Goal: Task Accomplishment & Management: Manage account settings

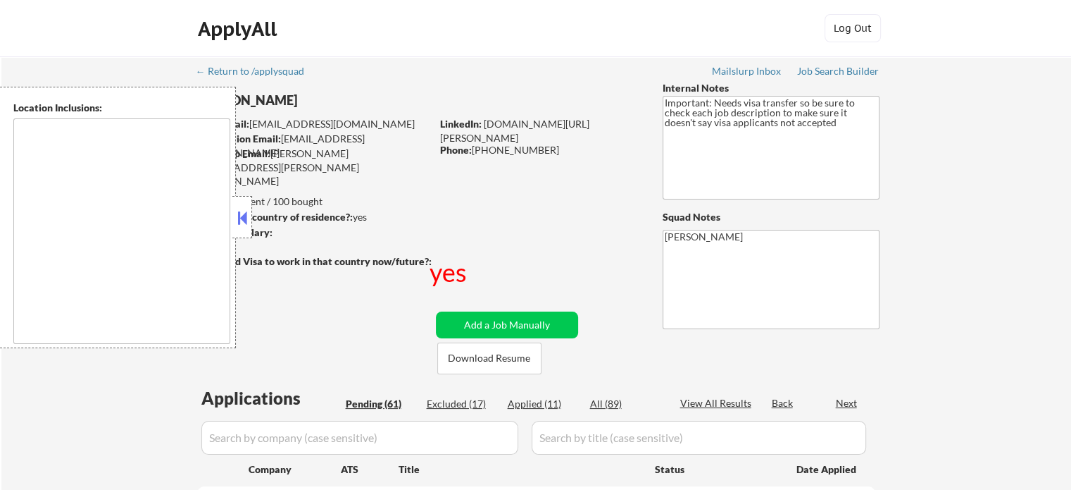
select select ""pending""
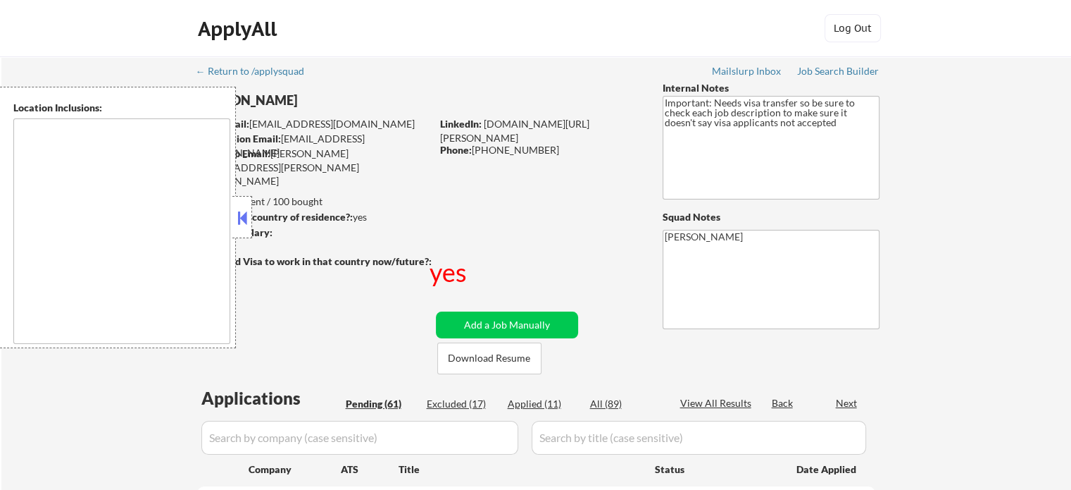
select select ""pending""
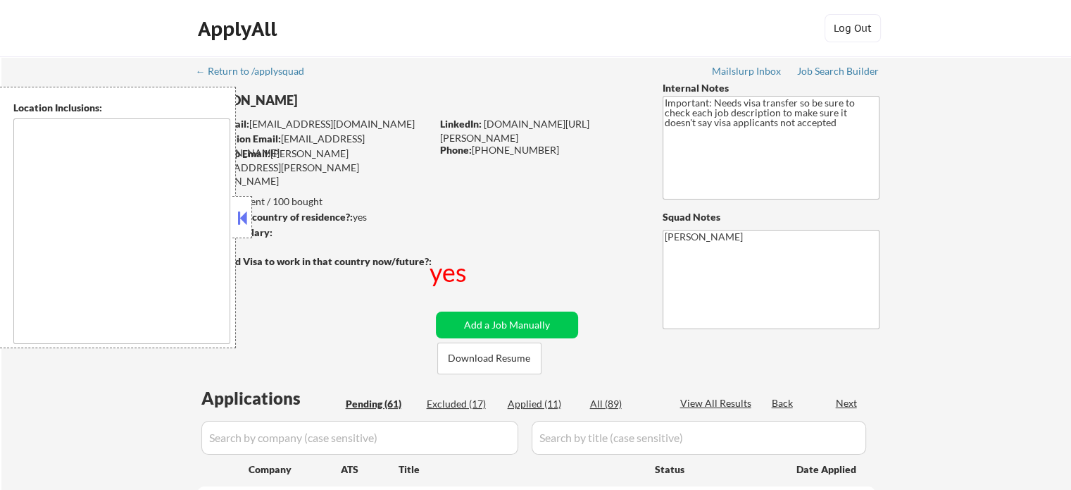
select select ""pending""
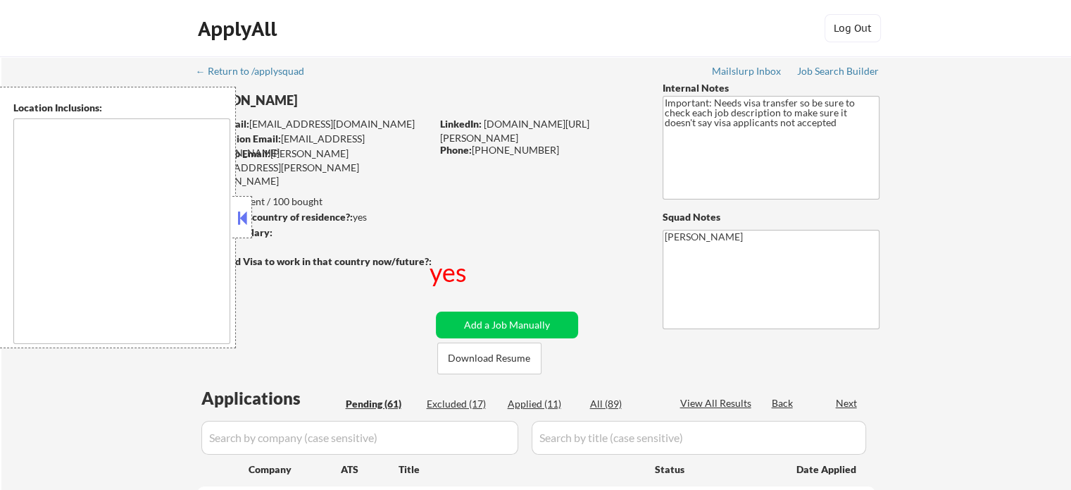
select select ""pending""
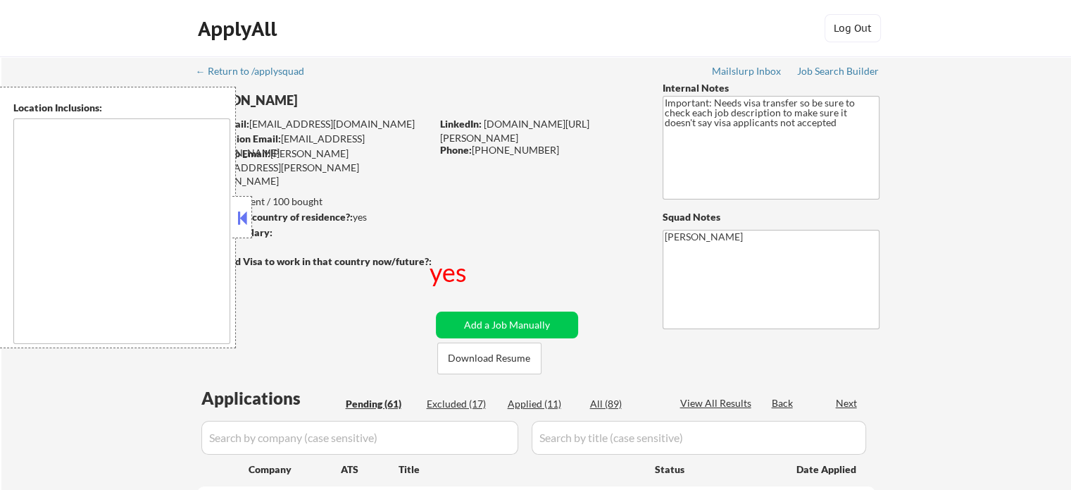
select select ""pending""
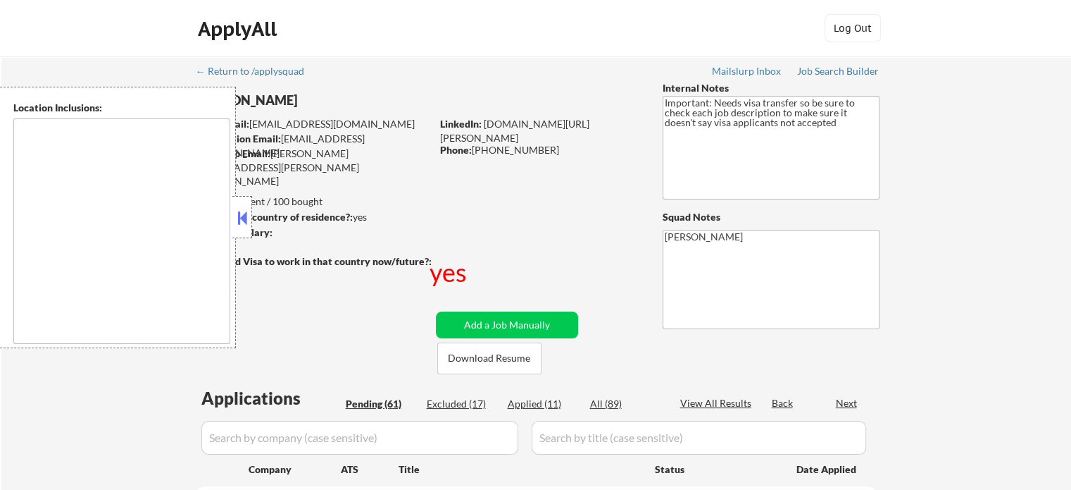
select select ""pending""
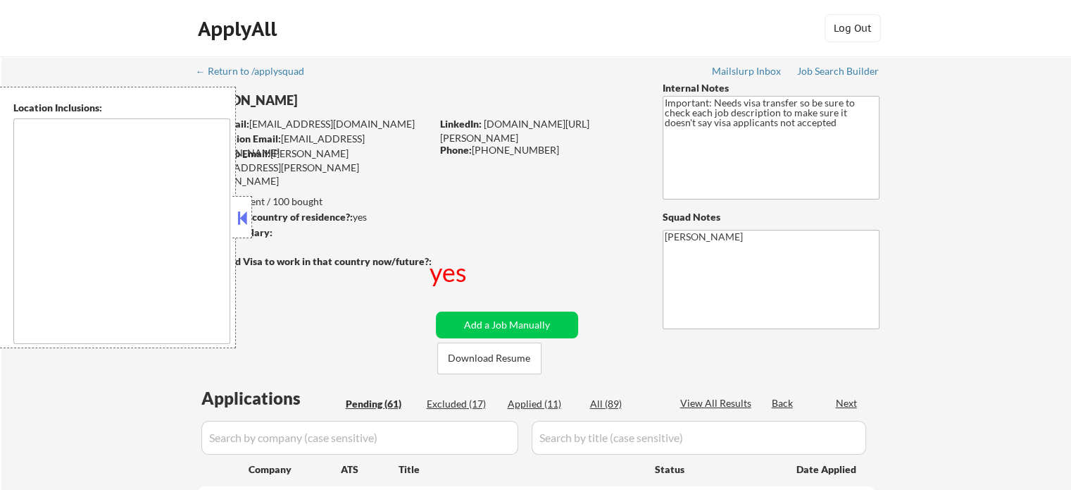
select select ""pending""
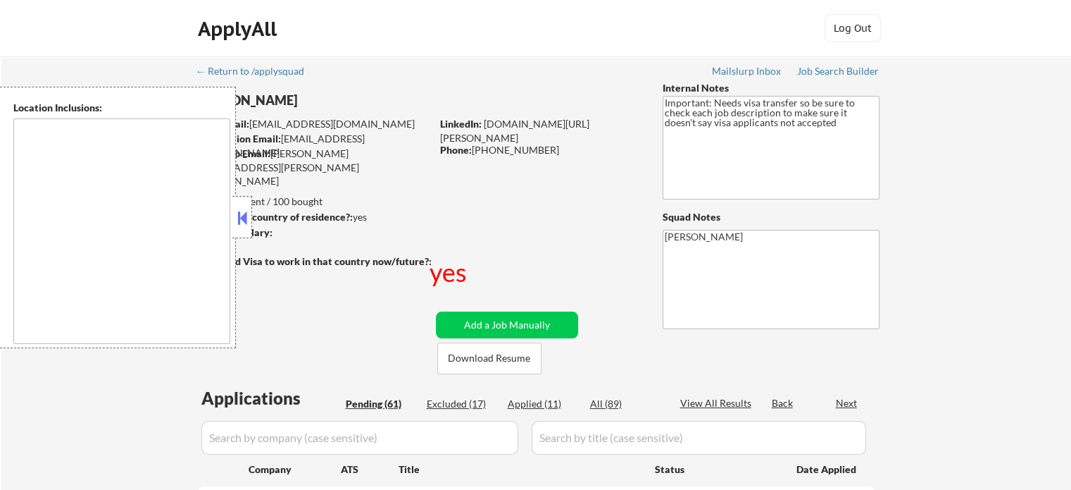
select select ""pending""
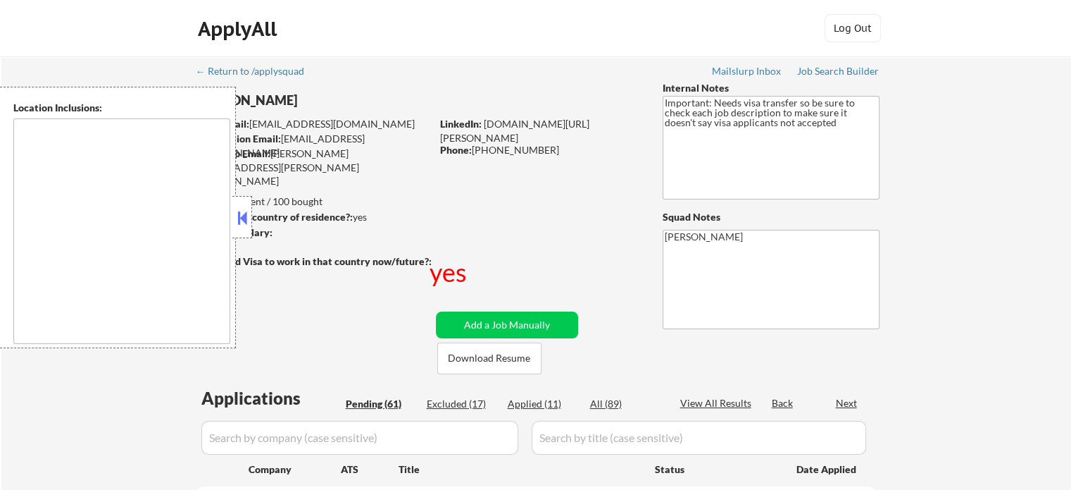
select select ""pending""
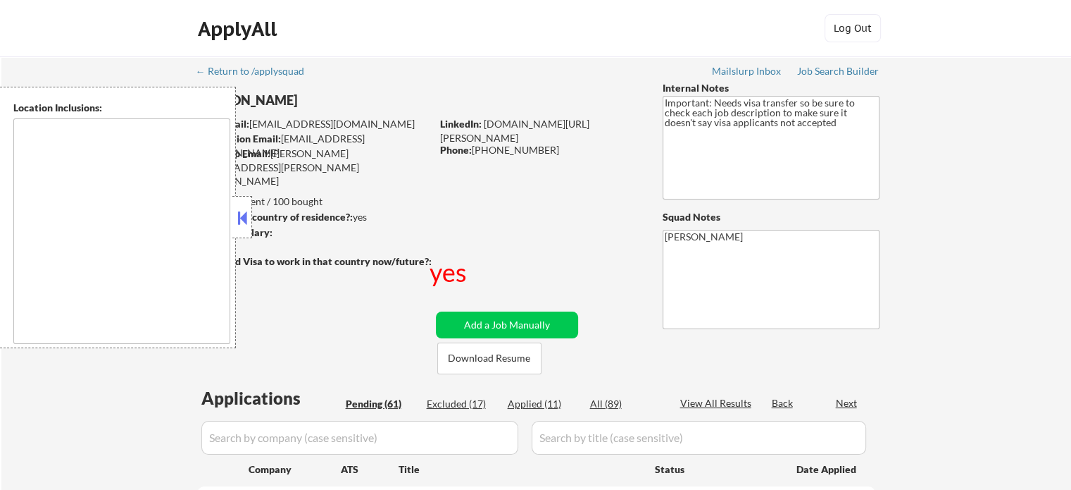
select select ""pending""
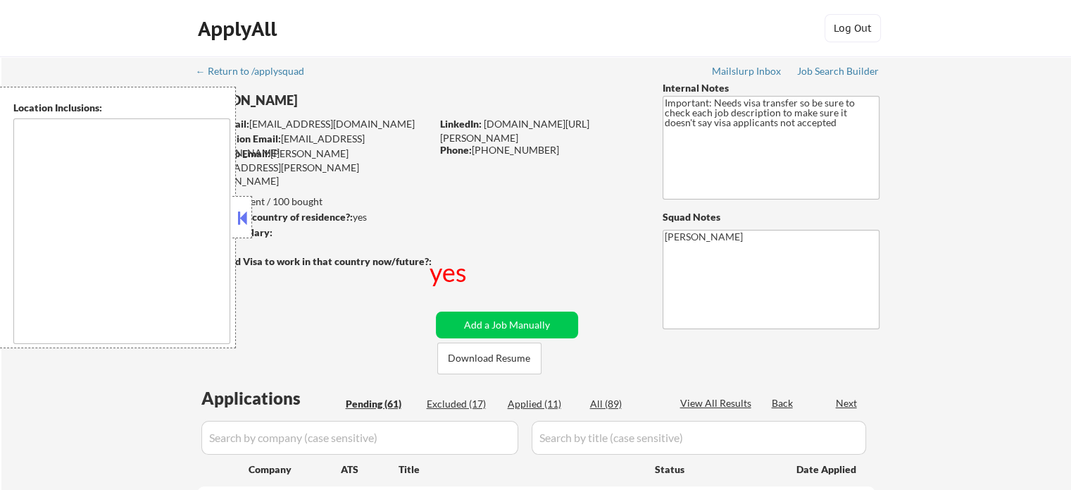
select select ""pending""
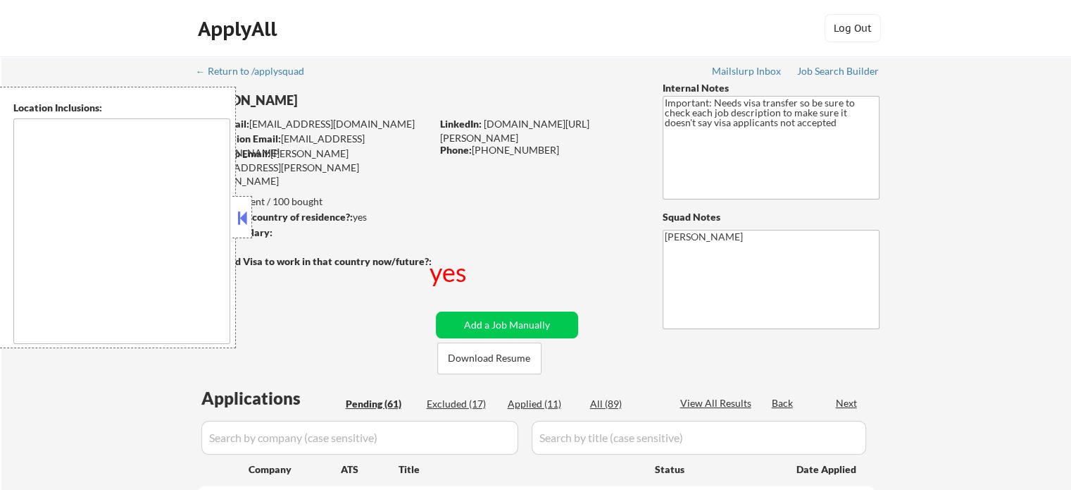
select select ""pending""
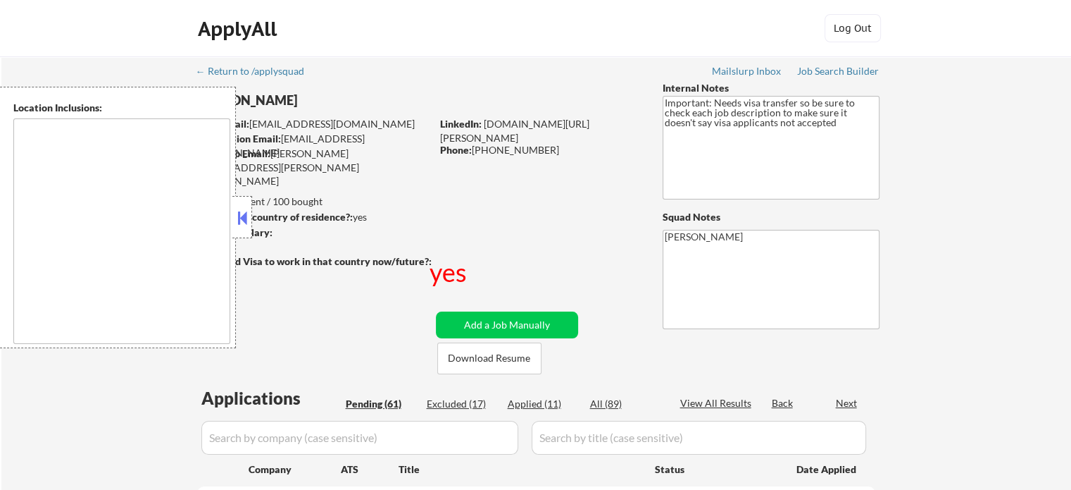
select select ""pending""
type textarea "[GEOGRAPHIC_DATA], [GEOGRAPHIC_DATA] [GEOGRAPHIC_DATA], [GEOGRAPHIC_DATA] [GEOG…"
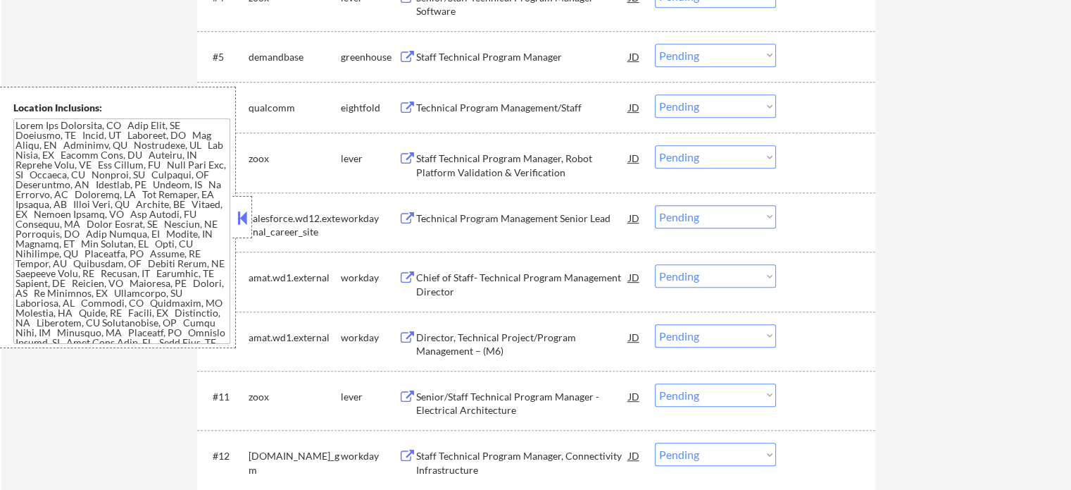
scroll to position [681, 0]
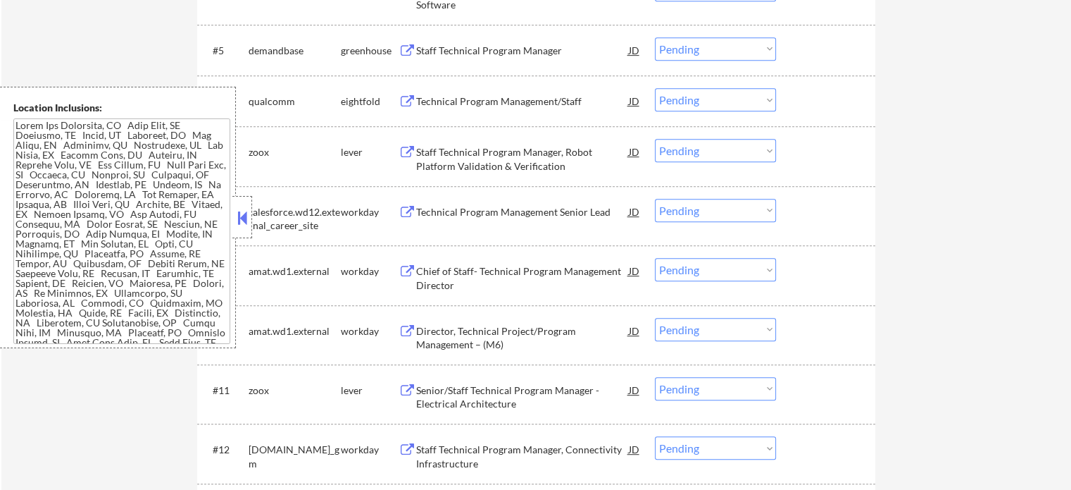
click at [530, 148] on div "Staff Technical Program Manager, Robot Platform Validation & Verification" at bounding box center [522, 158] width 213 height 27
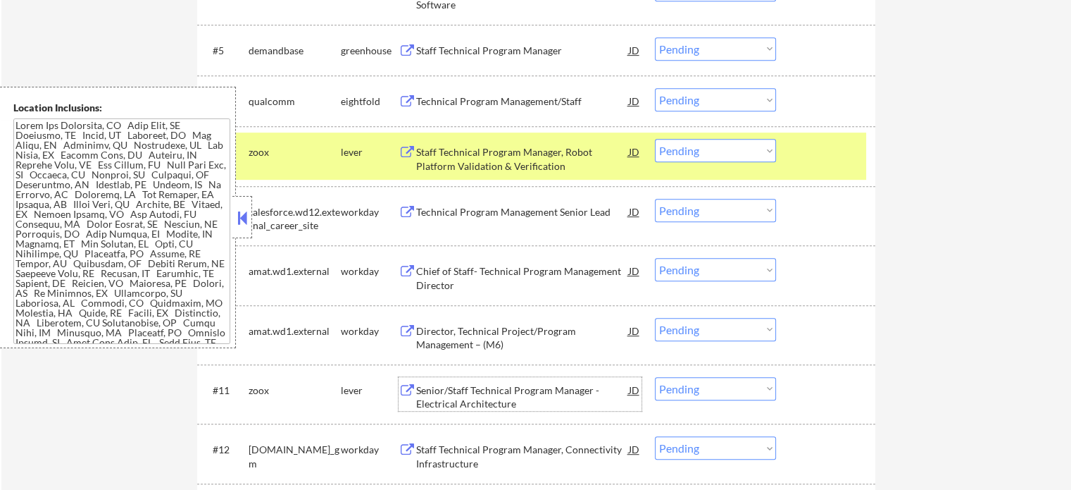
click at [482, 388] on div "Senior/Staff Technical Program Manager - Electrical Architecture" at bounding box center [522, 396] width 213 height 27
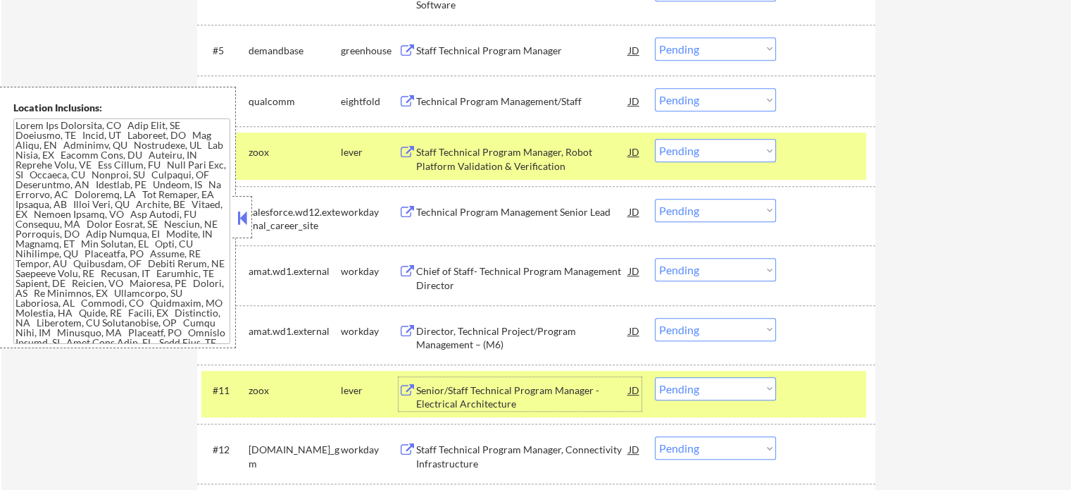
click at [494, 276] on div "Chief of Staff- Technical Program Management Director" at bounding box center [522, 277] width 213 height 27
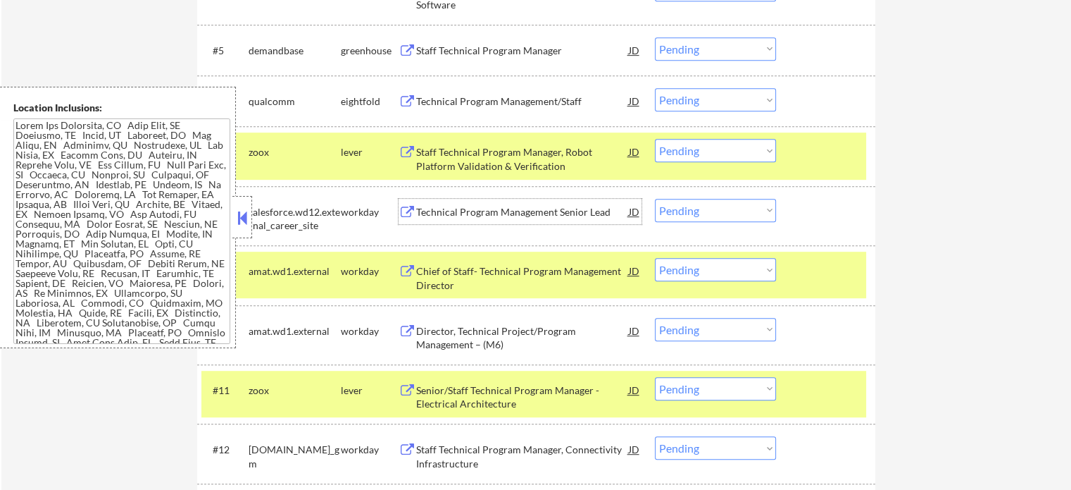
click at [535, 218] on div "Technical Program Management Senior Lead" at bounding box center [522, 212] width 213 height 14
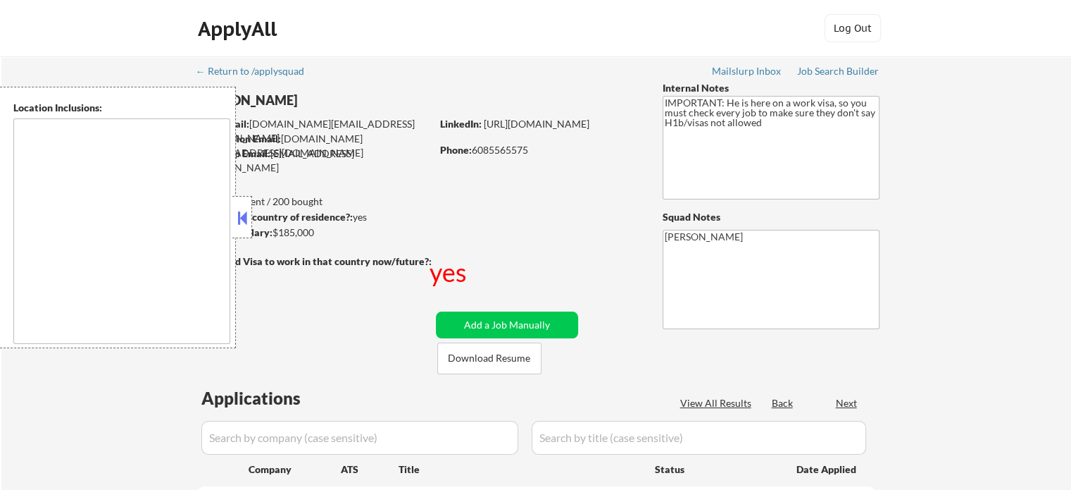
type textarea "Seattle, WA Mercer Island, WA Shoreline, WA Lake Forest Park, WA Mountlake Terr…"
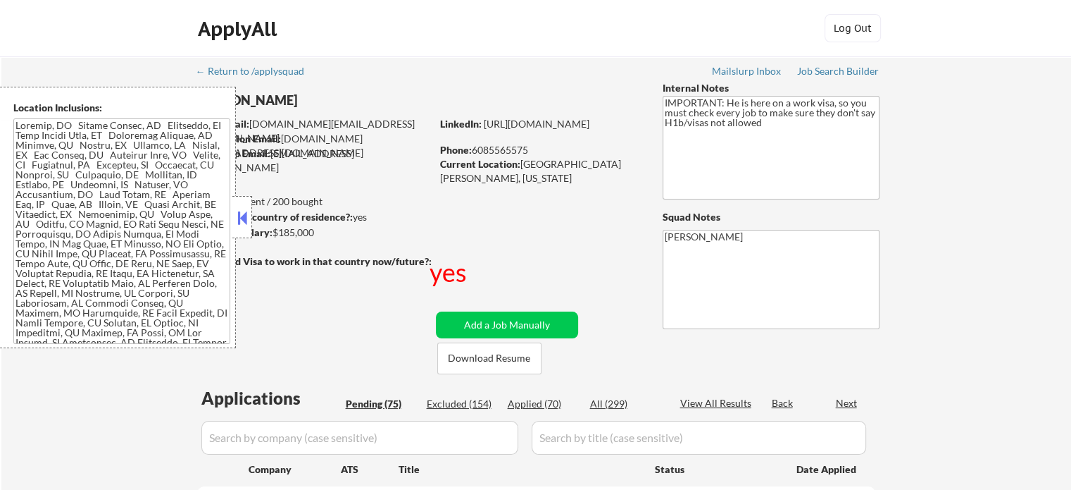
select select ""pending""
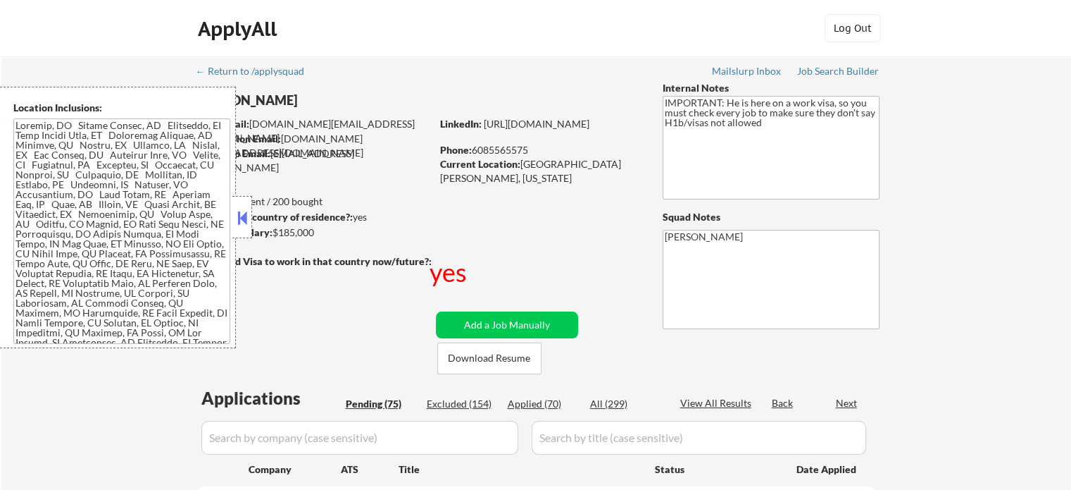
select select ""pending""
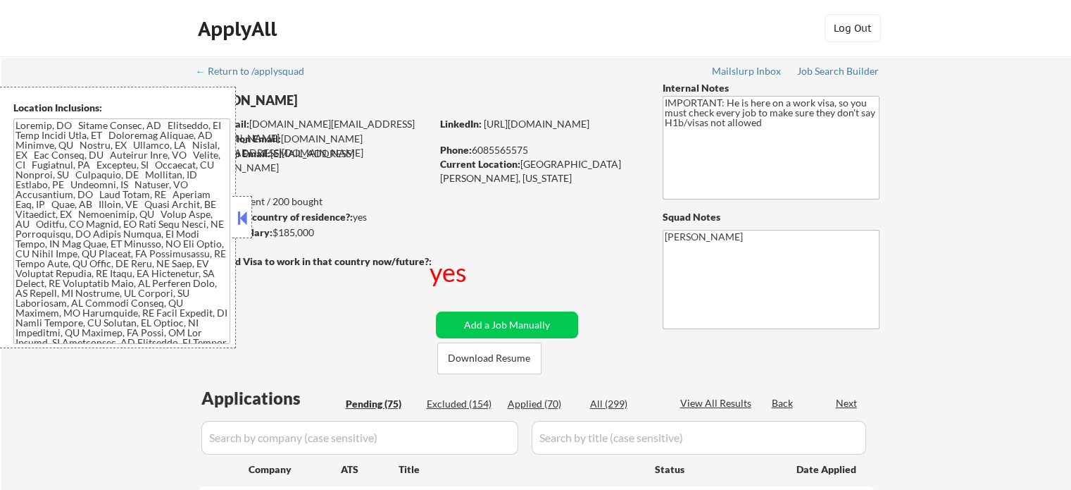
select select ""pending""
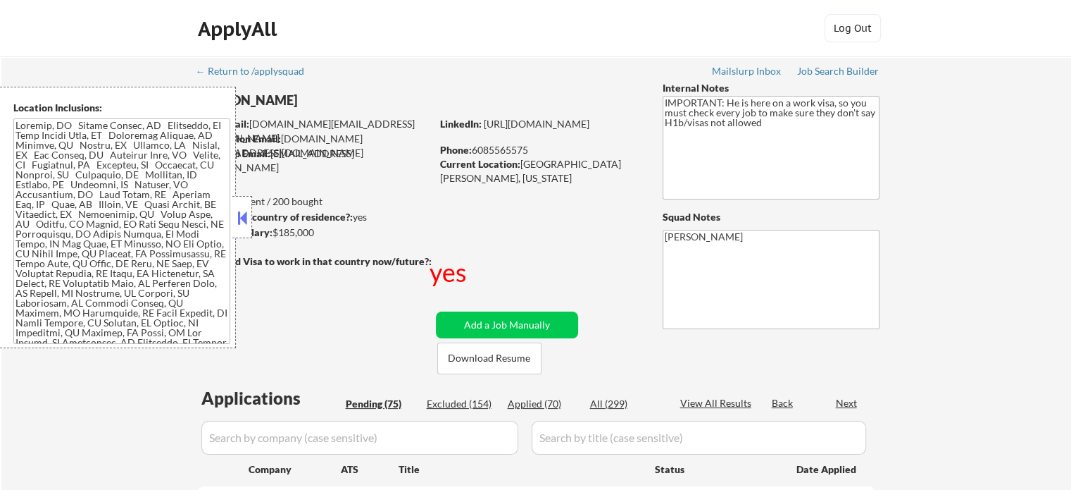
select select ""pending""
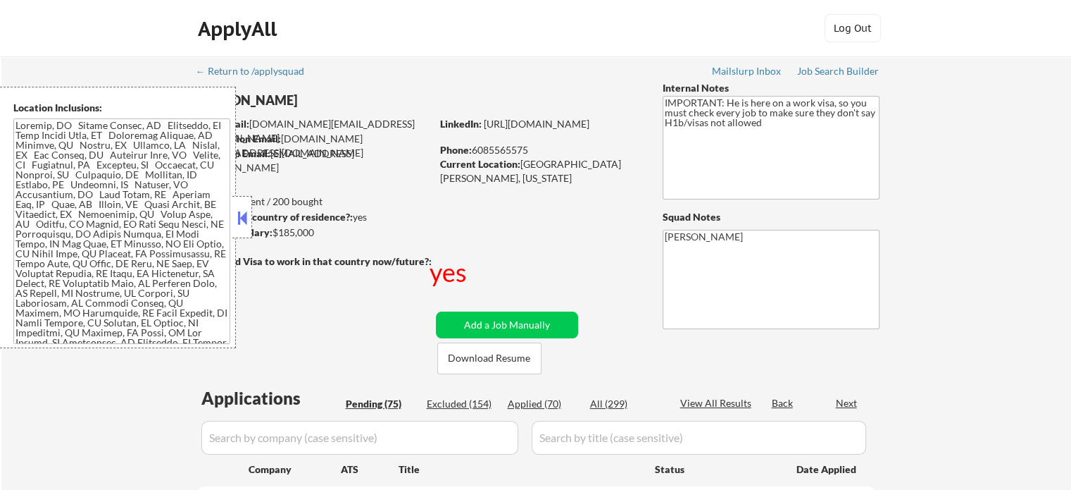
select select ""pending""
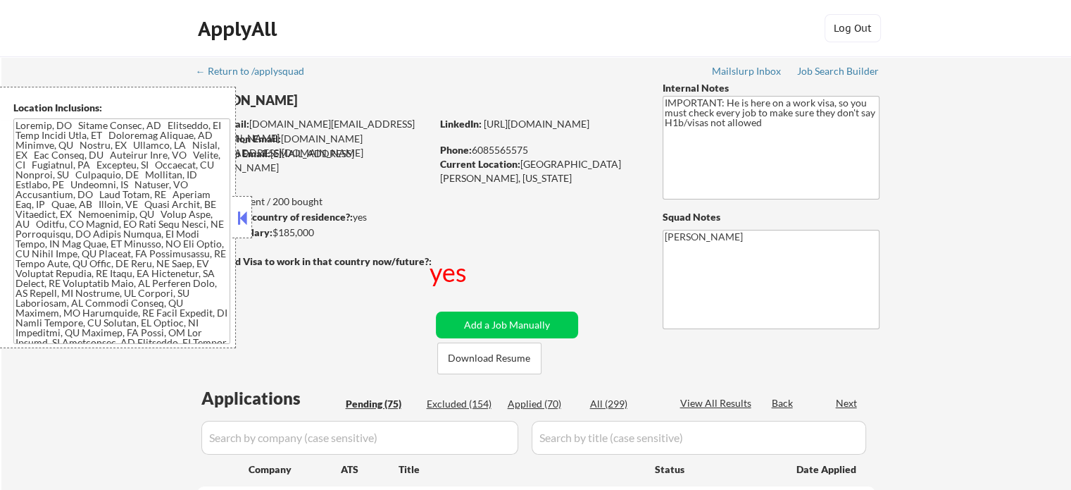
select select ""pending""
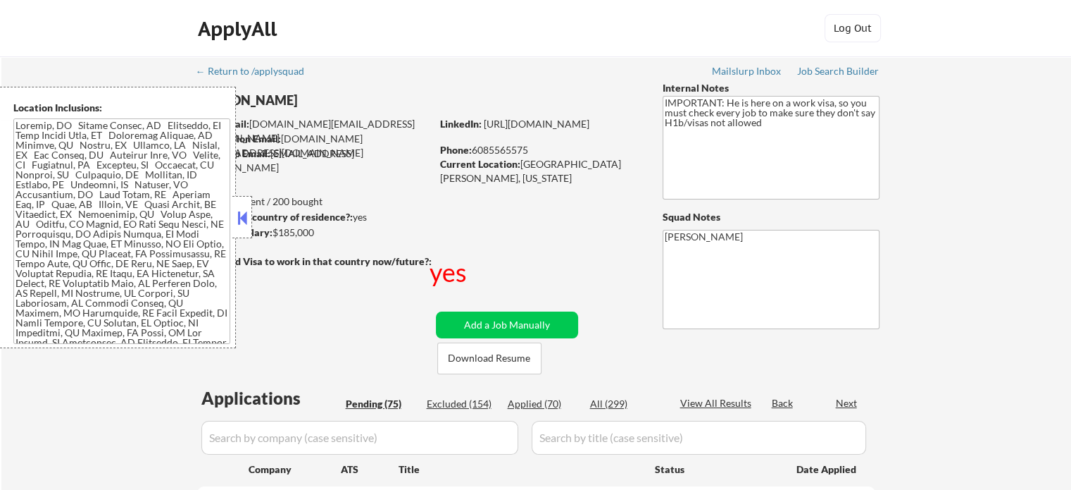
select select ""pending""
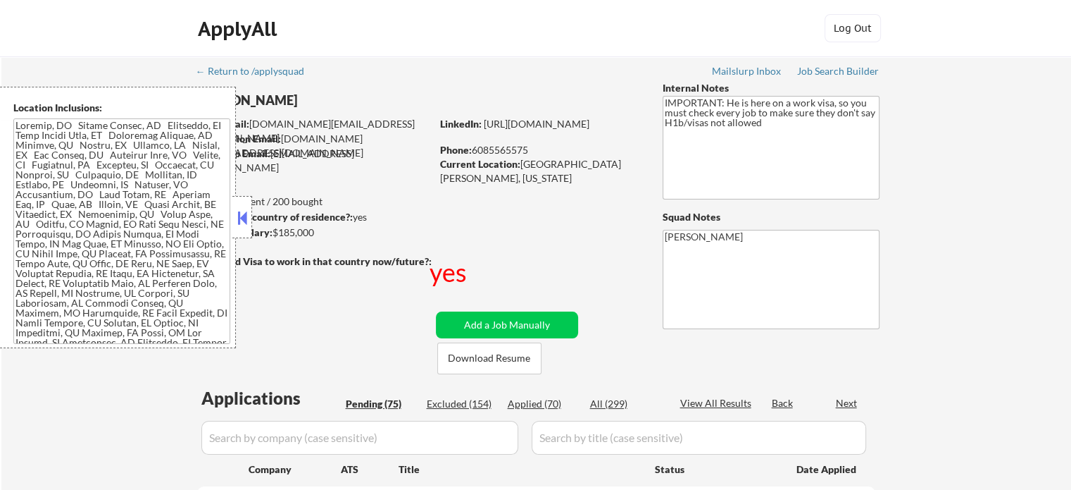
select select ""pending""
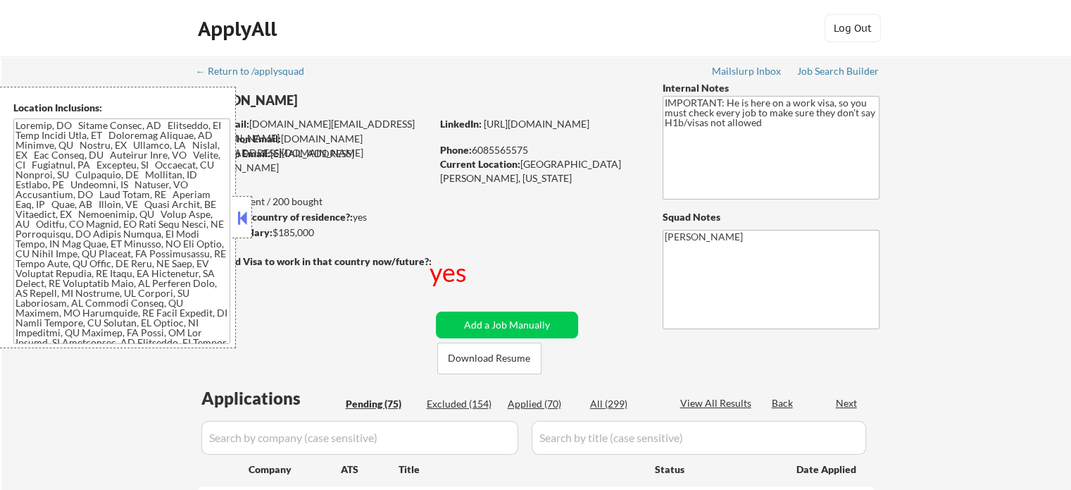
select select ""pending""
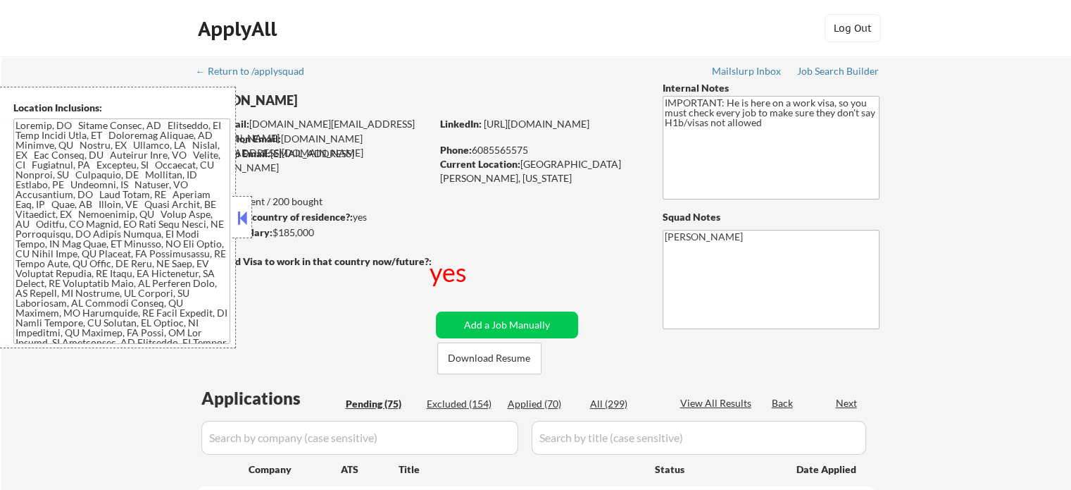
select select ""pending""
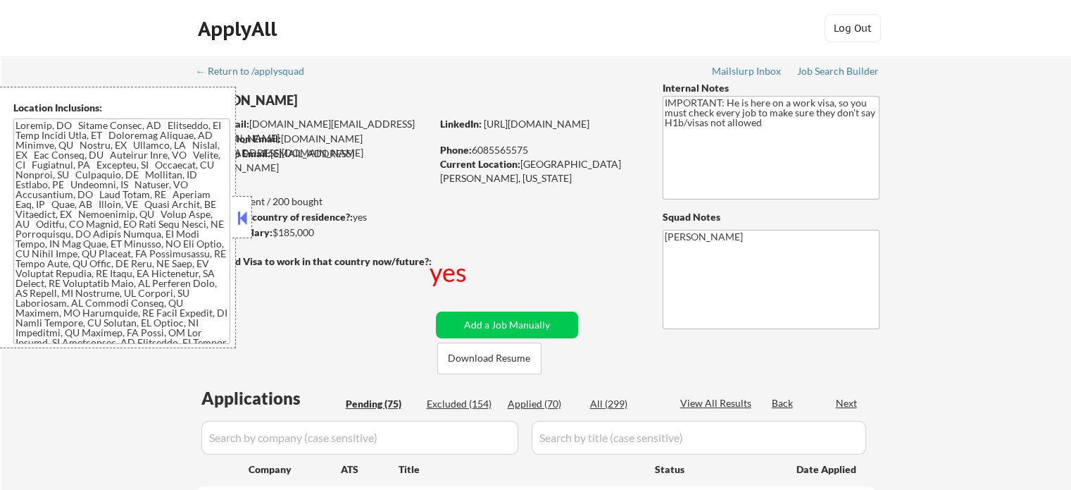
select select ""pending""
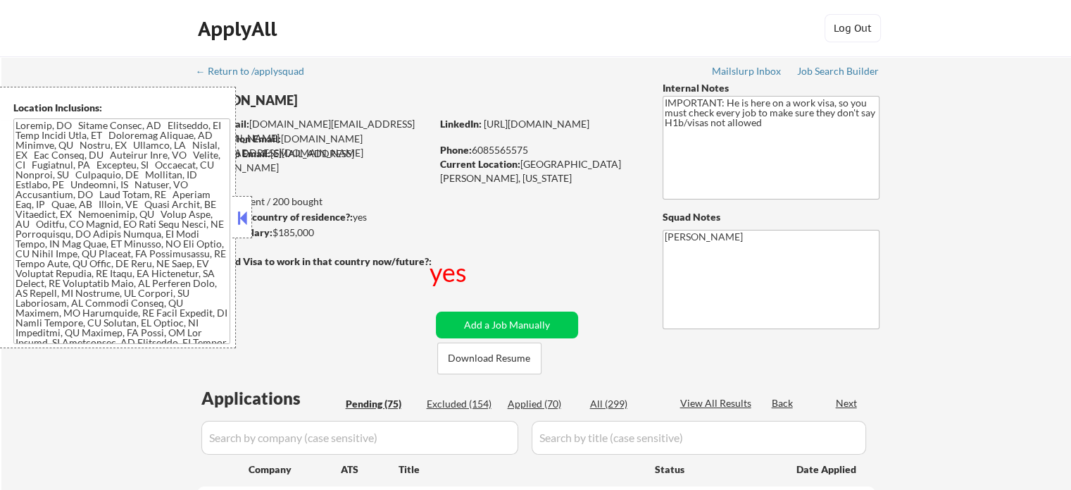
select select ""pending""
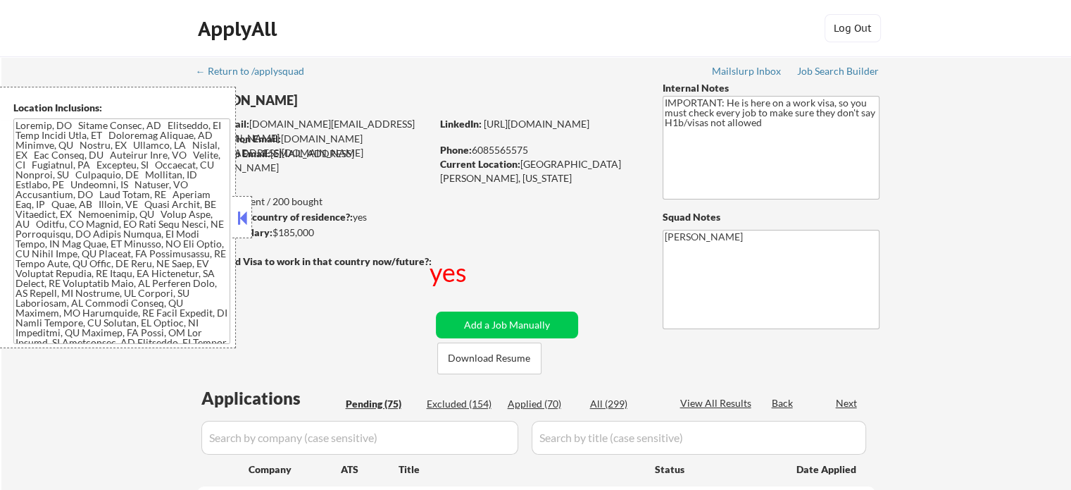
select select ""pending""
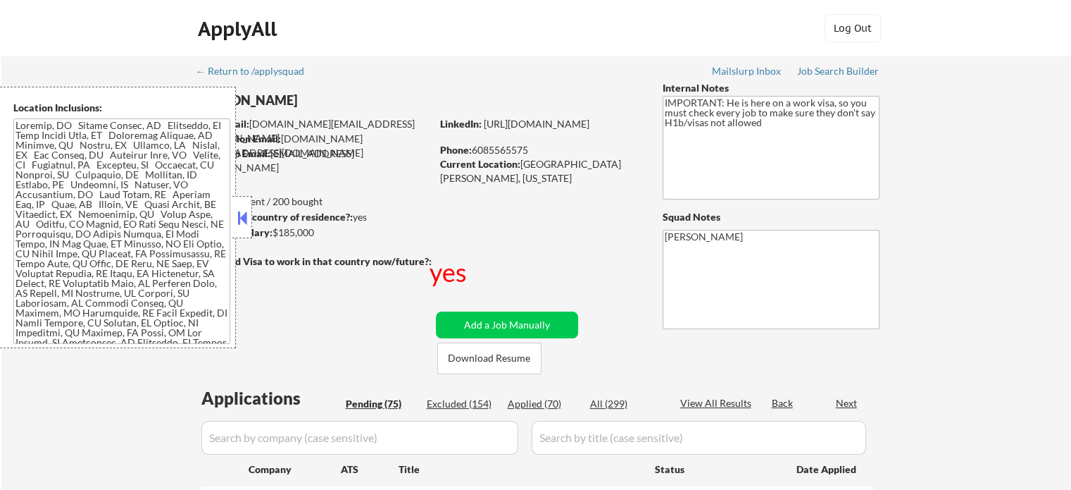
select select ""pending""
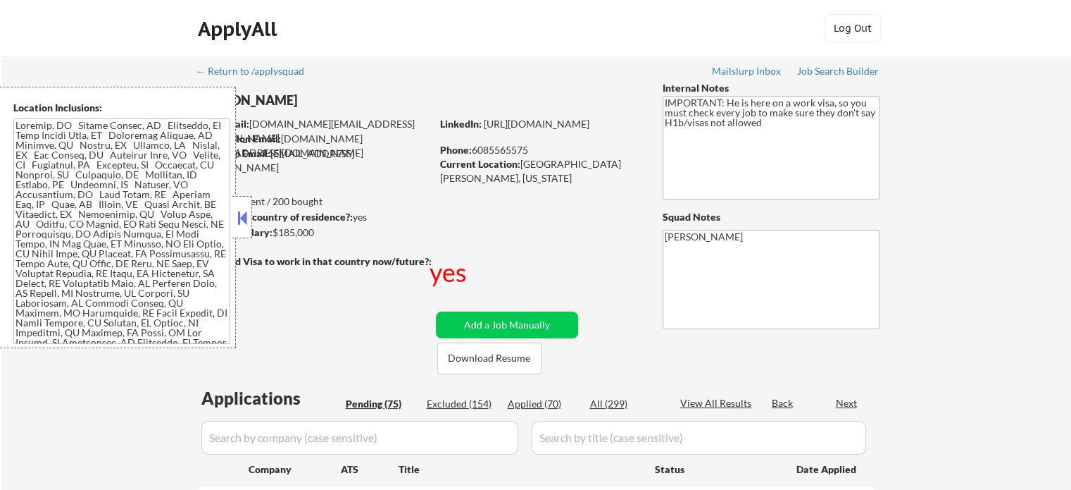
select select ""pending""
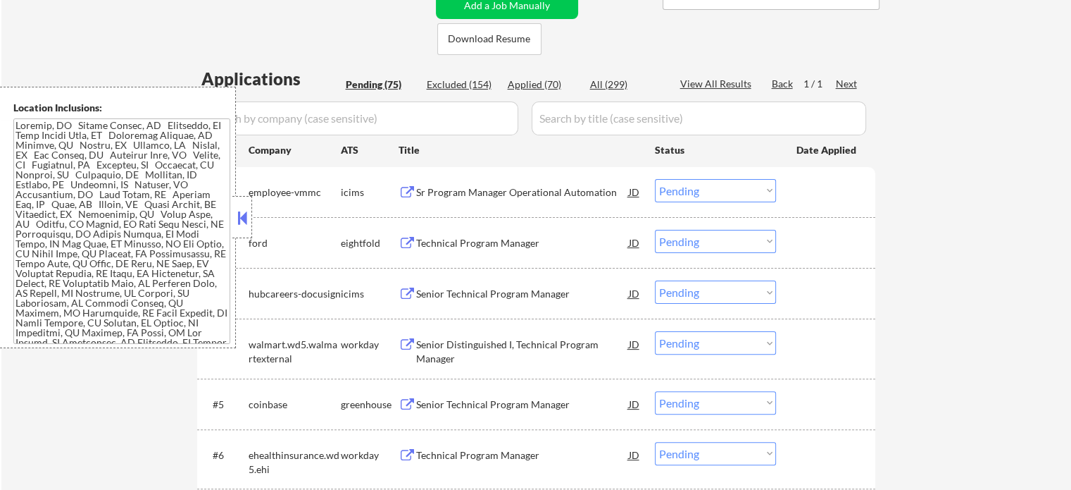
scroll to position [326, 0]
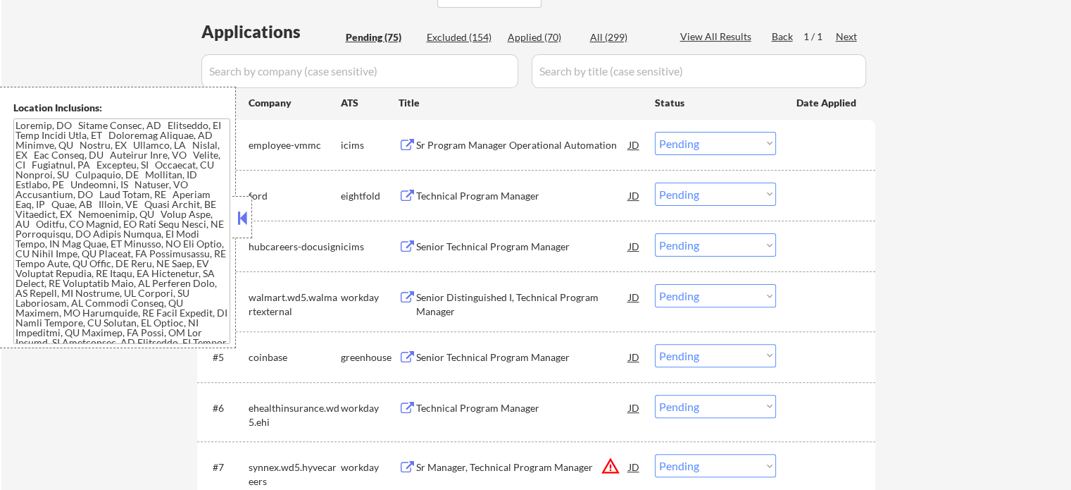
drag, startPoint x: 1076, startPoint y: 98, endPoint x: 1078, endPoint y: 134, distance: 36.0
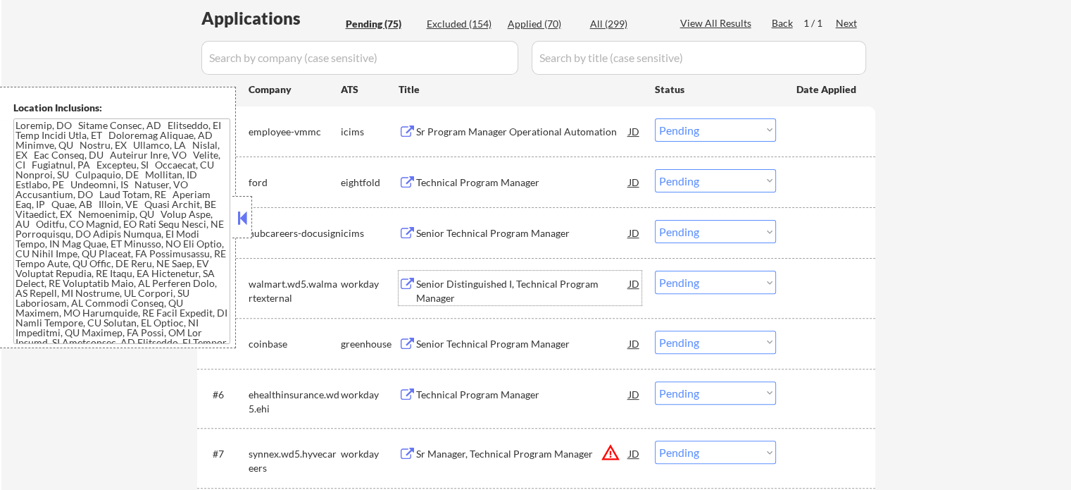
click at [575, 281] on div "Senior Distinguished I, Technical Program Manager" at bounding box center [522, 290] width 213 height 27
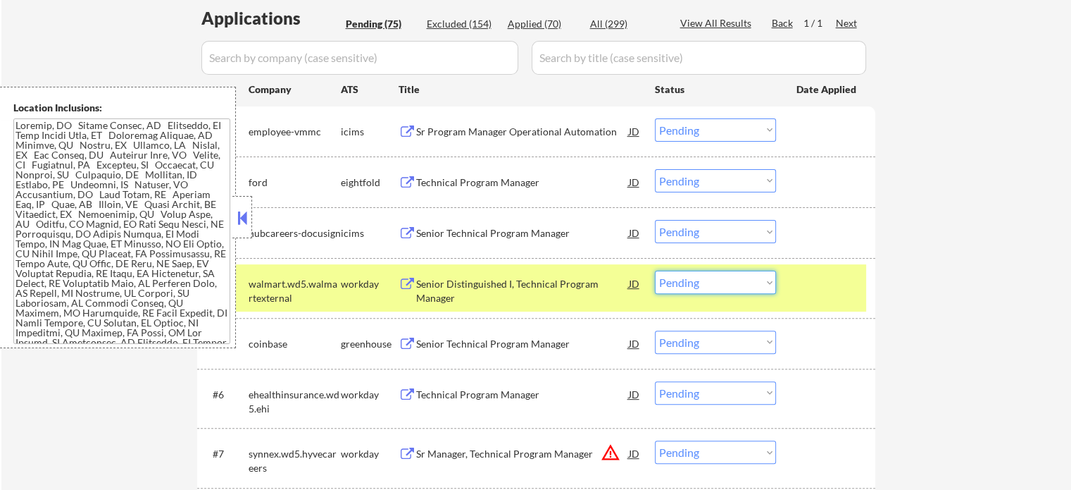
click at [690, 278] on select "Choose an option... Pending Applied Excluded (Questions) Excluded (Expired) Exc…" at bounding box center [715, 281] width 121 height 23
click at [655, 270] on select "Choose an option... Pending Applied Excluded (Questions) Excluded (Expired) Exc…" at bounding box center [715, 281] width 121 height 23
click at [797, 289] on div at bounding box center [828, 282] width 62 height 25
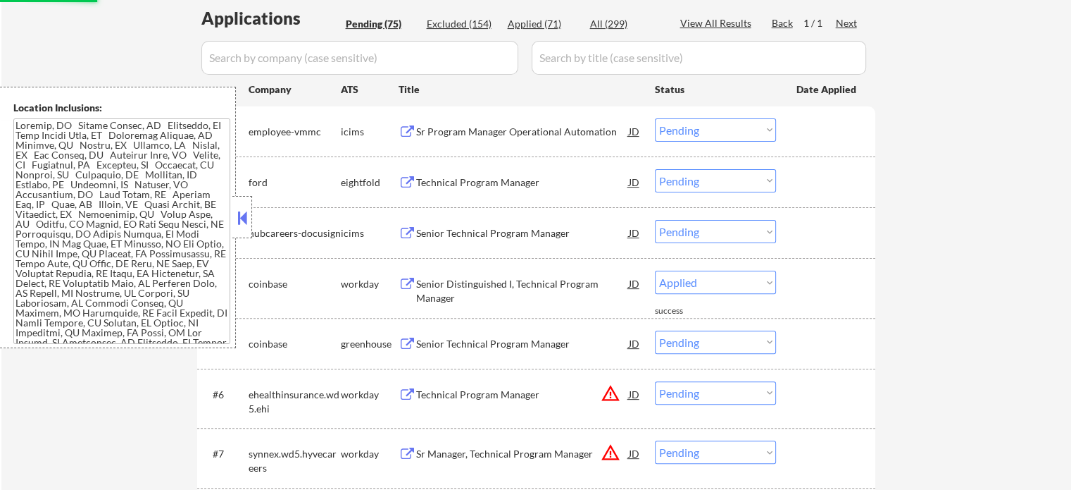
select select ""pending""
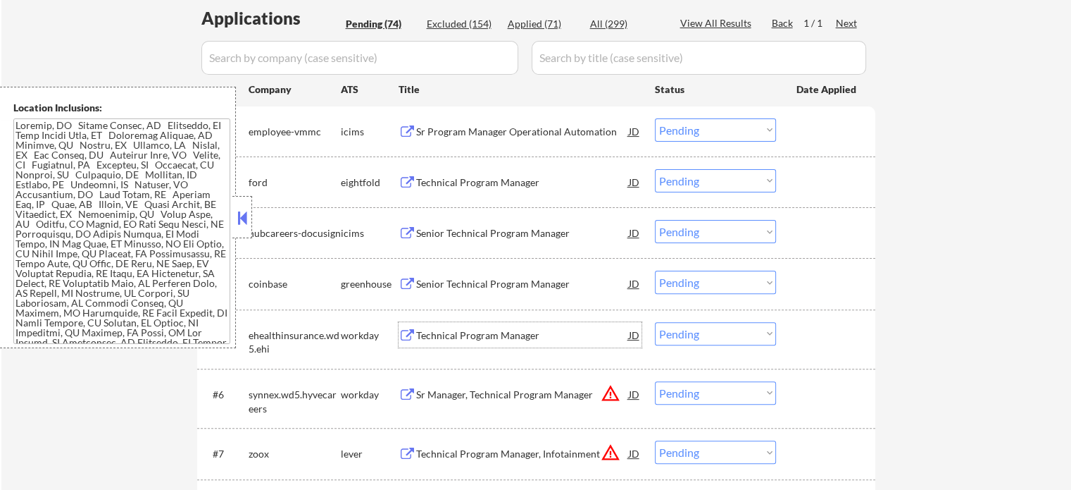
click at [488, 339] on div "Technical Program Manager" at bounding box center [522, 335] width 213 height 14
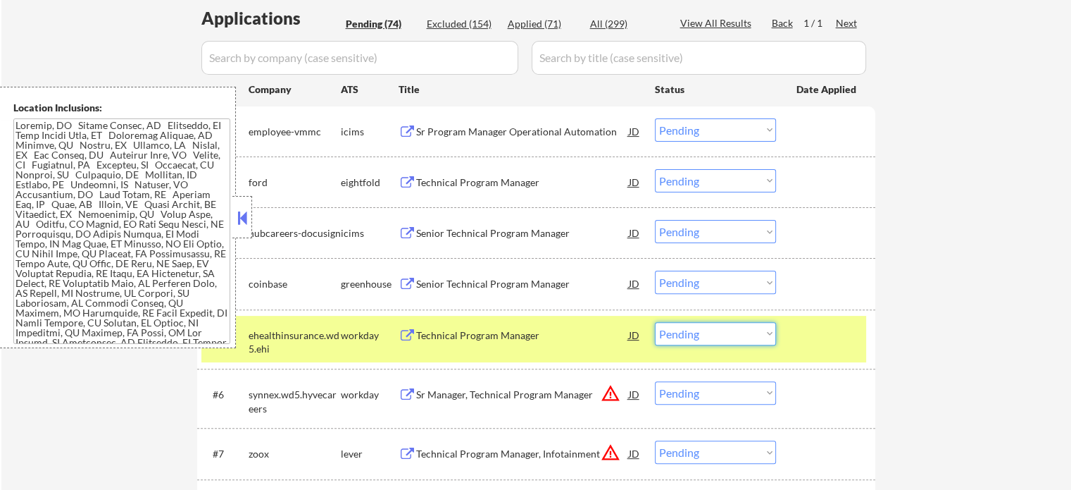
click at [678, 339] on select "Choose an option... Pending Applied Excluded (Questions) Excluded (Expired) Exc…" at bounding box center [715, 333] width 121 height 23
click at [655, 322] on select "Choose an option... Pending Applied Excluded (Questions) Excluded (Expired) Exc…" at bounding box center [715, 333] width 121 height 23
click at [812, 339] on div at bounding box center [828, 334] width 62 height 25
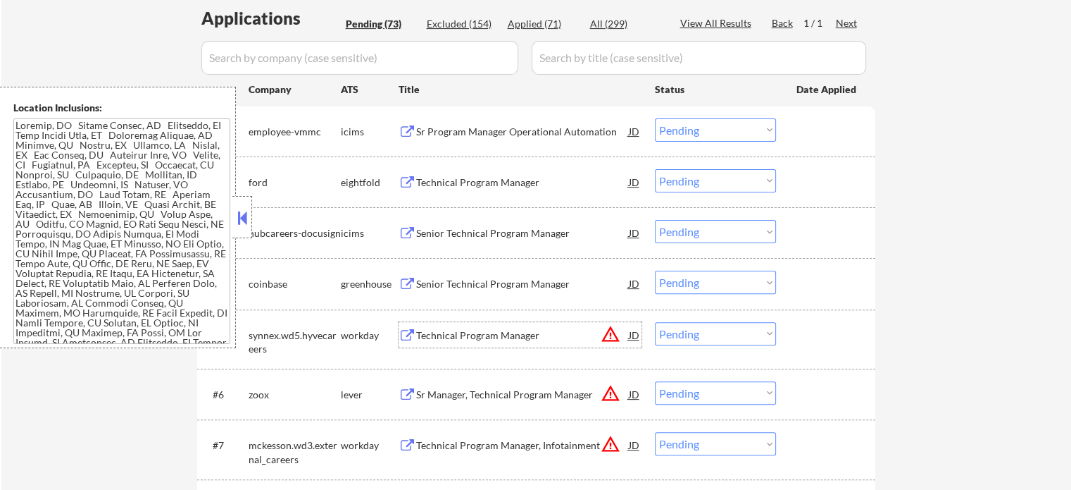
click at [513, 333] on div "Technical Program Manager" at bounding box center [522, 335] width 213 height 14
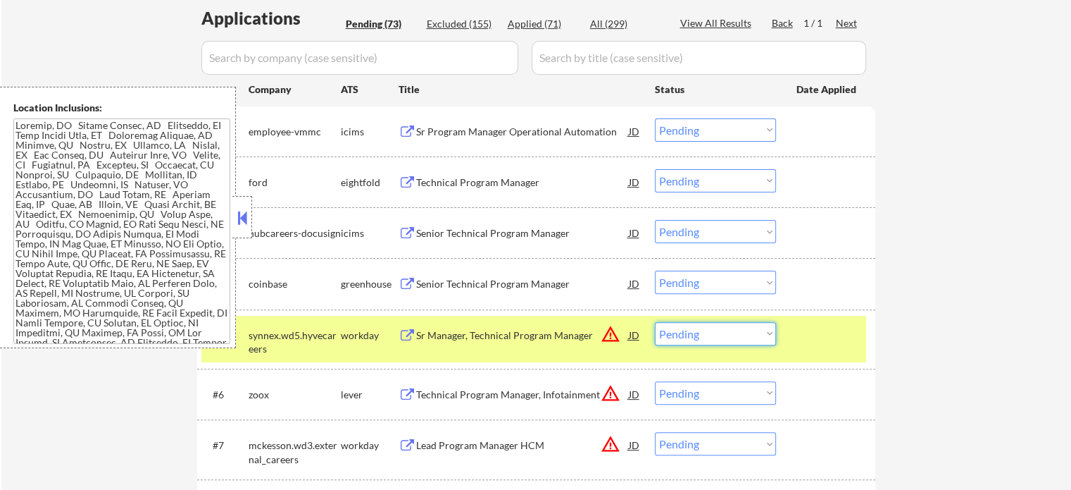
click at [687, 338] on select "Choose an option... Pending Applied Excluded (Questions) Excluded (Expired) Exc…" at bounding box center [715, 333] width 121 height 23
click at [655, 322] on select "Choose an option... Pending Applied Excluded (Questions) Excluded (Expired) Exc…" at bounding box center [715, 333] width 121 height 23
click at [826, 335] on div at bounding box center [828, 334] width 62 height 25
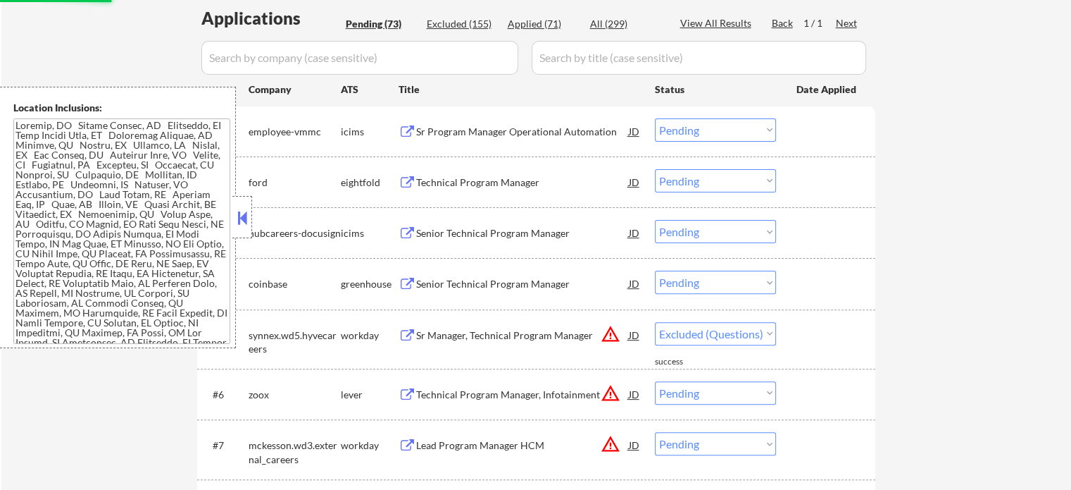
select select ""pending""
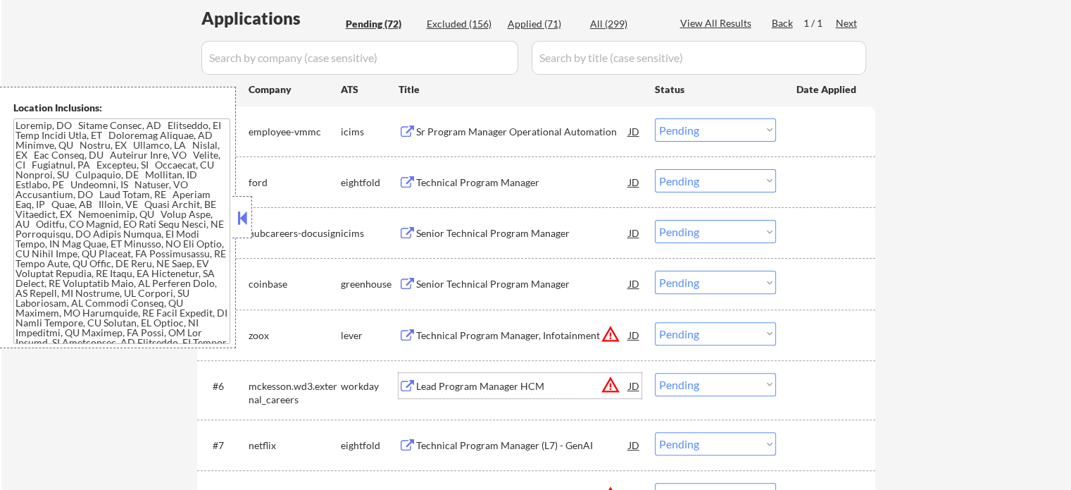
click at [497, 388] on div "Lead Program Manager HCM" at bounding box center [522, 386] width 213 height 14
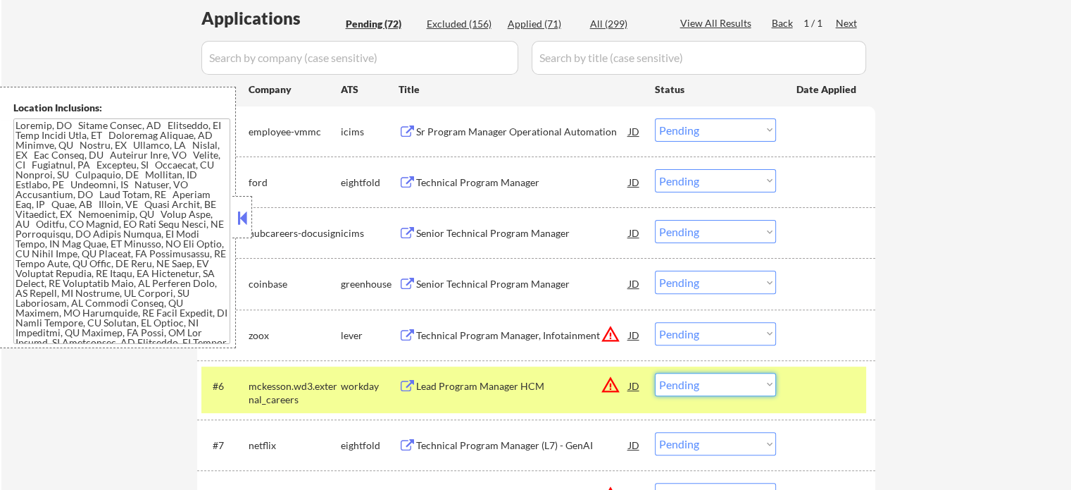
click at [678, 385] on select "Choose an option... Pending Applied Excluded (Questions) Excluded (Expired) Exc…" at bounding box center [715, 384] width 121 height 23
click at [655, 373] on select "Choose an option... Pending Applied Excluded (Questions) Excluded (Expired) Exc…" at bounding box center [715, 384] width 121 height 23
click at [817, 382] on div at bounding box center [828, 385] width 62 height 25
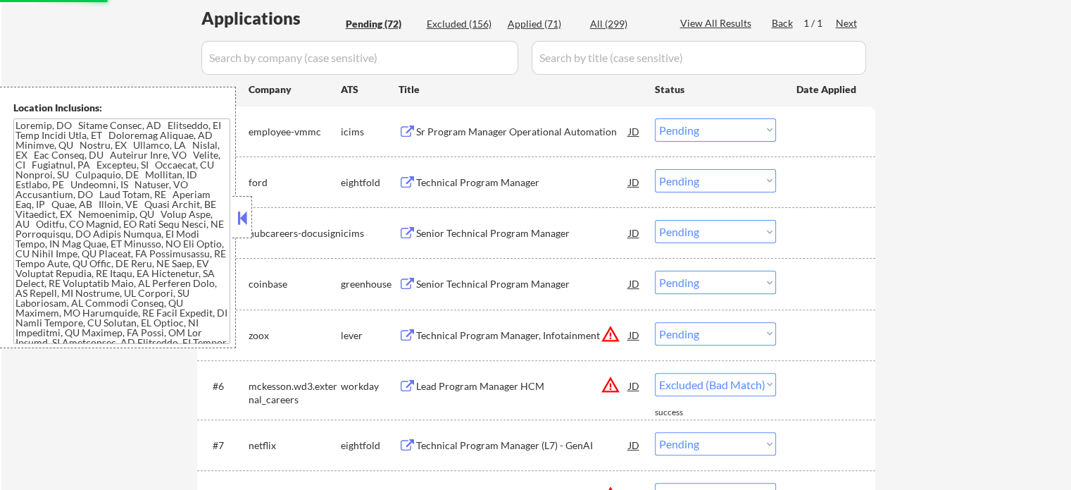
select select ""pending""
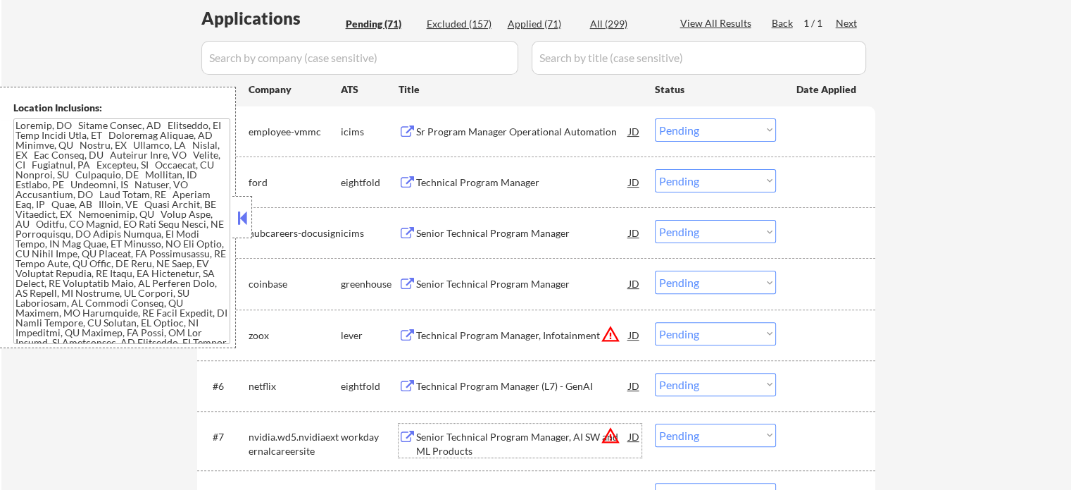
click at [532, 428] on div "Senior Technical Program Manager, AI SW and ML Products" at bounding box center [522, 440] width 213 height 34
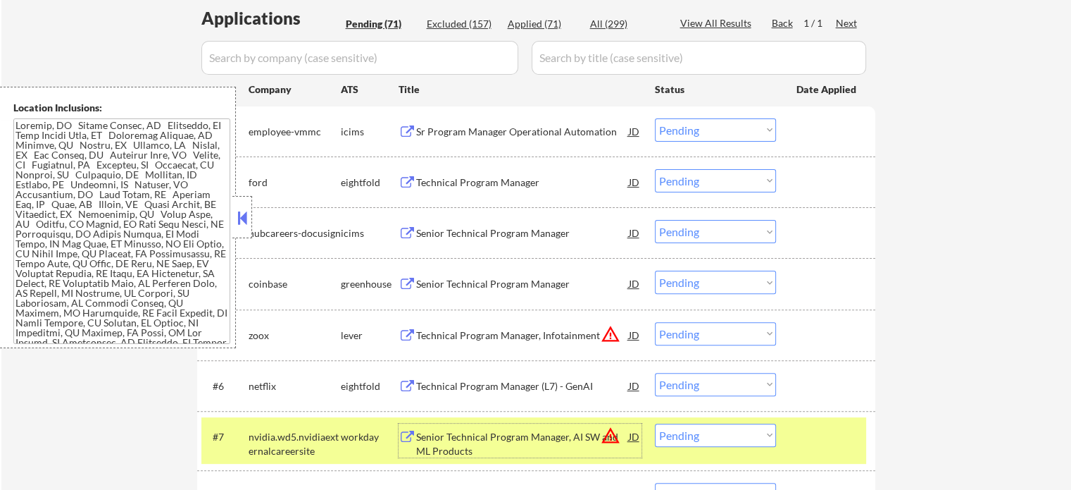
click at [699, 430] on select "Choose an option... Pending Applied Excluded (Questions) Excluded (Expired) Exc…" at bounding box center [715, 434] width 121 height 23
click at [655, 423] on select "Choose an option... Pending Applied Excluded (Questions) Excluded (Expired) Exc…" at bounding box center [715, 434] width 121 height 23
click at [800, 433] on div at bounding box center [828, 435] width 62 height 25
select select ""pending""
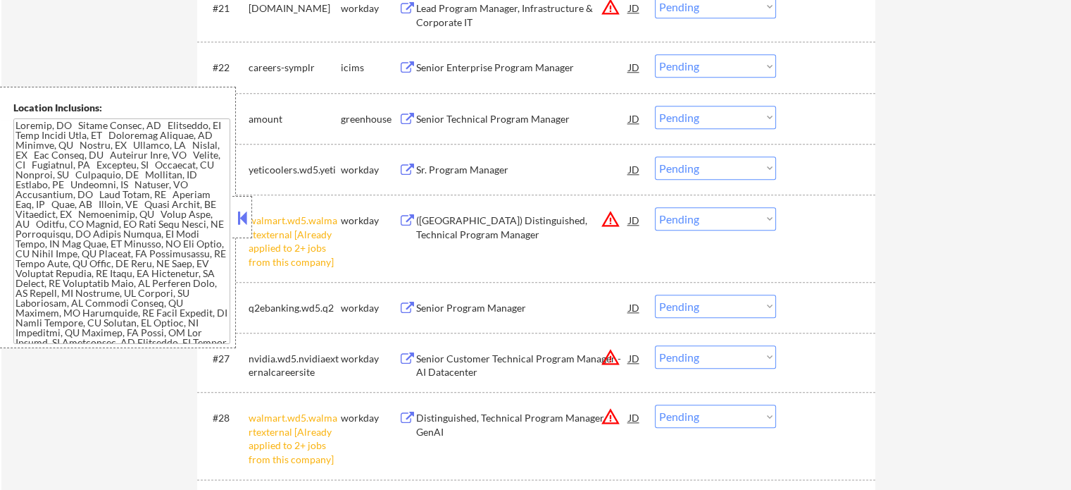
scroll to position [1586, 0]
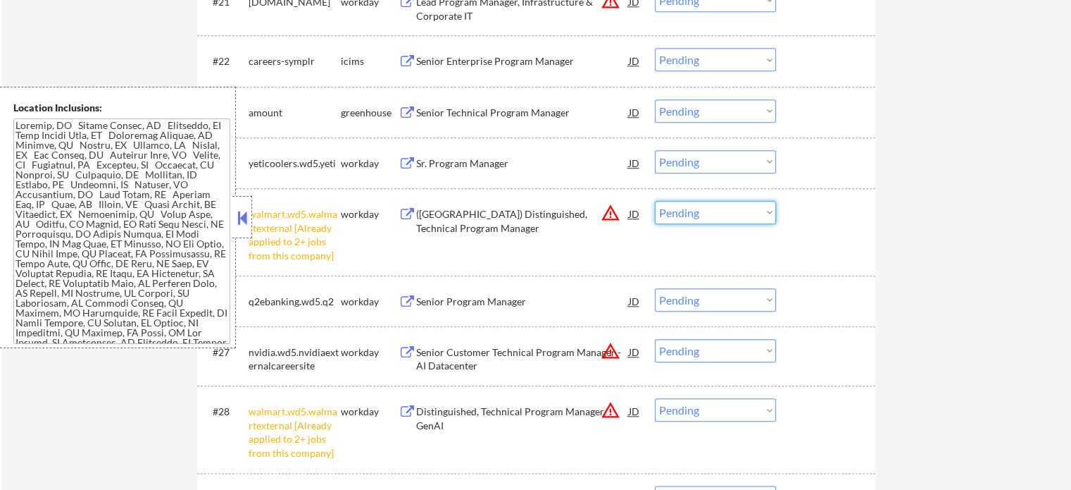
click at [765, 202] on select "Choose an option... Pending Applied Excluded (Questions) Excluded (Expired) Exc…" at bounding box center [715, 212] width 121 height 23
click at [655, 201] on select "Choose an option... Pending Applied Excluded (Questions) Excluded (Expired) Exc…" at bounding box center [715, 212] width 121 height 23
select select ""pending""
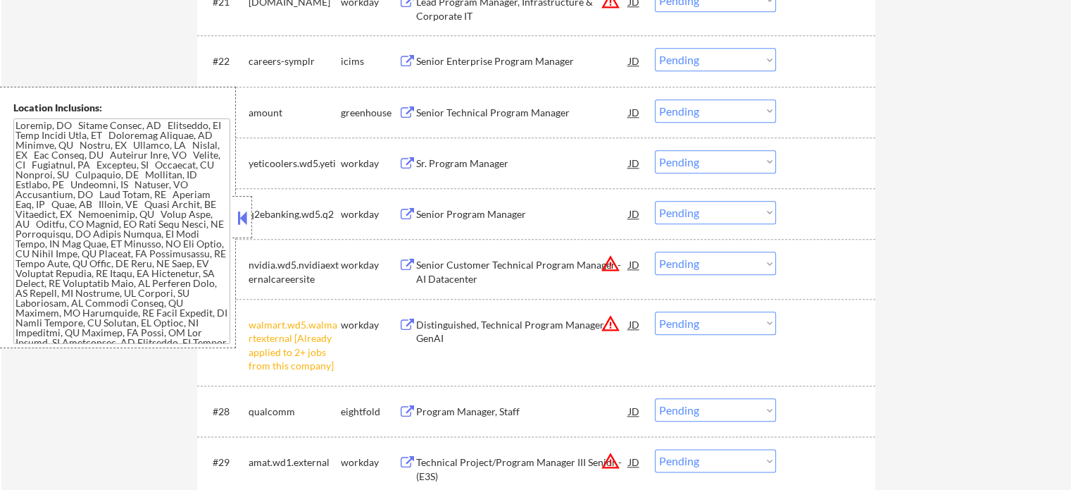
click at [725, 321] on select "Choose an option... Pending Applied Excluded (Questions) Excluded (Expired) Exc…" at bounding box center [715, 322] width 121 height 23
click at [655, 311] on select "Choose an option... Pending Applied Excluded (Questions) Excluded (Expired) Exc…" at bounding box center [715, 322] width 121 height 23
select select ""pending""
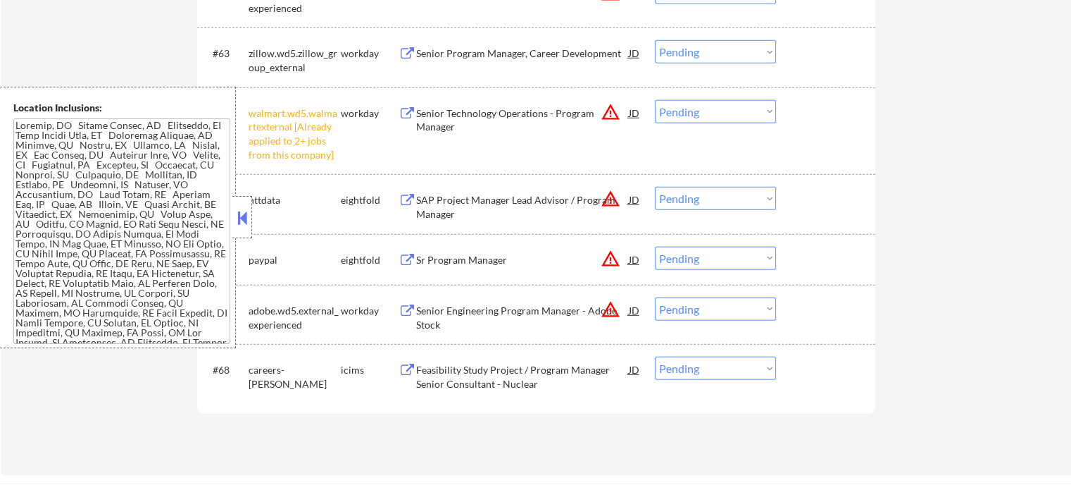
scroll to position [3970, 0]
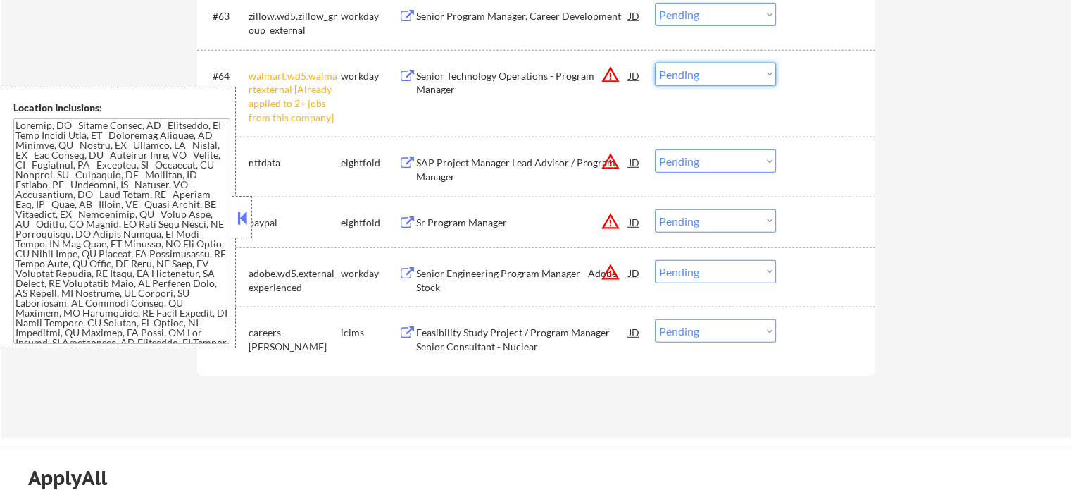
click at [762, 69] on select "Choose an option... Pending Applied Excluded (Questions) Excluded (Expired) Exc…" at bounding box center [715, 74] width 121 height 23
click at [655, 63] on select "Choose an option... Pending Applied Excluded (Questions) Excluded (Expired) Exc…" at bounding box center [715, 74] width 121 height 23
select select ""pending""
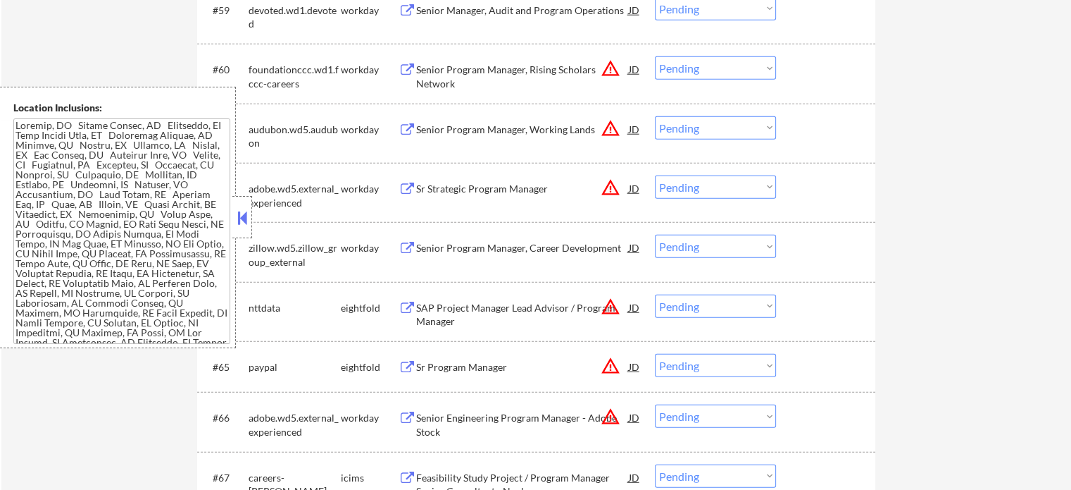
scroll to position [3727, 0]
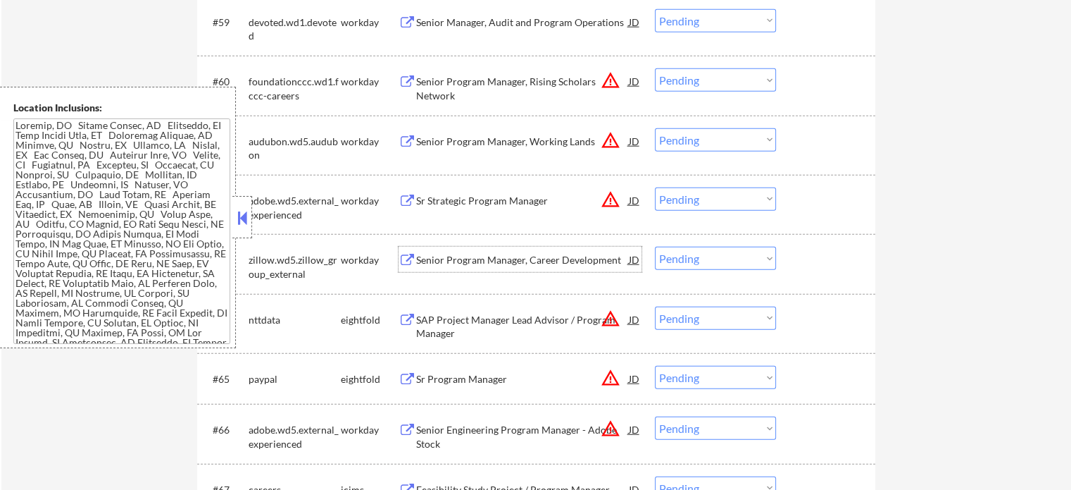
click at [576, 264] on div "Senior Program Manager, Career Development" at bounding box center [522, 260] width 213 height 14
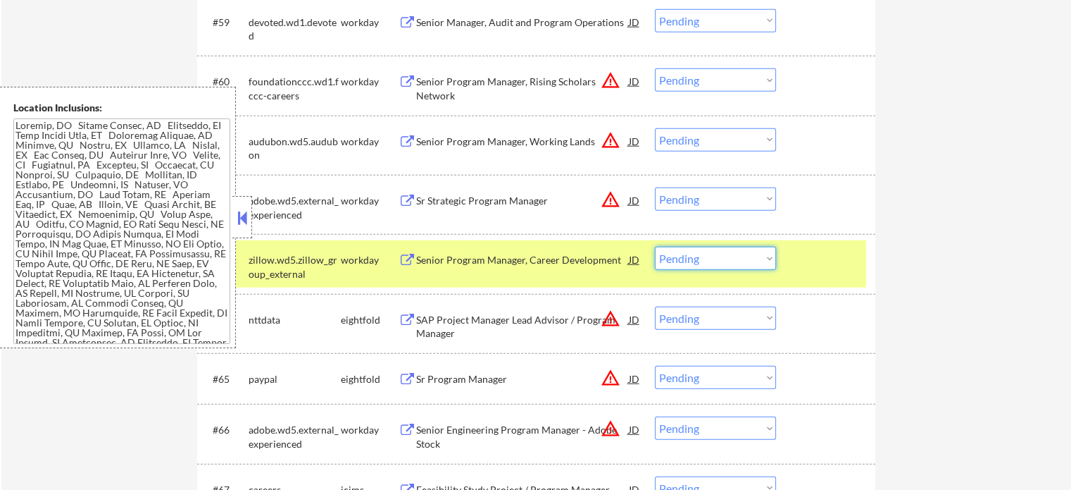
click at [733, 249] on select "Choose an option... Pending Applied Excluded (Questions) Excluded (Expired) Exc…" at bounding box center [715, 258] width 121 height 23
click at [655, 247] on select "Choose an option... Pending Applied Excluded (Questions) Excluded (Expired) Exc…" at bounding box center [715, 258] width 121 height 23
click at [819, 261] on div at bounding box center [828, 259] width 62 height 25
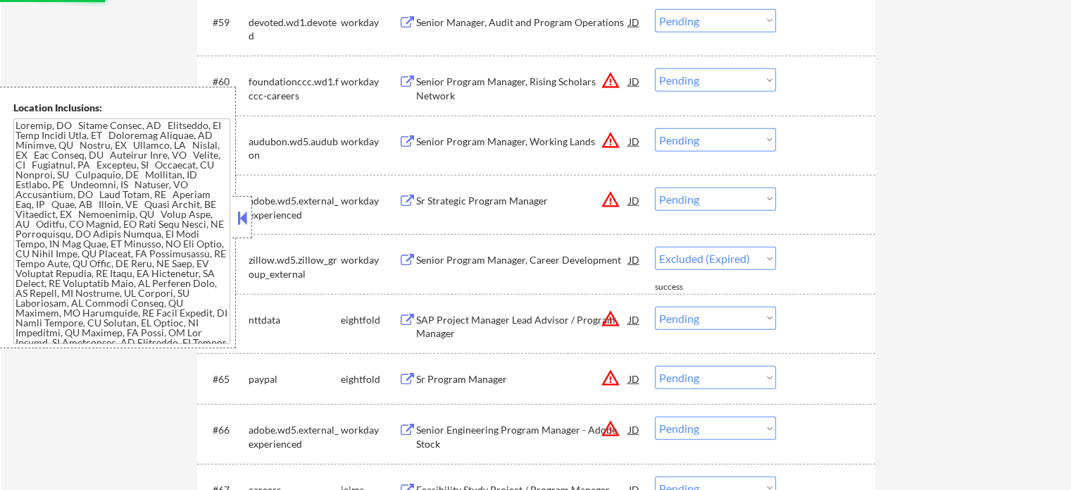
select select ""pending""
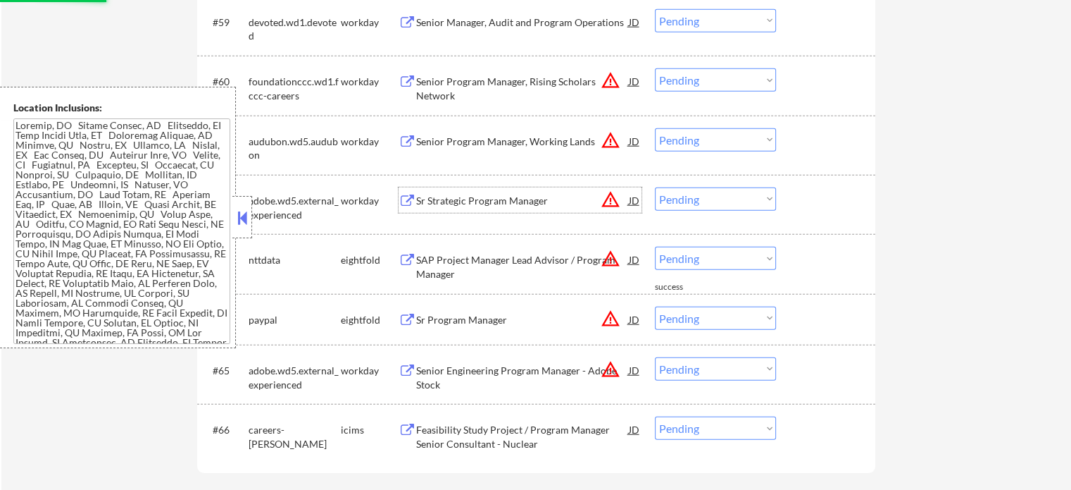
click at [530, 201] on div "Sr Strategic Program Manager" at bounding box center [522, 201] width 213 height 14
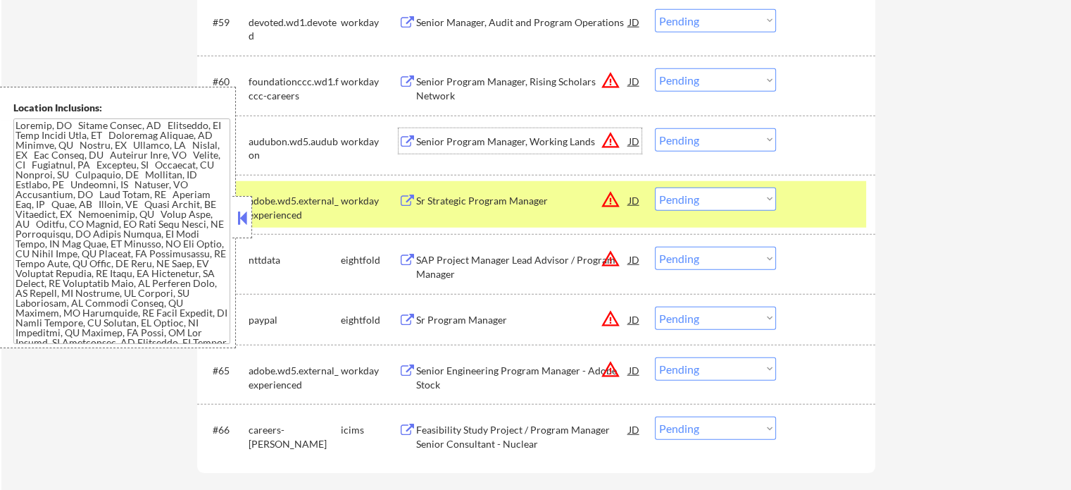
click at [493, 135] on div "Senior Program Manager, Working Lands" at bounding box center [522, 142] width 213 height 14
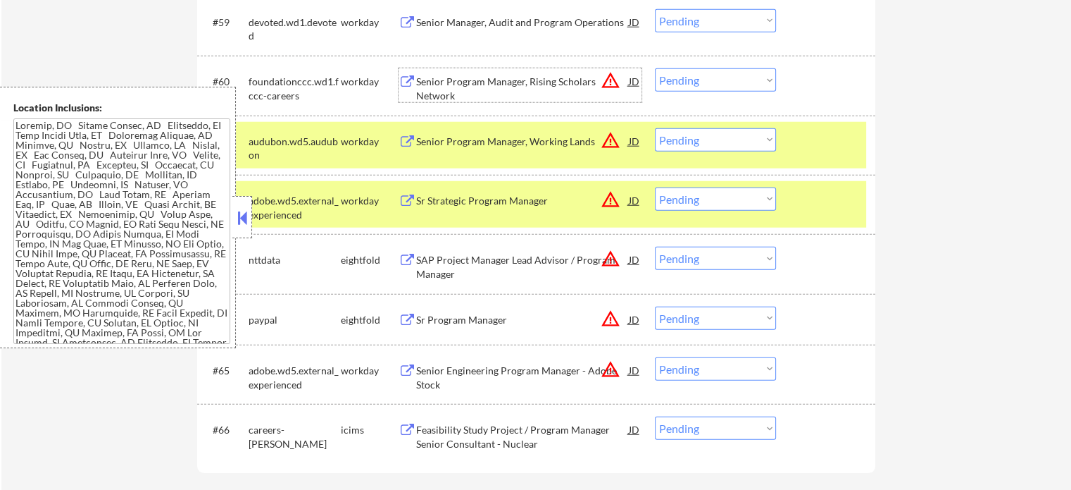
click at [534, 81] on div "Senior Program Manager, Rising Scholars Network" at bounding box center [522, 88] width 213 height 27
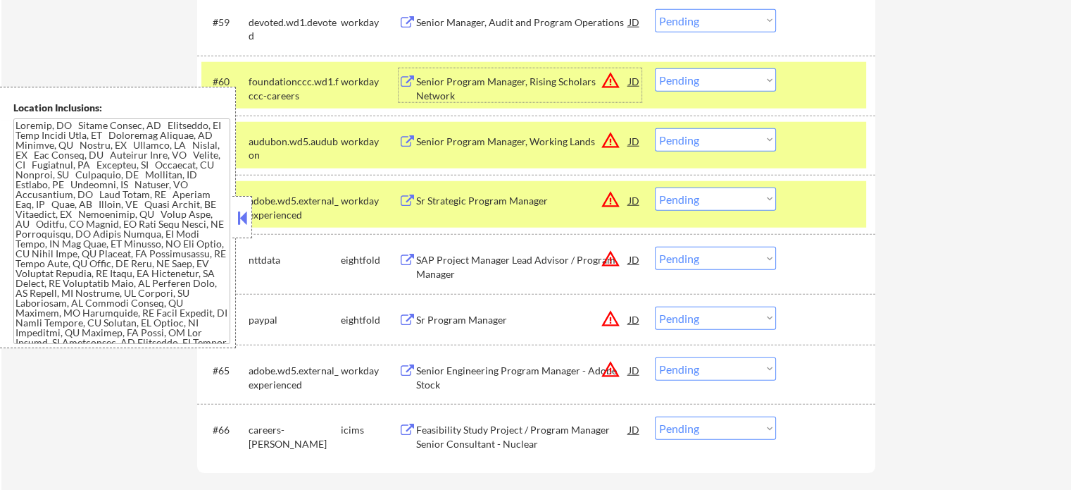
scroll to position [3298, 0]
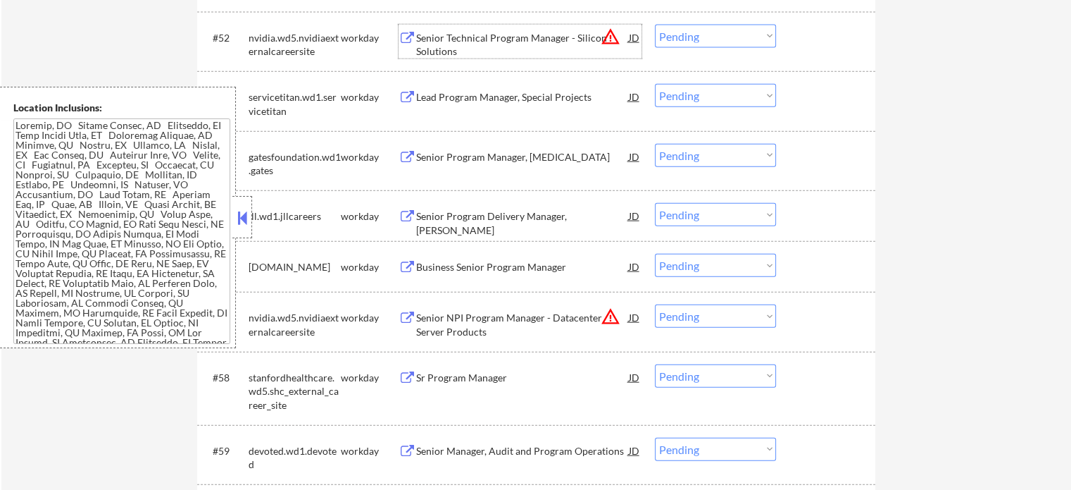
click at [560, 47] on div "Senior Technical Program Manager - Silicon Solutions" at bounding box center [522, 44] width 213 height 27
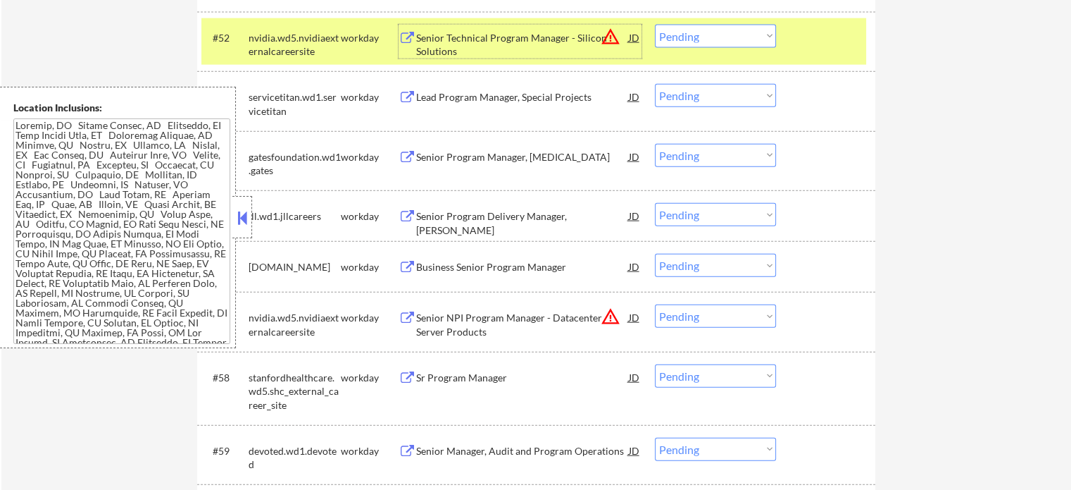
click at [566, 94] on div "Lead Program Manager, Special Projects" at bounding box center [522, 97] width 213 height 14
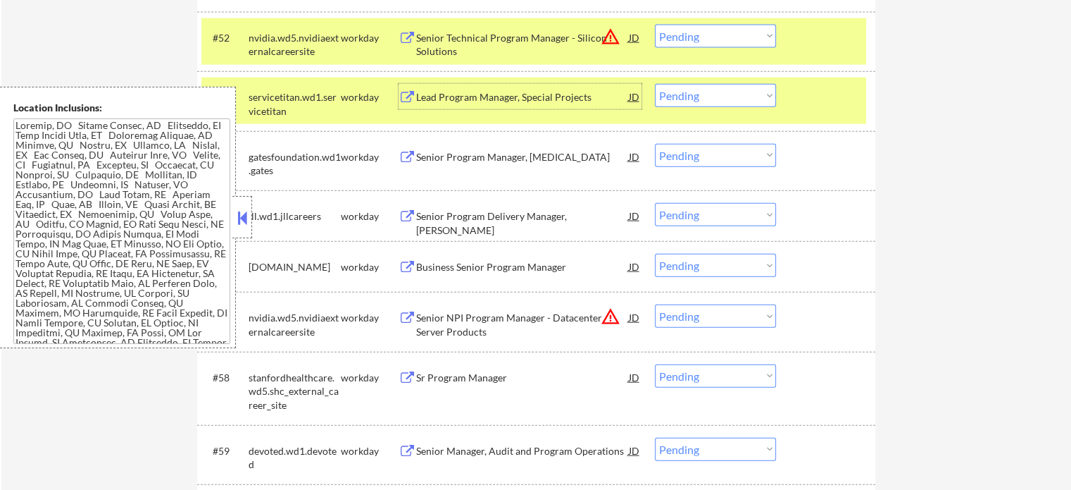
scroll to position [2870, 0]
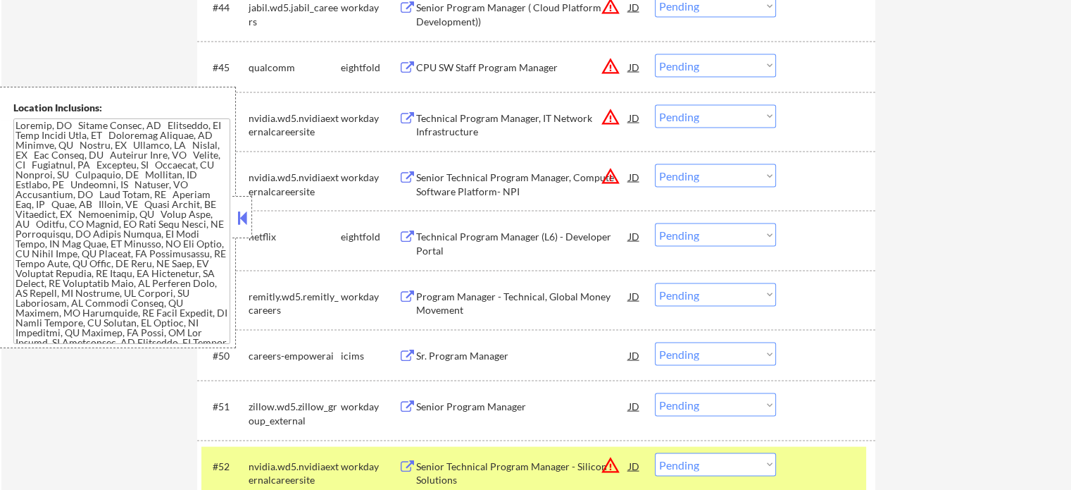
click at [439, 125] on div "Technical Program Manager, IT Network Infrastructure" at bounding box center [522, 124] width 213 height 27
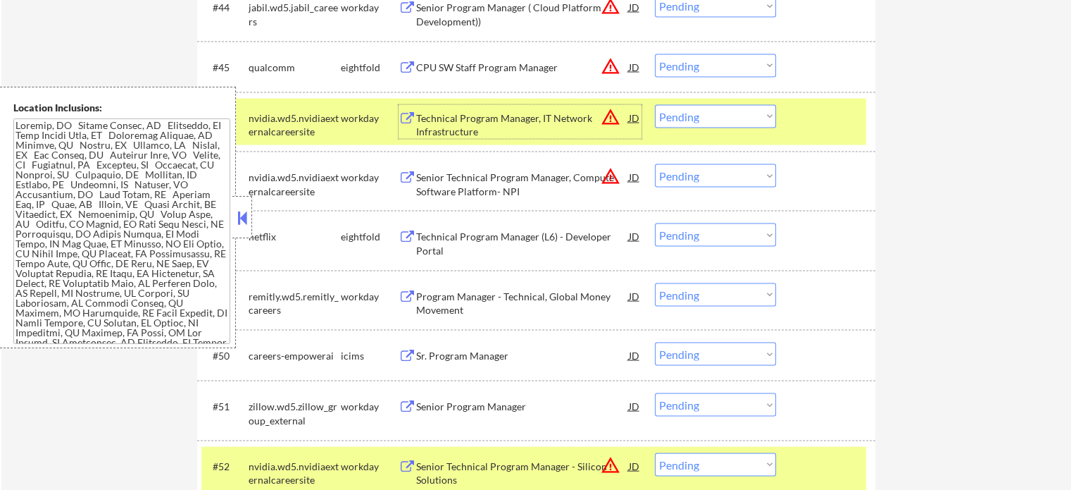
scroll to position [2442, 0]
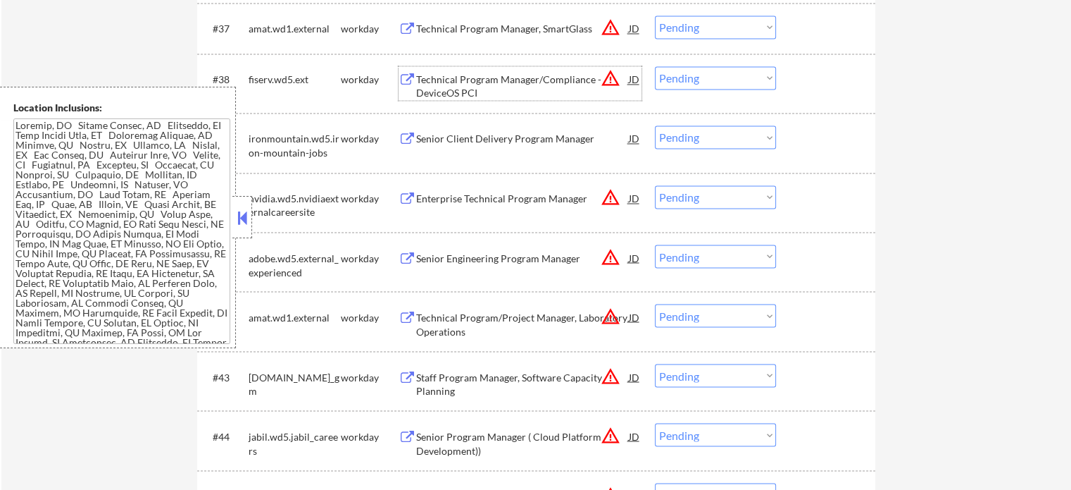
click at [516, 73] on div "Technical Program Manager/Compliance - DeviceOS PCI" at bounding box center [522, 86] width 213 height 27
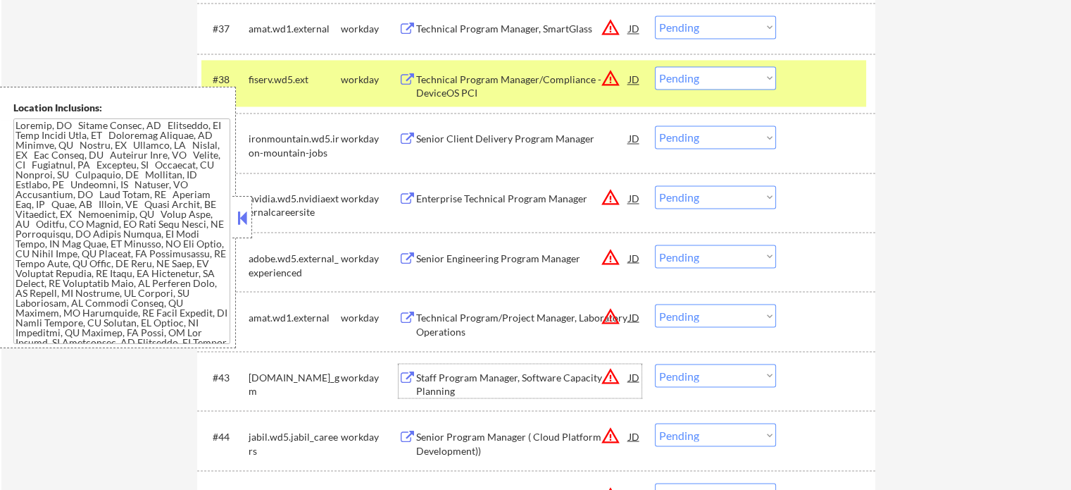
click at [534, 373] on div "Staff Program Manager, Software Capacity Planning" at bounding box center [522, 383] width 213 height 27
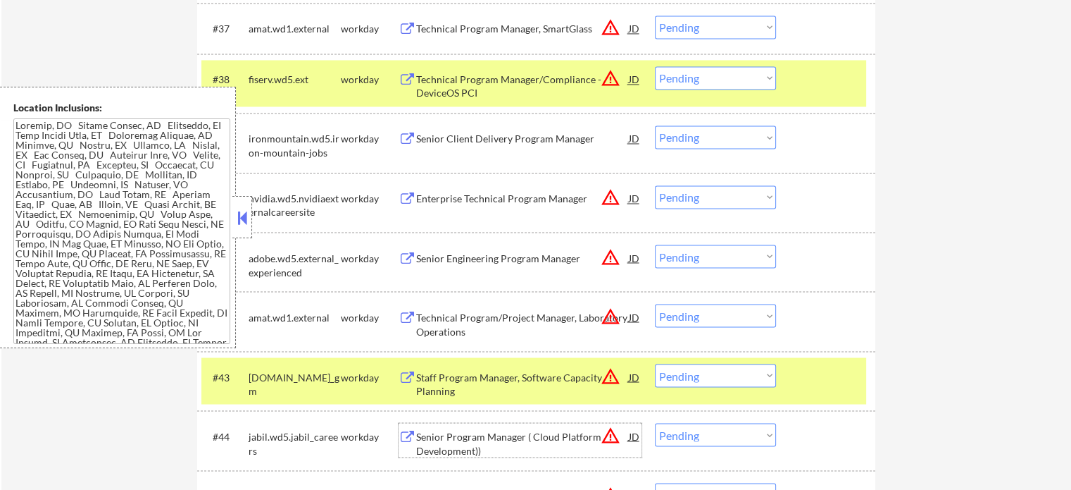
click at [492, 439] on div "Senior Program Manager ( Cloud Platform Development))" at bounding box center [522, 442] width 213 height 27
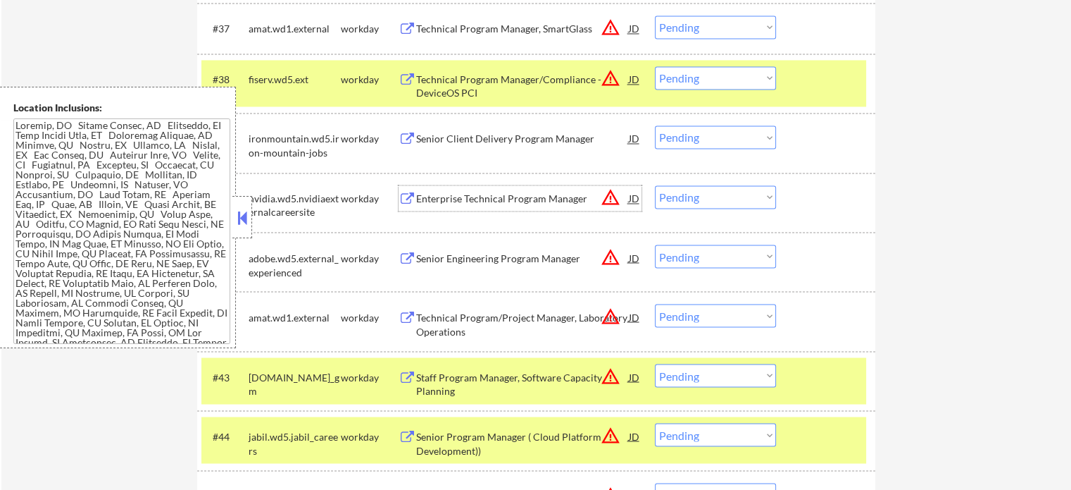
click at [487, 199] on div "Enterprise Technical Program Manager" at bounding box center [522, 199] width 213 height 14
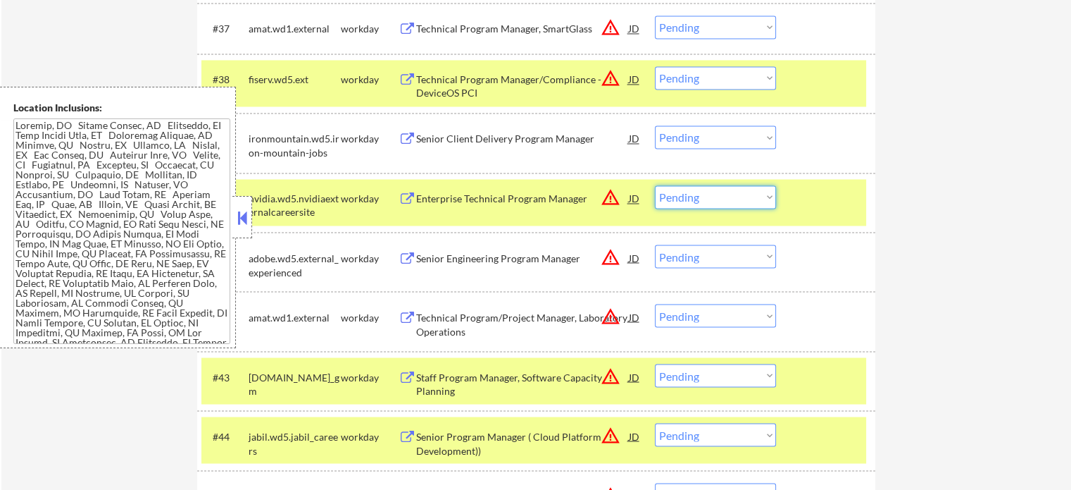
click at [680, 202] on select "Choose an option... Pending Applied Excluded (Questions) Excluded (Expired) Exc…" at bounding box center [715, 196] width 121 height 23
click at [655, 185] on select "Choose an option... Pending Applied Excluded (Questions) Excluded (Expired) Exc…" at bounding box center [715, 196] width 121 height 23
click at [813, 425] on div at bounding box center [828, 435] width 62 height 25
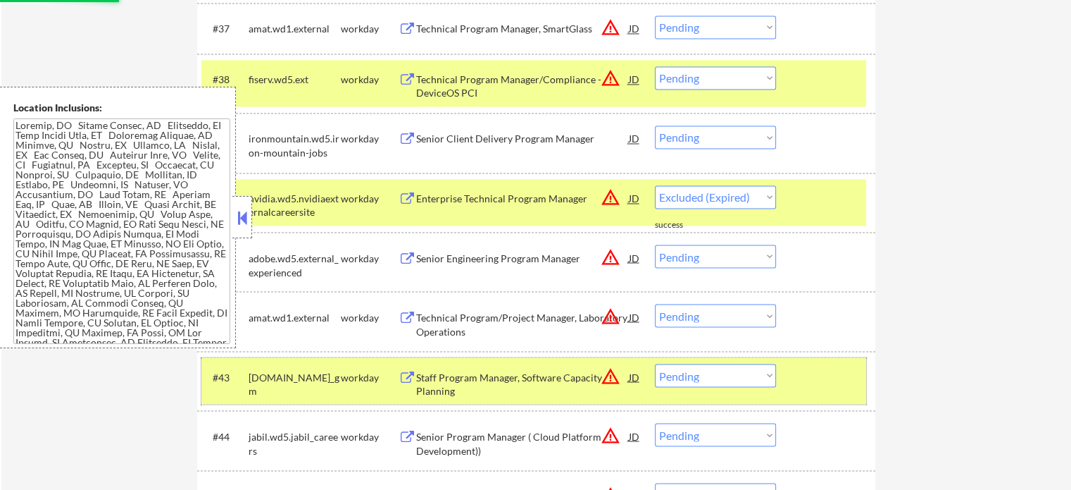
click at [811, 378] on div at bounding box center [828, 375] width 62 height 25
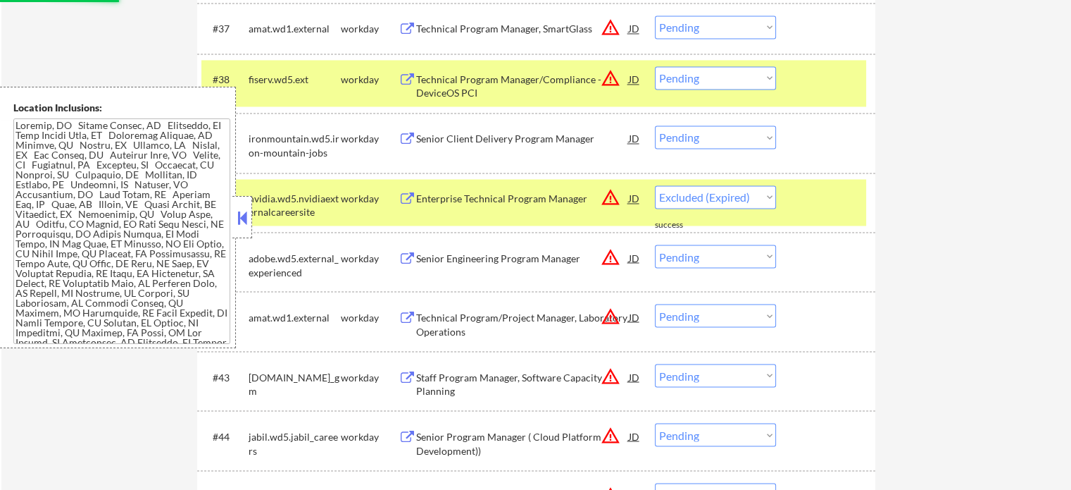
select select ""pending""
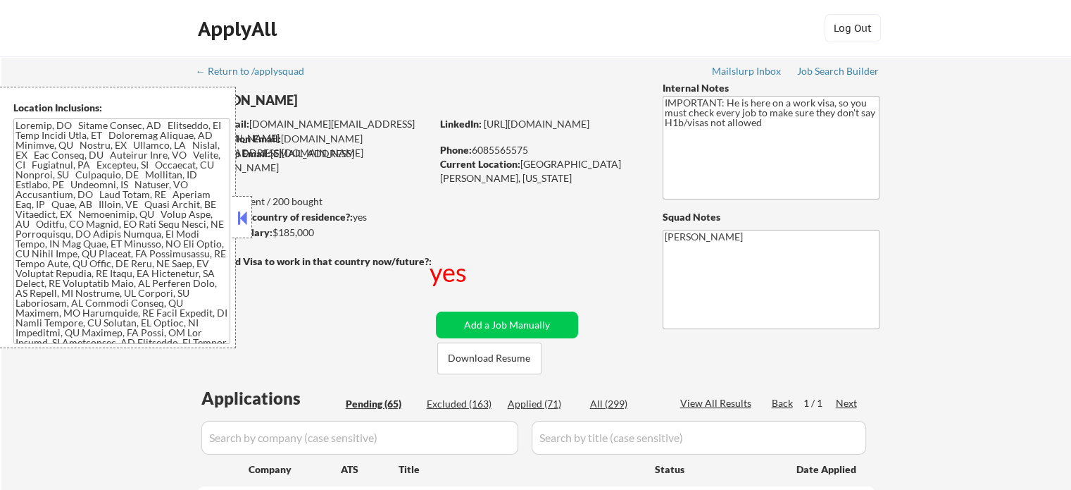
select select ""pending""
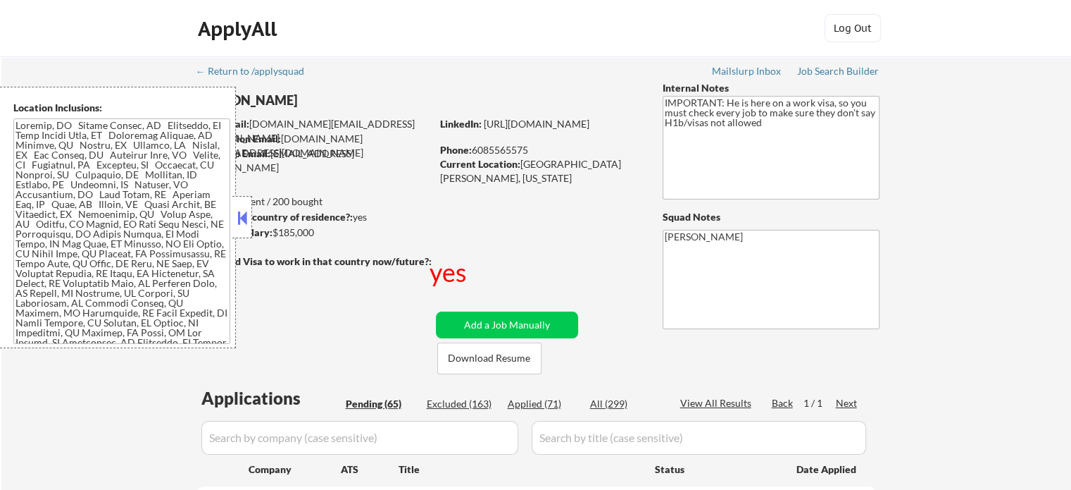
select select ""pending""
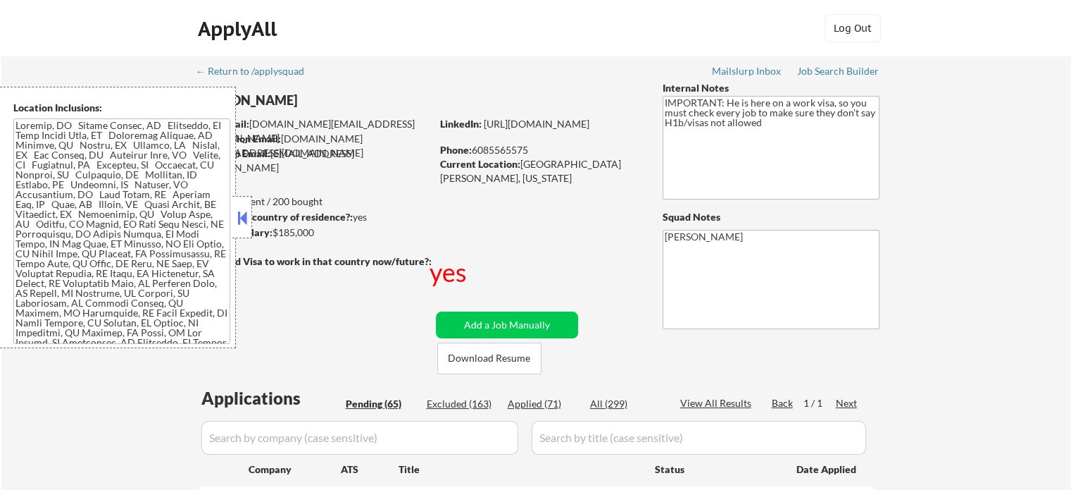
select select ""pending""
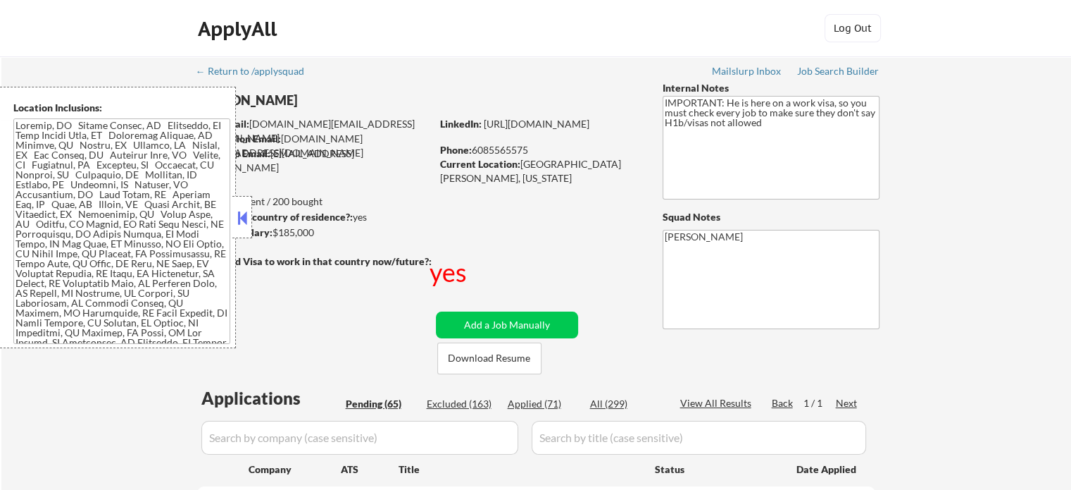
select select ""pending""
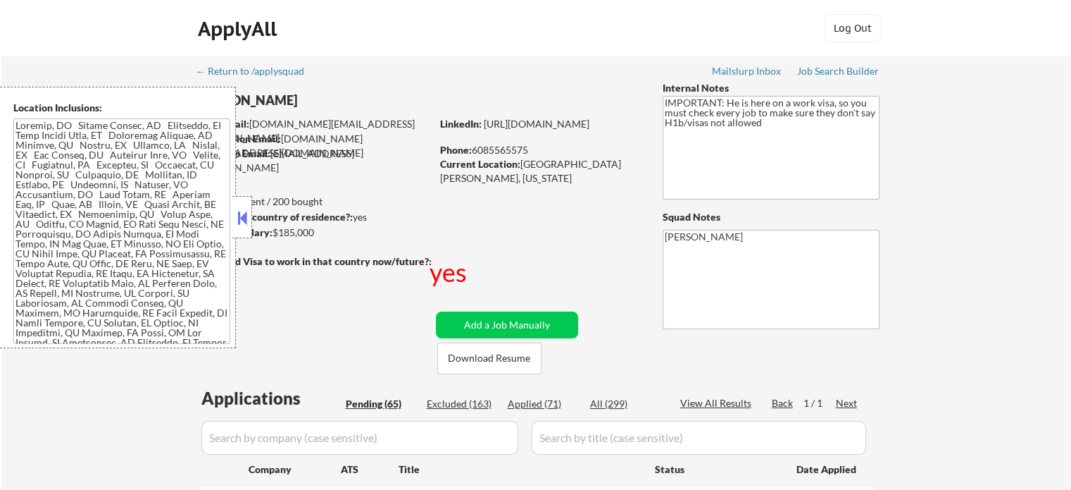
select select ""pending""
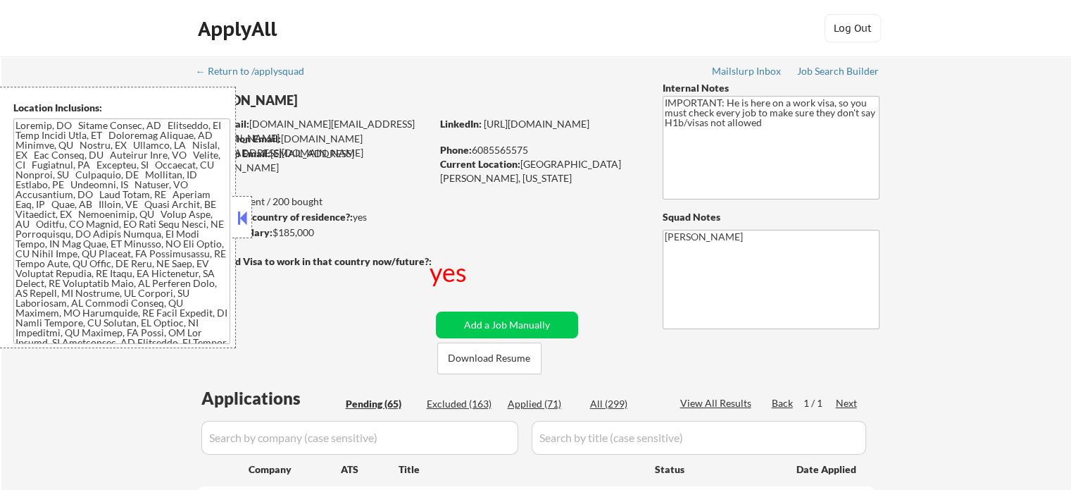
select select ""pending""
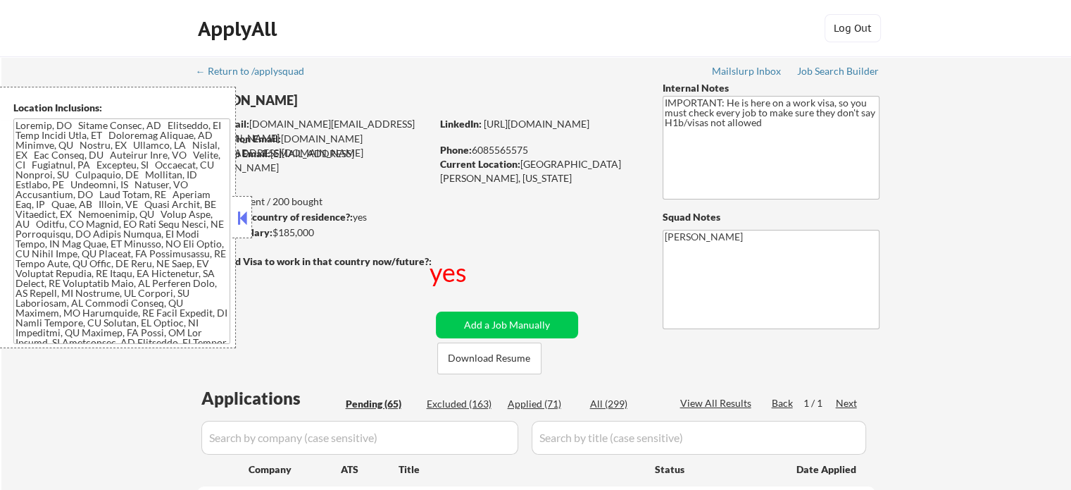
select select ""pending""
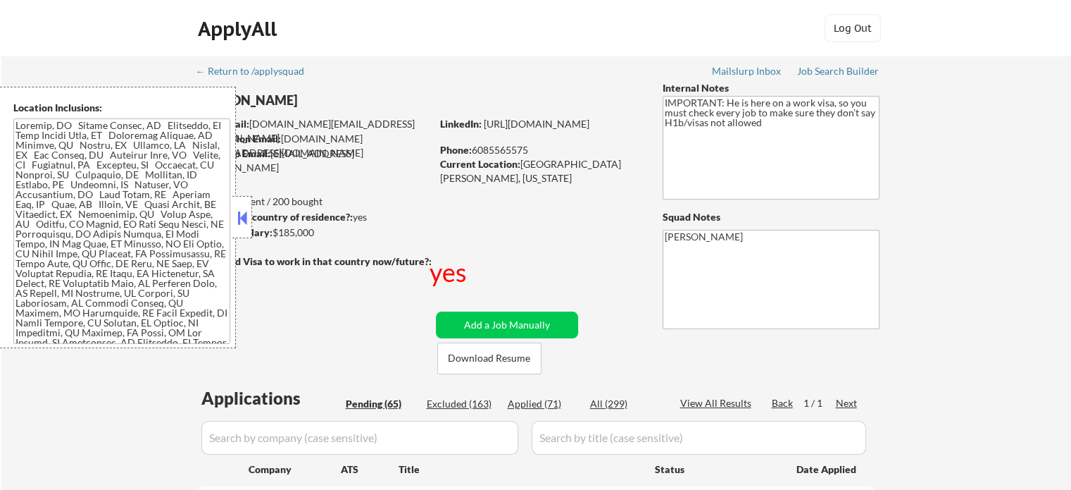
select select ""pending""
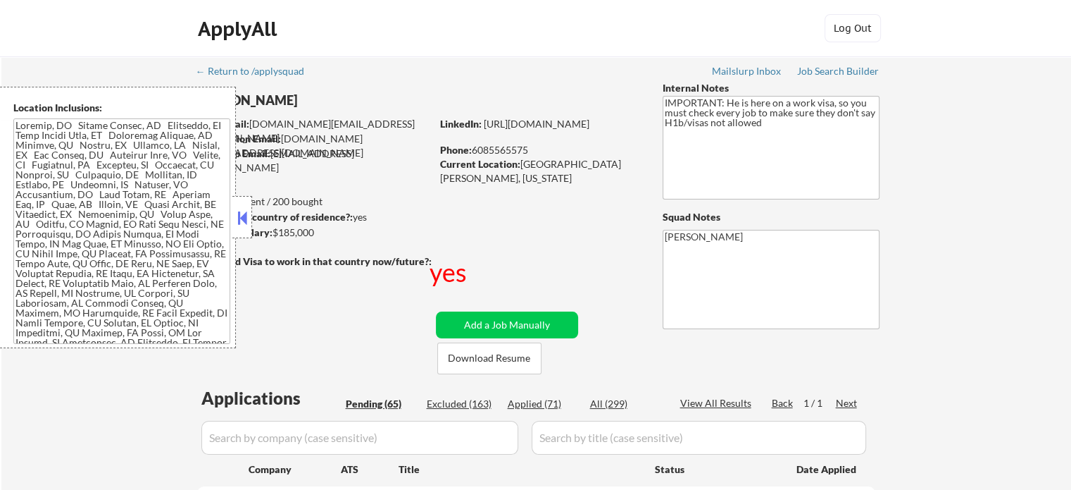
select select ""pending""
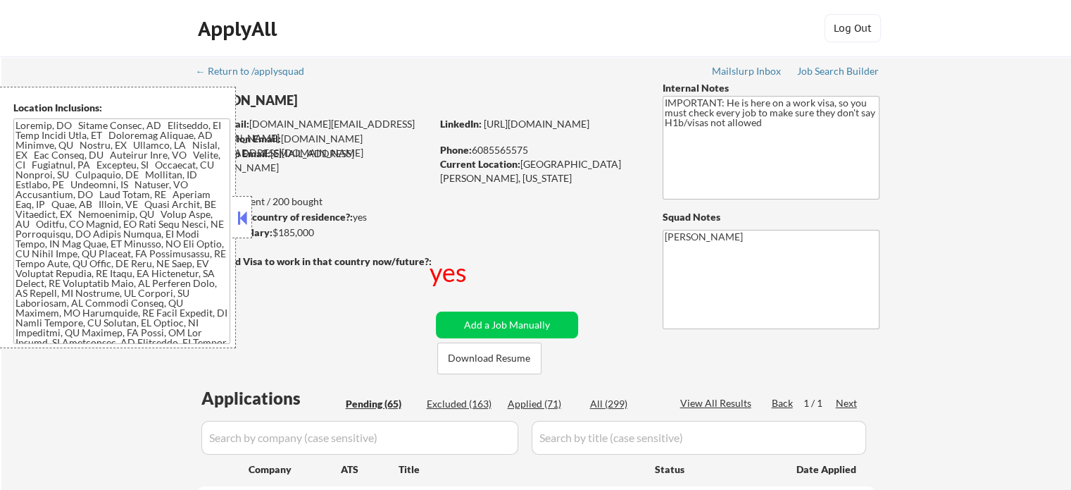
select select ""pending""
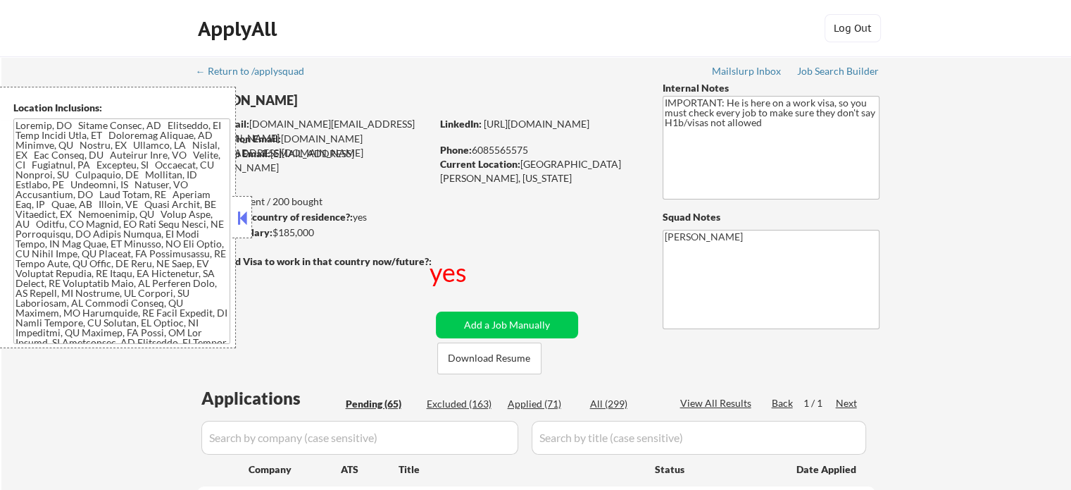
select select ""pending""
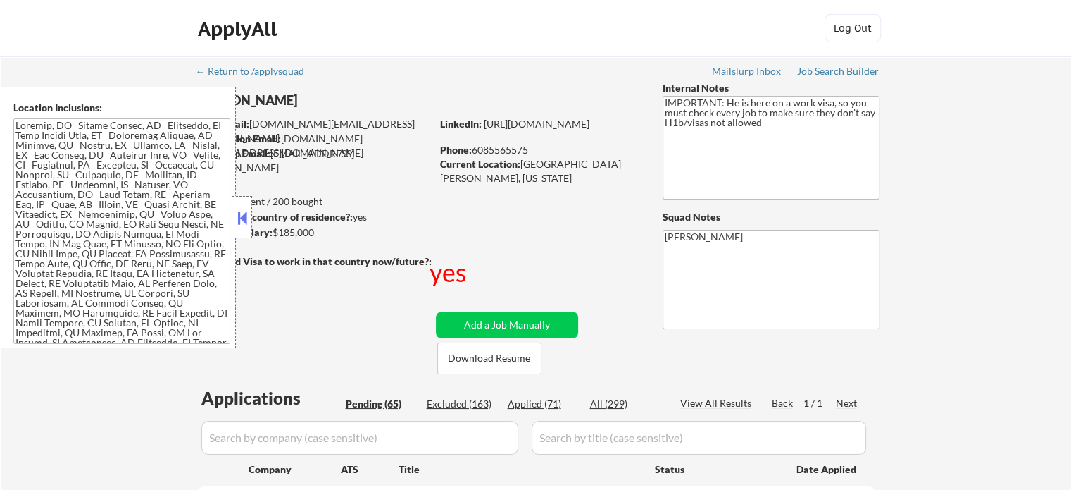
select select ""pending""
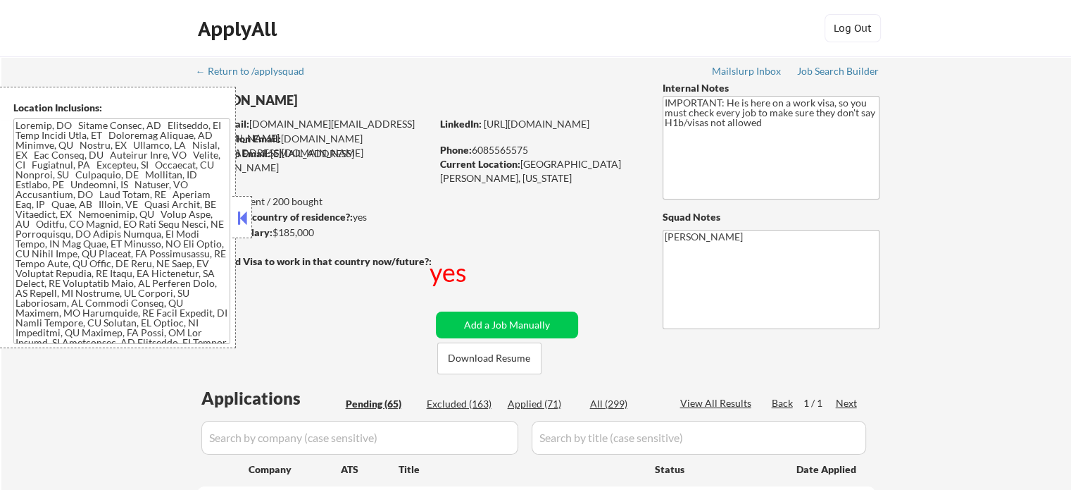
select select ""pending""
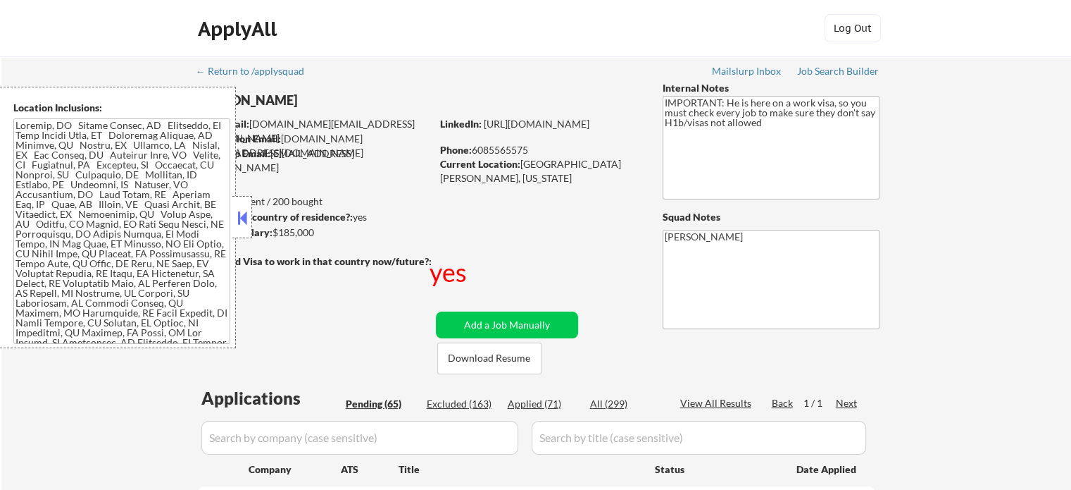
scroll to position [428, 0]
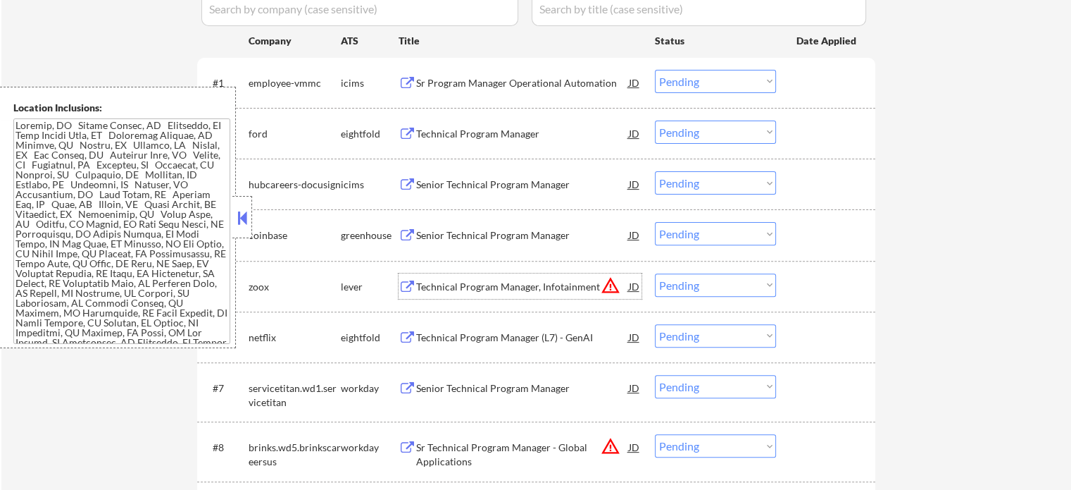
click at [543, 284] on div "Technical Program Manager, Infotainment" at bounding box center [522, 287] width 213 height 14
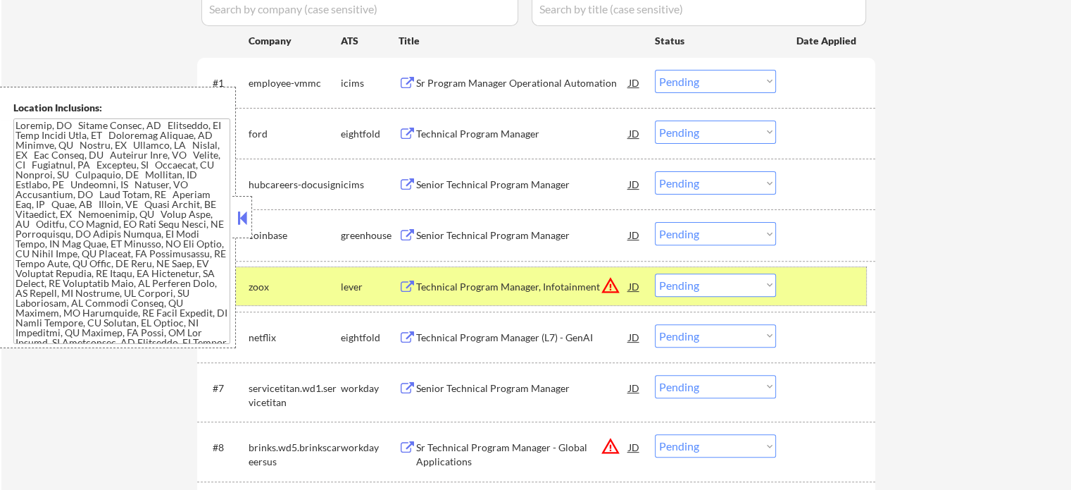
click at [834, 285] on div at bounding box center [828, 285] width 62 height 25
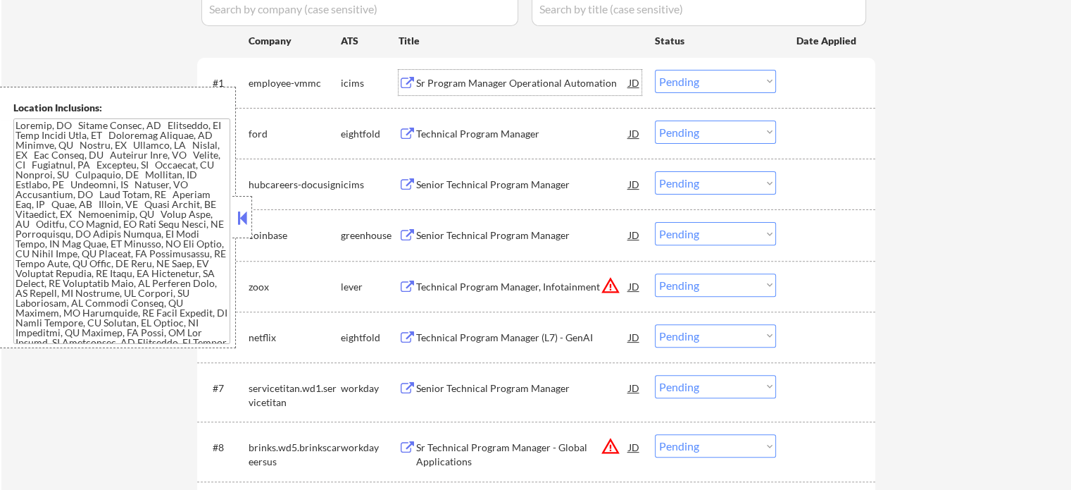
click at [464, 86] on div "Sr Program Manager Operational Automation" at bounding box center [522, 83] width 213 height 14
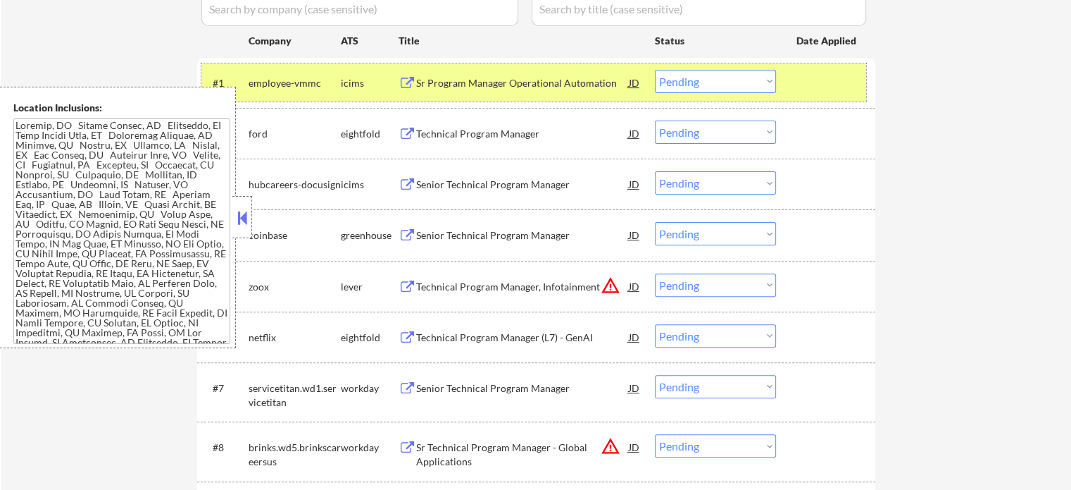
click at [845, 92] on div at bounding box center [828, 82] width 62 height 25
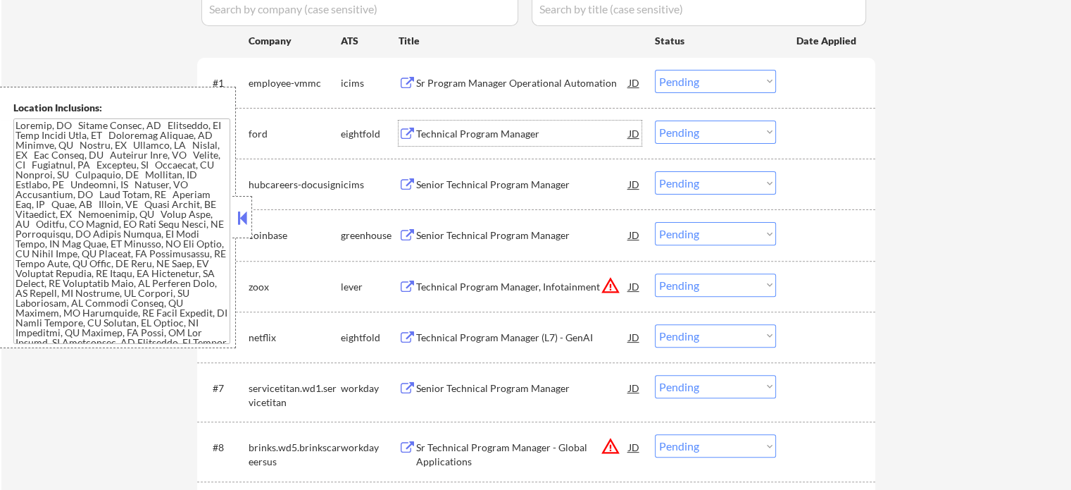
click at [490, 139] on div "Technical Program Manager" at bounding box center [522, 134] width 213 height 14
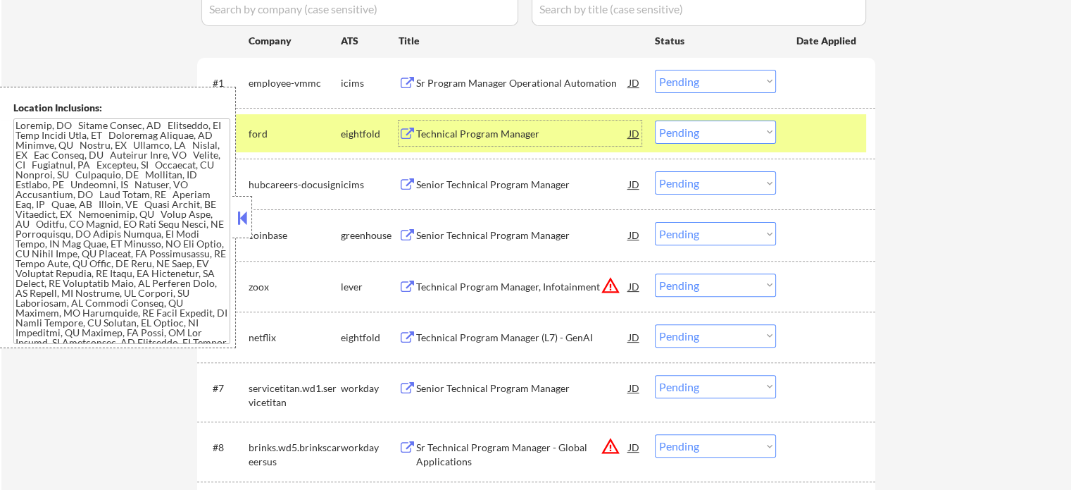
click at [809, 137] on div at bounding box center [828, 132] width 62 height 25
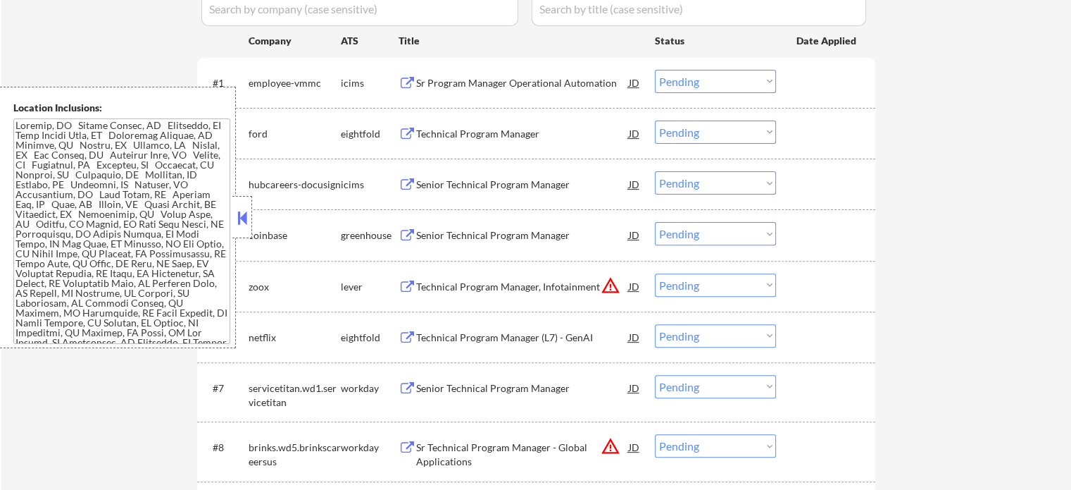
click at [523, 181] on div "Senior Technical Program Manager" at bounding box center [522, 184] width 213 height 14
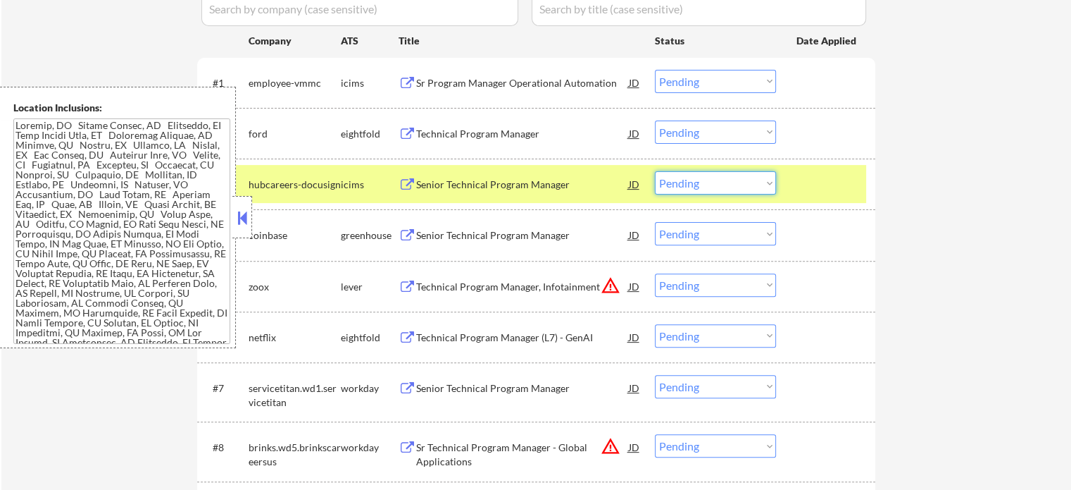
click at [734, 180] on select "Choose an option... Pending Applied Excluded (Questions) Excluded (Expired) Exc…" at bounding box center [715, 182] width 121 height 23
click at [655, 171] on select "Choose an option... Pending Applied Excluded (Questions) Excluded (Expired) Exc…" at bounding box center [715, 182] width 121 height 23
click at [816, 182] on div at bounding box center [828, 183] width 62 height 25
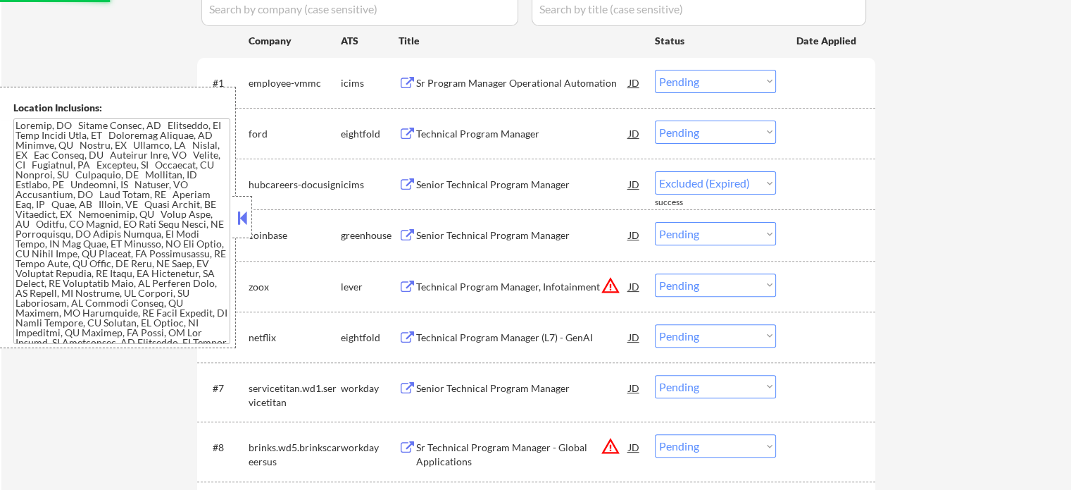
select select ""pending""
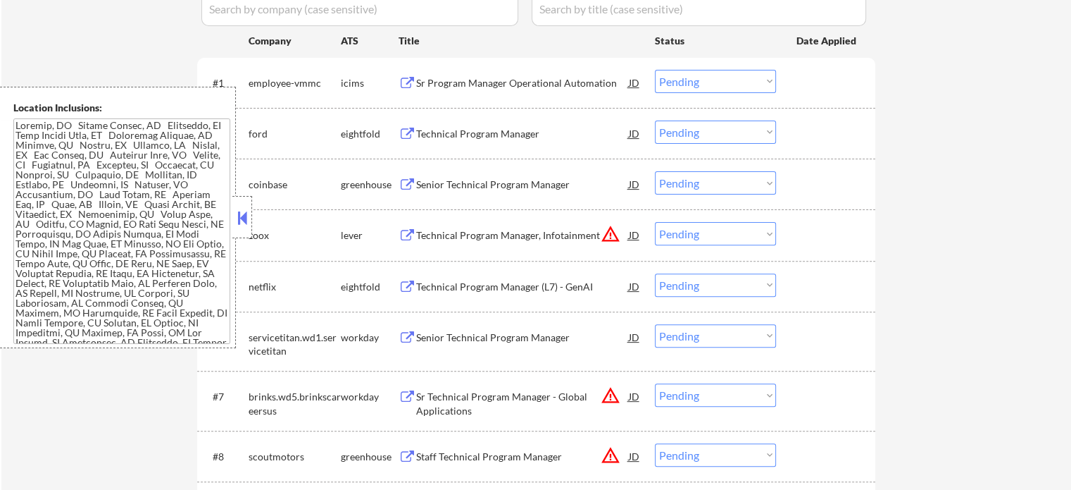
click at [424, 329] on div "Senior Technical Program Manager" at bounding box center [522, 336] width 213 height 25
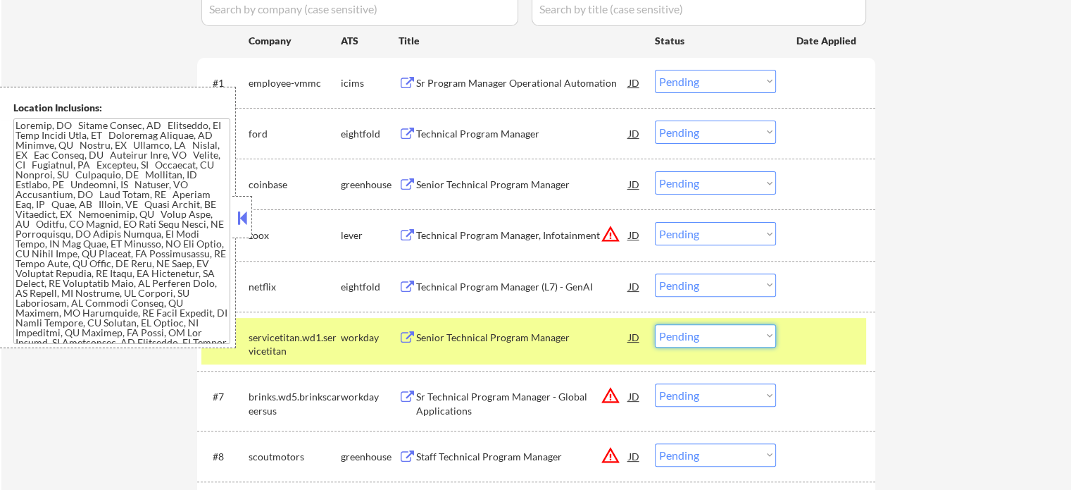
click at [718, 327] on select "Choose an option... Pending Applied Excluded (Questions) Excluded (Expired) Exc…" at bounding box center [715, 335] width 121 height 23
click at [655, 324] on select "Choose an option... Pending Applied Excluded (Questions) Excluded (Expired) Exc…" at bounding box center [715, 335] width 121 height 23
click at [815, 342] on div at bounding box center [828, 336] width 62 height 25
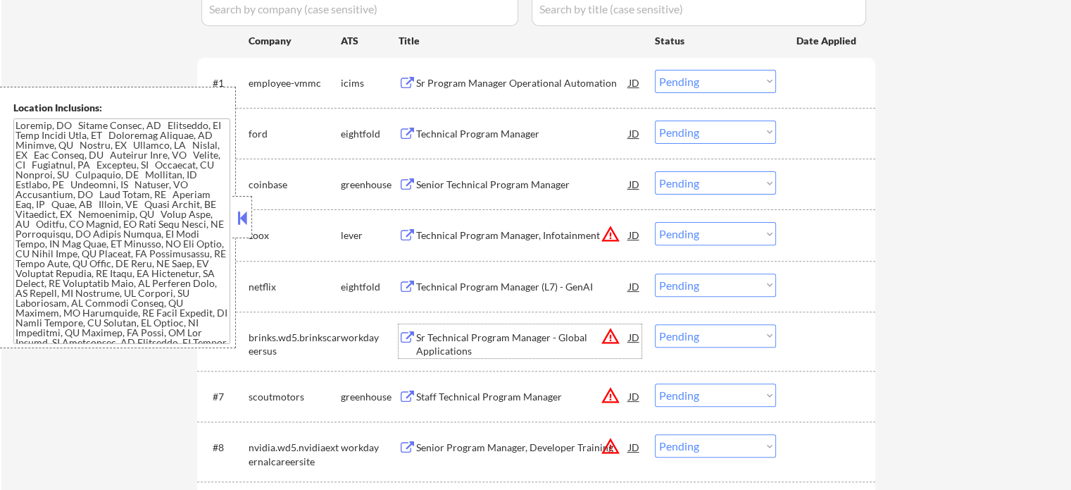
click at [487, 335] on div "Sr Technical Program Manager - Global Applications" at bounding box center [522, 343] width 213 height 27
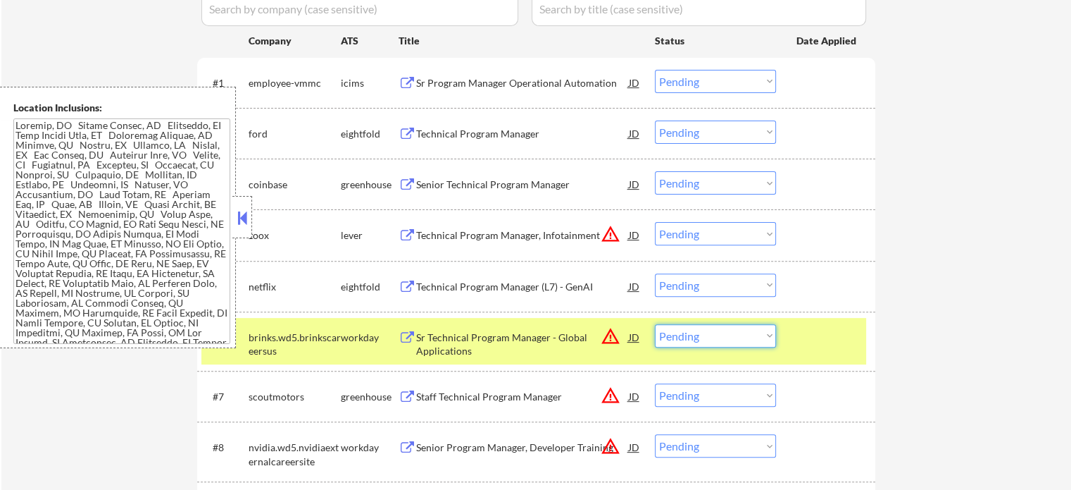
click at [704, 336] on select "Choose an option... Pending Applied Excluded (Questions) Excluded (Expired) Exc…" at bounding box center [715, 335] width 121 height 23
click at [655, 324] on select "Choose an option... Pending Applied Excluded (Questions) Excluded (Expired) Exc…" at bounding box center [715, 335] width 121 height 23
click at [814, 332] on div at bounding box center [828, 336] width 62 height 25
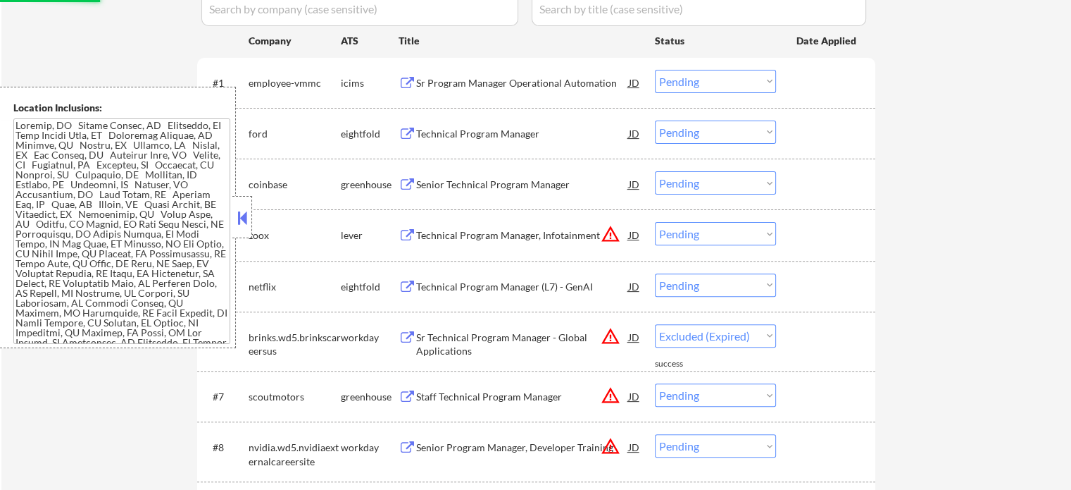
select select ""pending""
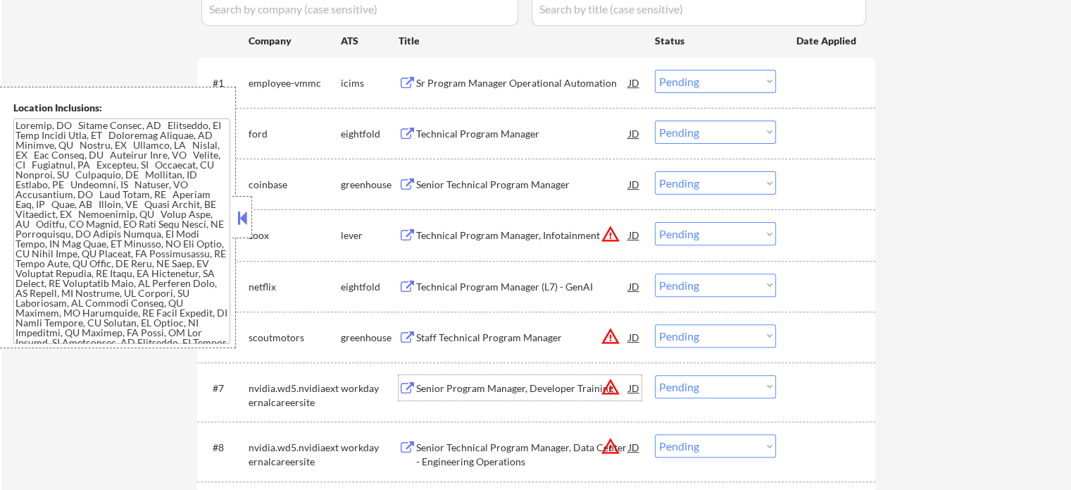
click at [503, 388] on div "Senior Program Manager, Developer Training" at bounding box center [522, 388] width 213 height 14
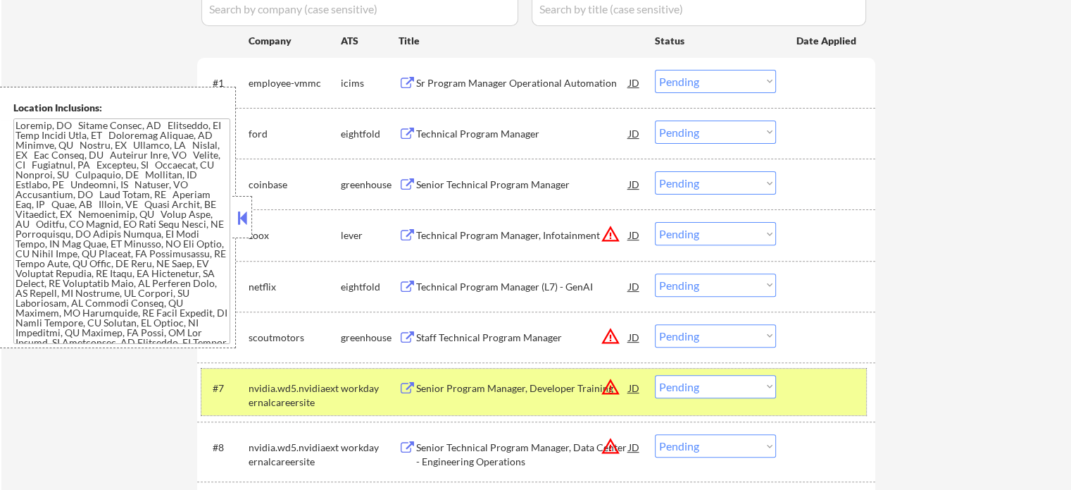
click at [794, 382] on div "#7 nvidia.wd5.nvidiaexternalcareersite workday Senior Program Manager, Develope…" at bounding box center [533, 391] width 665 height 46
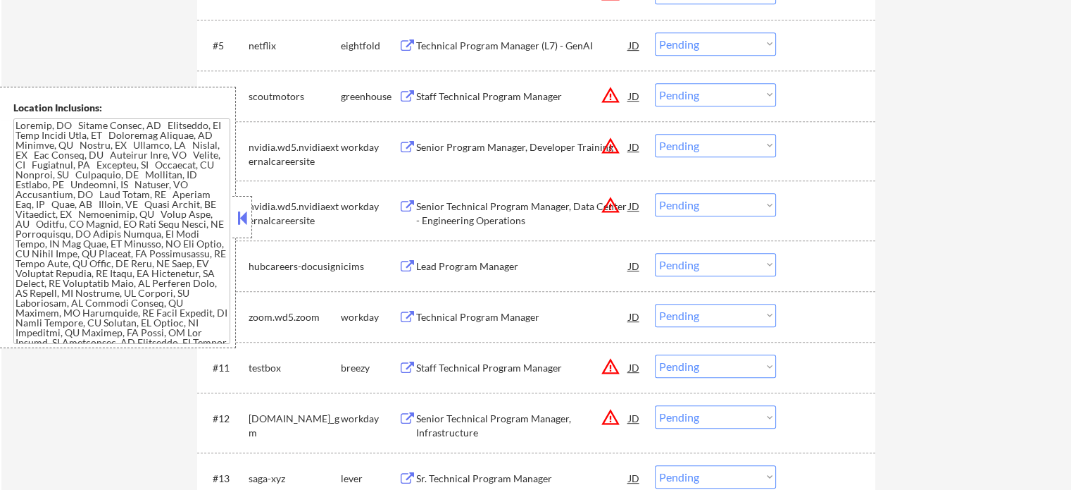
scroll to position [682, 0]
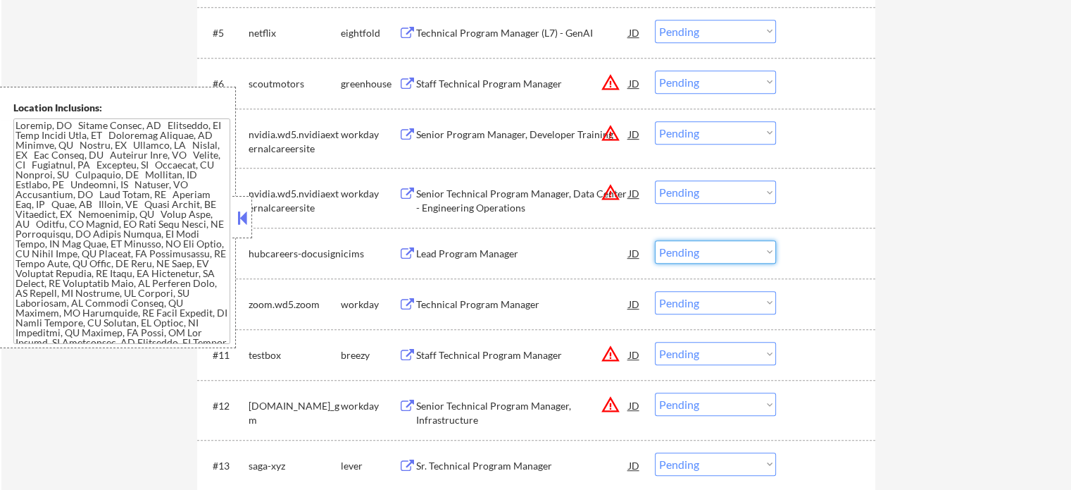
click at [722, 257] on select "Choose an option... Pending Applied Excluded (Questions) Excluded (Expired) Exc…" at bounding box center [715, 251] width 121 height 23
click at [655, 240] on select "Choose an option... Pending Applied Excluded (Questions) Excluded (Expired) Exc…" at bounding box center [715, 251] width 121 height 23
select select ""pending""
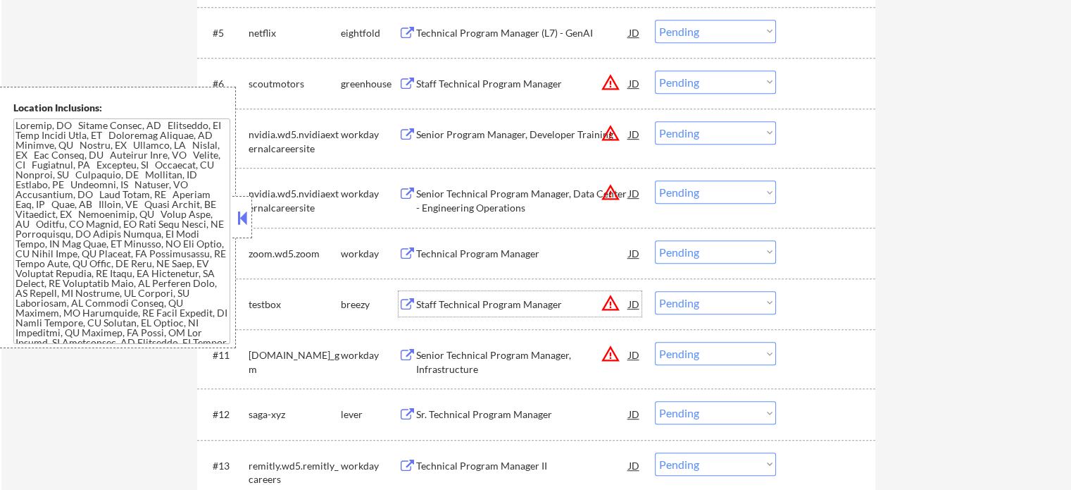
click at [515, 299] on div "Staff Technical Program Manager" at bounding box center [522, 304] width 213 height 14
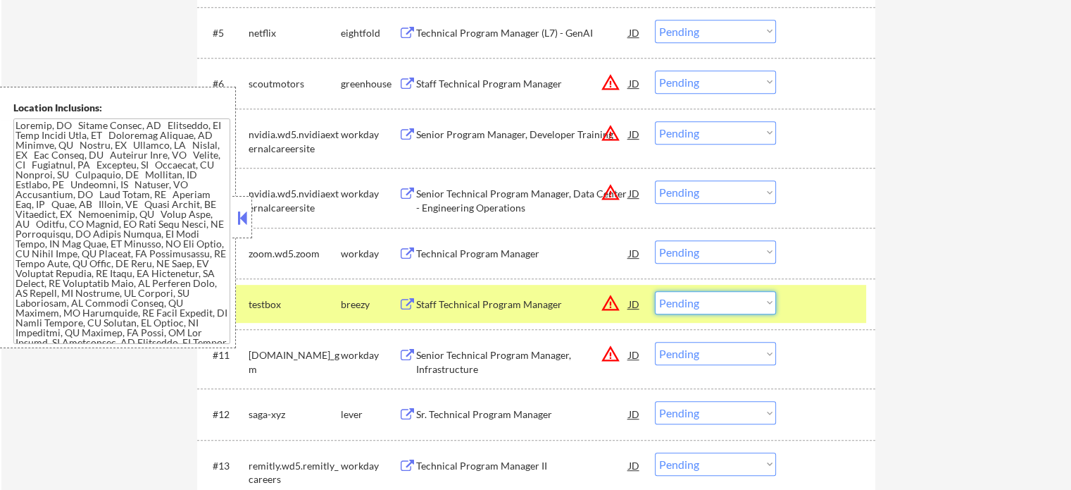
click at [730, 297] on select "Choose an option... Pending Applied Excluded (Questions) Excluded (Expired) Exc…" at bounding box center [715, 302] width 121 height 23
click at [655, 291] on select "Choose an option... Pending Applied Excluded (Questions) Excluded (Expired) Exc…" at bounding box center [715, 302] width 121 height 23
click at [812, 307] on div at bounding box center [828, 303] width 62 height 25
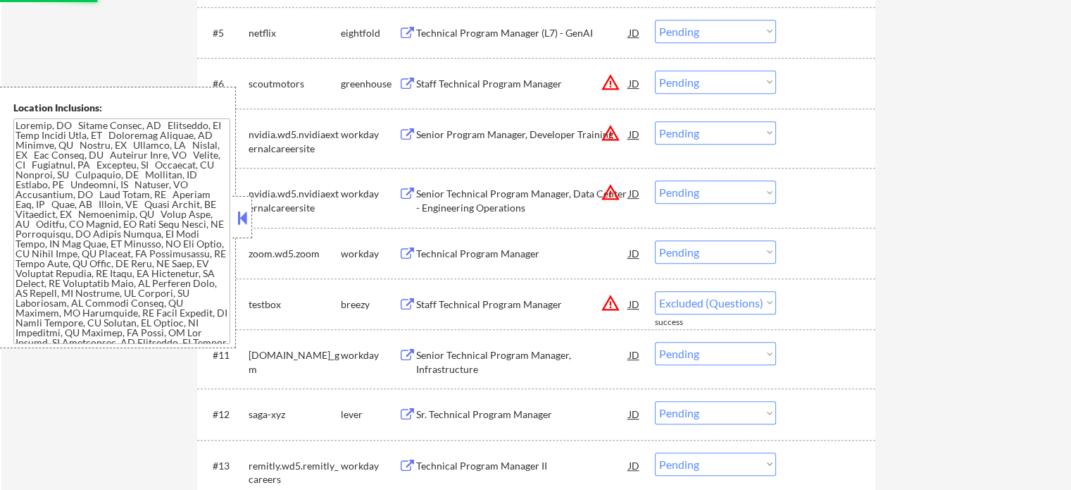
select select ""pending""
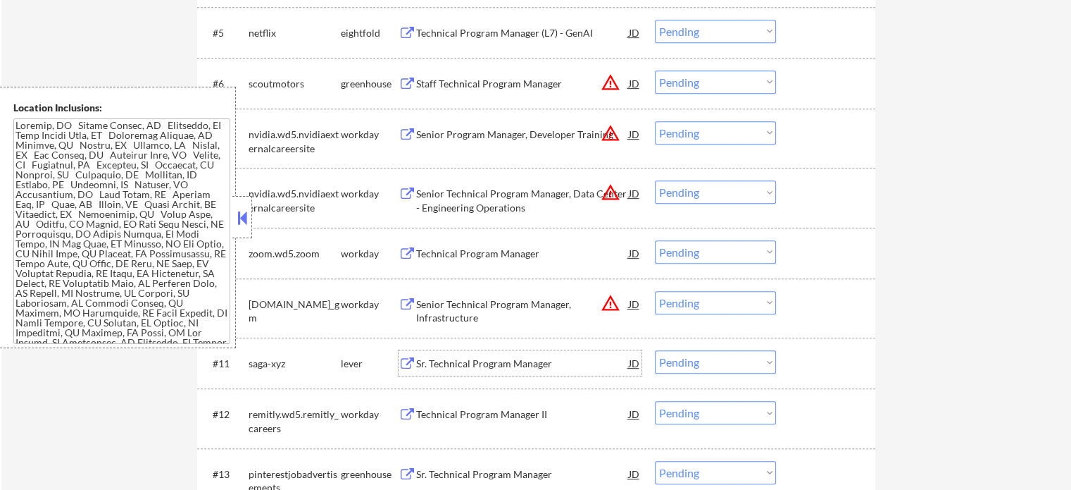
click at [504, 359] on div "Sr. Technical Program Manager" at bounding box center [522, 363] width 213 height 14
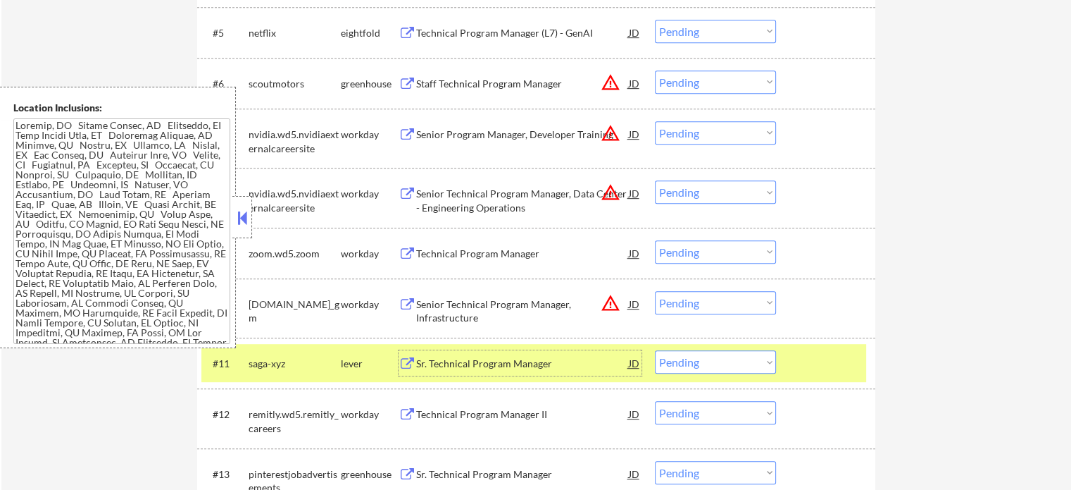
click at [704, 371] on select "Choose an option... Pending Applied Excluded (Questions) Excluded (Expired) Exc…" at bounding box center [715, 361] width 121 height 23
click at [655, 350] on select "Choose an option... Pending Applied Excluded (Questions) Excluded (Expired) Exc…" at bounding box center [715, 361] width 121 height 23
click at [816, 360] on div at bounding box center [828, 362] width 62 height 25
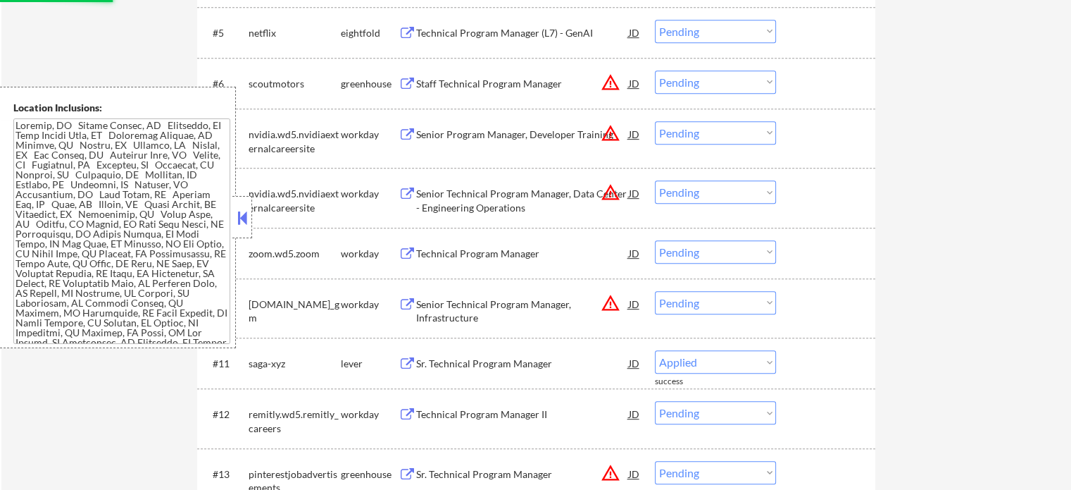
select select ""pending""
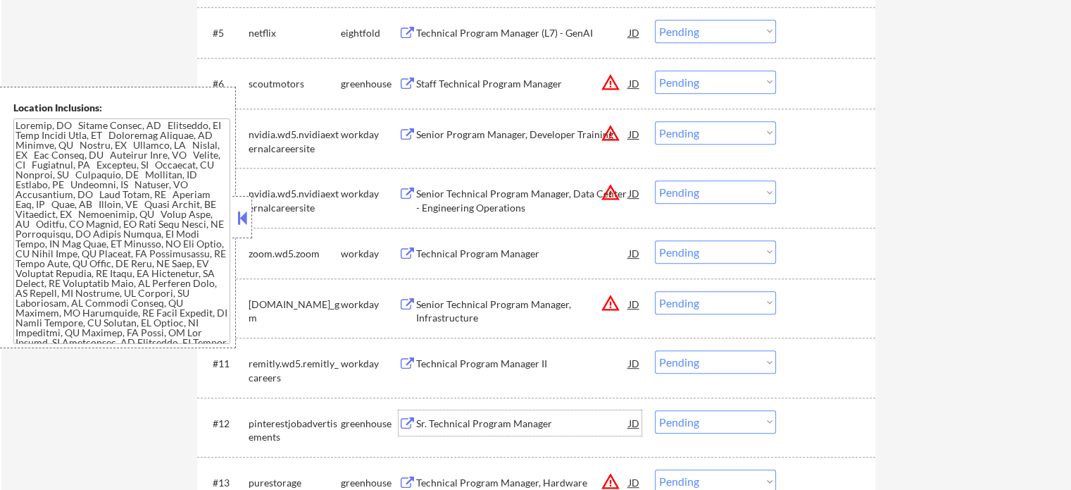
click at [474, 416] on div "Sr. Technical Program Manager" at bounding box center [522, 423] width 213 height 14
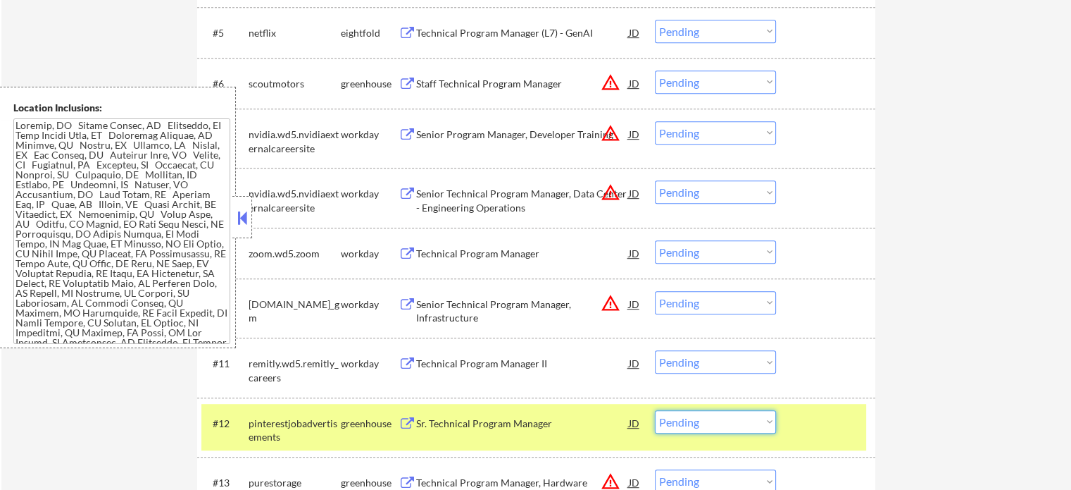
click at [699, 416] on select "Choose an option... Pending Applied Excluded (Questions) Excluded (Expired) Exc…" at bounding box center [715, 421] width 121 height 23
click at [655, 410] on select "Choose an option... Pending Applied Excluded (Questions) Excluded (Expired) Exc…" at bounding box center [715, 421] width 121 height 23
click at [833, 419] on div at bounding box center [828, 422] width 62 height 25
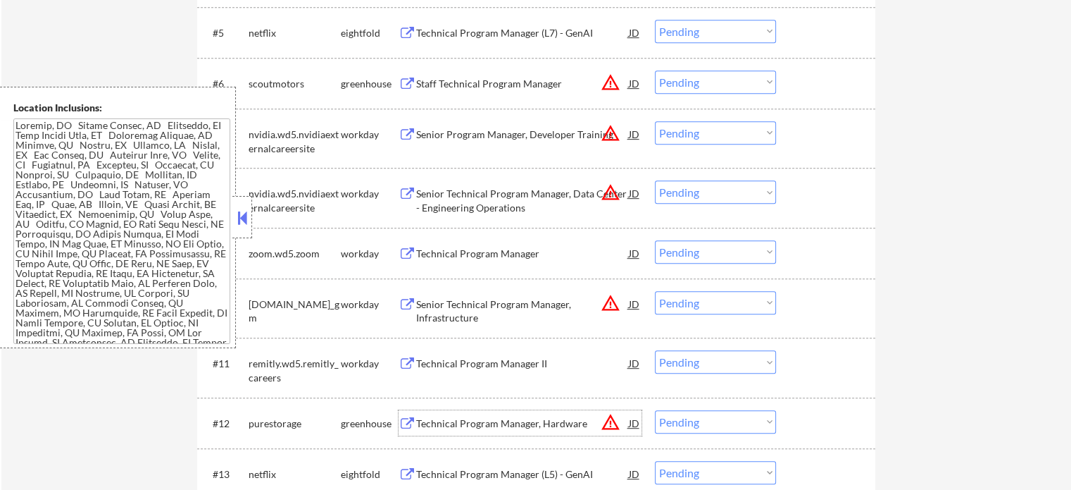
click at [521, 421] on div "Technical Program Manager, Hardware" at bounding box center [522, 423] width 213 height 14
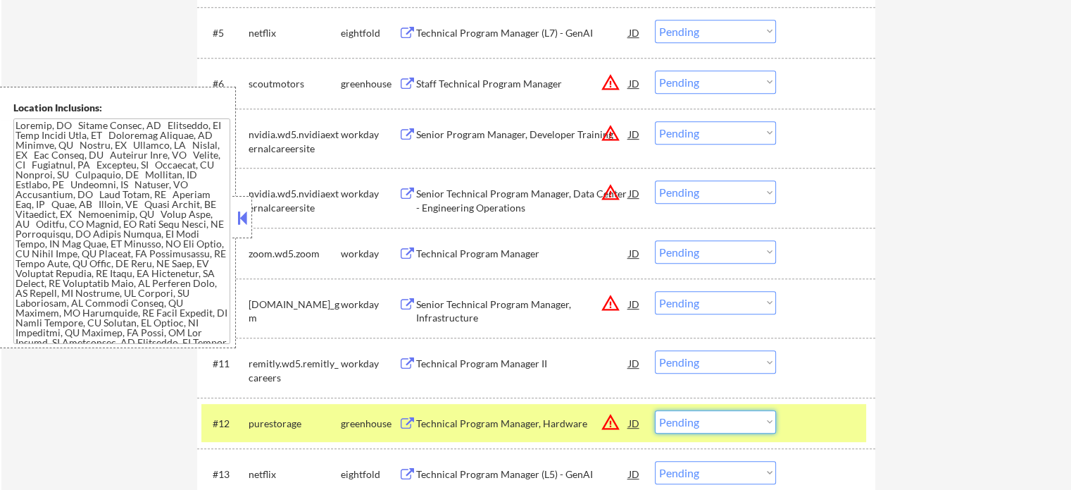
click at [699, 422] on select "Choose an option... Pending Applied Excluded (Questions) Excluded (Expired) Exc…" at bounding box center [715, 421] width 121 height 23
click at [655, 410] on select "Choose an option... Pending Applied Excluded (Questions) Excluded (Expired) Exc…" at bounding box center [715, 421] width 121 height 23
click at [823, 425] on div at bounding box center [828, 422] width 62 height 25
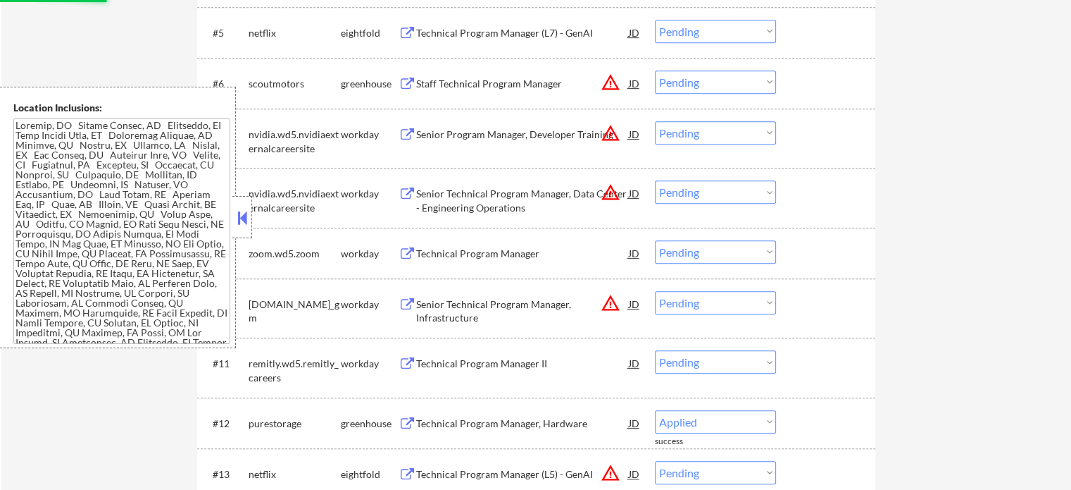
select select ""pending""
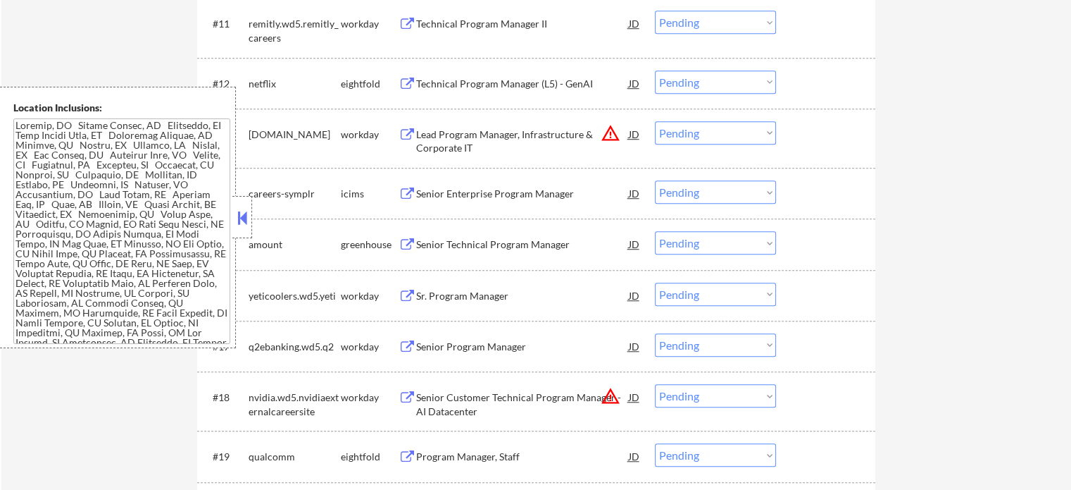
scroll to position [1043, 0]
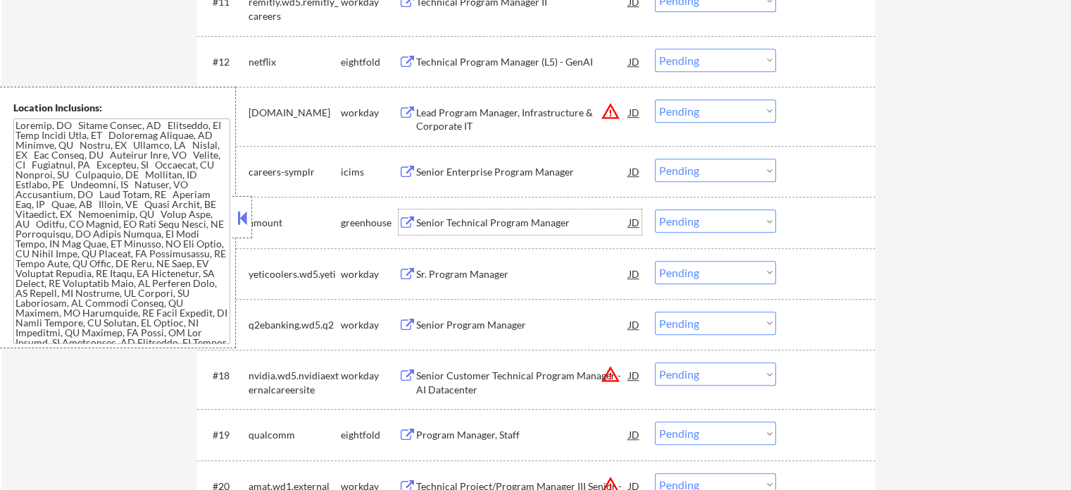
click at [521, 220] on div "Senior Technical Program Manager" at bounding box center [522, 223] width 213 height 14
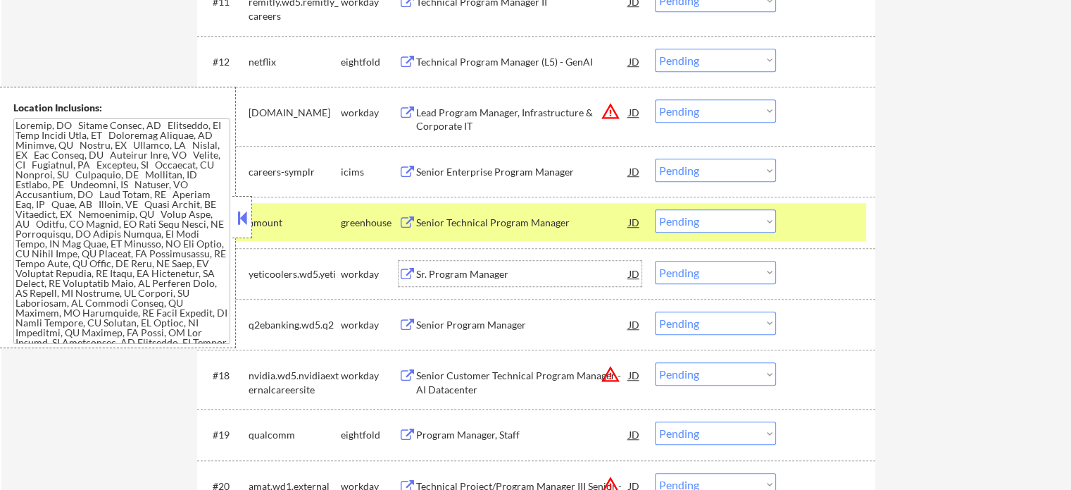
click at [459, 275] on div "Sr. Program Manager" at bounding box center [522, 274] width 213 height 14
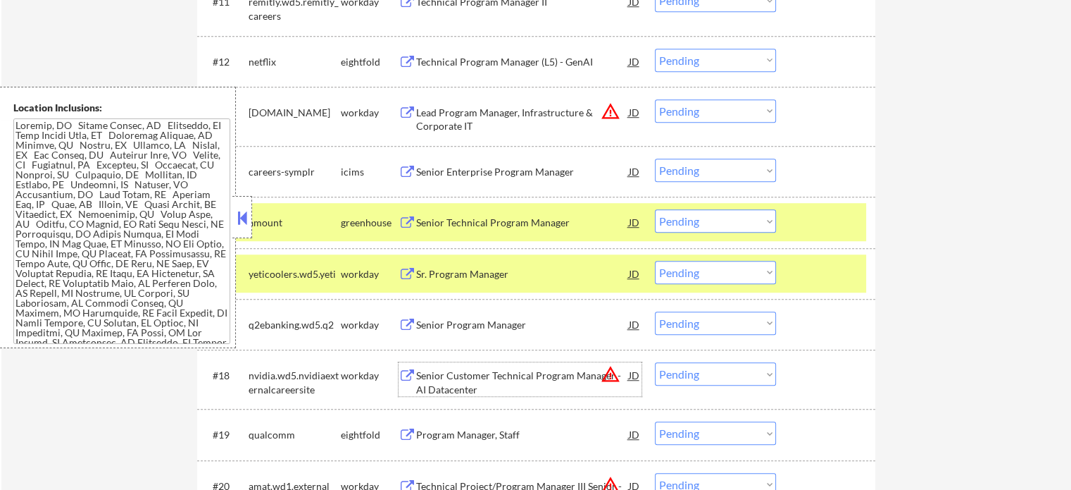
click at [518, 376] on div "Senior Customer Technical Program Manager - AI Datacenter" at bounding box center [522, 381] width 213 height 27
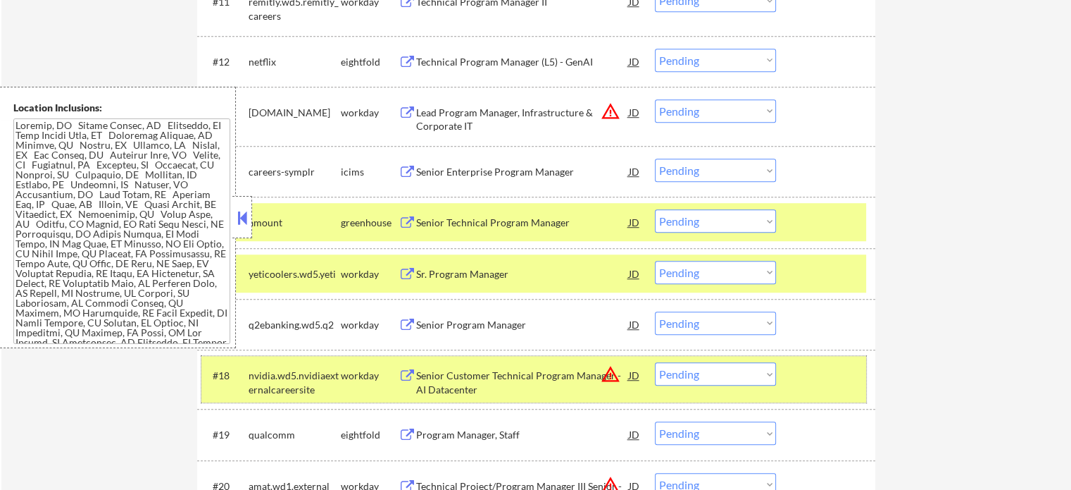
click at [825, 383] on div at bounding box center [828, 374] width 62 height 25
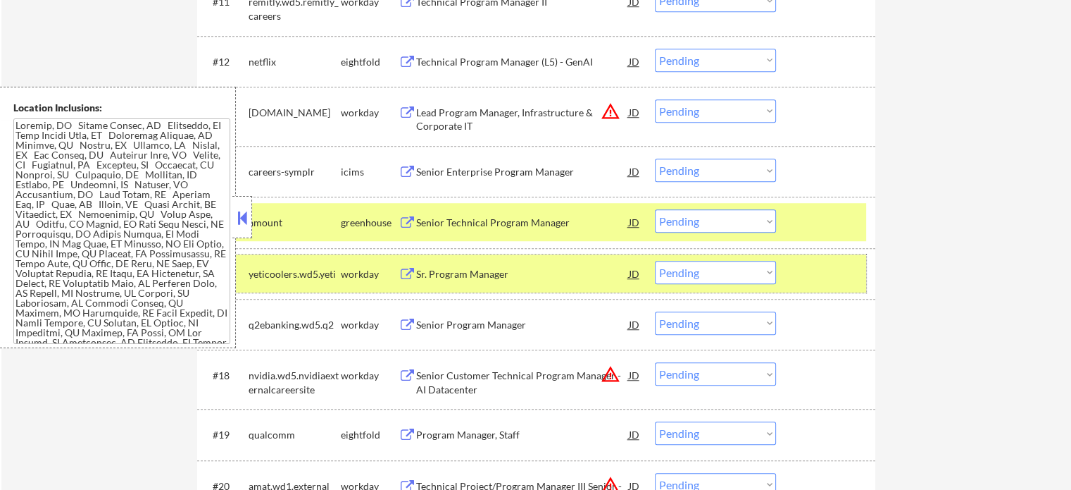
click at [816, 273] on div at bounding box center [828, 273] width 62 height 25
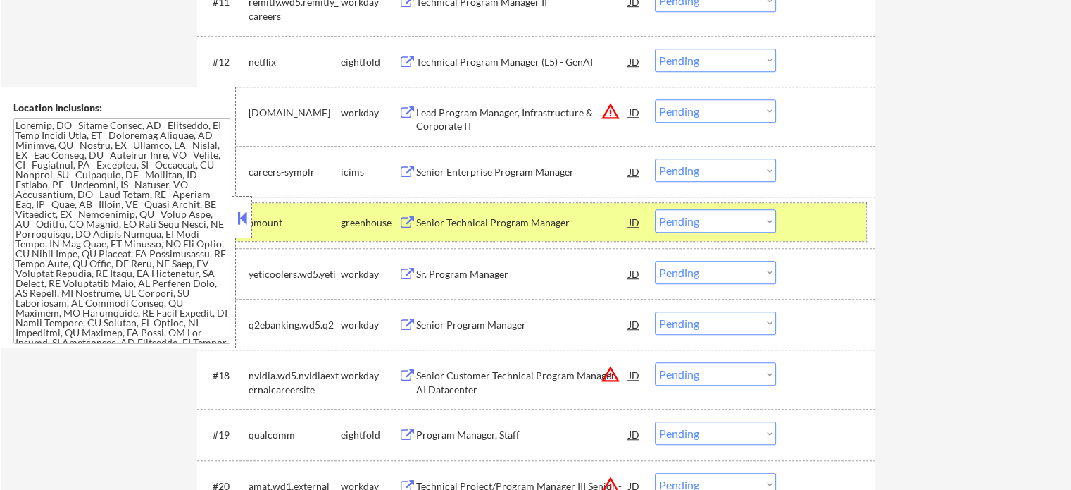
click at [820, 218] on div at bounding box center [828, 221] width 62 height 25
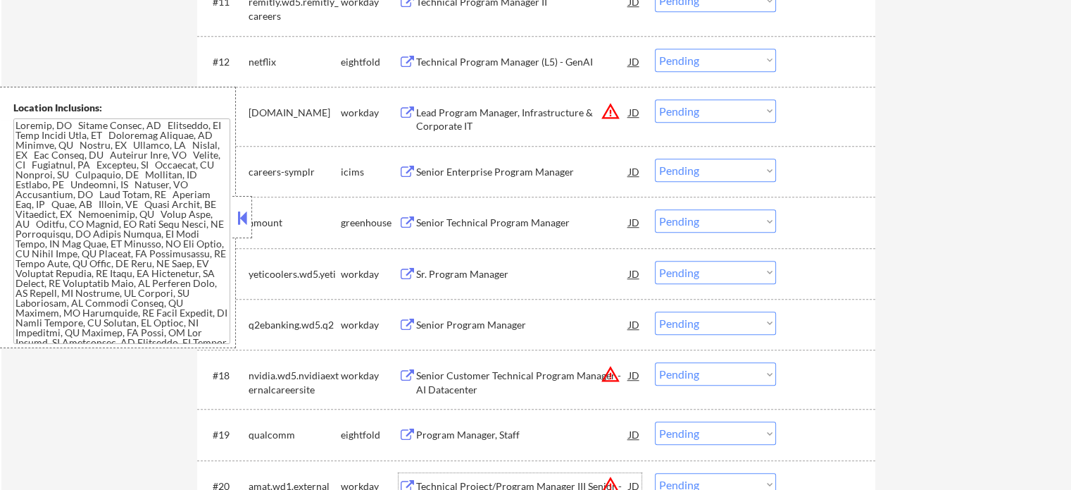
click at [447, 476] on div "Technical Project/Program Manager III Senior - (E3S)" at bounding box center [522, 490] width 213 height 34
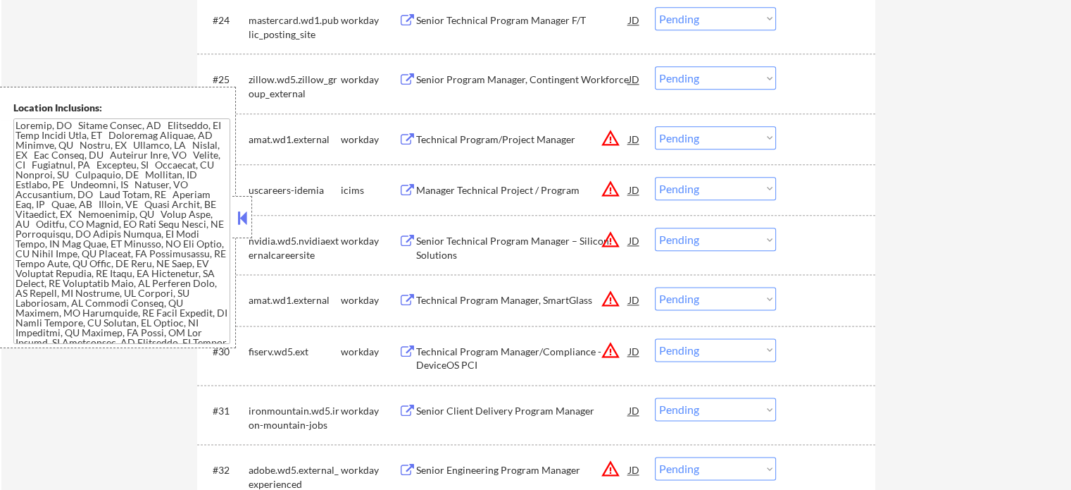
scroll to position [1786, 0]
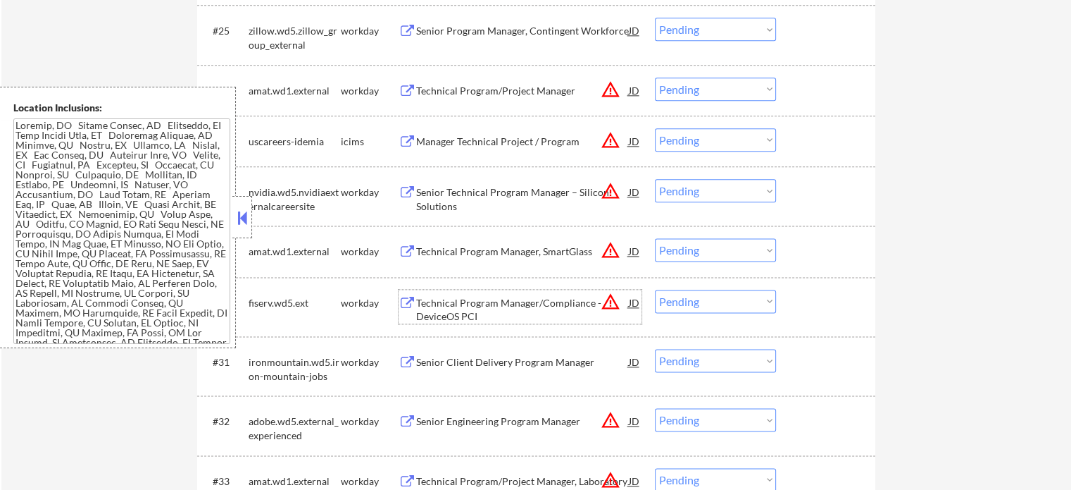
click at [532, 301] on div "Technical Program Manager/Compliance - DeviceOS PCI" at bounding box center [522, 309] width 213 height 27
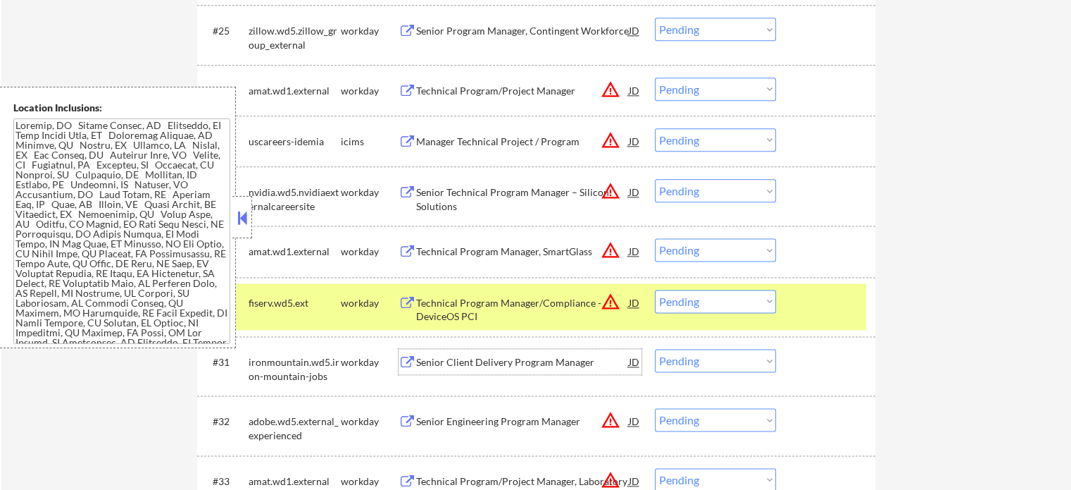
click at [500, 368] on div "Senior Client Delivery Program Manager" at bounding box center [522, 362] width 213 height 14
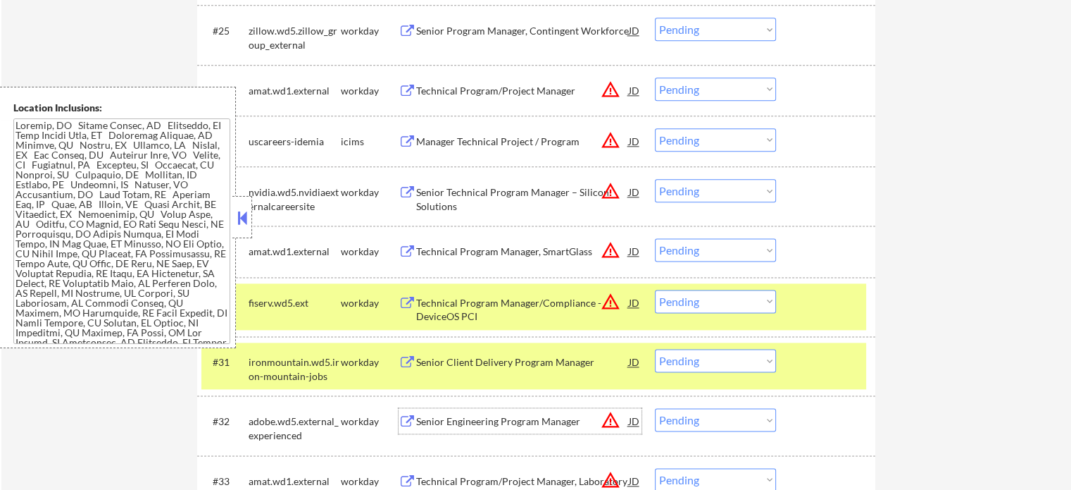
click at [501, 416] on div "Senior Engineering Program Manager" at bounding box center [522, 421] width 213 height 14
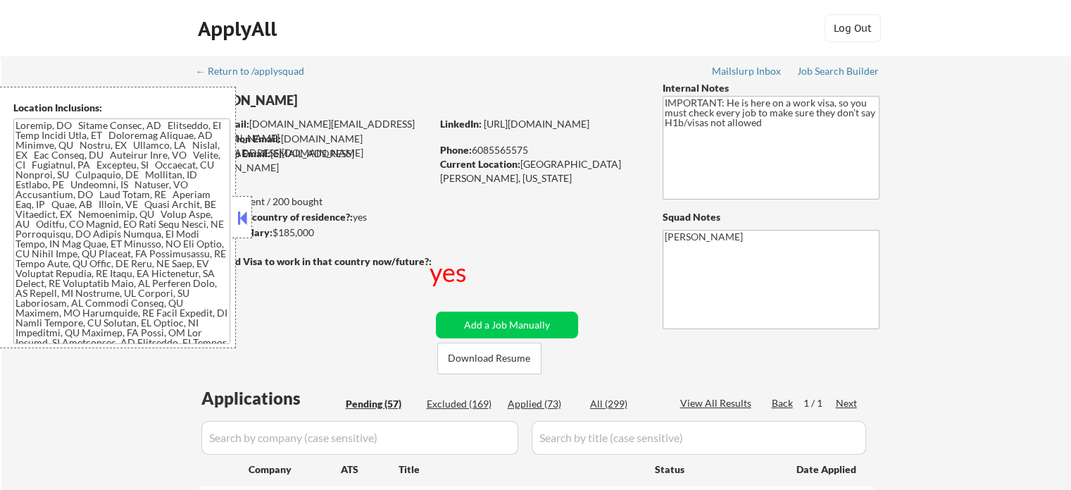
select select ""pending""
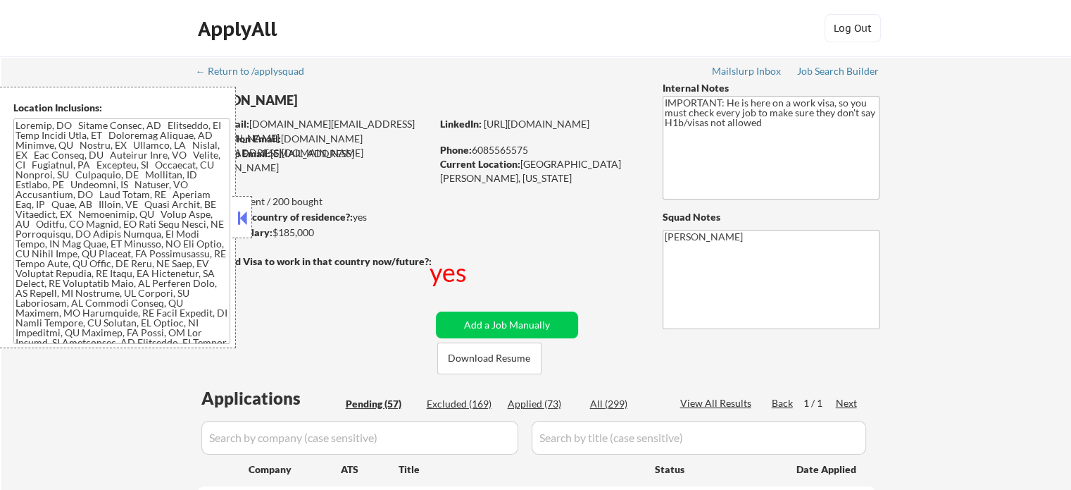
select select ""pending""
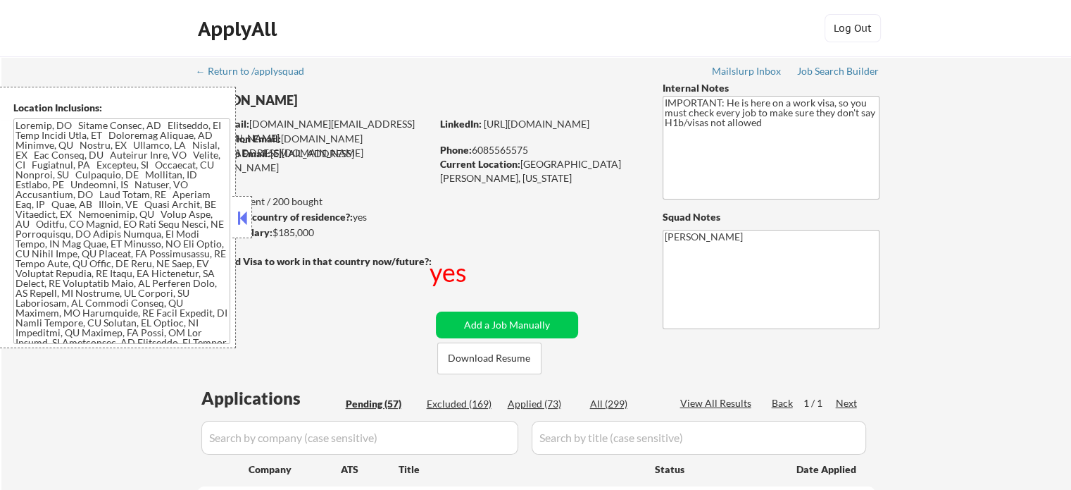
select select ""pending""
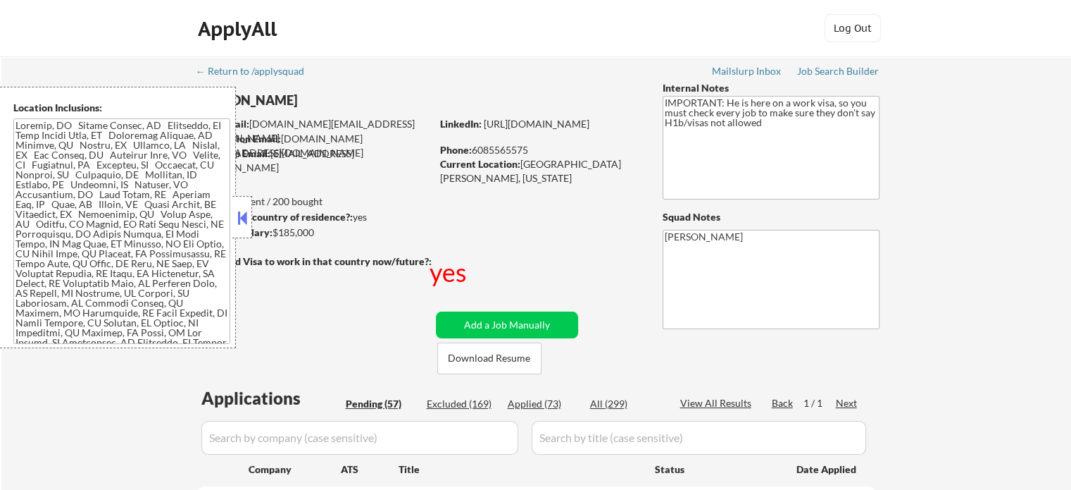
select select ""pending""
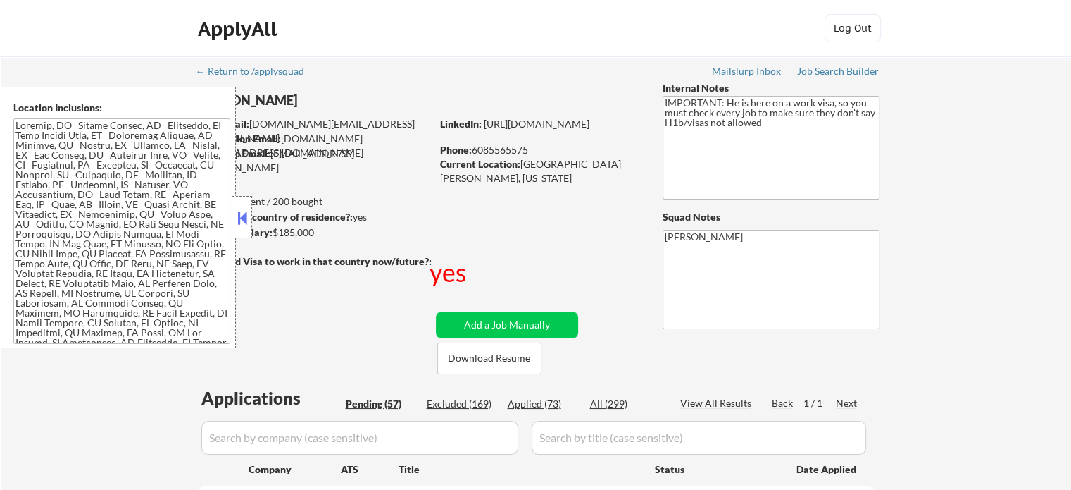
select select ""pending""
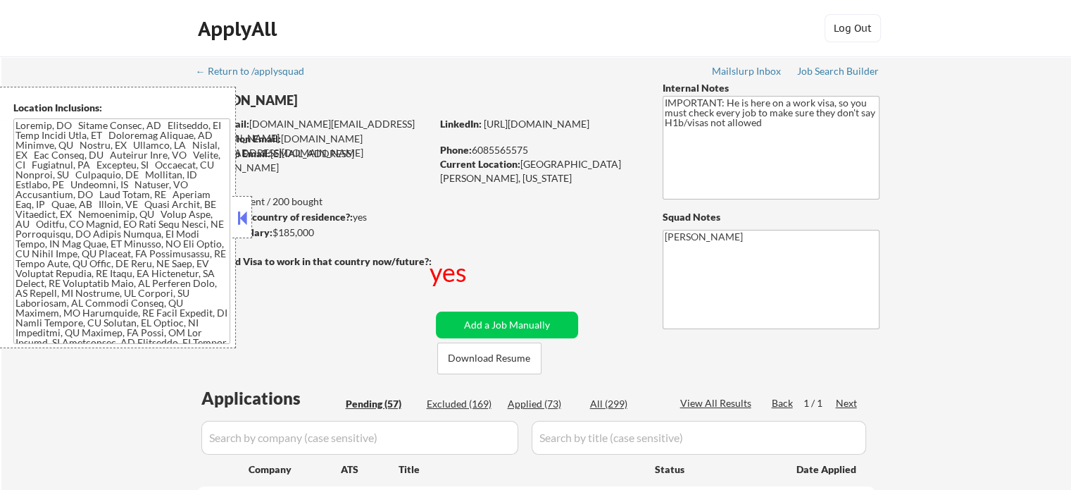
select select ""pending""
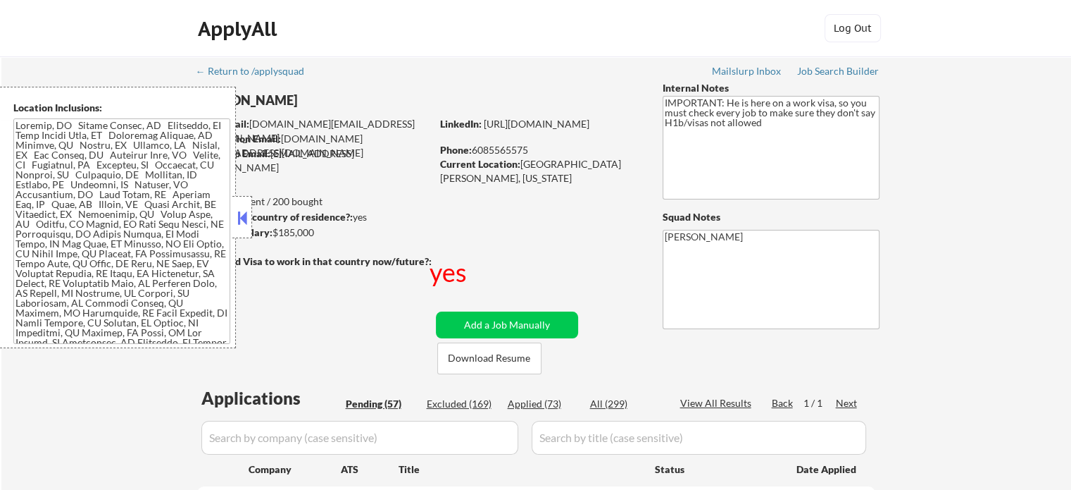
select select ""pending""
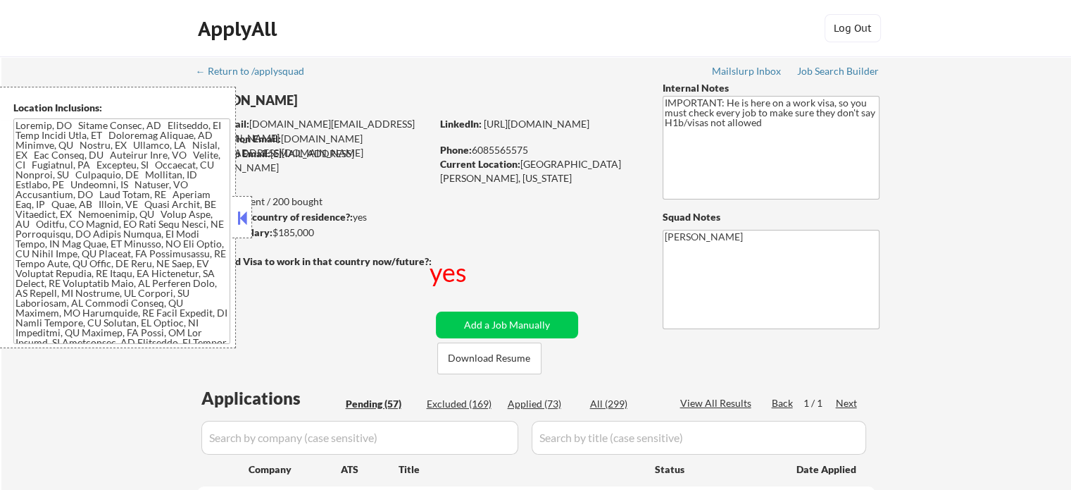
select select ""pending""
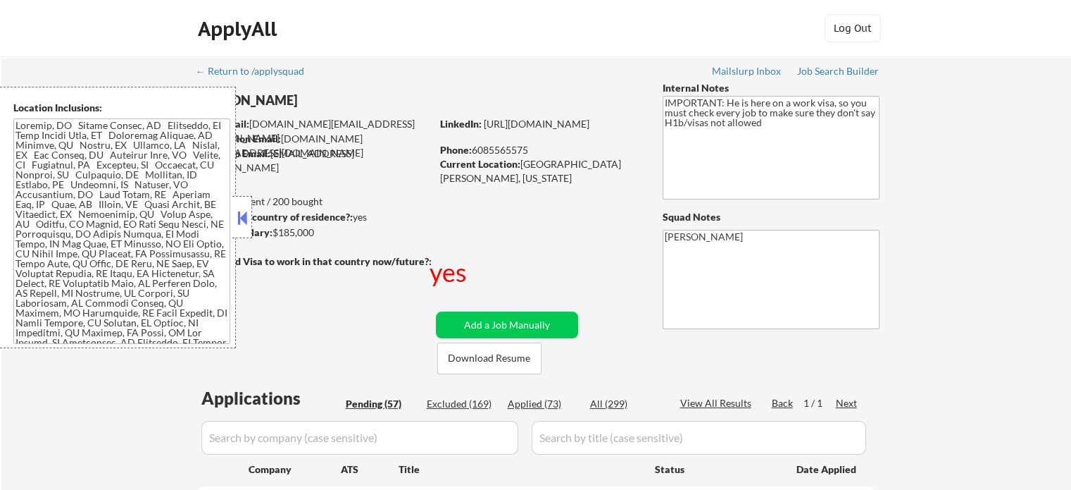
select select ""pending""
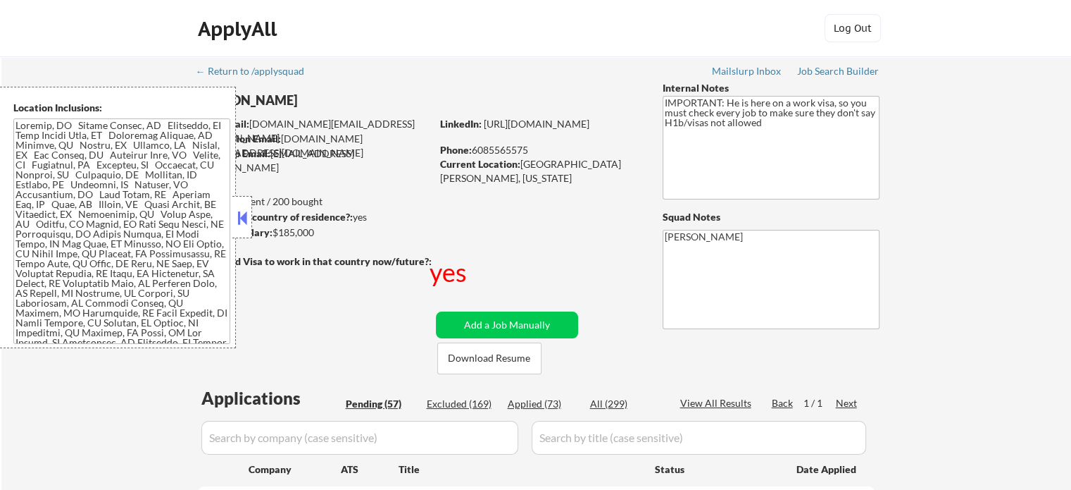
select select ""pending""
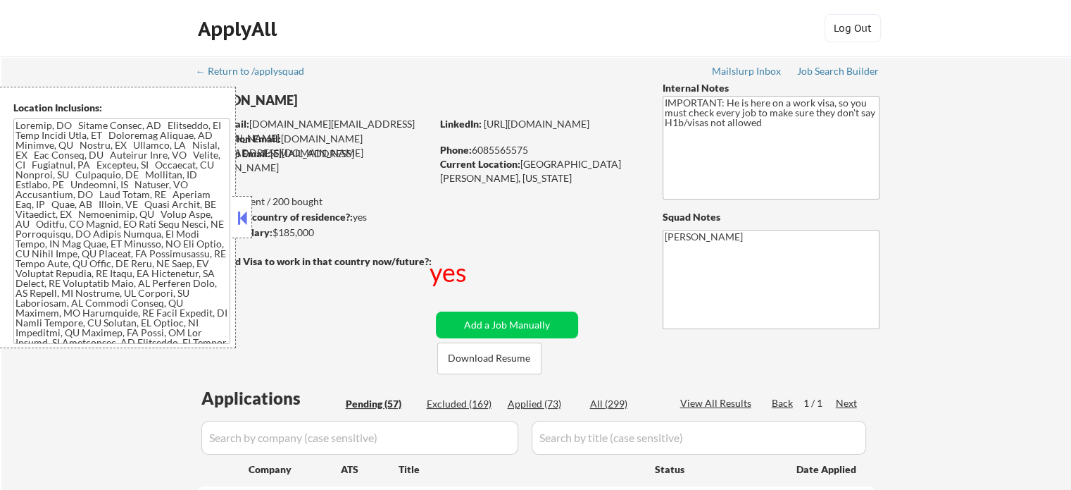
select select ""pending""
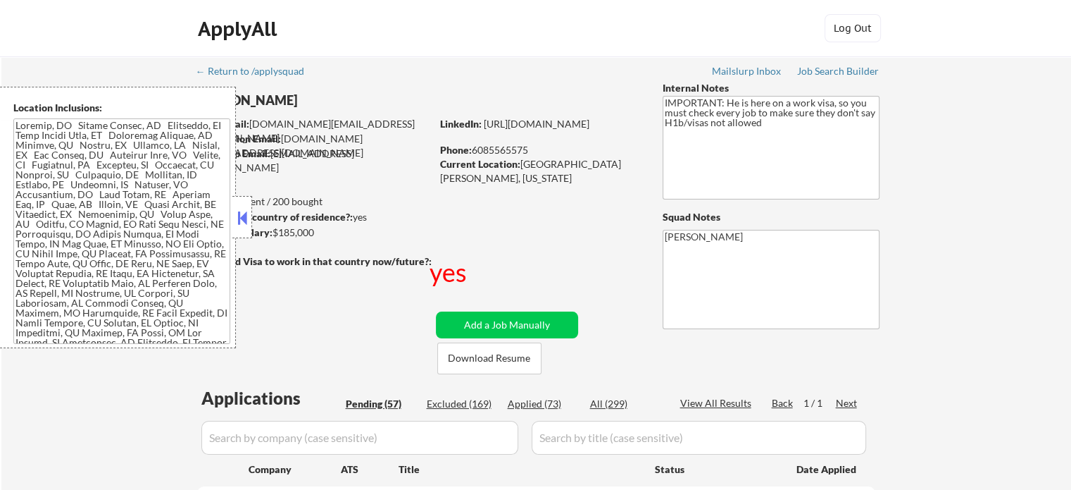
select select ""pending""
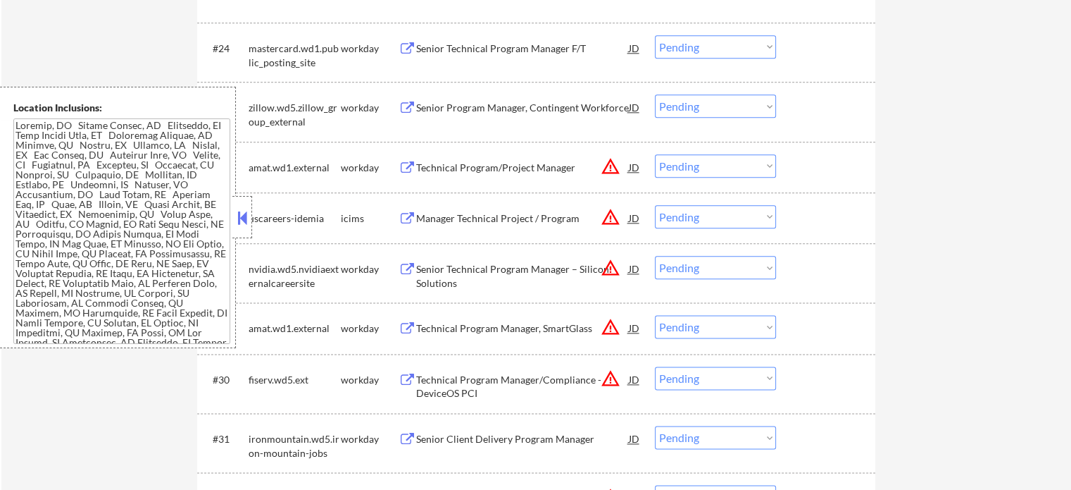
click at [1065, 300] on div "← Return to /applysquad Mailslurp Inbox Job Search Builder Balaji Sivarajan Use…" at bounding box center [536, 202] width 1070 height 3711
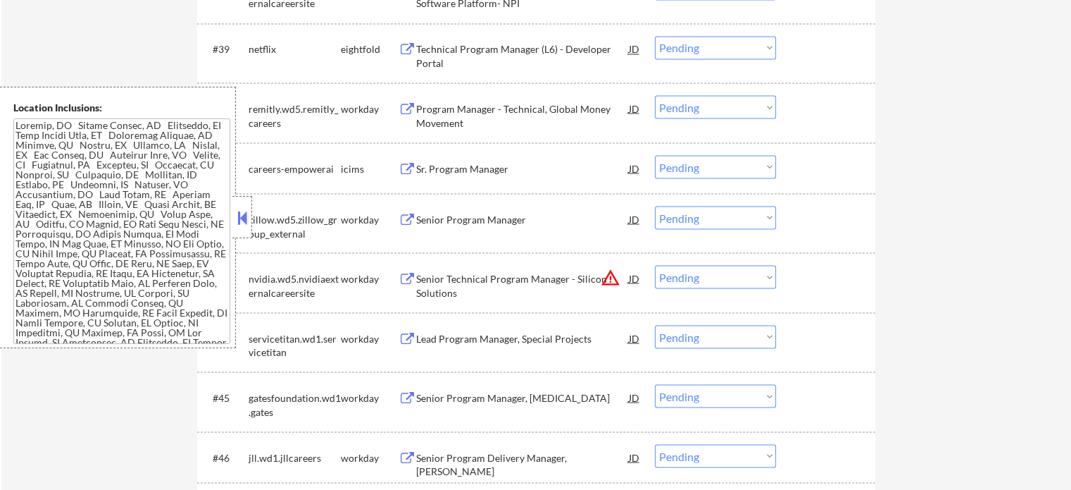
scroll to position [2850, 0]
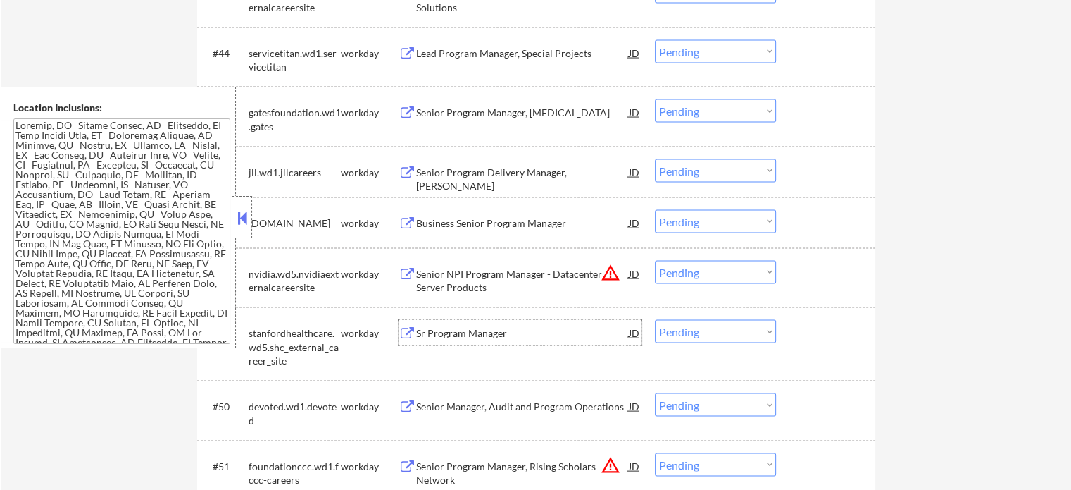
click at [480, 330] on div "Sr Program Manager" at bounding box center [522, 333] width 213 height 14
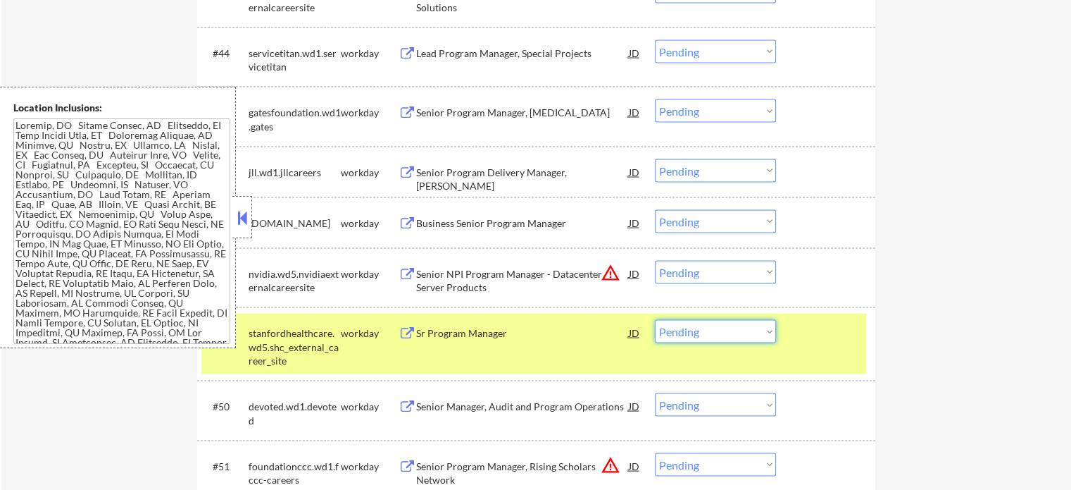
click at [725, 330] on select "Choose an option... Pending Applied Excluded (Questions) Excluded (Expired) Exc…" at bounding box center [715, 331] width 121 height 23
click at [655, 320] on select "Choose an option... Pending Applied Excluded (Questions) Excluded (Expired) Exc…" at bounding box center [715, 331] width 121 height 23
click at [837, 347] on div "#49 stanfordhealthcare.wd5.shc_external_career_site workday Sr Program Manager …" at bounding box center [533, 343] width 665 height 61
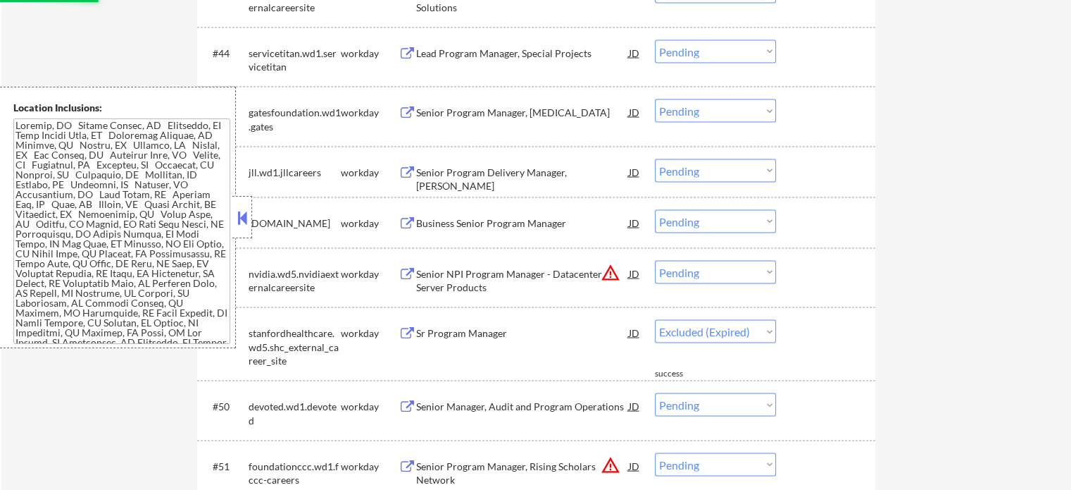
select select ""pending""
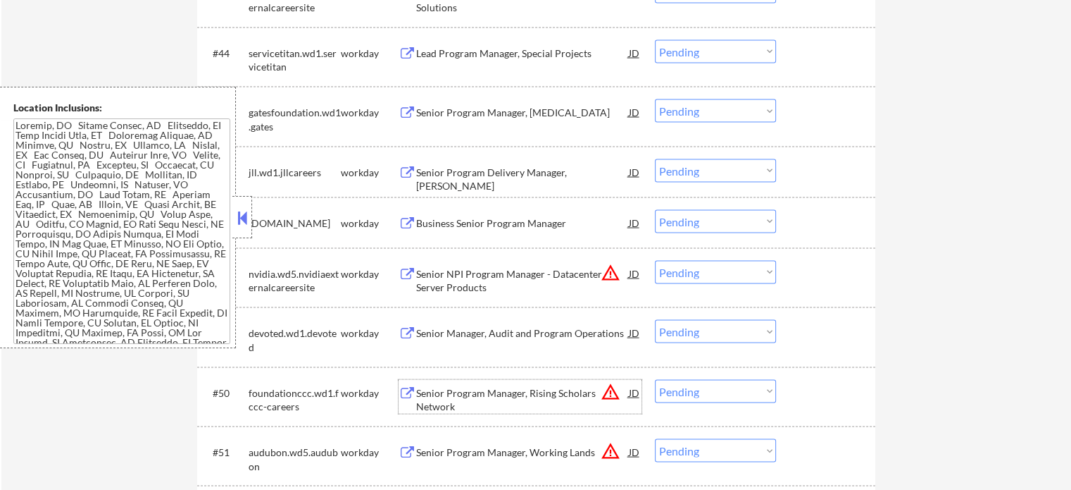
click at [565, 394] on div "Senior Program Manager, Rising Scholars Network" at bounding box center [522, 399] width 213 height 27
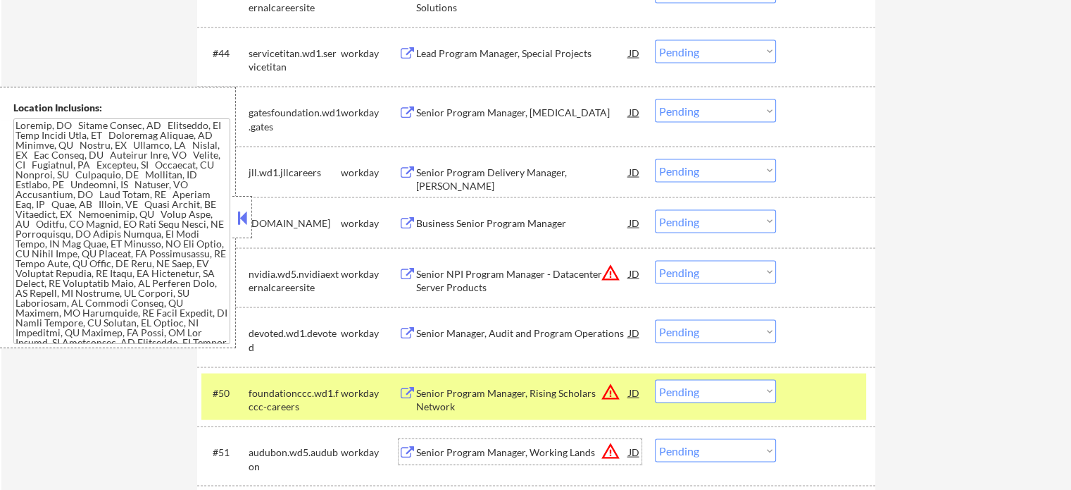
click at [547, 453] on div "Senior Program Manager, Working Lands" at bounding box center [522, 452] width 213 height 14
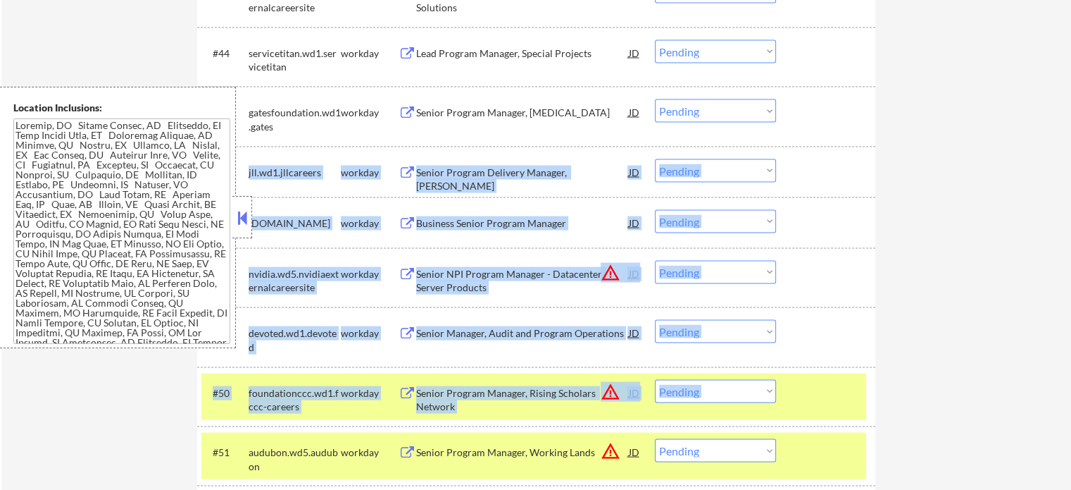
drag, startPoint x: 752, startPoint y: 194, endPoint x: 809, endPoint y: 385, distance: 199.0
click at [809, 385] on div at bounding box center [828, 392] width 62 height 25
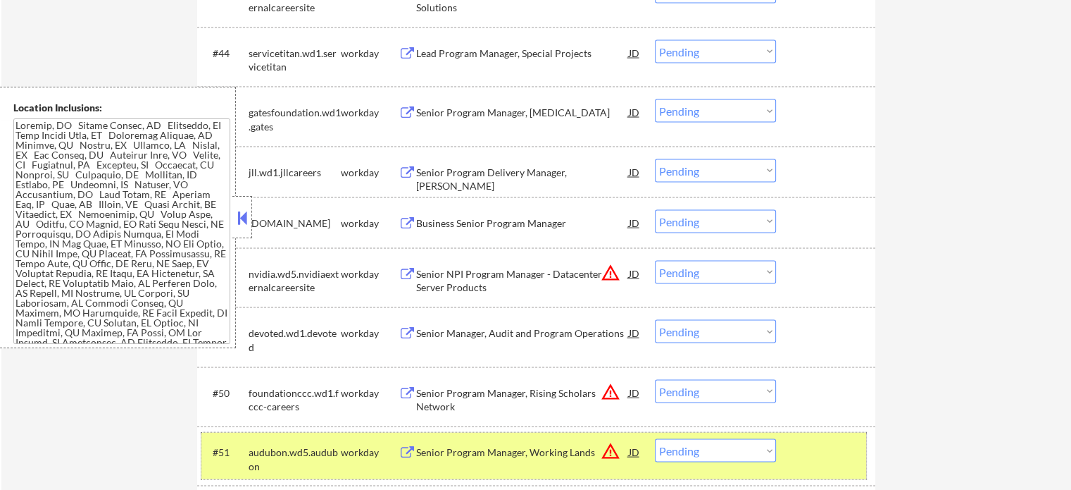
click at [805, 450] on div at bounding box center [828, 451] width 62 height 25
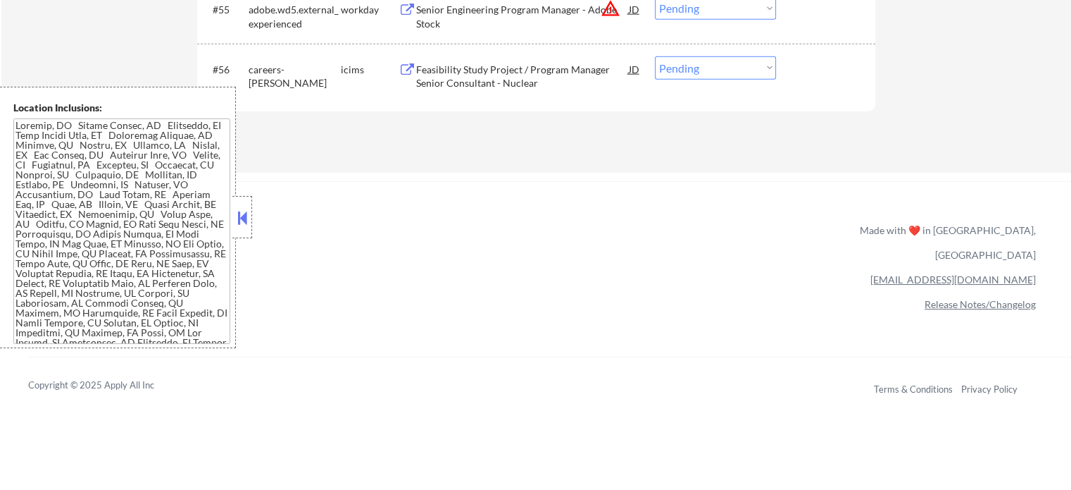
scroll to position [3533, 0]
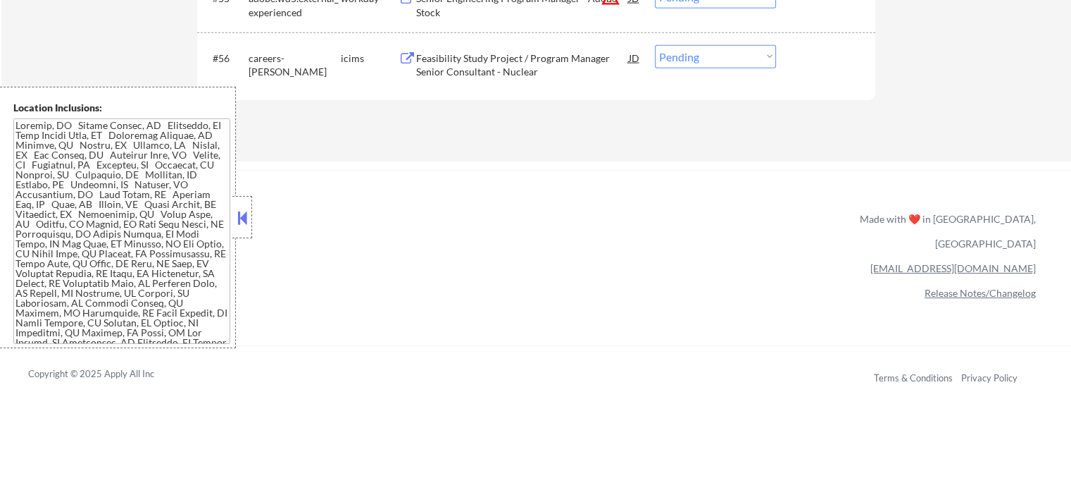
click at [450, 12] on div "Senior Engineering Program Manager - Adobe Stock" at bounding box center [522, 5] width 213 height 27
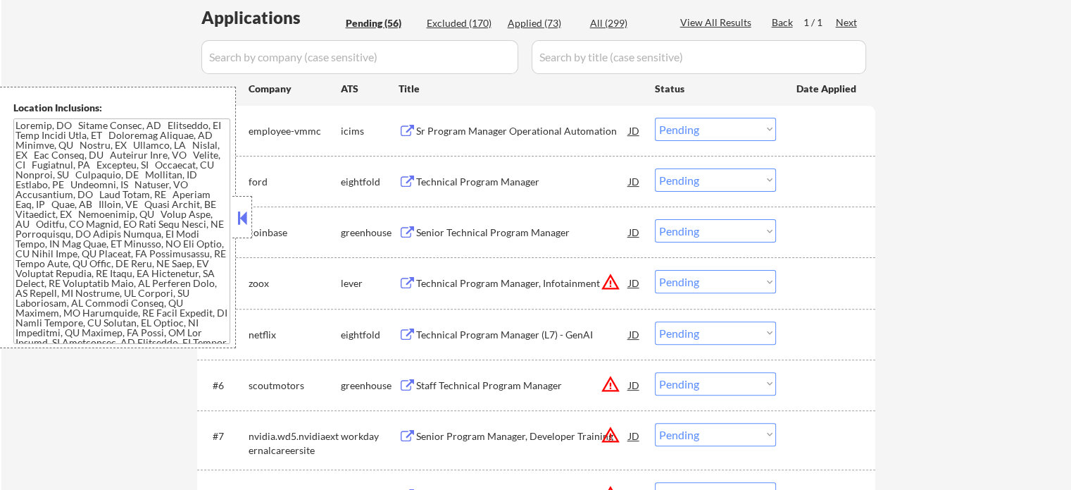
scroll to position [0, 0]
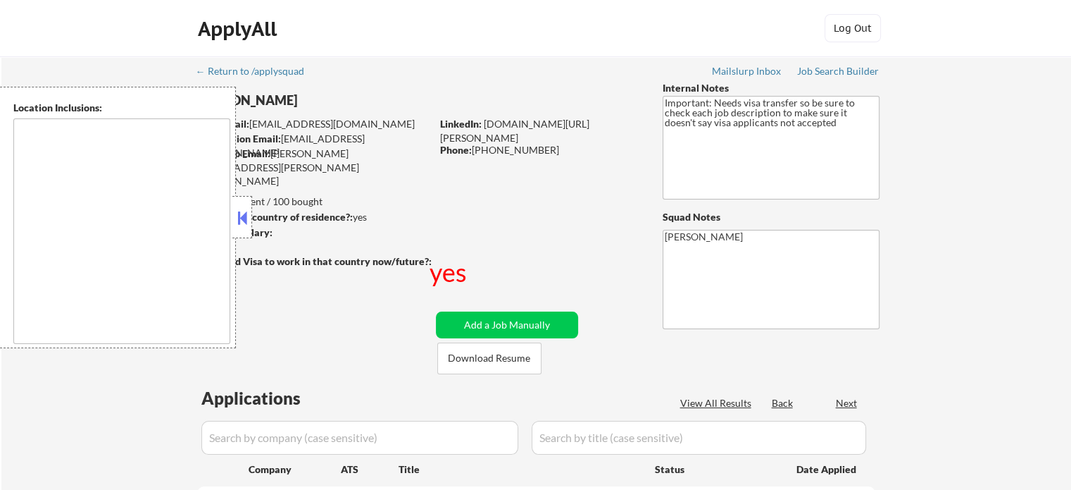
type textarea "[GEOGRAPHIC_DATA], [GEOGRAPHIC_DATA] [GEOGRAPHIC_DATA], [GEOGRAPHIC_DATA] [GEOG…"
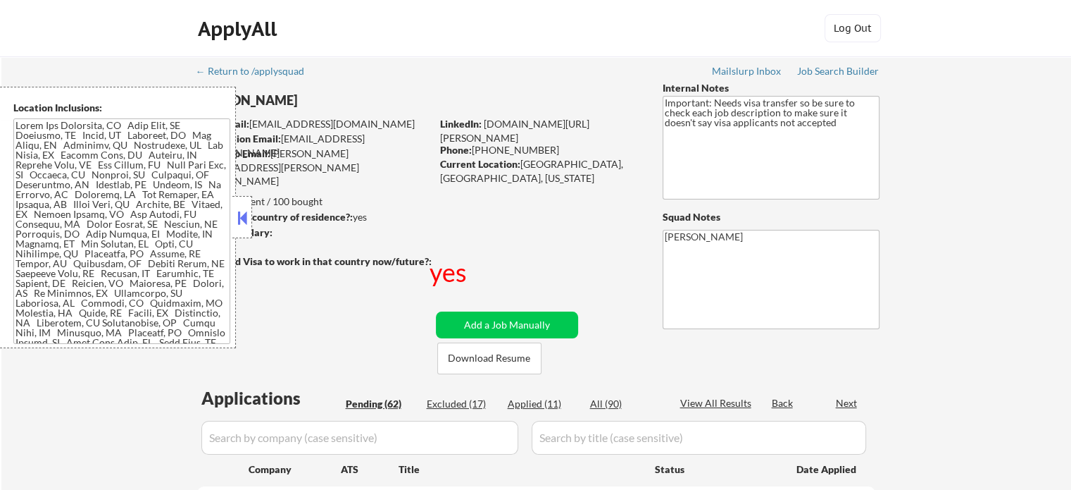
select select ""pending""
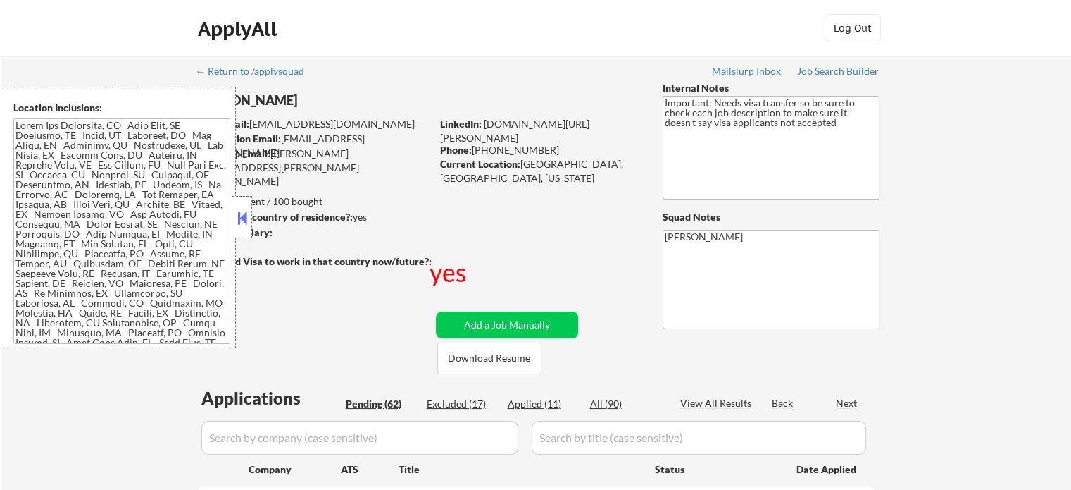
select select ""pending""
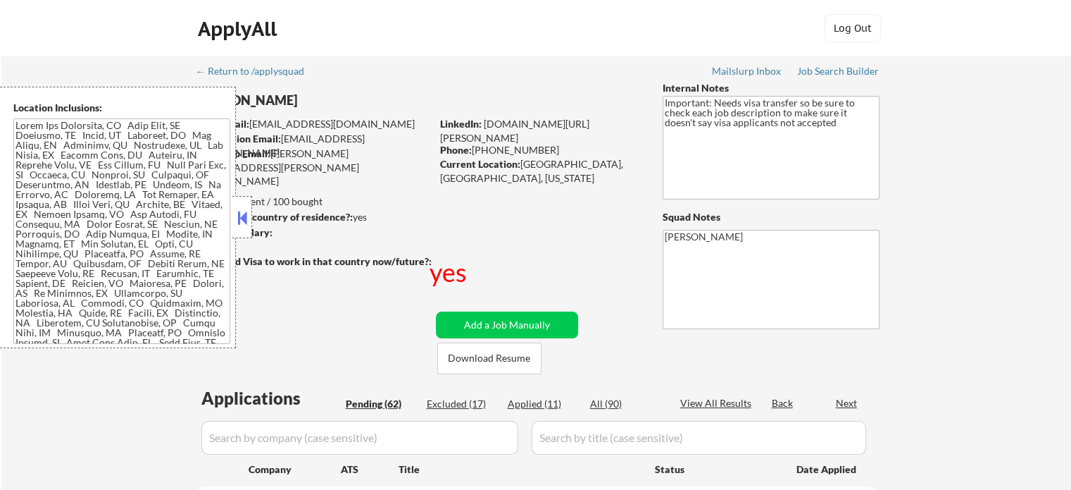
select select ""pending""
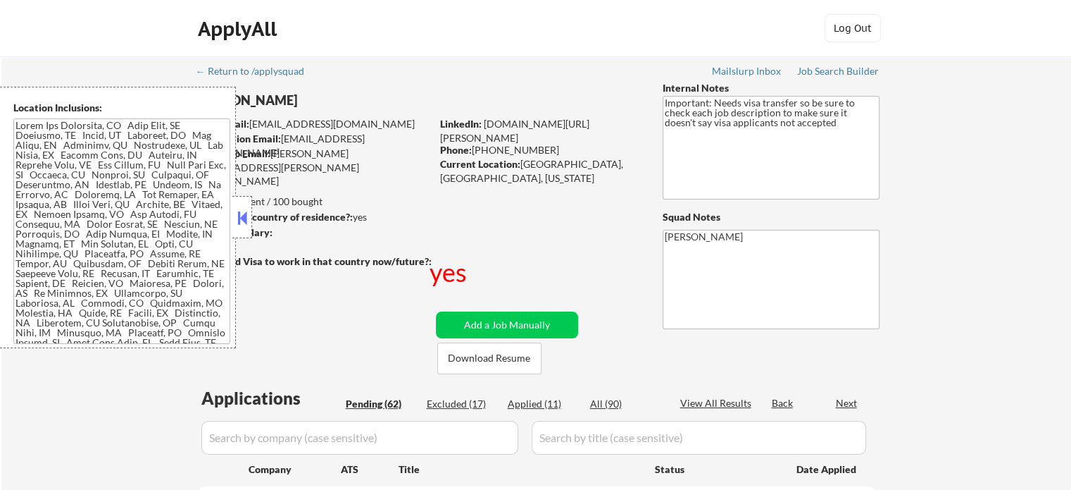
select select ""pending""
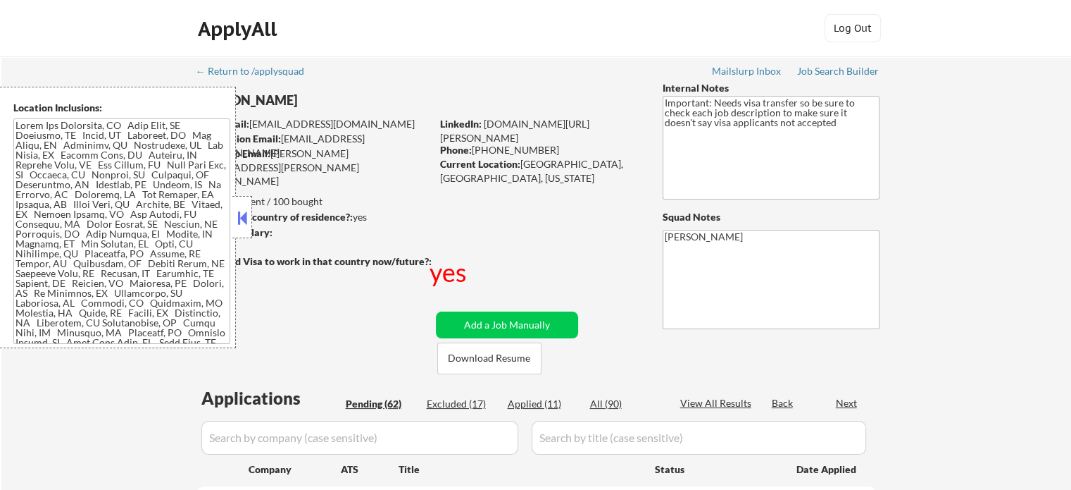
select select ""pending""
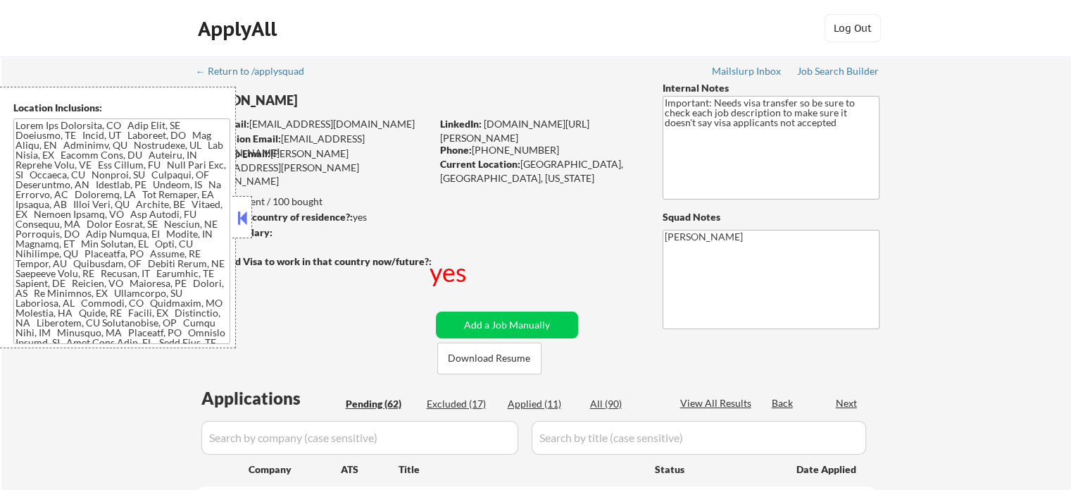
select select ""pending""
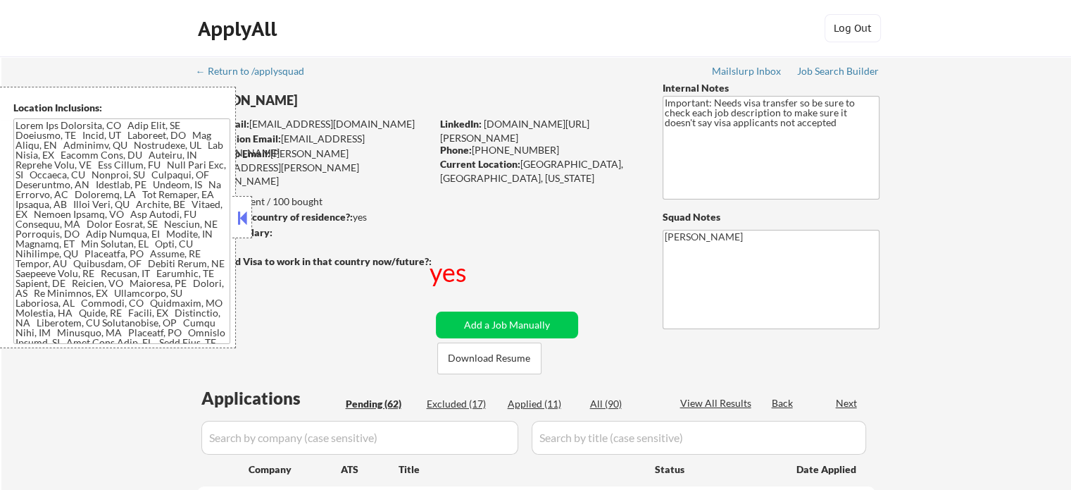
select select ""pending""
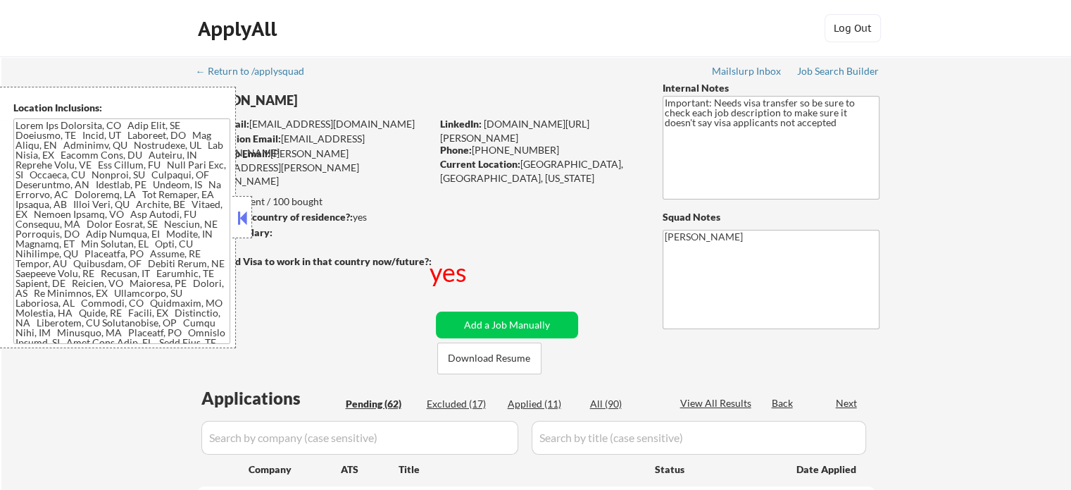
select select ""pending""
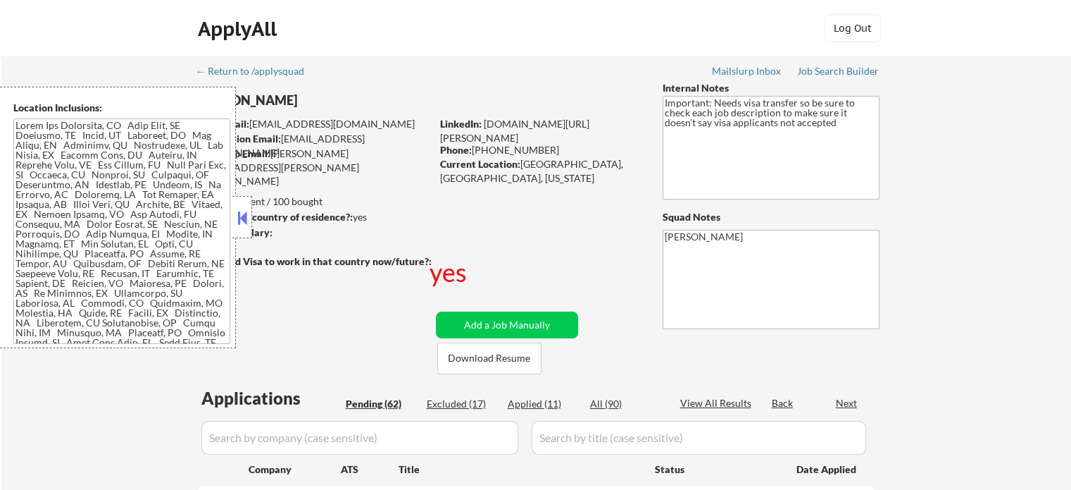
select select ""pending""
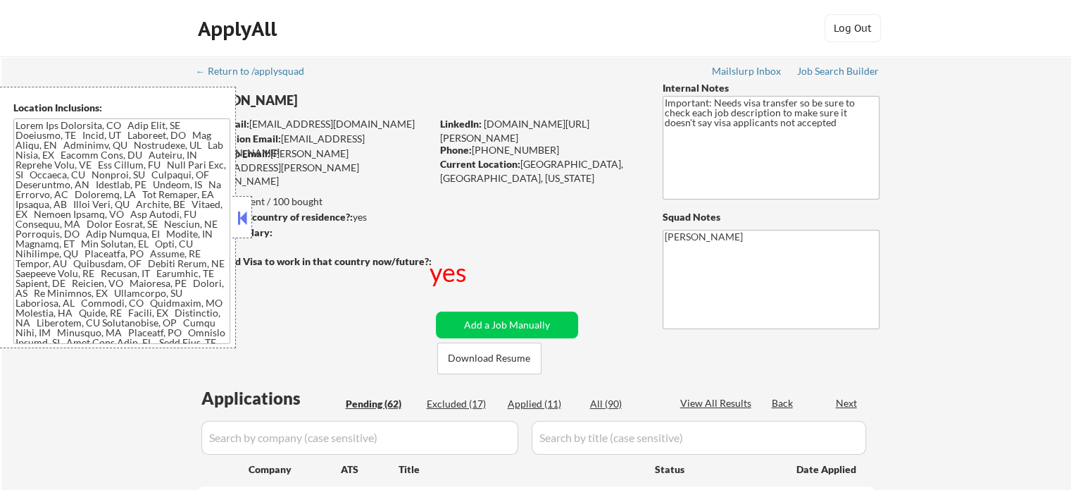
select select ""pending""
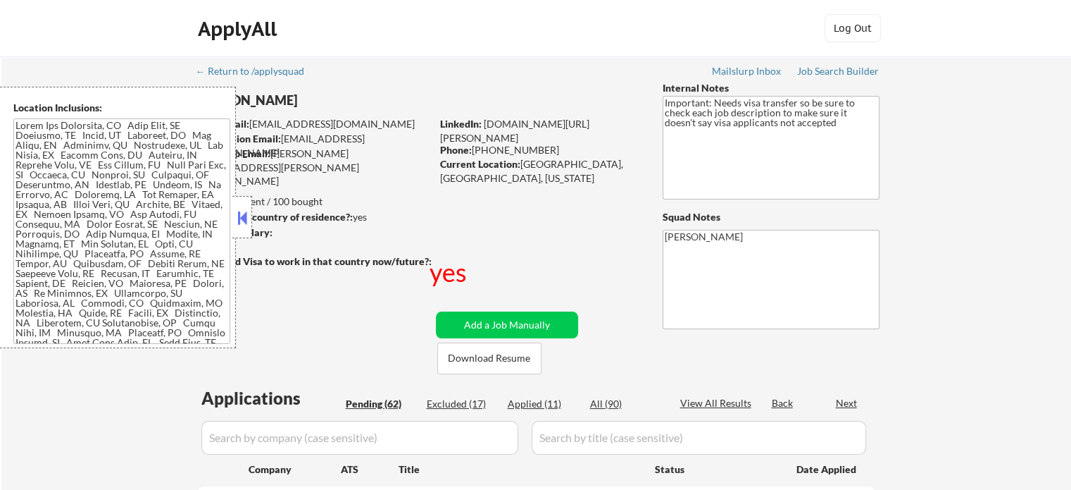
select select ""pending""
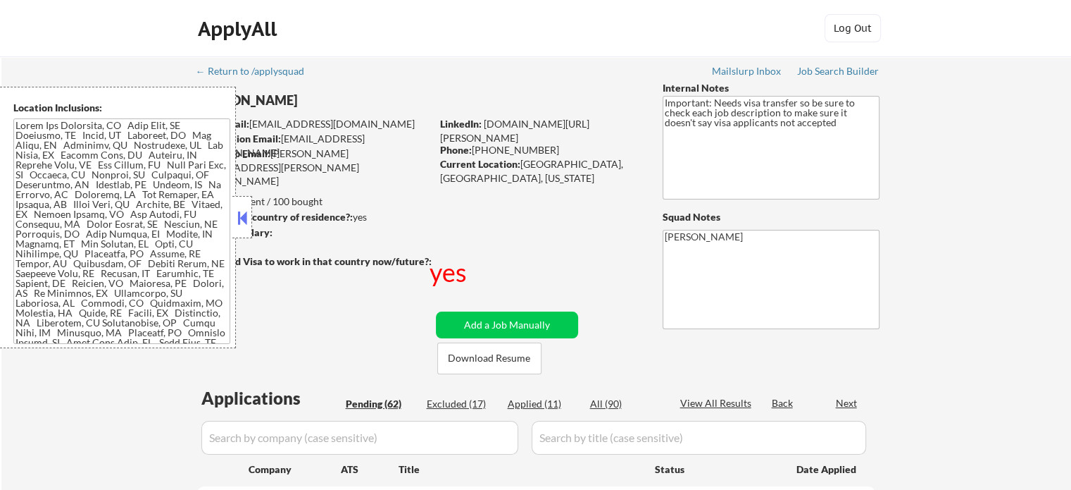
select select ""pending""
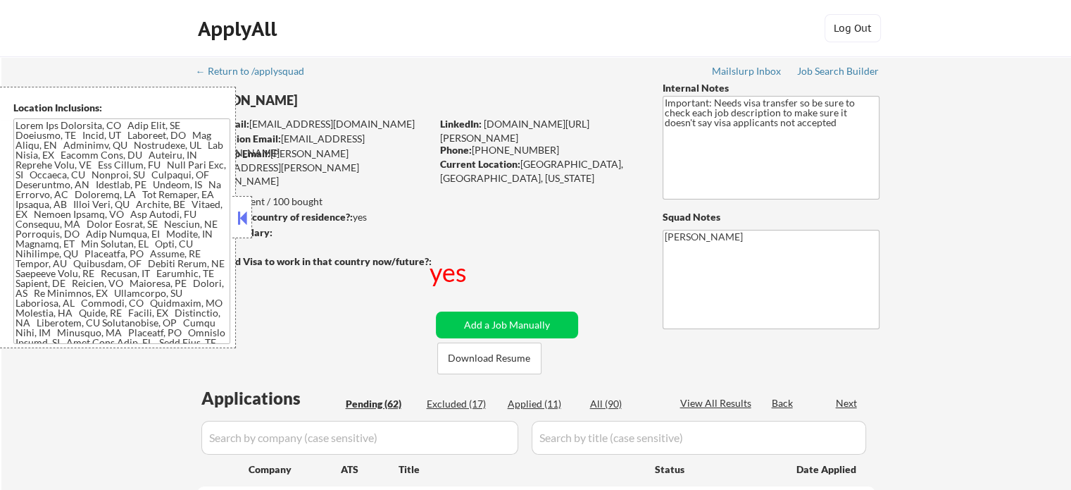
select select ""pending""
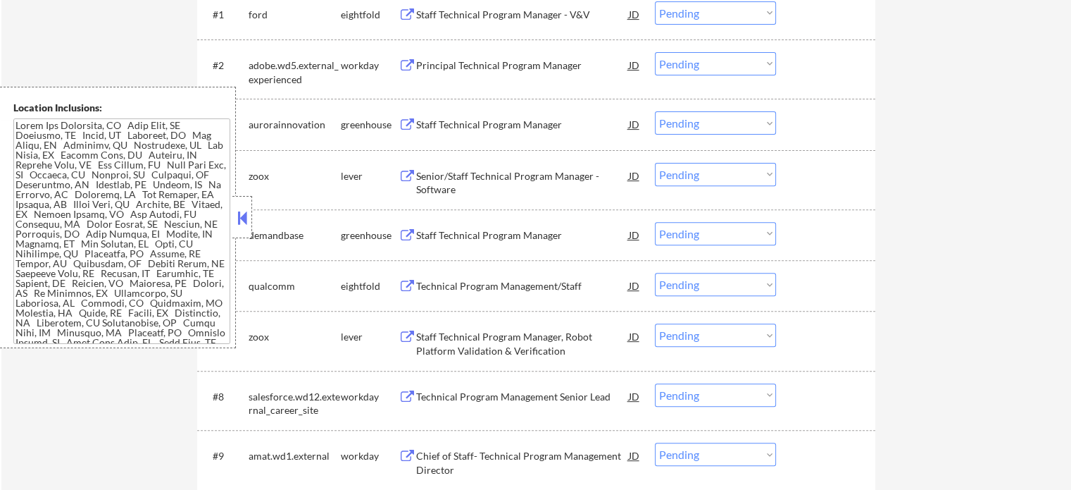
scroll to position [509, 0]
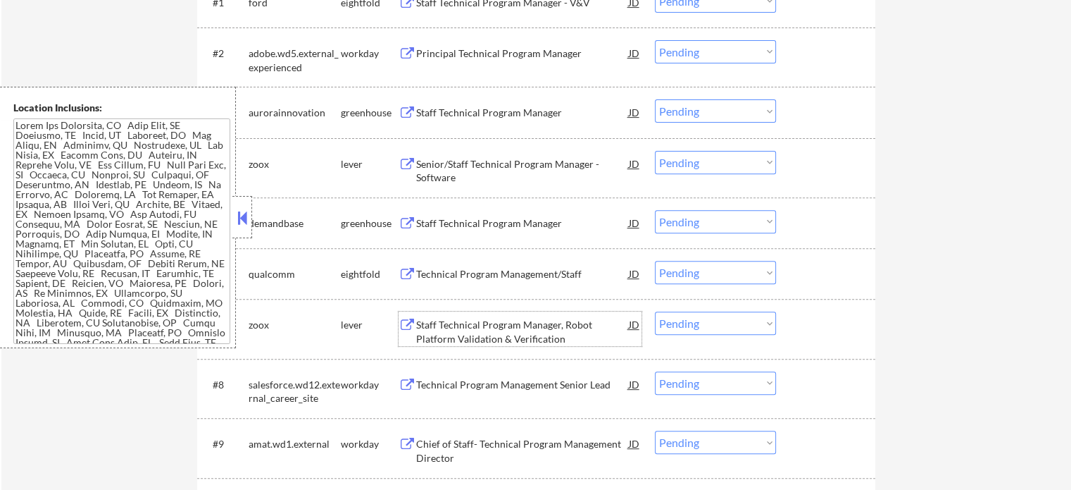
click at [521, 323] on div "Staff Technical Program Manager, Robot Platform Validation & Verification" at bounding box center [522, 331] width 213 height 27
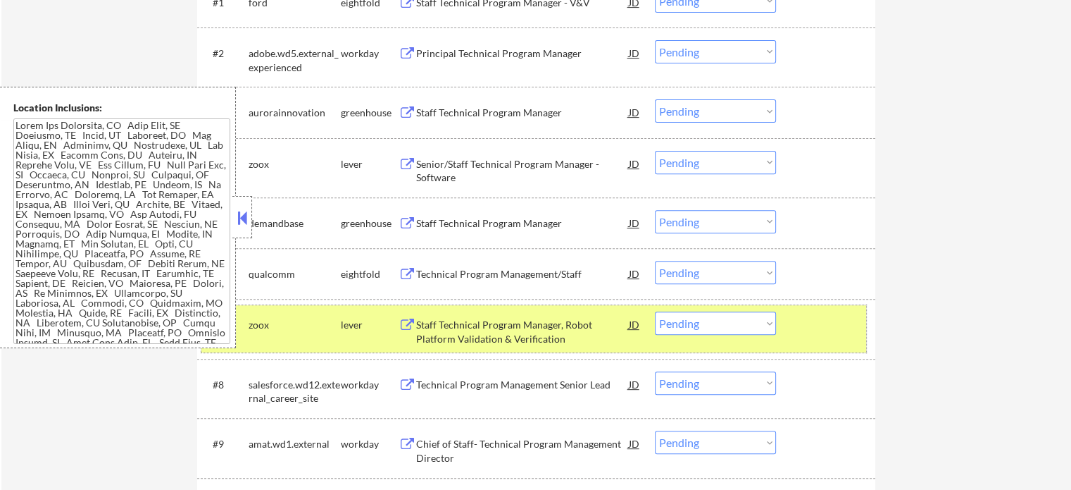
click at [794, 321] on div "#7 zoox lever Staff Technical Program Manager, Robot Platform Validation & Veri…" at bounding box center [533, 328] width 665 height 46
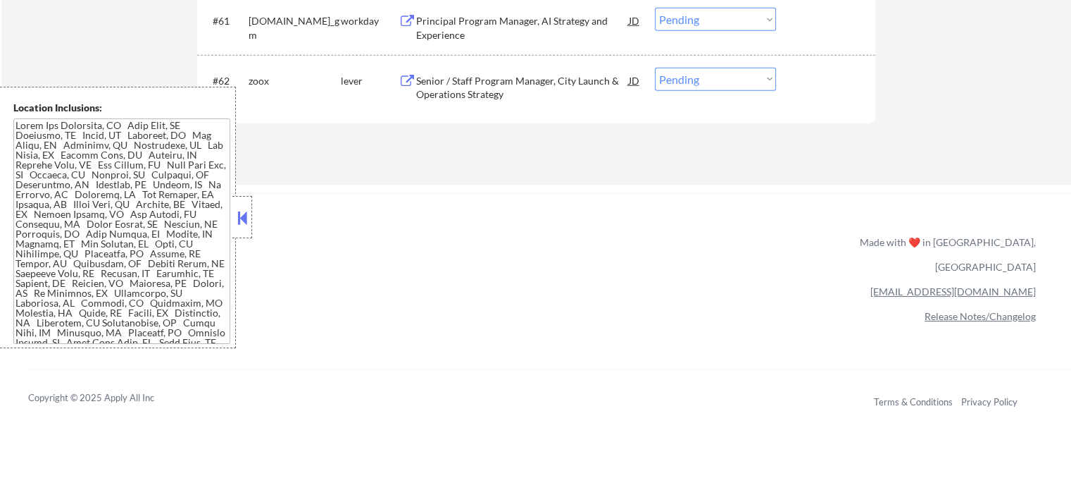
scroll to position [3630, 0]
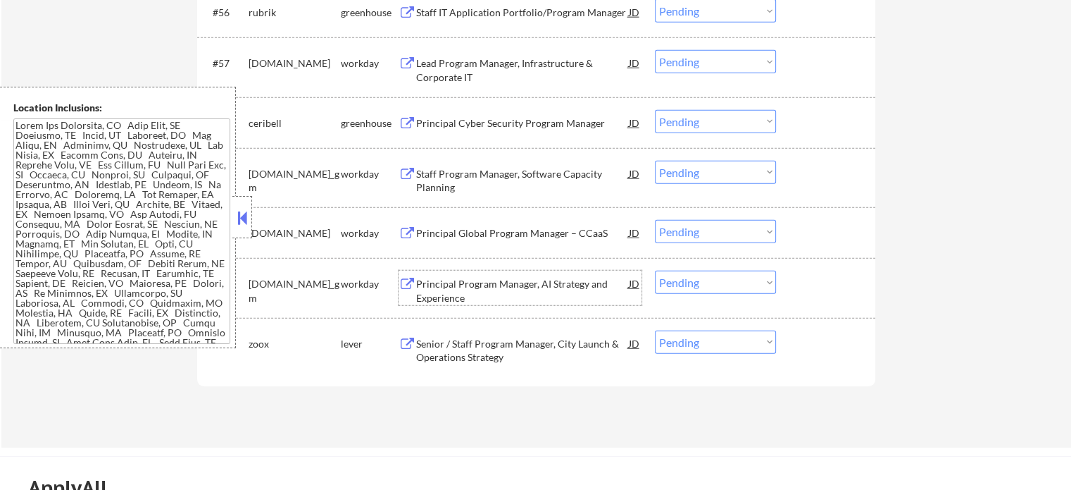
click at [521, 280] on div "Principal Program Manager, AI Strategy and Experience" at bounding box center [522, 290] width 213 height 27
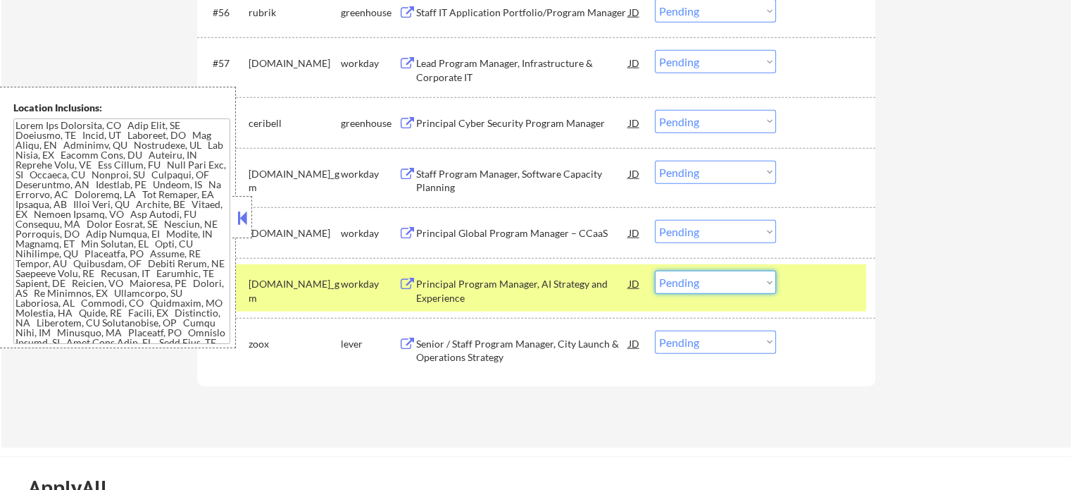
click at [683, 278] on select "Choose an option... Pending Applied Excluded (Questions) Excluded (Expired) Exc…" at bounding box center [715, 281] width 121 height 23
click at [655, 270] on select "Choose an option... Pending Applied Excluded (Questions) Excluded (Expired) Exc…" at bounding box center [715, 281] width 121 height 23
click at [797, 283] on div at bounding box center [828, 282] width 62 height 25
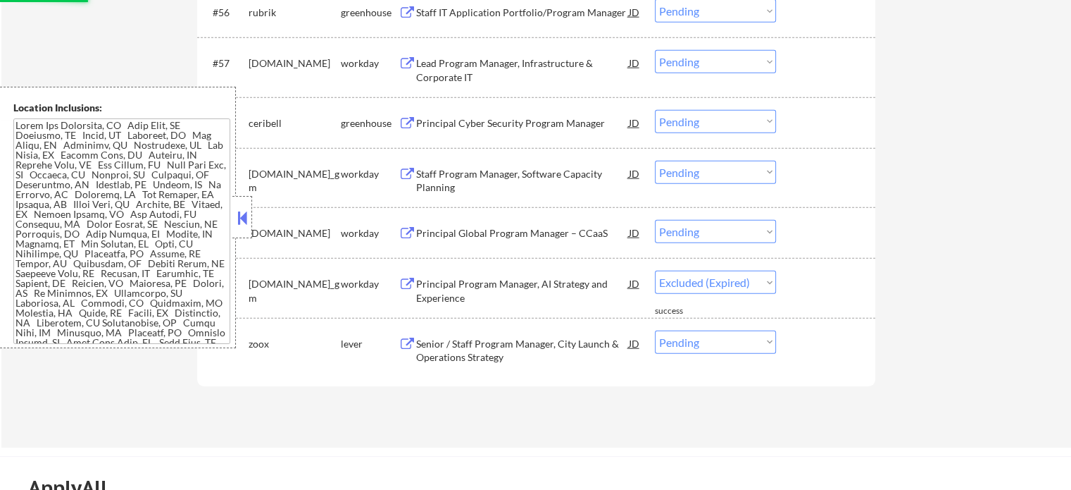
select select ""pending""
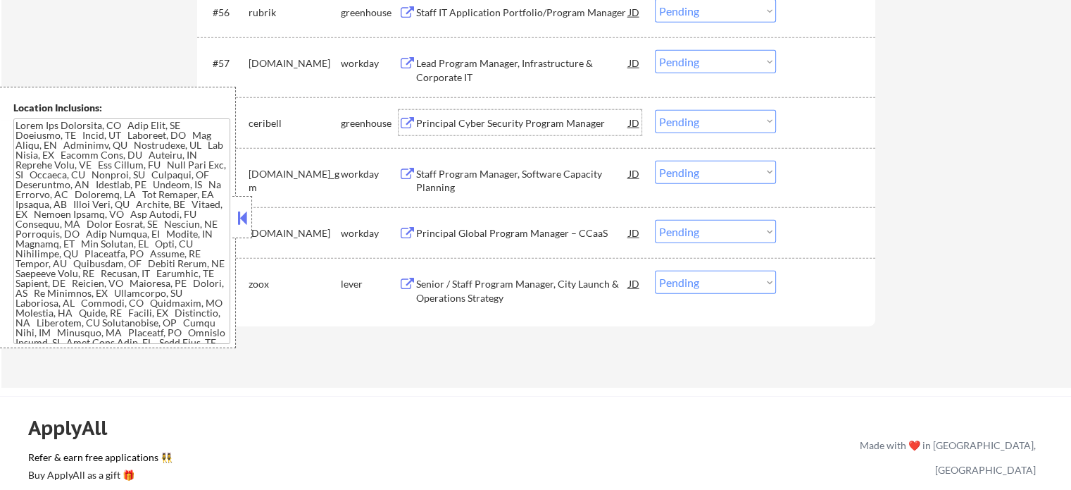
click at [507, 130] on div "Principal Cyber Security Program Manager" at bounding box center [522, 122] width 213 height 25
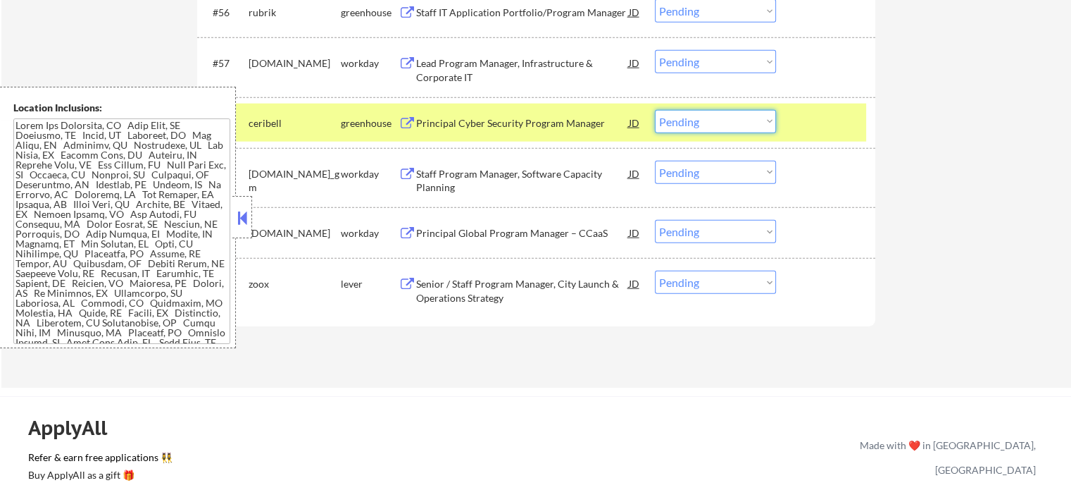
click at [713, 115] on select "Choose an option... Pending Applied Excluded (Questions) Excluded (Expired) Exc…" at bounding box center [715, 121] width 121 height 23
click at [655, 110] on select "Choose an option... Pending Applied Excluded (Questions) Excluded (Expired) Exc…" at bounding box center [715, 121] width 121 height 23
select select ""pending""
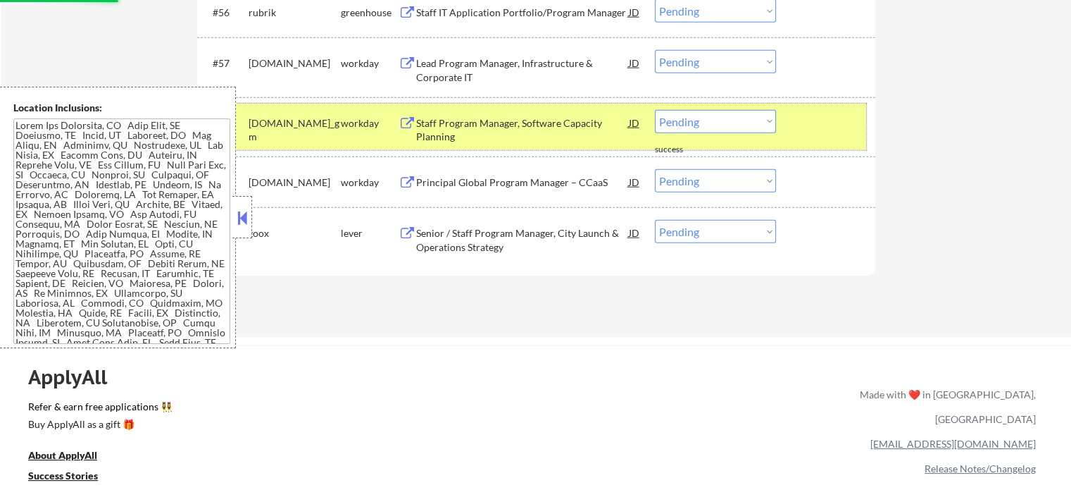
click at [795, 135] on div "#58 [DOMAIN_NAME]_gm workday Staff Program Manager, Software Capacity Planning …" at bounding box center [533, 127] width 665 height 46
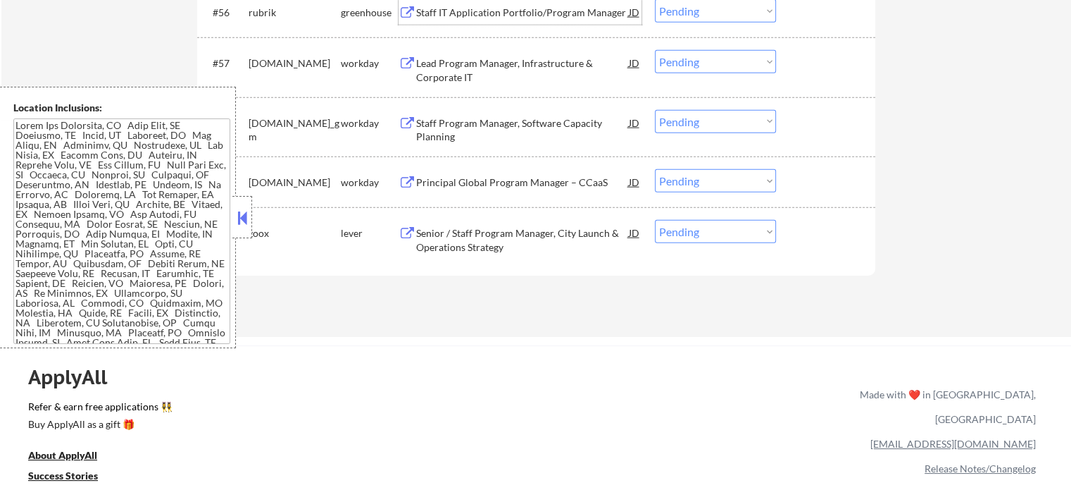
click at [498, 10] on div "Staff IT Application Portfolio/Program Manager" at bounding box center [522, 13] width 213 height 14
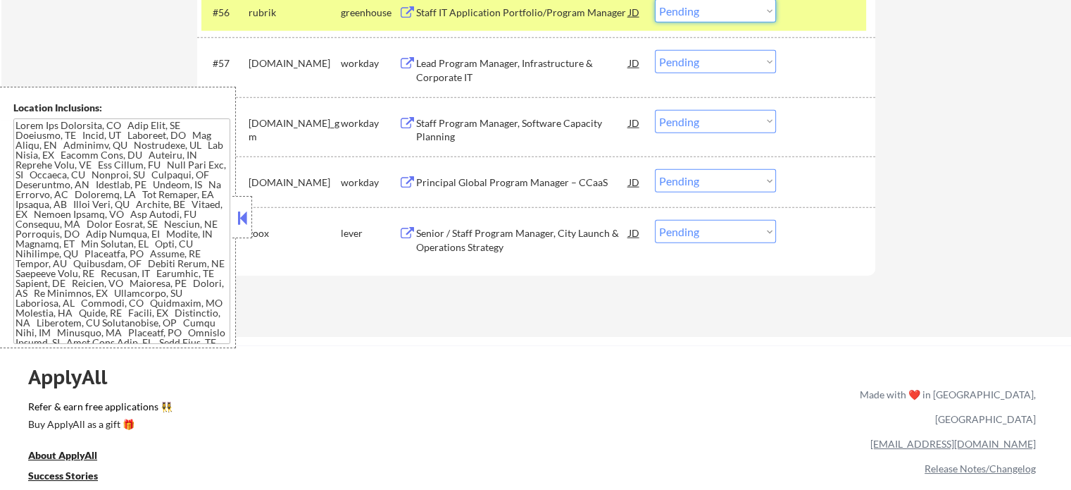
scroll to position [3629, 0]
click at [734, 5] on select "Choose an option... Pending Applied Excluded (Questions) Excluded (Expired) Exc…" at bounding box center [715, 11] width 121 height 23
click at [655, 0] on select "Choose an option... Pending Applied Excluded (Questions) Excluded (Expired) Exc…" at bounding box center [715, 11] width 121 height 23
select select ""pending""
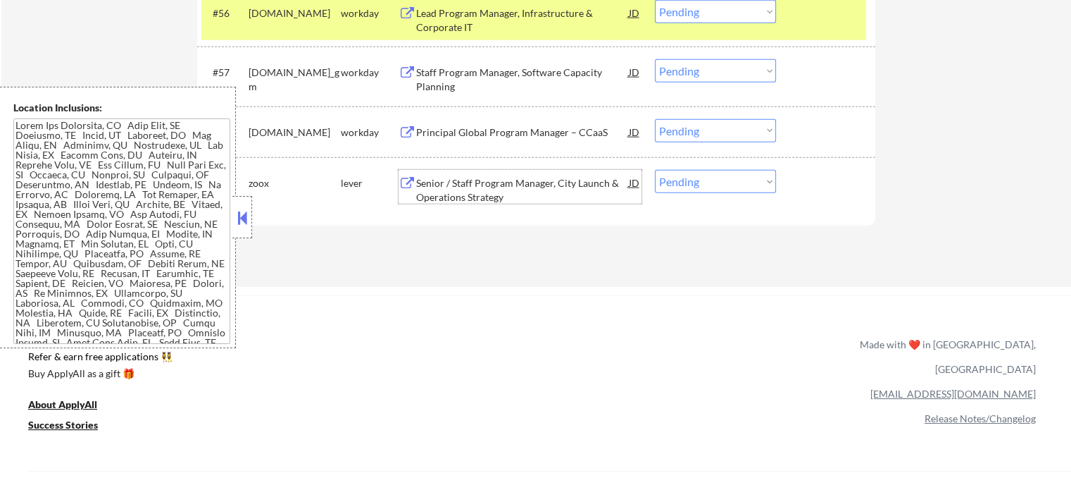
click at [487, 199] on div "Senior / Staff Program Manager, City Launch & Operations Strategy" at bounding box center [522, 189] width 213 height 27
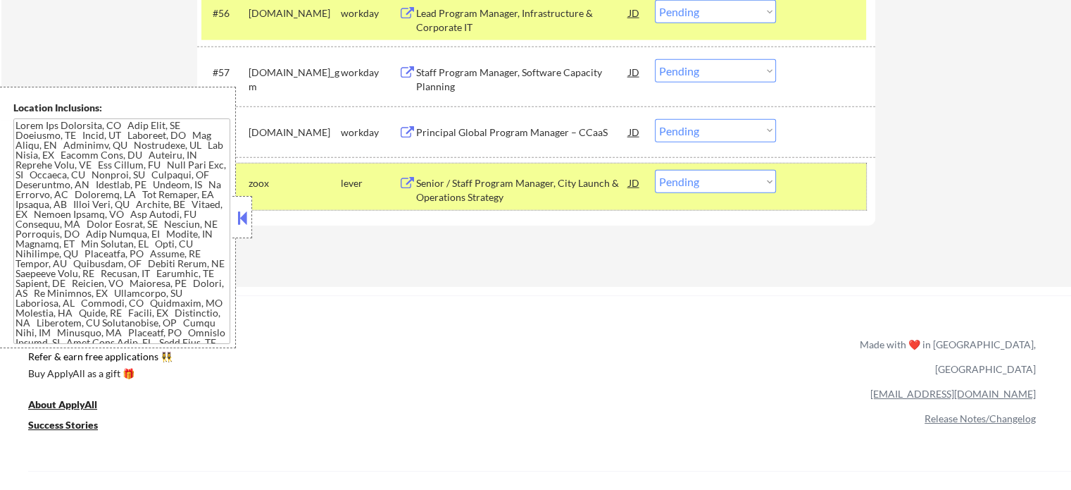
click at [832, 176] on div at bounding box center [828, 182] width 62 height 25
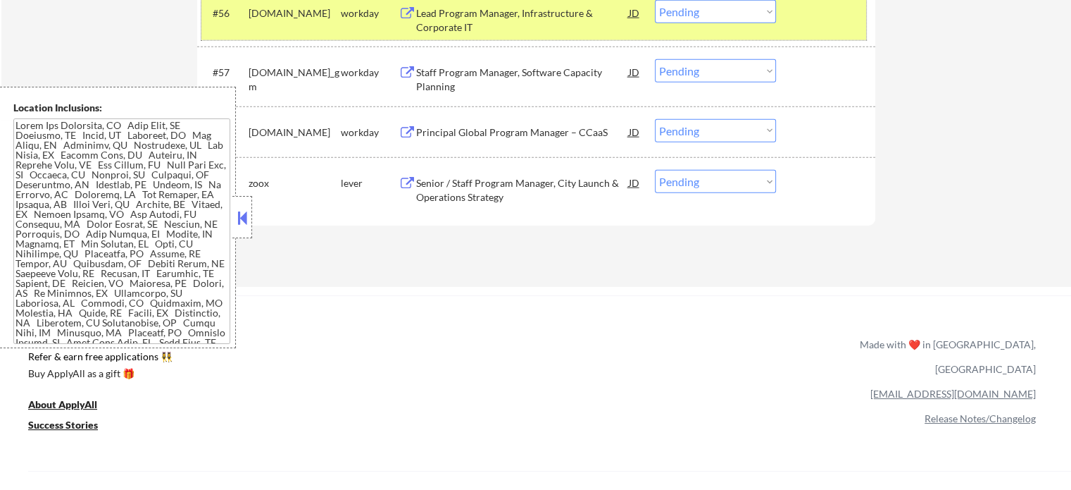
click at [842, 13] on div at bounding box center [828, 12] width 62 height 25
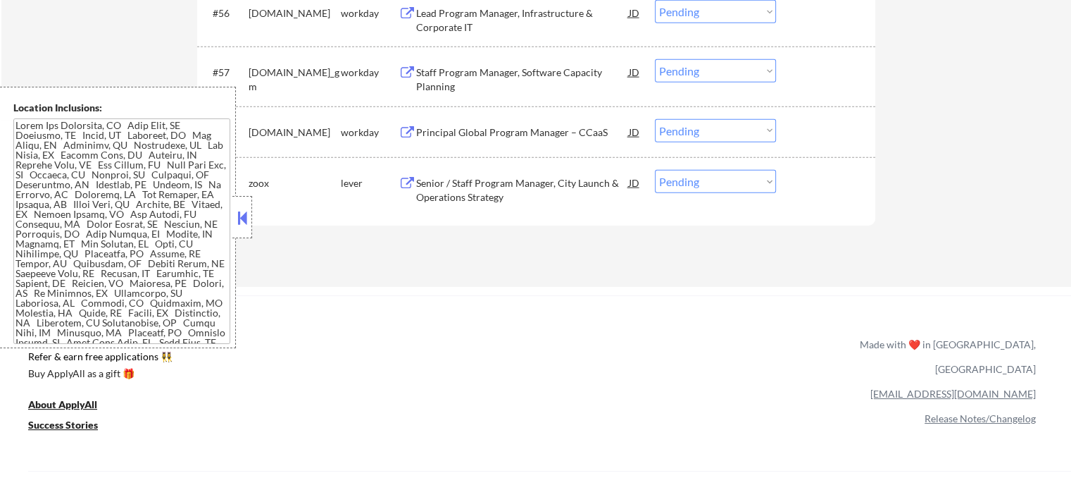
click at [511, 125] on div "Principal Global Program Manager – CCaaS" at bounding box center [522, 132] width 213 height 14
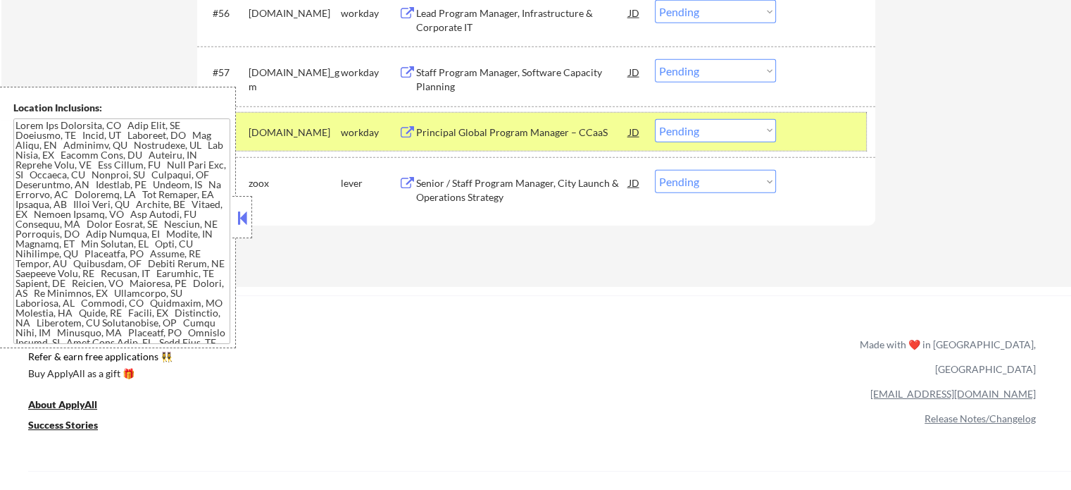
click at [806, 125] on div at bounding box center [828, 131] width 62 height 25
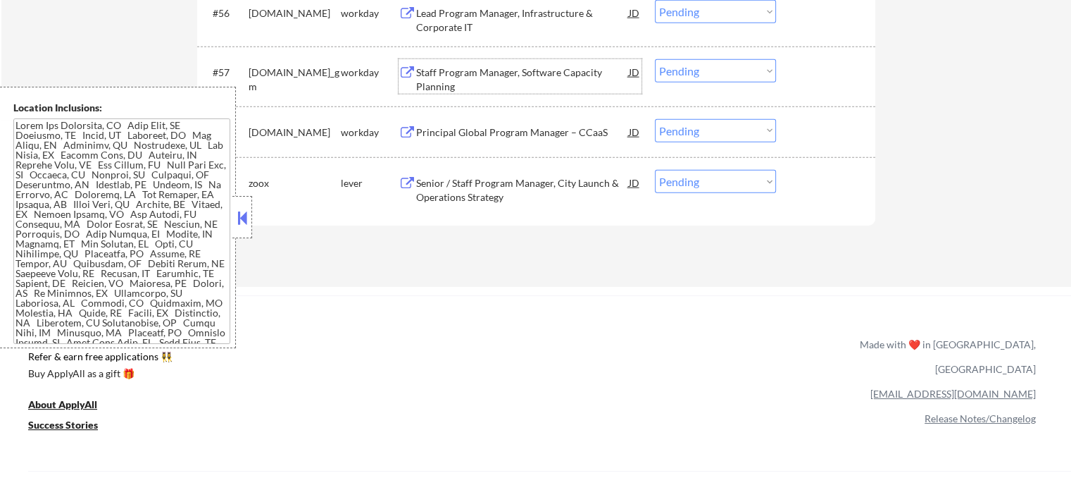
click at [512, 75] on div "Staff Program Manager, Software Capacity Planning" at bounding box center [522, 79] width 213 height 27
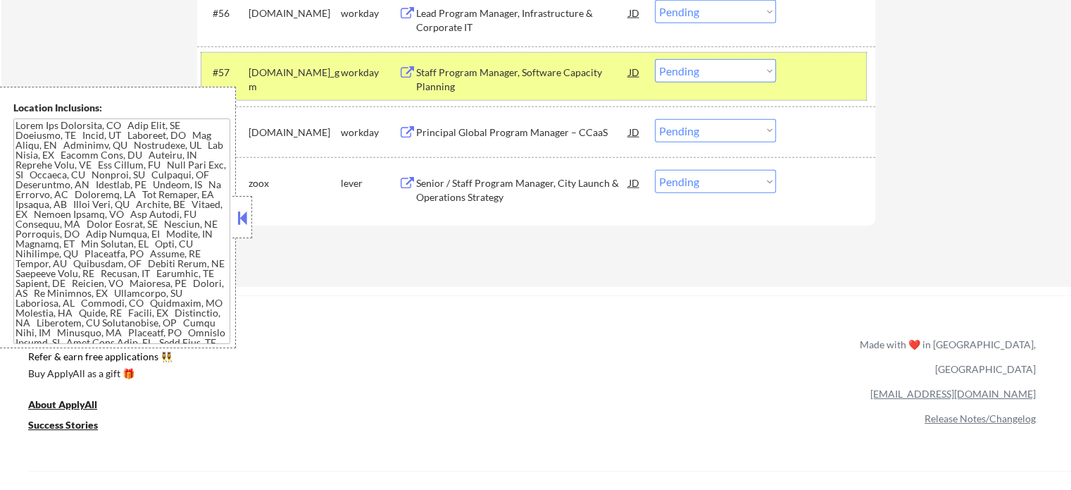
click at [808, 81] on div at bounding box center [828, 71] width 62 height 25
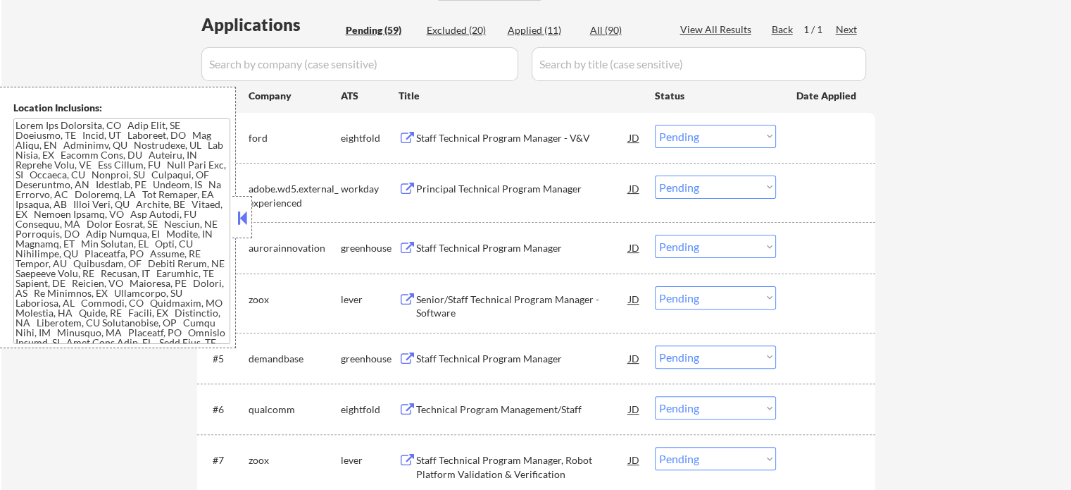
scroll to position [379, 0]
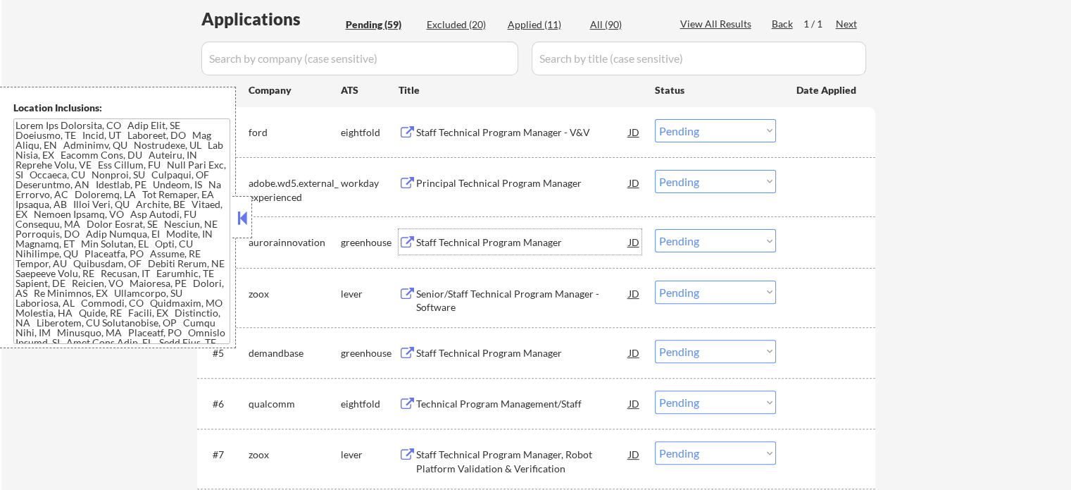
click at [519, 244] on div "Staff Technical Program Manager" at bounding box center [522, 242] width 213 height 14
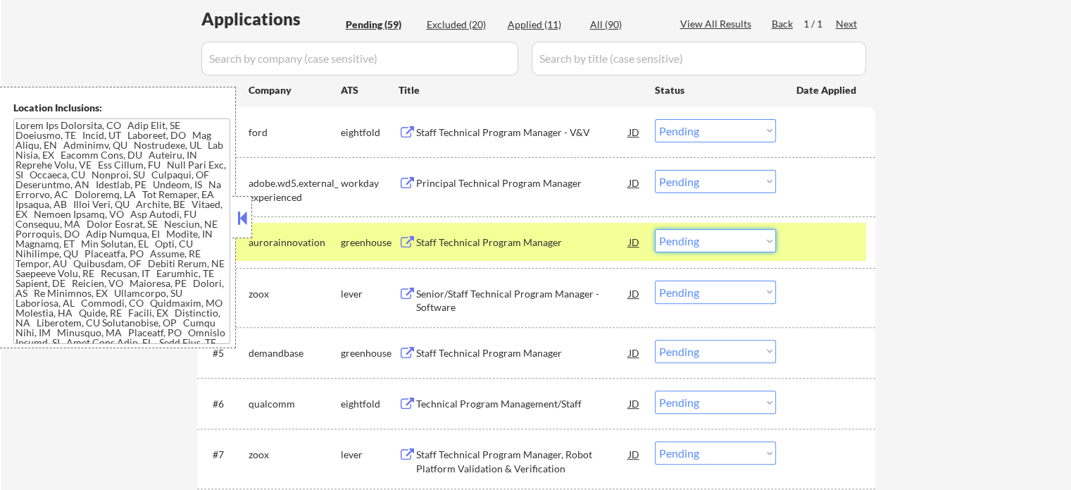
click at [701, 231] on select "Choose an option... Pending Applied Excluded (Questions) Excluded (Expired) Exc…" at bounding box center [715, 240] width 121 height 23
click at [655, 229] on select "Choose an option... Pending Applied Excluded (Questions) Excluded (Expired) Exc…" at bounding box center [715, 240] width 121 height 23
click at [810, 239] on div at bounding box center [828, 241] width 62 height 25
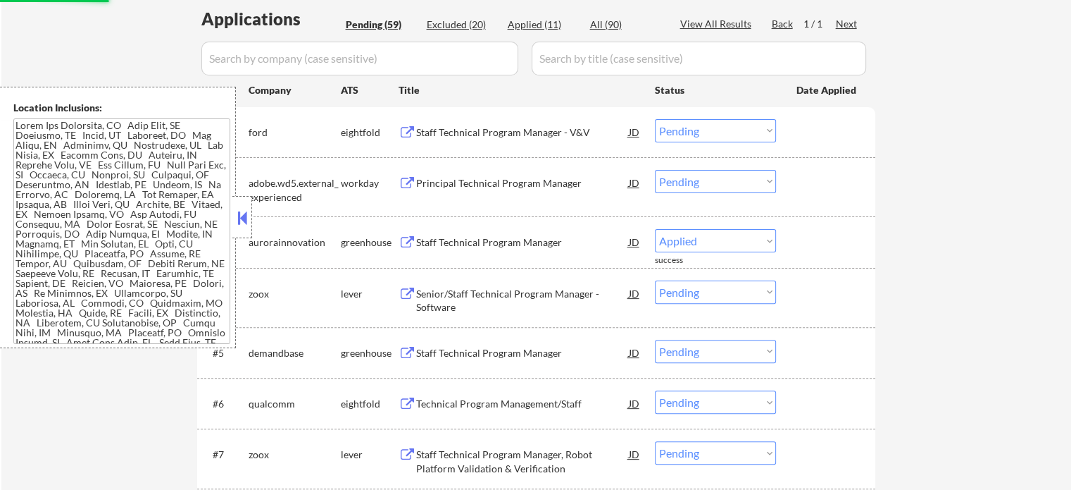
select select ""pending""
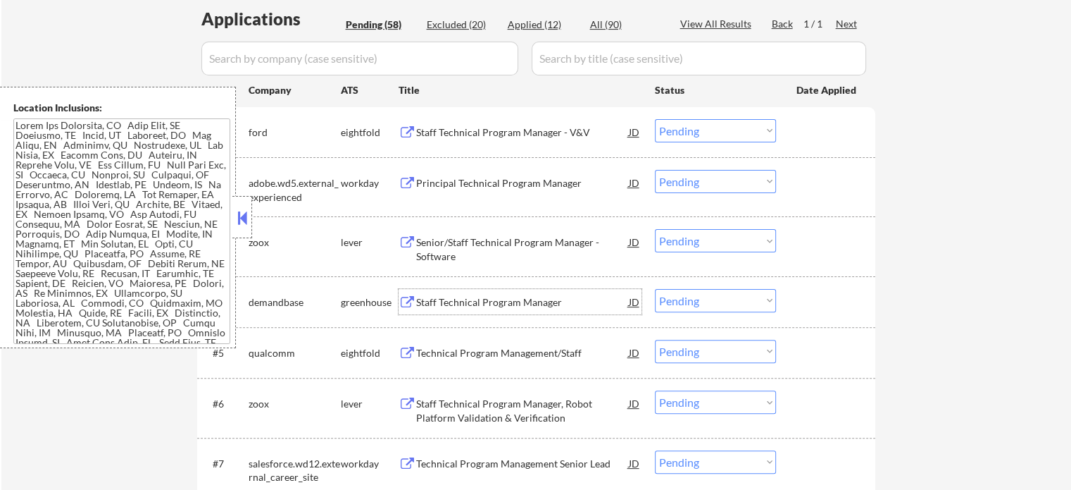
click at [519, 311] on div "Staff Technical Program Manager" at bounding box center [522, 301] width 213 height 25
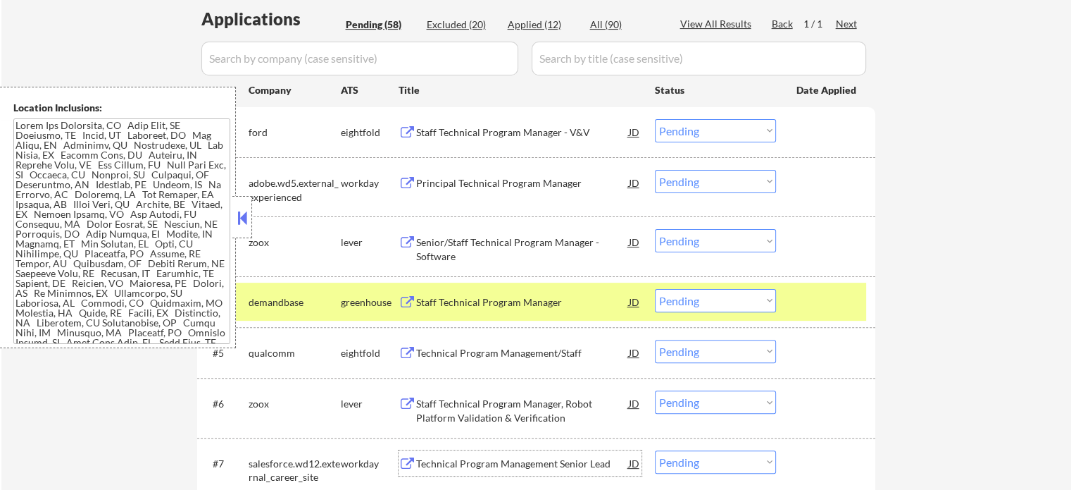
click at [569, 464] on div "Technical Program Management Senior Lead" at bounding box center [522, 463] width 213 height 14
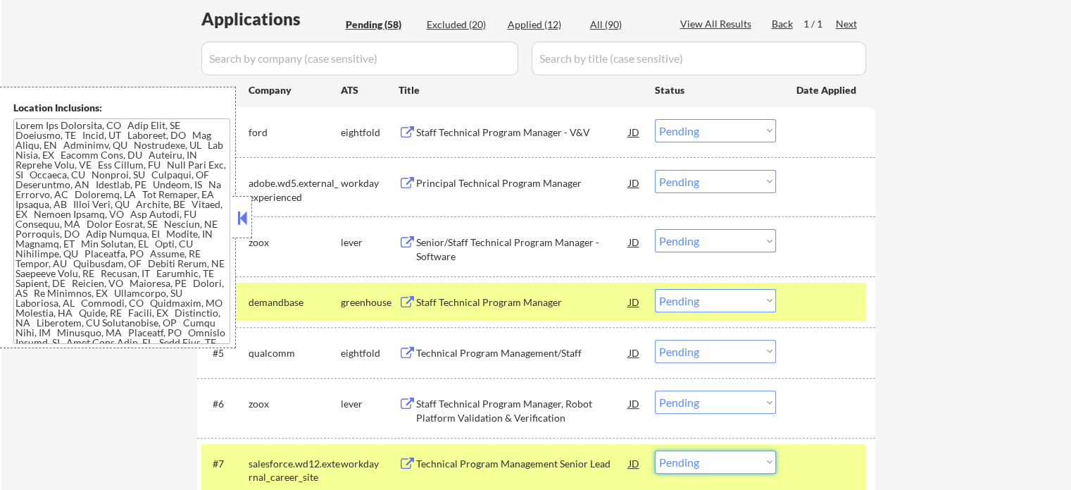
click at [702, 463] on select "Choose an option... Pending Applied Excluded (Questions) Excluded (Expired) Exc…" at bounding box center [715, 461] width 121 height 23
click at [655, 450] on select "Choose an option... Pending Applied Excluded (Questions) Excluded (Expired) Exc…" at bounding box center [715, 461] width 121 height 23
click at [800, 468] on div at bounding box center [828, 462] width 62 height 25
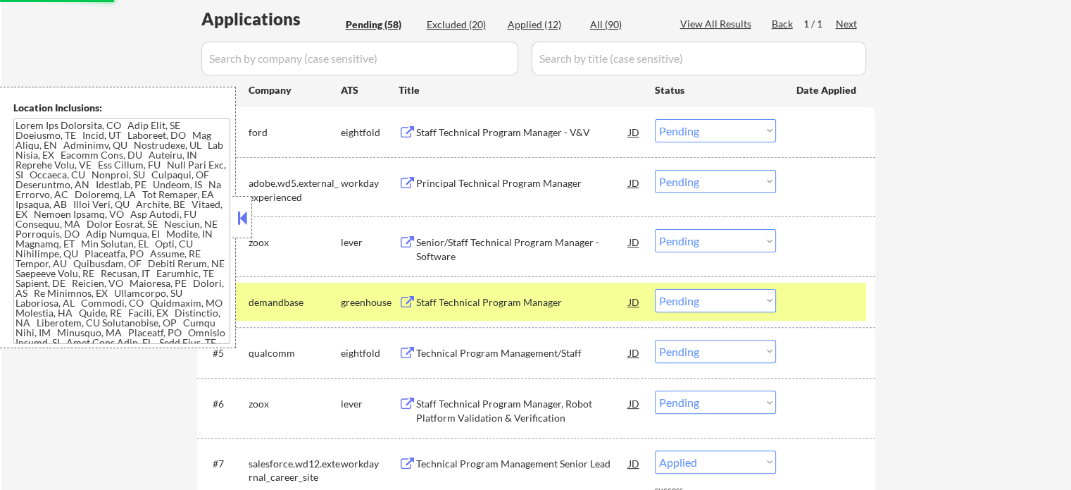
select select ""pending""
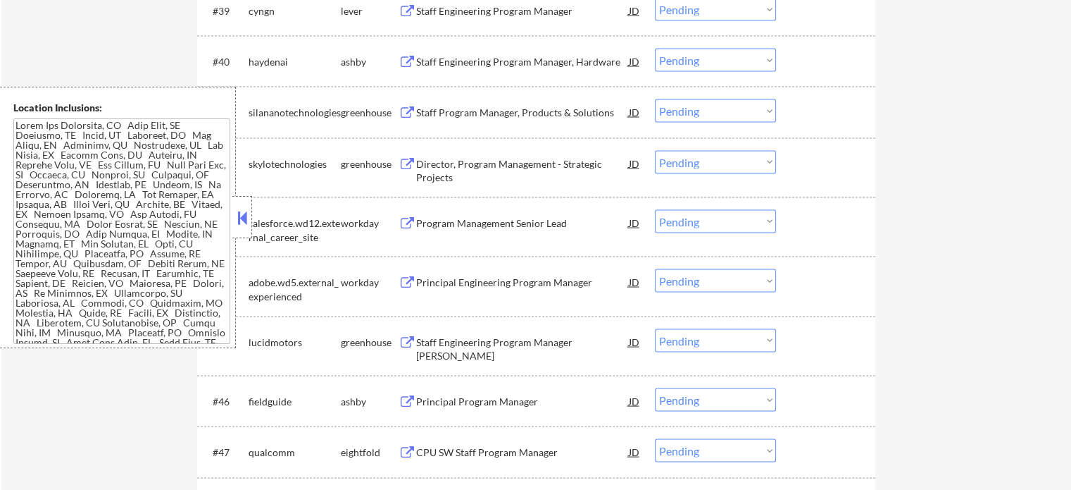
scroll to position [2822, 0]
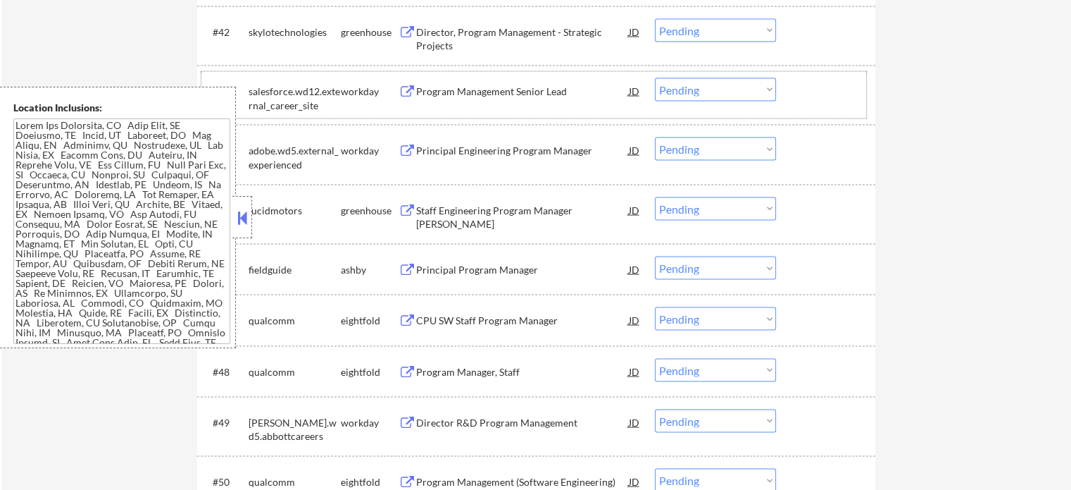
click at [496, 76] on div "#43 salesforce.wd12.external_career_site workday Program Management Senior Lead…" at bounding box center [533, 95] width 665 height 46
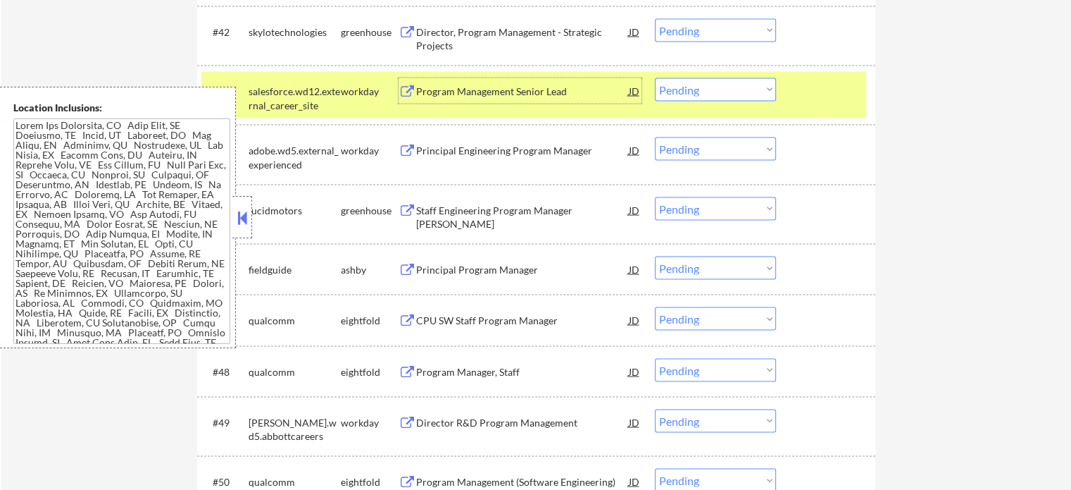
click at [497, 82] on div "Program Management Senior Lead" at bounding box center [522, 90] width 213 height 25
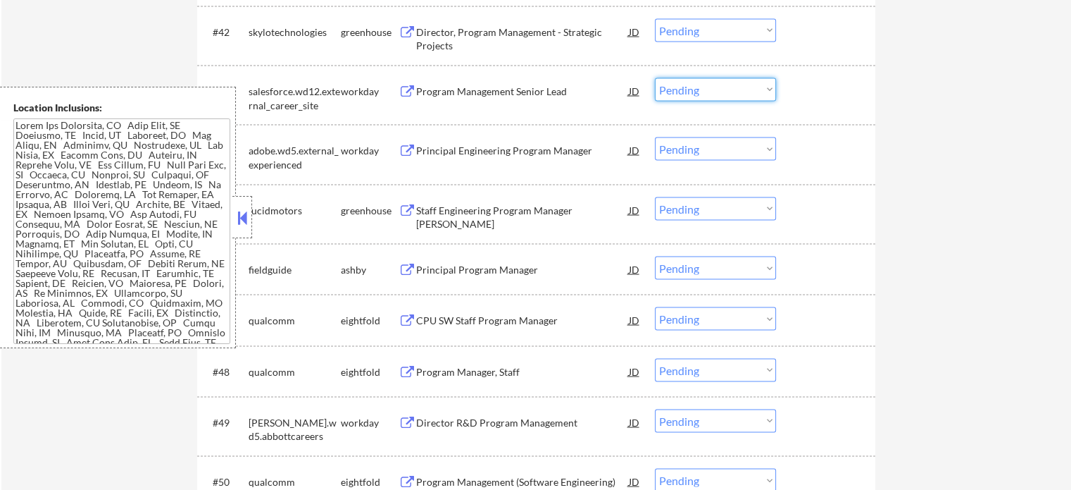
click at [685, 96] on select "Choose an option... Pending Applied Excluded (Questions) Excluded (Expired) Exc…" at bounding box center [715, 89] width 121 height 23
click at [655, 78] on select "Choose an option... Pending Applied Excluded (Questions) Excluded (Expired) Exc…" at bounding box center [715, 89] width 121 height 23
select select ""pending""
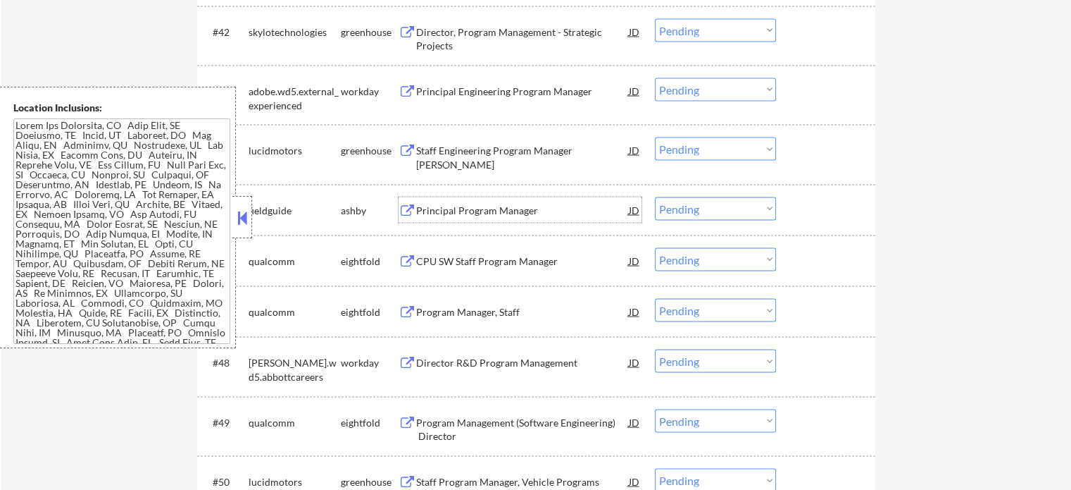
click at [494, 208] on div "Principal Program Manager" at bounding box center [522, 211] width 213 height 14
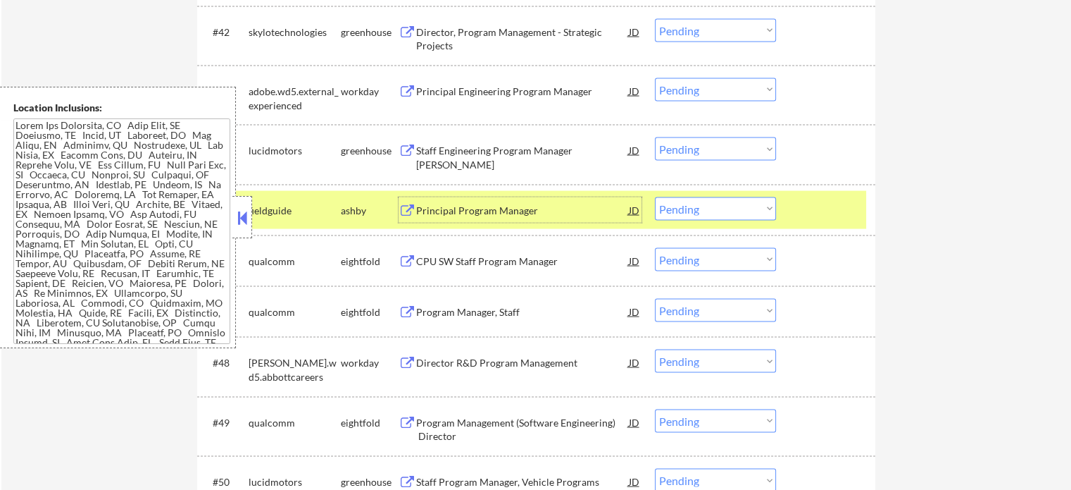
click at [704, 218] on select "Choose an option... Pending Applied Excluded (Questions) Excluded (Expired) Exc…" at bounding box center [715, 208] width 121 height 23
click at [655, 197] on select "Choose an option... Pending Applied Excluded (Questions) Excluded (Expired) Exc…" at bounding box center [715, 208] width 121 height 23
click at [797, 213] on div at bounding box center [828, 209] width 62 height 25
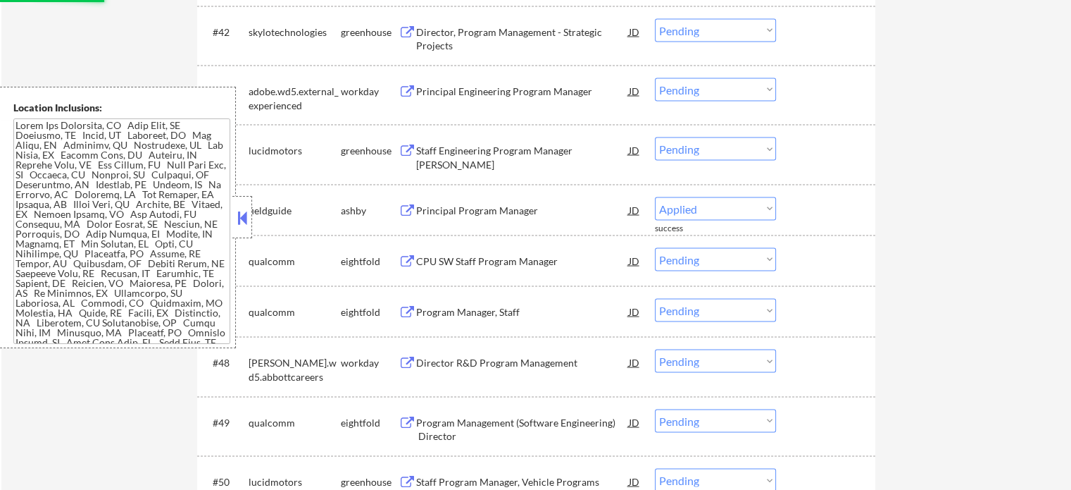
select select ""pending""
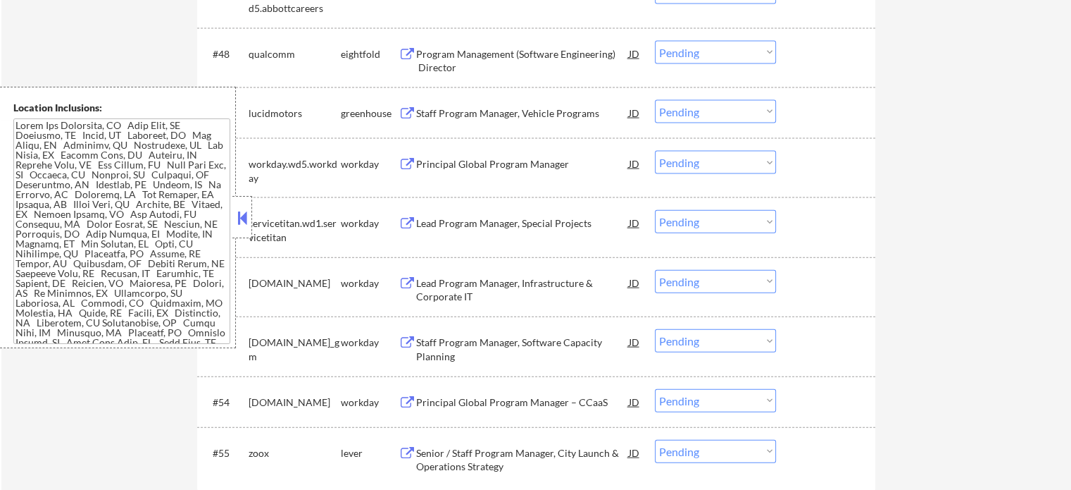
scroll to position [3144, 0]
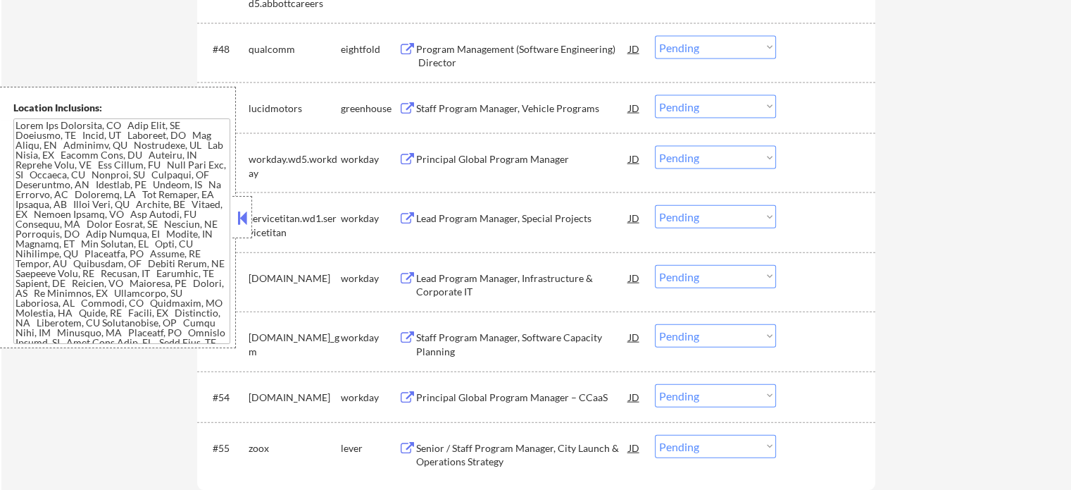
click at [490, 107] on div "Staff Program Manager, Vehicle Programs" at bounding box center [522, 108] width 213 height 14
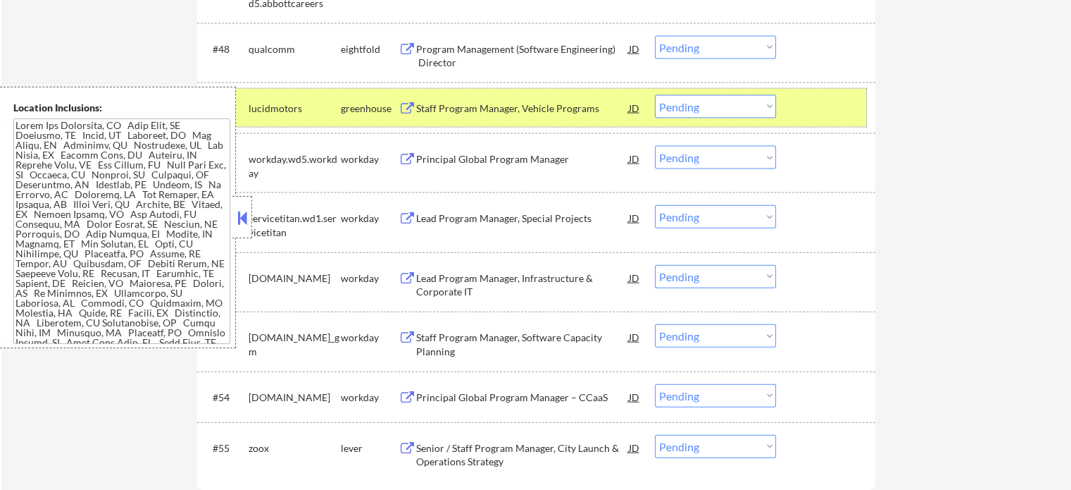
click at [849, 106] on div at bounding box center [828, 107] width 62 height 25
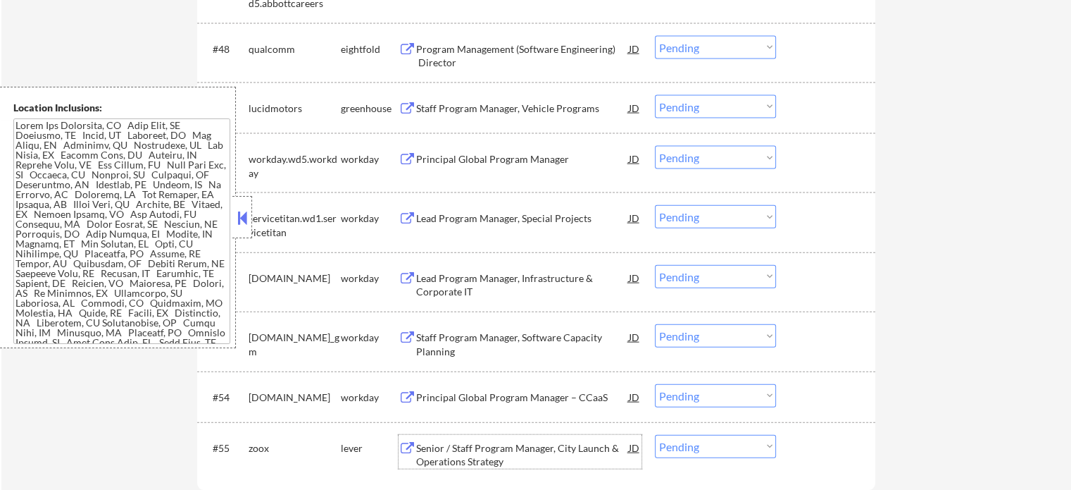
click at [506, 442] on div "Senior / Staff Program Manager, City Launch & Operations Strategy" at bounding box center [522, 454] width 213 height 27
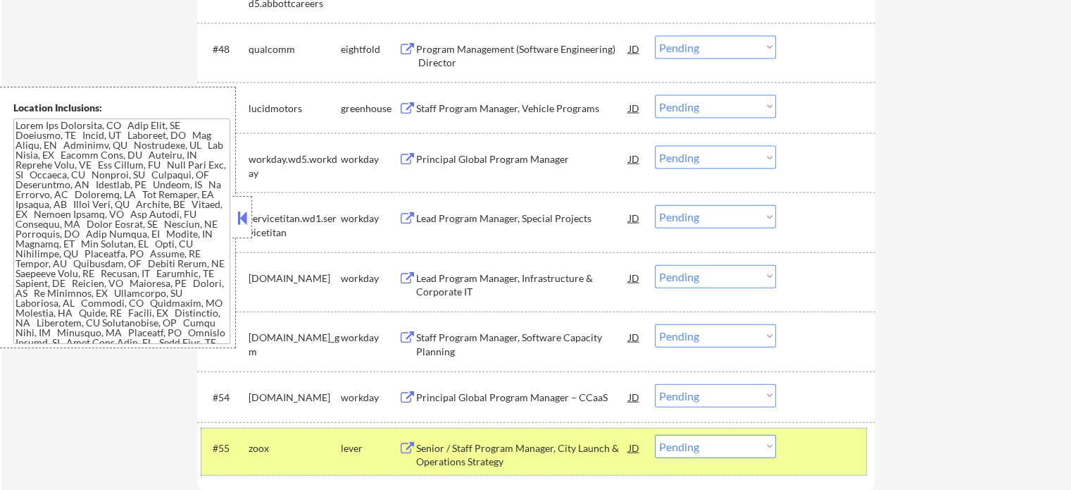
click at [811, 430] on div "#55 zoox lever Senior / Staff Program Manager, City Launch & Operations Strateg…" at bounding box center [533, 451] width 665 height 46
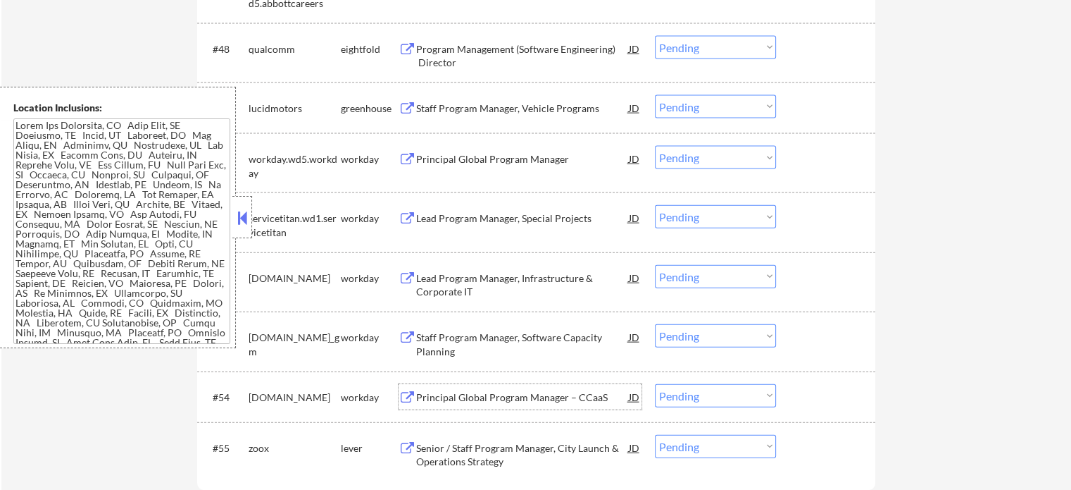
click at [532, 390] on div "Principal Global Program Manager – CCaaS" at bounding box center [522, 397] width 213 height 14
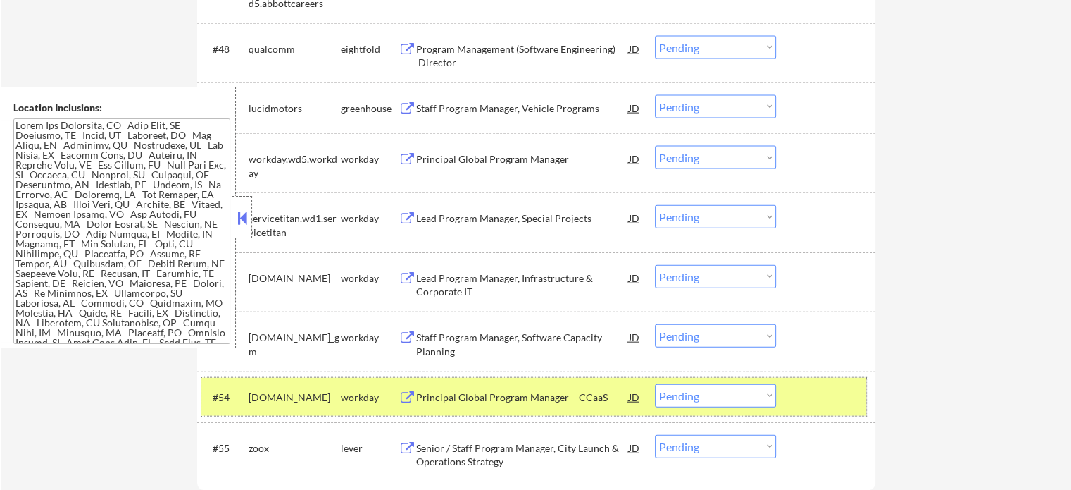
click at [801, 388] on div at bounding box center [828, 396] width 62 height 25
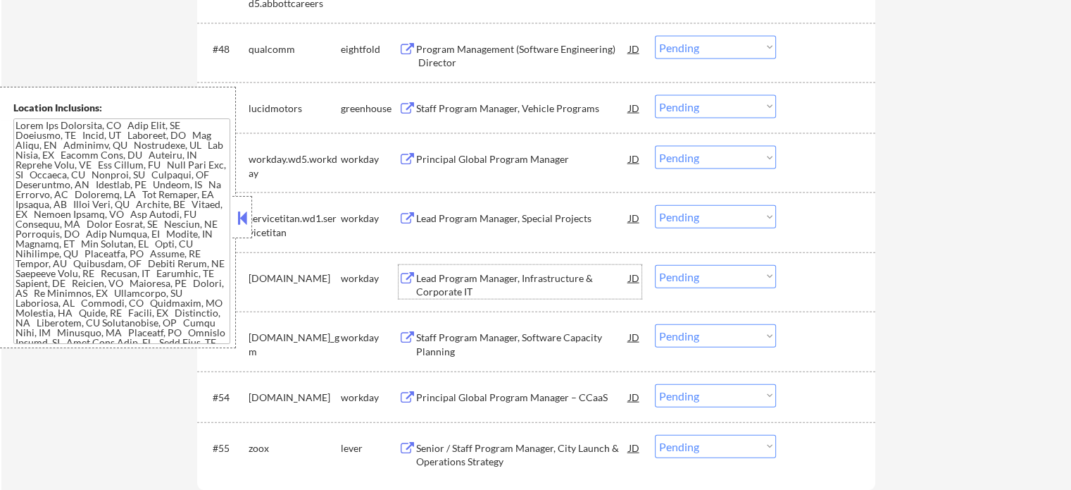
click at [475, 278] on div "Lead Program Manager, Infrastructure & Corporate IT" at bounding box center [522, 284] width 213 height 27
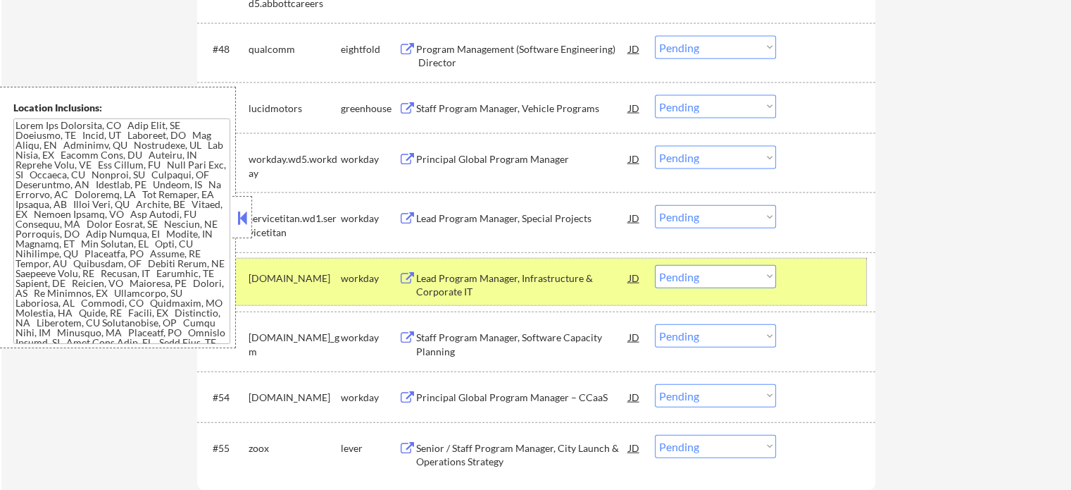
click at [807, 261] on div "#52 qualys.wd5.careers workday Lead Program Manager, Infrastructure & Corporate…" at bounding box center [533, 281] width 665 height 46
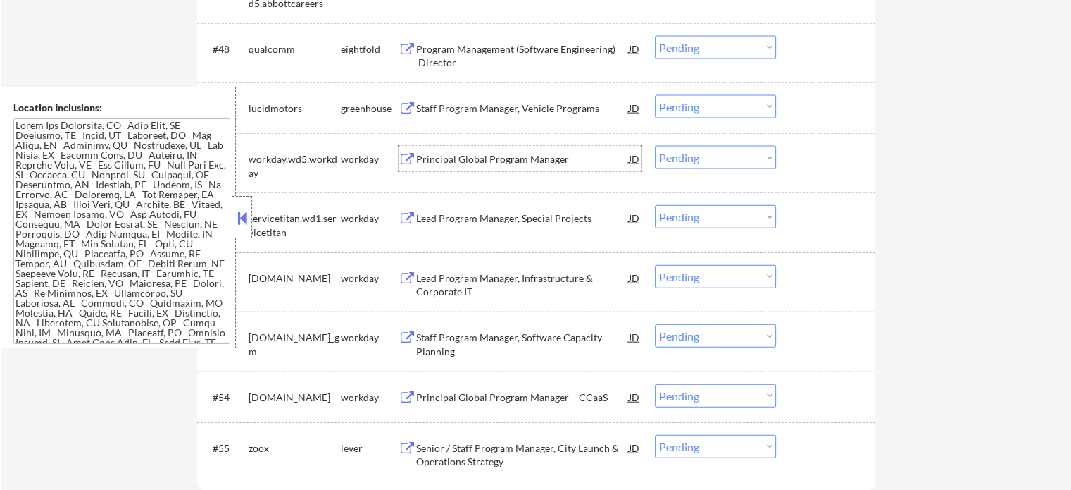
click at [490, 160] on div "Principal Global Program Manager" at bounding box center [522, 159] width 213 height 14
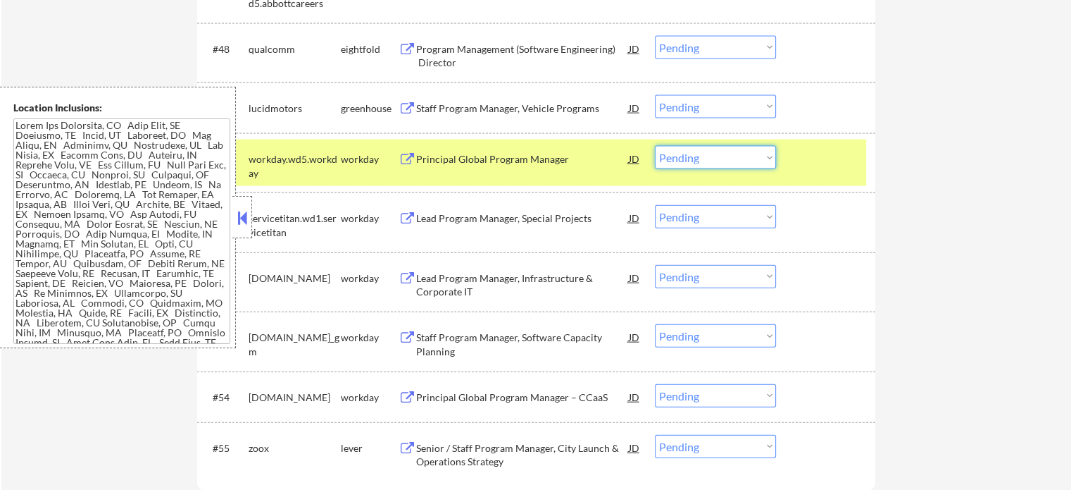
click at [724, 151] on select "Choose an option... Pending Applied Excluded (Questions) Excluded (Expired) Exc…" at bounding box center [715, 157] width 121 height 23
click at [655, 146] on select "Choose an option... Pending Applied Excluded (Questions) Excluded (Expired) Exc…" at bounding box center [715, 157] width 121 height 23
click at [804, 168] on div at bounding box center [828, 158] width 62 height 25
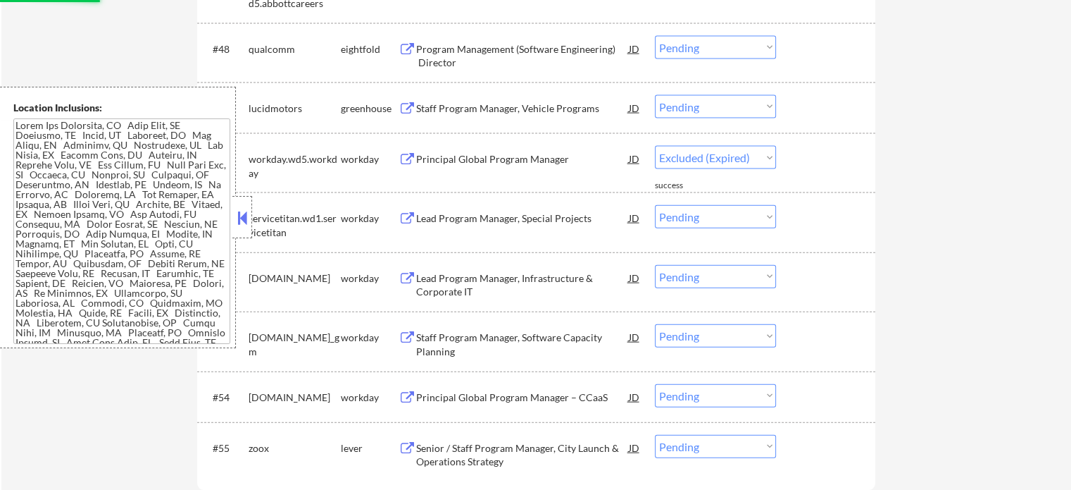
select select ""pending""
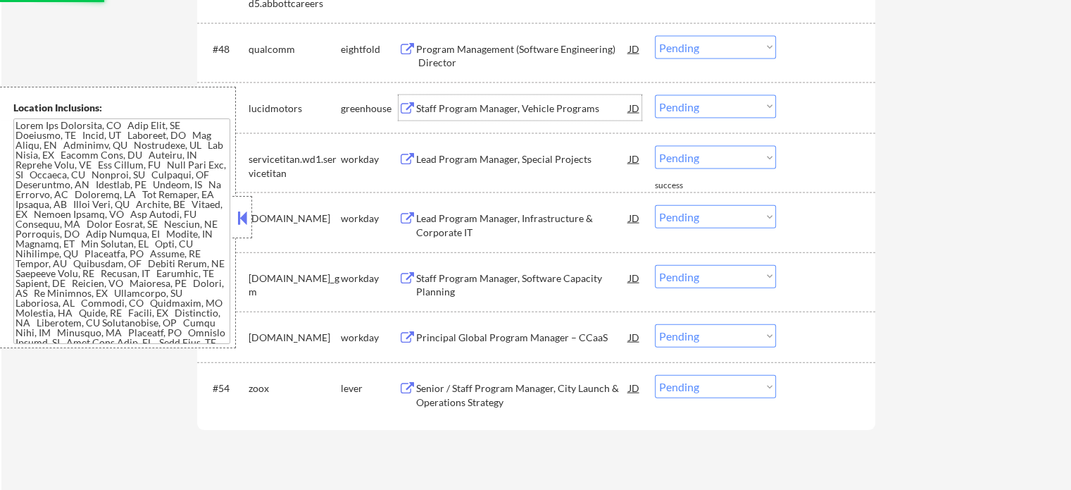
click at [561, 101] on div "Staff Program Manager, Vehicle Programs" at bounding box center [522, 108] width 213 height 14
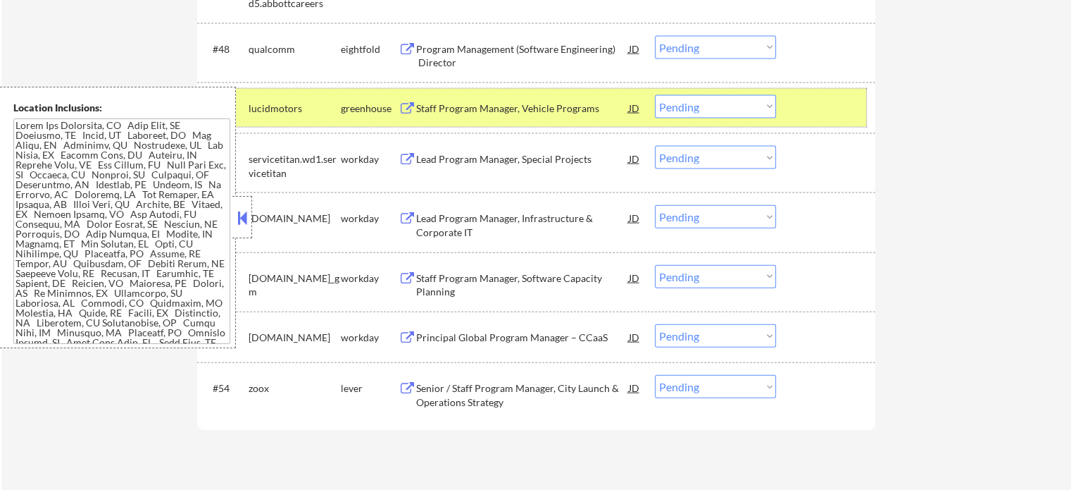
click at [828, 115] on div at bounding box center [828, 107] width 62 height 25
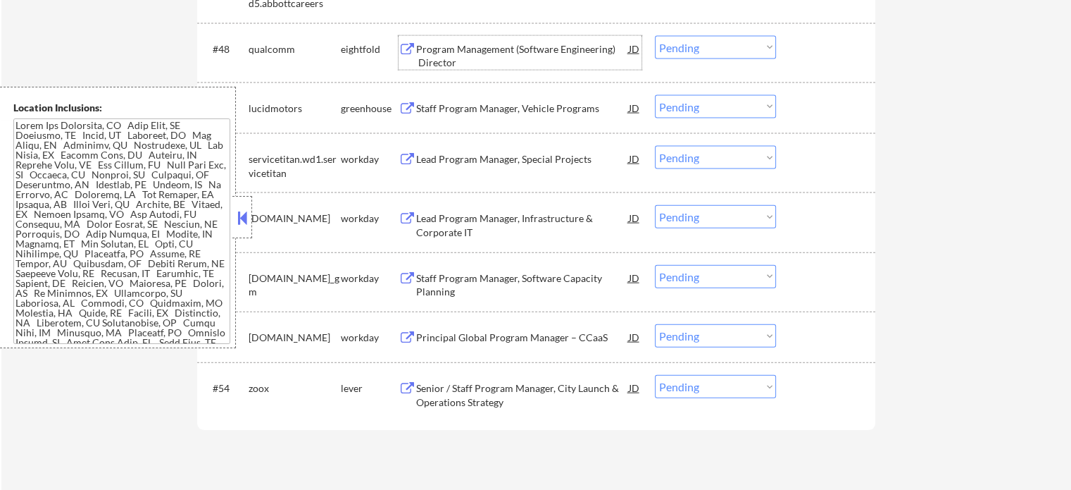
click at [425, 55] on div "Program Management (Software Engineering) Director" at bounding box center [522, 55] width 213 height 27
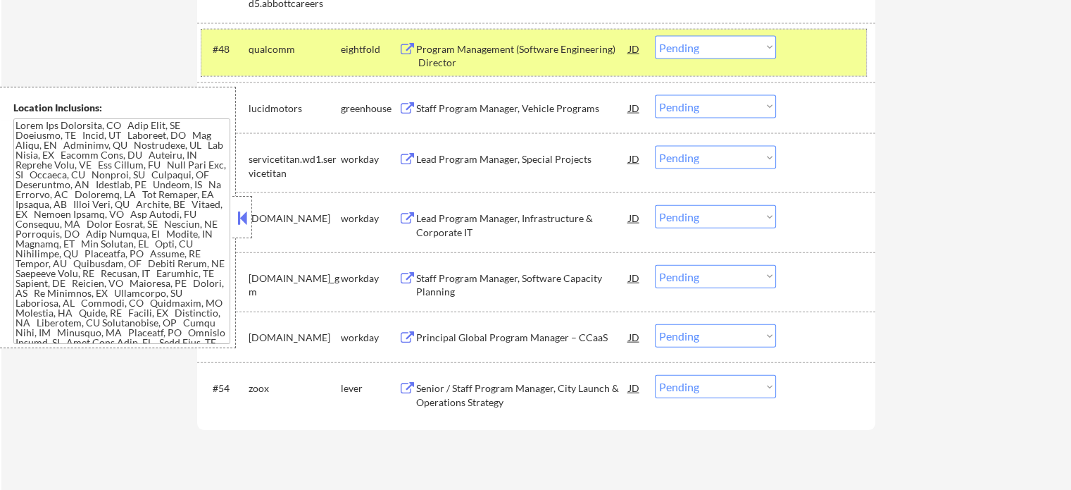
click at [794, 56] on div "#48 qualcomm eightfold Program Management (Software Engineering) Director JD Ch…" at bounding box center [533, 53] width 665 height 46
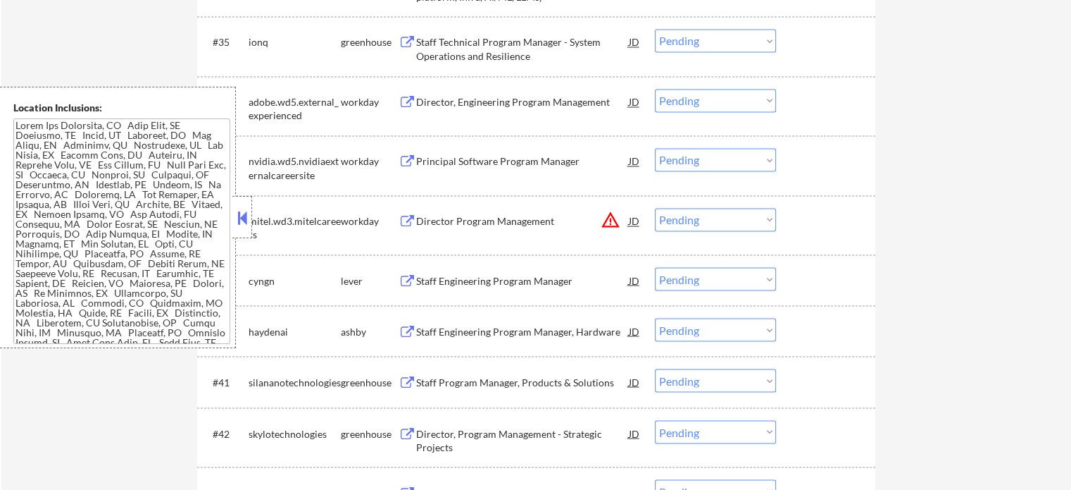
scroll to position [2411, 0]
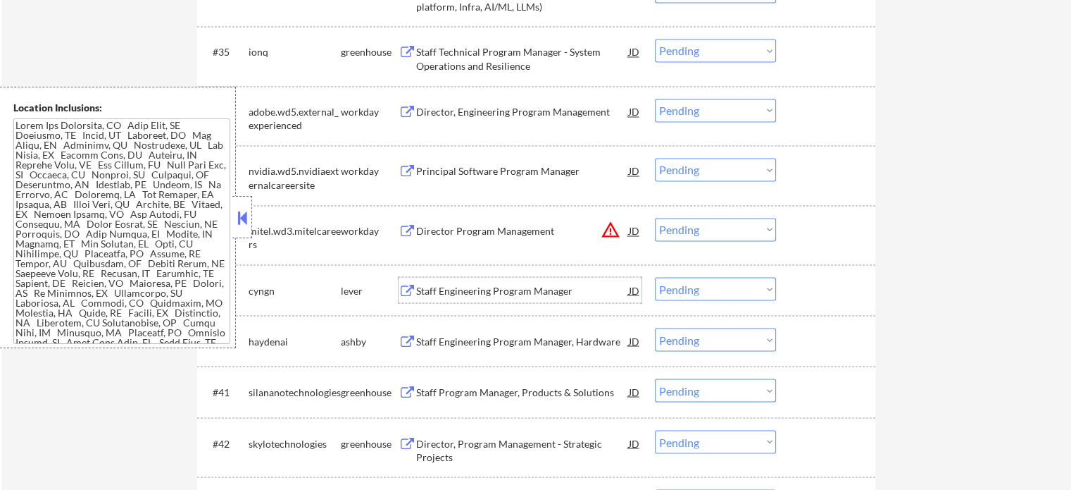
click at [485, 284] on div "Staff Engineering Program Manager" at bounding box center [522, 290] width 213 height 14
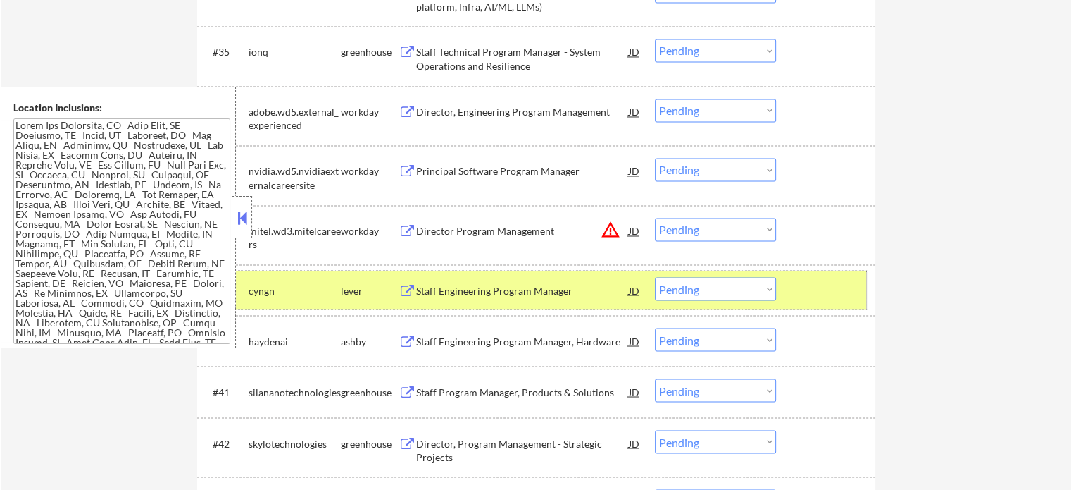
click at [830, 295] on div at bounding box center [828, 289] width 62 height 25
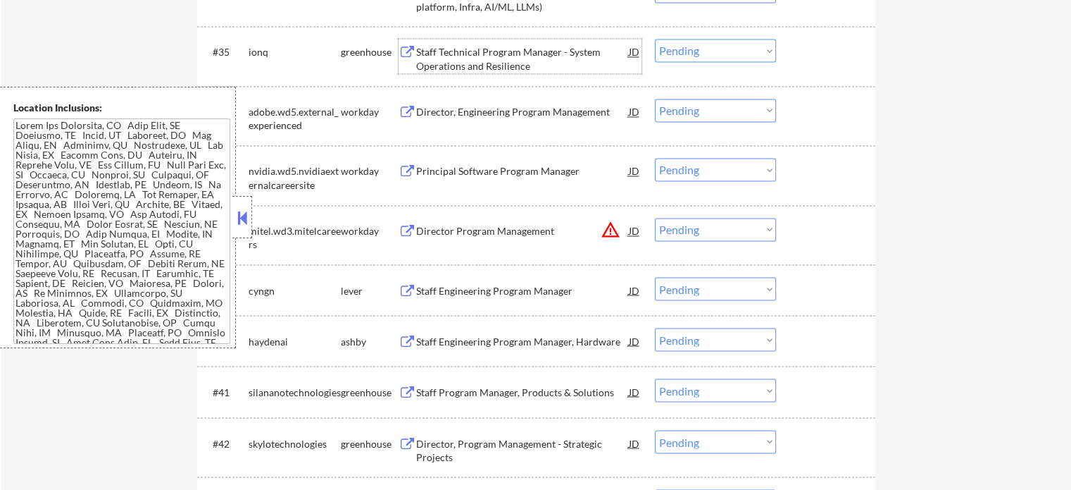
click at [509, 58] on div "Staff Technical Program Manager - System Operations and Resilience" at bounding box center [522, 58] width 213 height 27
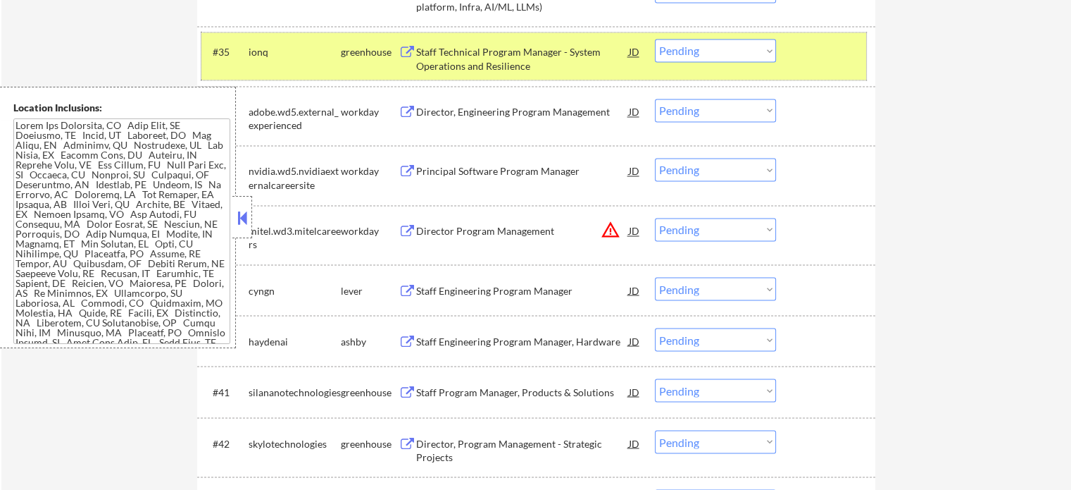
click at [811, 47] on div at bounding box center [828, 51] width 62 height 25
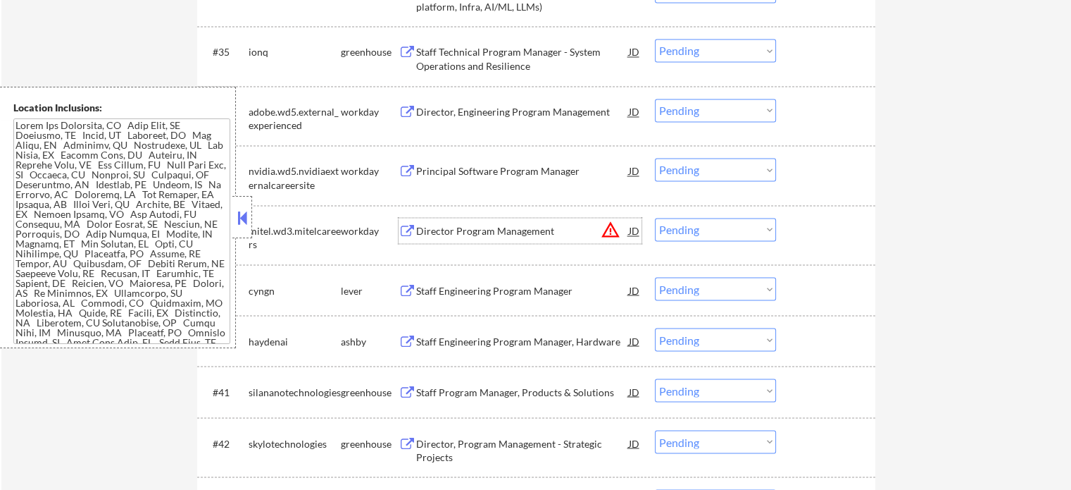
click at [489, 230] on div "Director Program Management" at bounding box center [522, 231] width 213 height 14
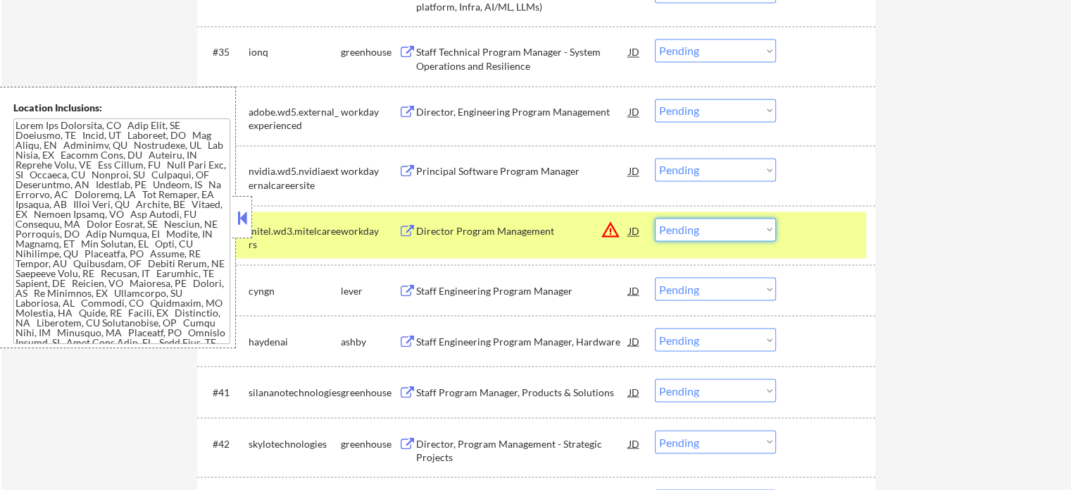
click at [714, 230] on select "Choose an option... Pending Applied Excluded (Questions) Excluded (Expired) Exc…" at bounding box center [715, 229] width 121 height 23
click at [655, 218] on select "Choose an option... Pending Applied Excluded (Questions) Excluded (Expired) Exc…" at bounding box center [715, 229] width 121 height 23
click at [812, 218] on div at bounding box center [828, 230] width 62 height 25
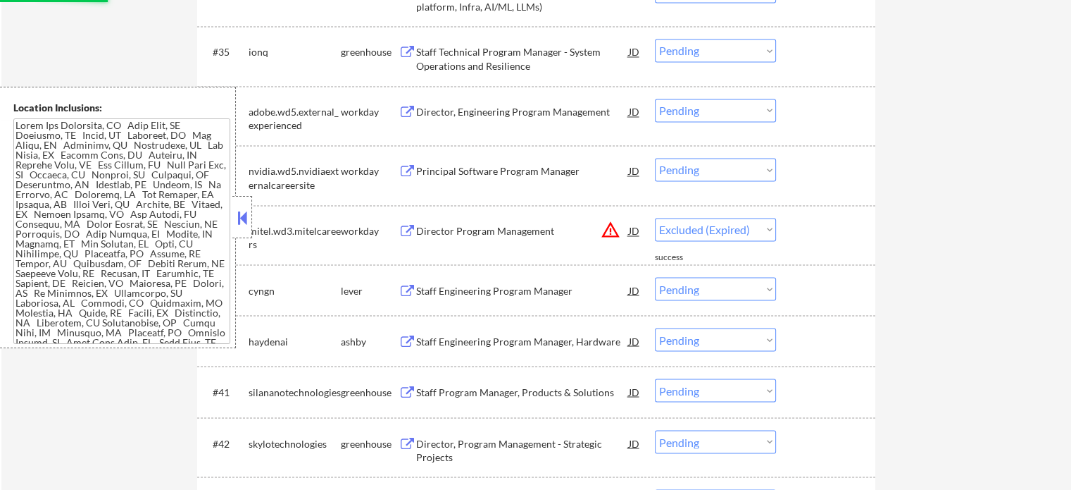
select select ""pending""
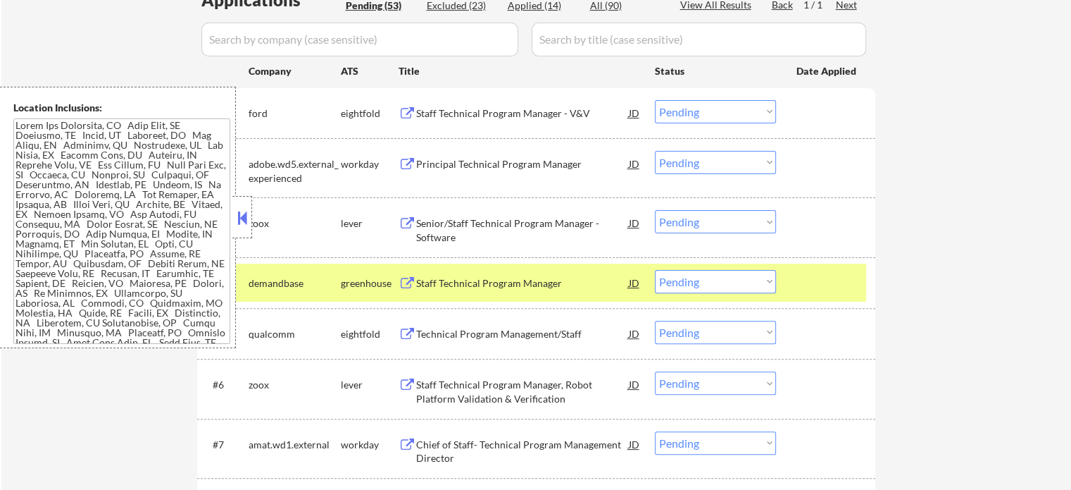
scroll to position [393, 0]
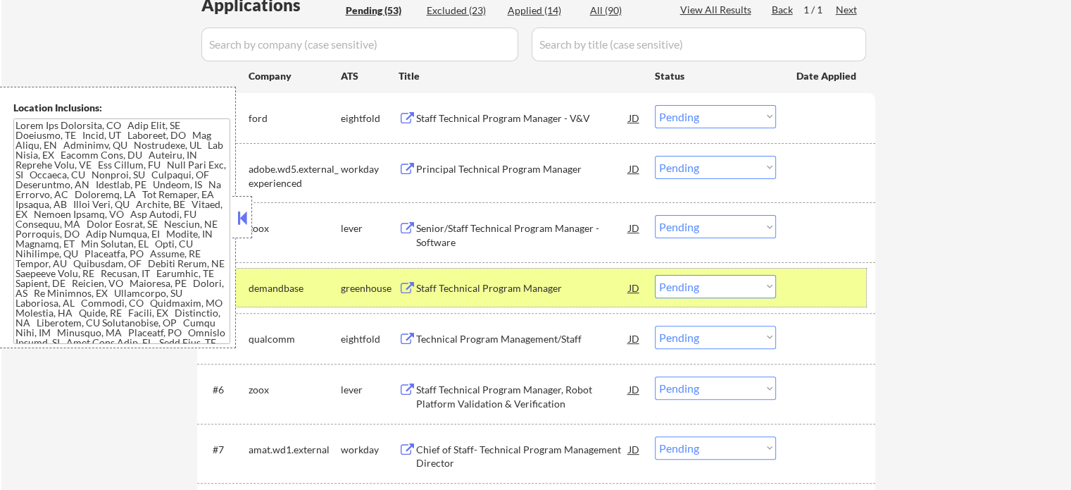
click at [797, 292] on div at bounding box center [828, 287] width 62 height 25
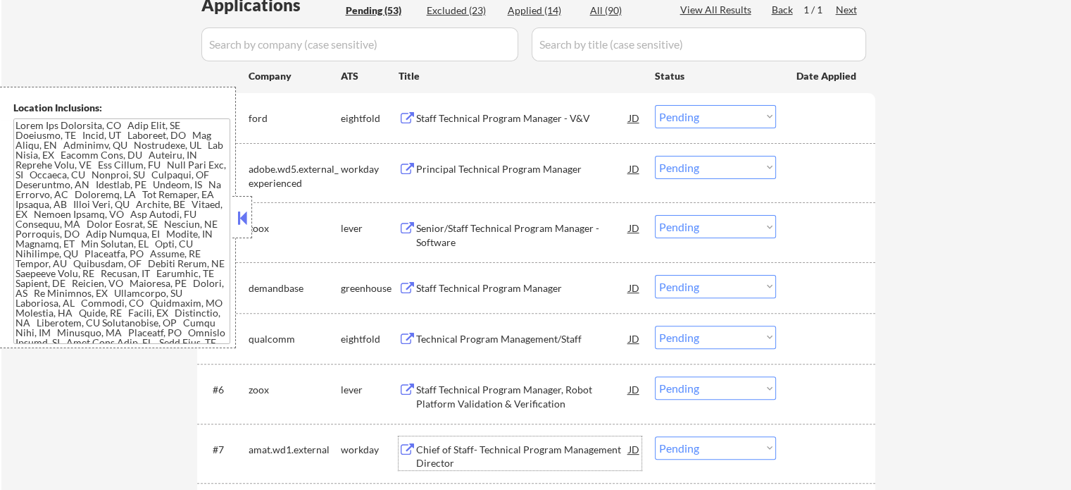
click at [479, 451] on div "Chief of Staff- Technical Program Management Director" at bounding box center [522, 455] width 213 height 27
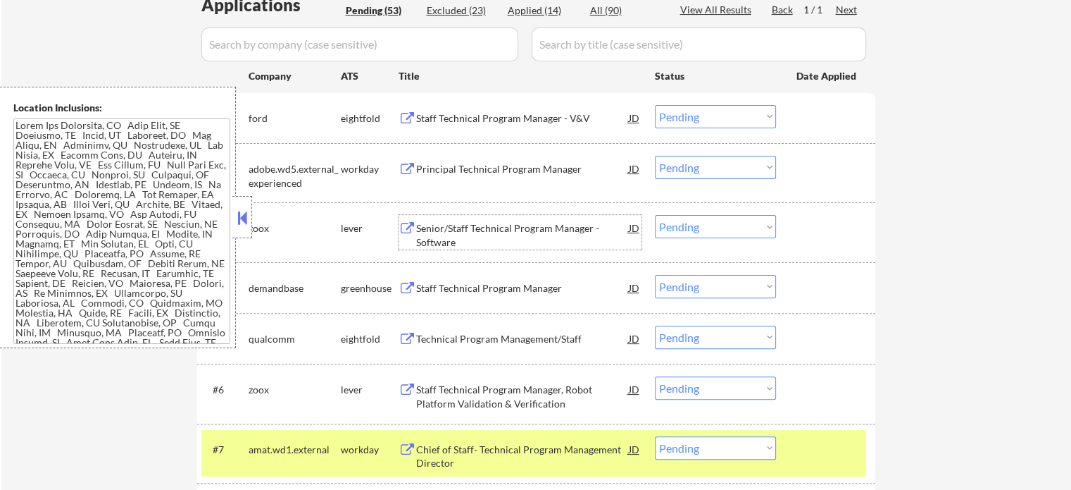
click at [478, 244] on div "Senior/Staff Technical Program Manager - Software" at bounding box center [522, 234] width 213 height 27
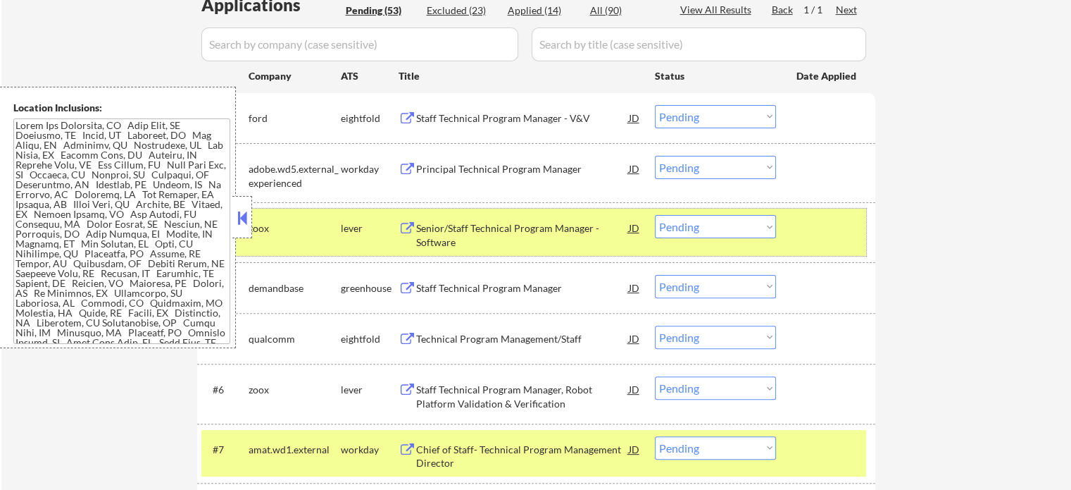
click at [809, 225] on div at bounding box center [828, 227] width 62 height 25
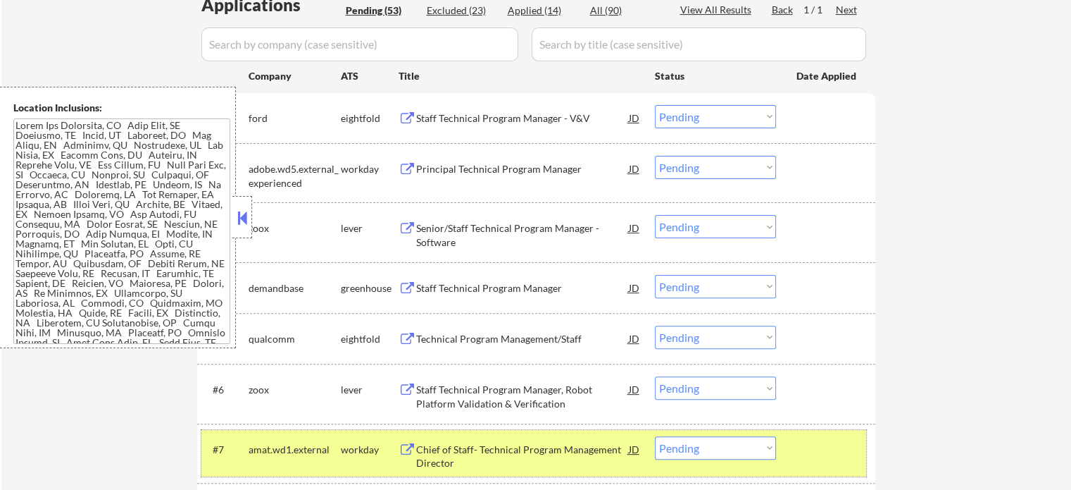
click at [804, 453] on div at bounding box center [828, 448] width 62 height 25
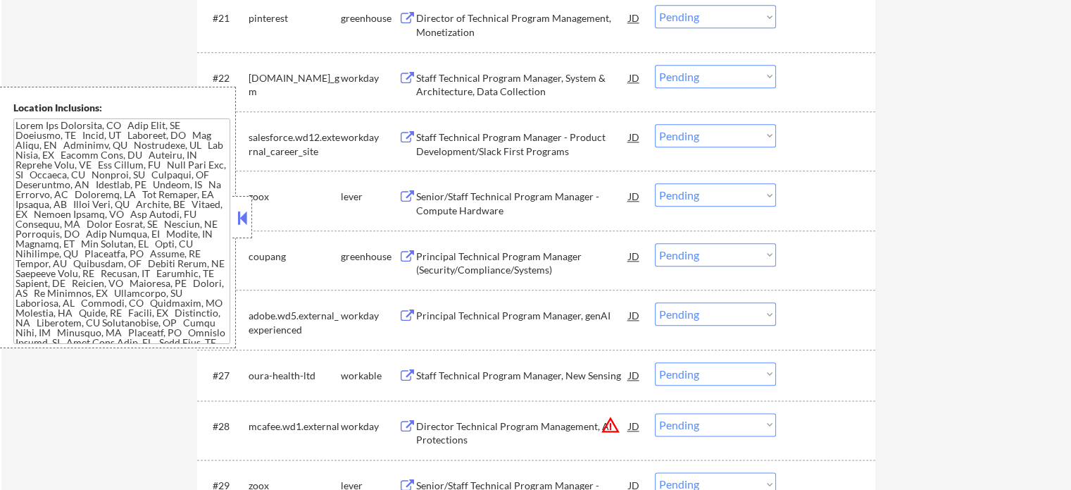
scroll to position [1637, 0]
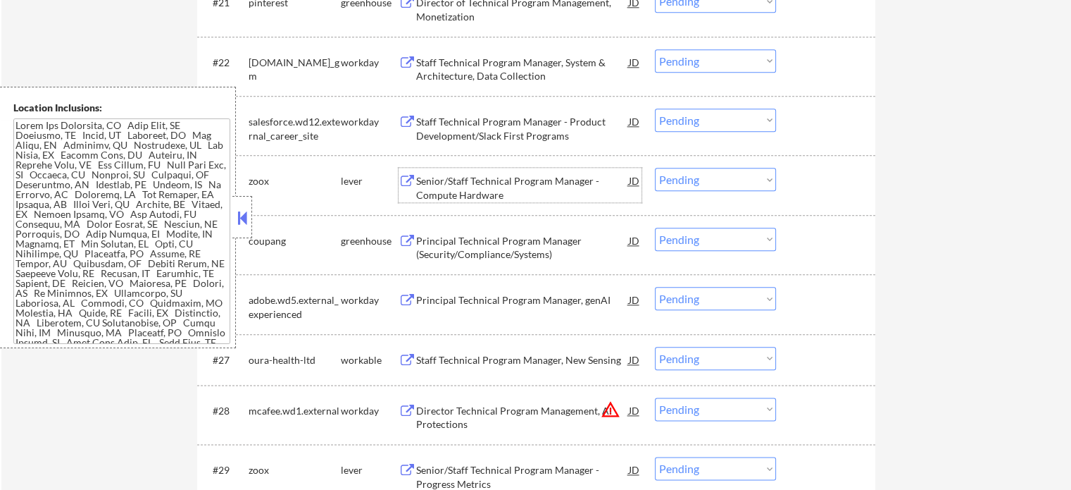
click at [556, 181] on div "Senior/Staff Technical Program Manager - Compute Hardware" at bounding box center [522, 187] width 213 height 27
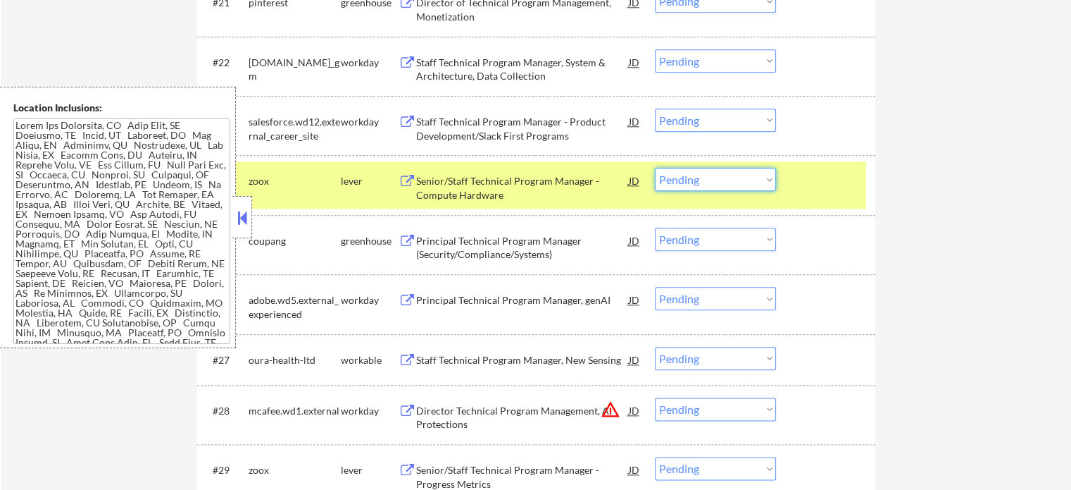
click at [667, 185] on select "Choose an option... Pending Applied Excluded (Questions) Excluded (Expired) Exc…" at bounding box center [715, 179] width 121 height 23
click at [655, 168] on select "Choose an option... Pending Applied Excluded (Questions) Excluded (Expired) Exc…" at bounding box center [715, 179] width 121 height 23
select select ""pending""
click at [804, 188] on div at bounding box center [828, 180] width 62 height 25
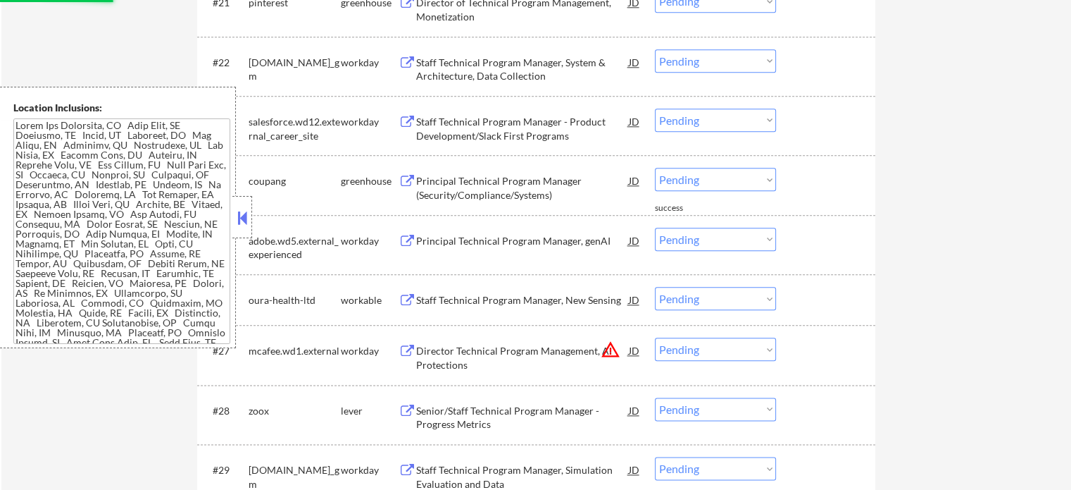
click at [525, 171] on div "Principal Technical Program Manager (Security/Compliance/Systems)" at bounding box center [522, 185] width 213 height 34
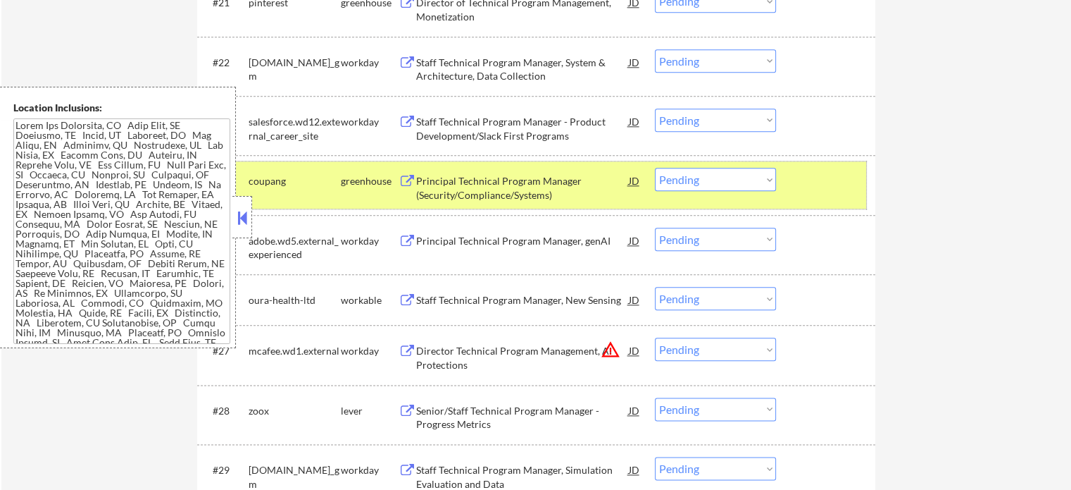
click at [814, 193] on div "#24 coupang greenhouse Principal Technical Program Manager (Security/Compliance…" at bounding box center [533, 184] width 665 height 46
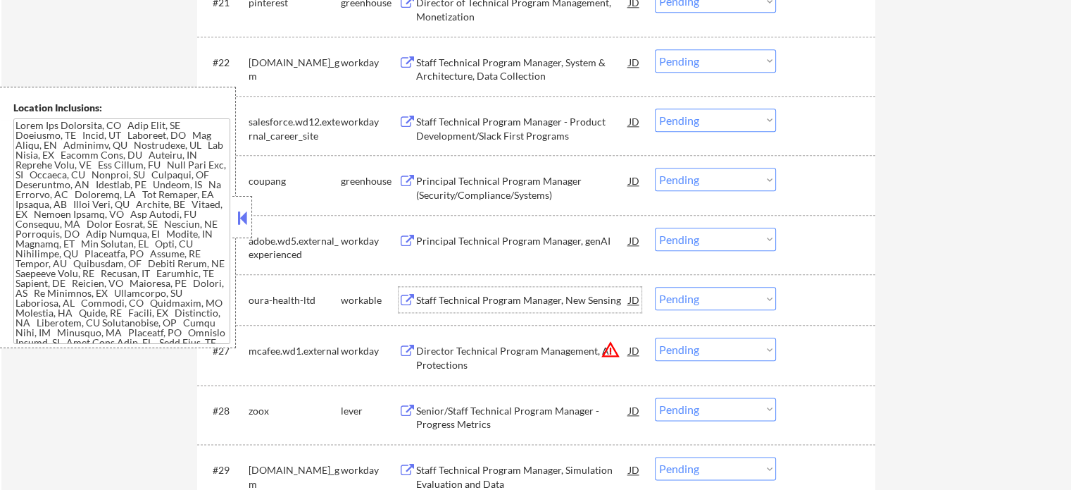
click at [475, 294] on div "Staff Technical Program Manager, New Sensing" at bounding box center [522, 300] width 213 height 14
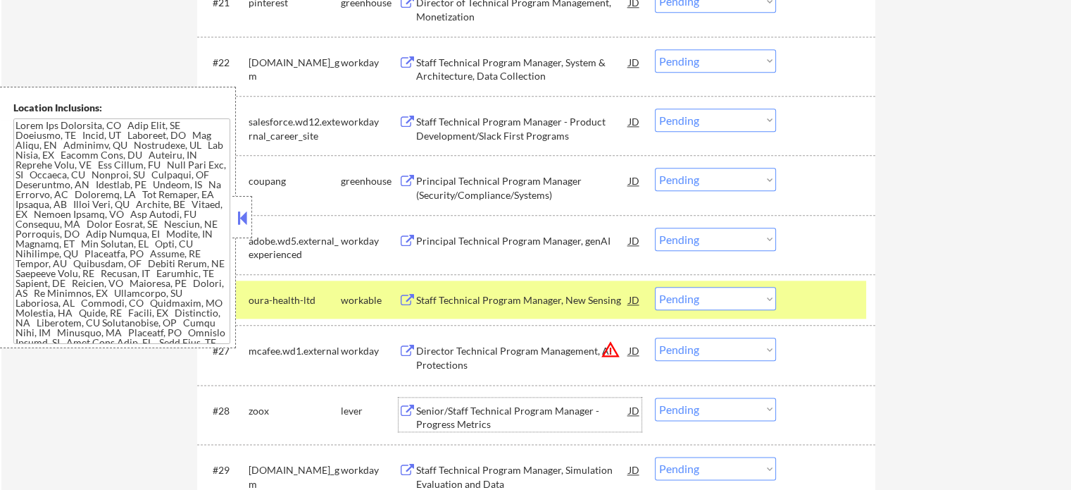
click at [499, 411] on div "Senior/Staff Technical Program Manager - Progress Metrics" at bounding box center [522, 417] width 213 height 27
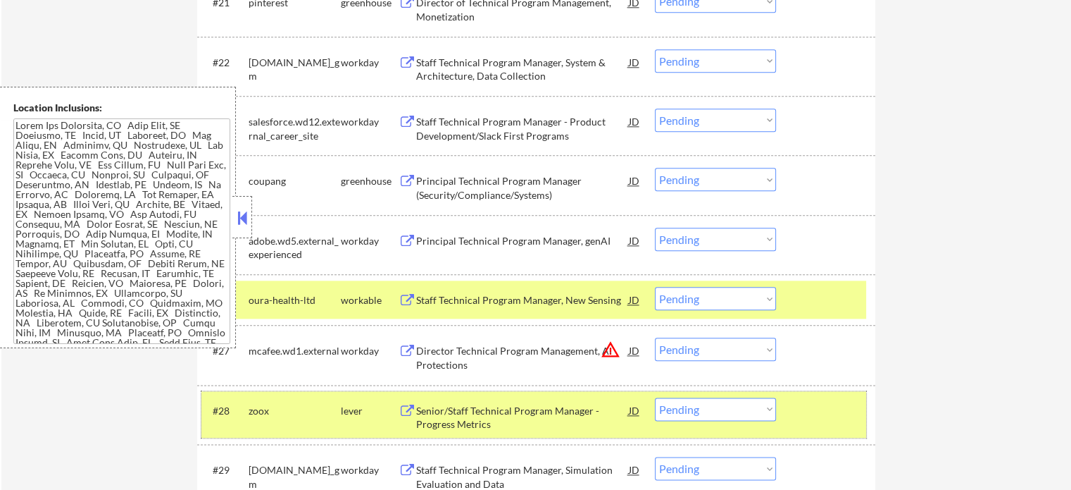
click at [823, 418] on div at bounding box center [828, 409] width 62 height 25
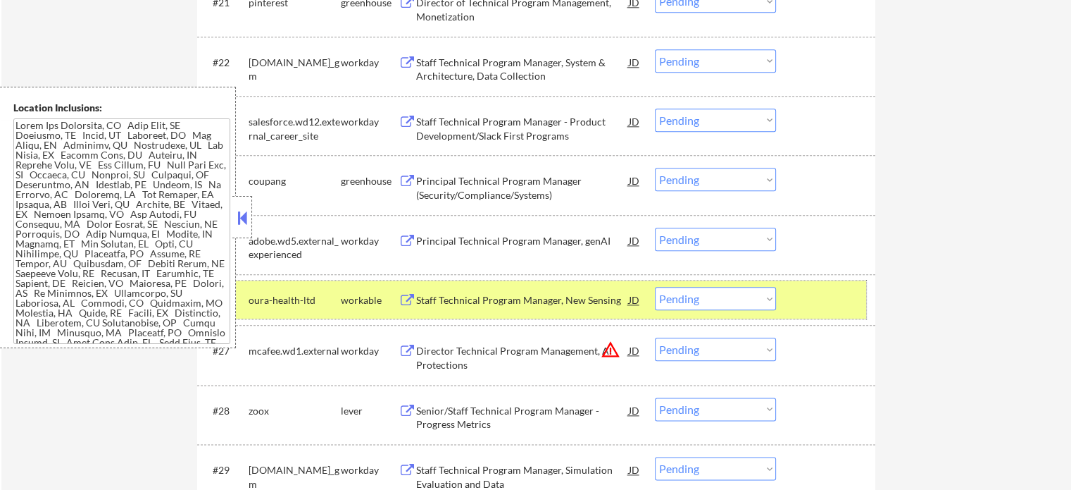
click at [817, 298] on div at bounding box center [828, 299] width 62 height 25
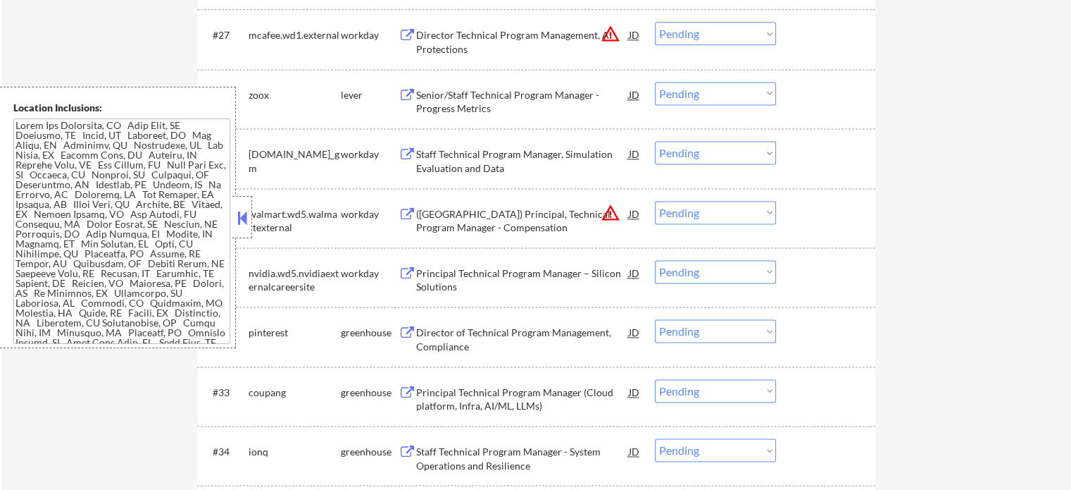
scroll to position [1968, 0]
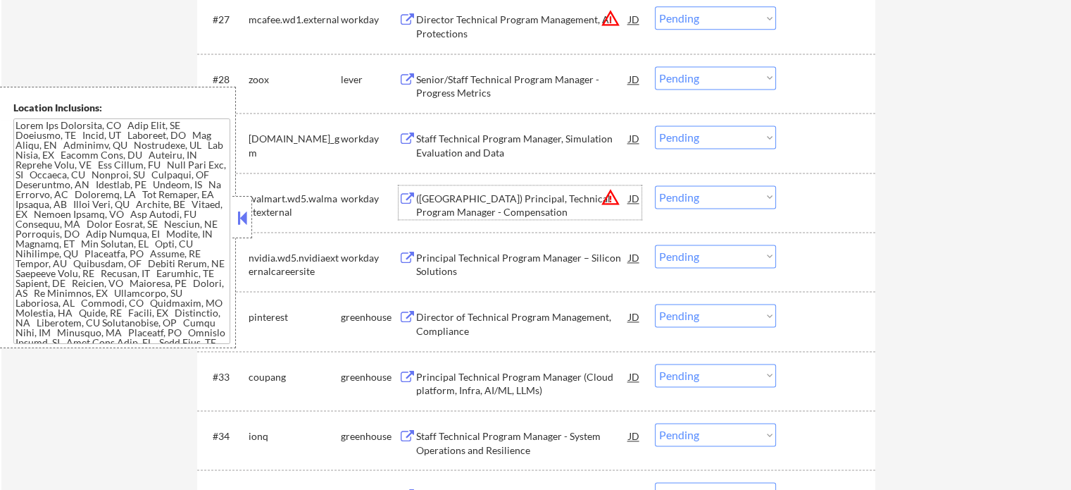
click at [533, 204] on div "(USA) Principal, Technical Program Manager - Compensation" at bounding box center [522, 205] width 213 height 27
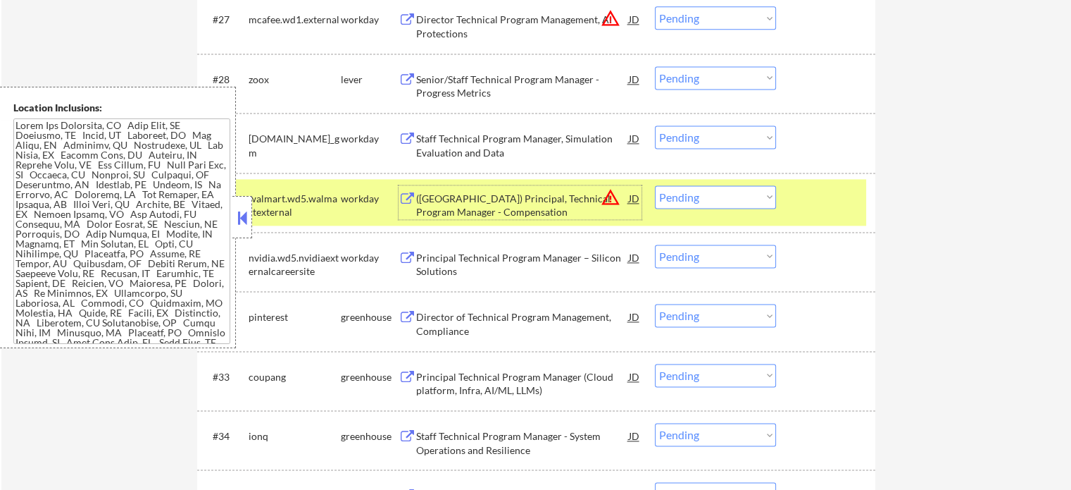
click at [811, 187] on div at bounding box center [828, 197] width 62 height 25
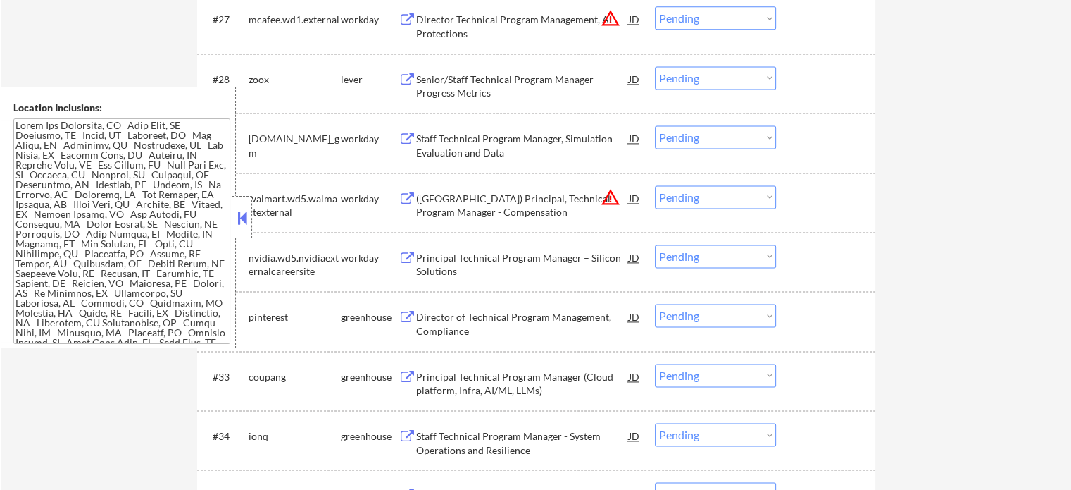
click at [482, 87] on div "Senior/Staff Technical Program Manager - Progress Metrics" at bounding box center [522, 86] width 213 height 27
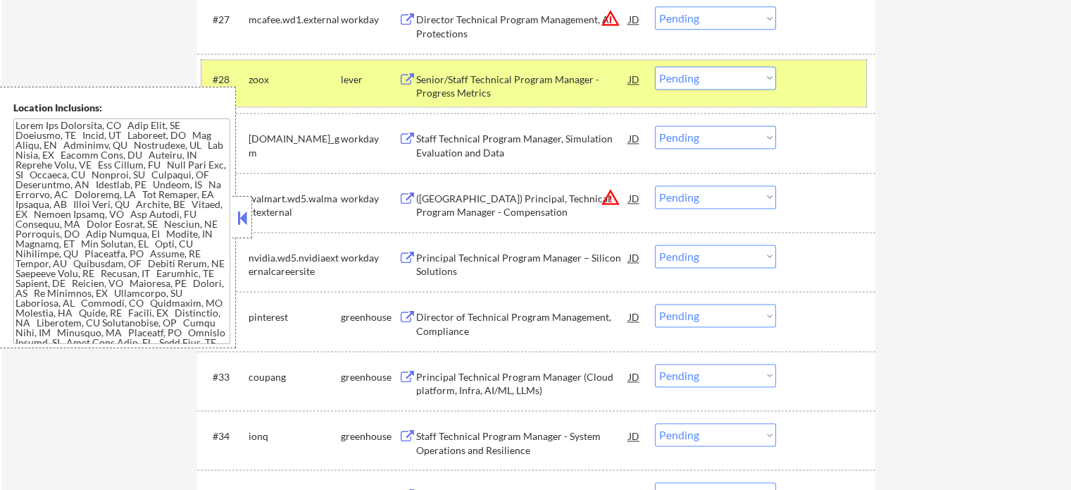
click at [802, 88] on div at bounding box center [828, 78] width 62 height 25
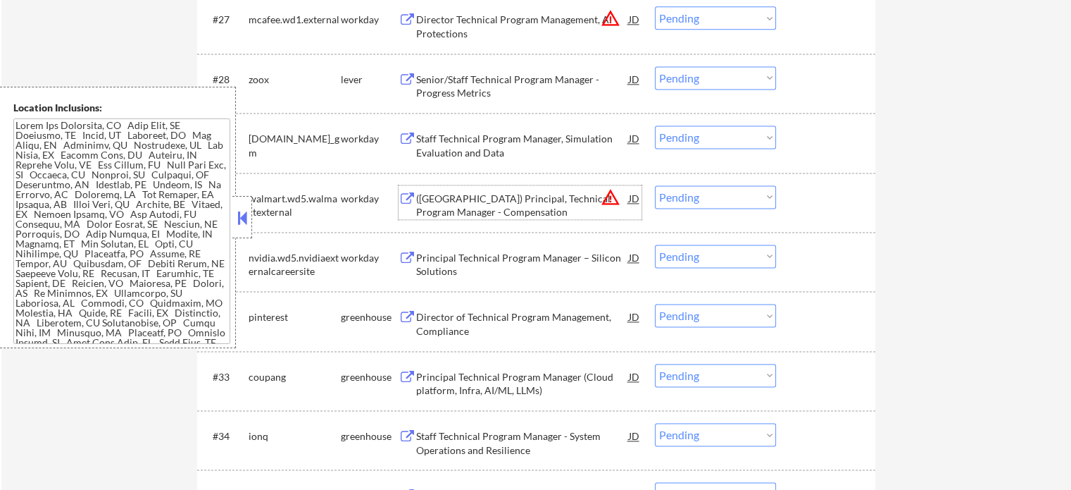
click at [487, 204] on div "(USA) Principal, Technical Program Manager - Compensation" at bounding box center [522, 205] width 213 height 27
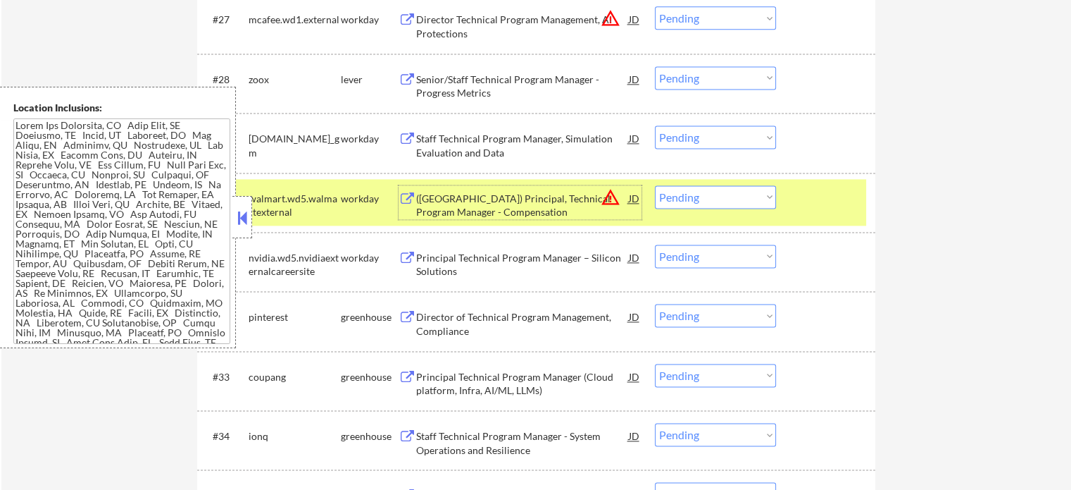
click at [504, 271] on div "Principal Technical Program Manager – Silicon Solutions" at bounding box center [522, 264] width 213 height 27
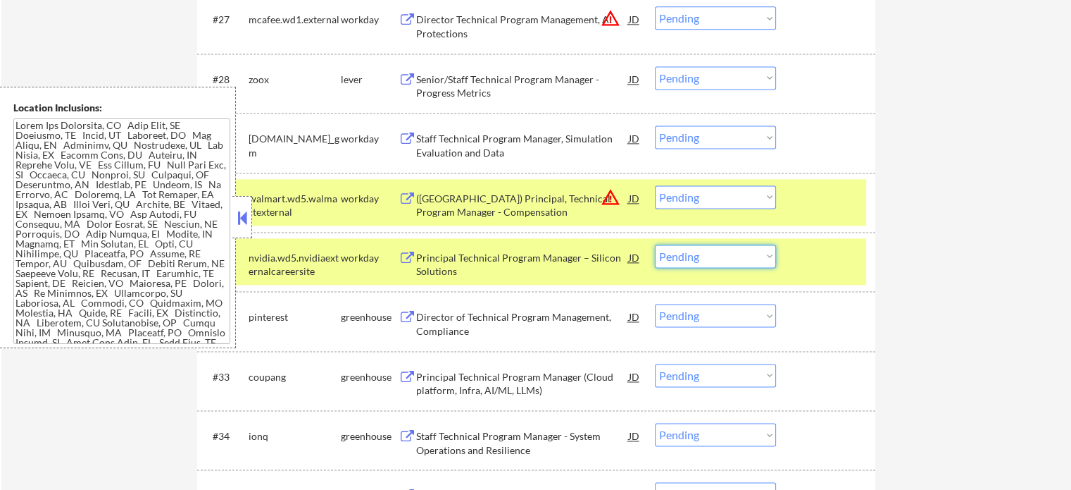
click at [678, 249] on select "Choose an option... Pending Applied Excluded (Questions) Excluded (Expired) Exc…" at bounding box center [715, 255] width 121 height 23
click at [655, 244] on select "Choose an option... Pending Applied Excluded (Questions) Excluded (Expired) Exc…" at bounding box center [715, 255] width 121 height 23
click at [820, 255] on div at bounding box center [828, 256] width 62 height 25
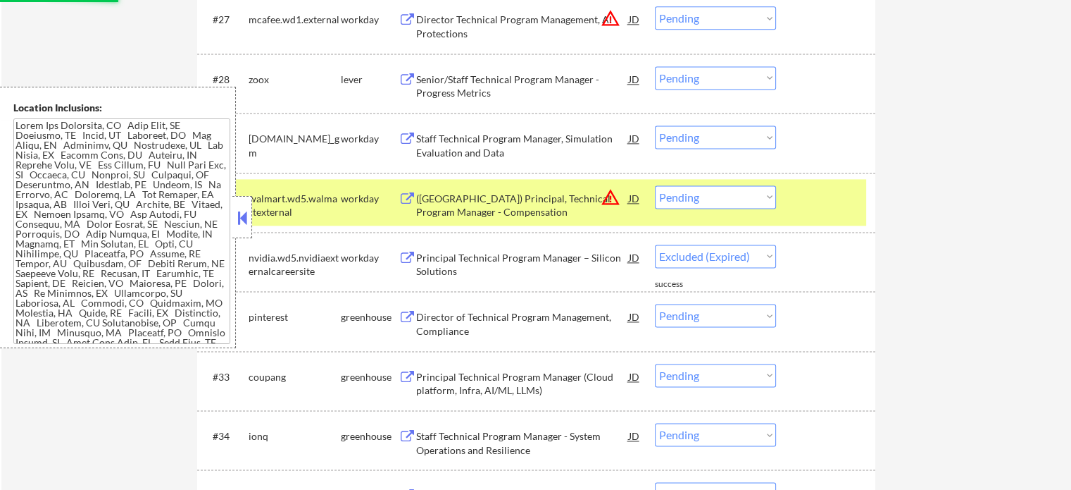
select select ""pending""
click at [820, 200] on div at bounding box center [828, 197] width 62 height 25
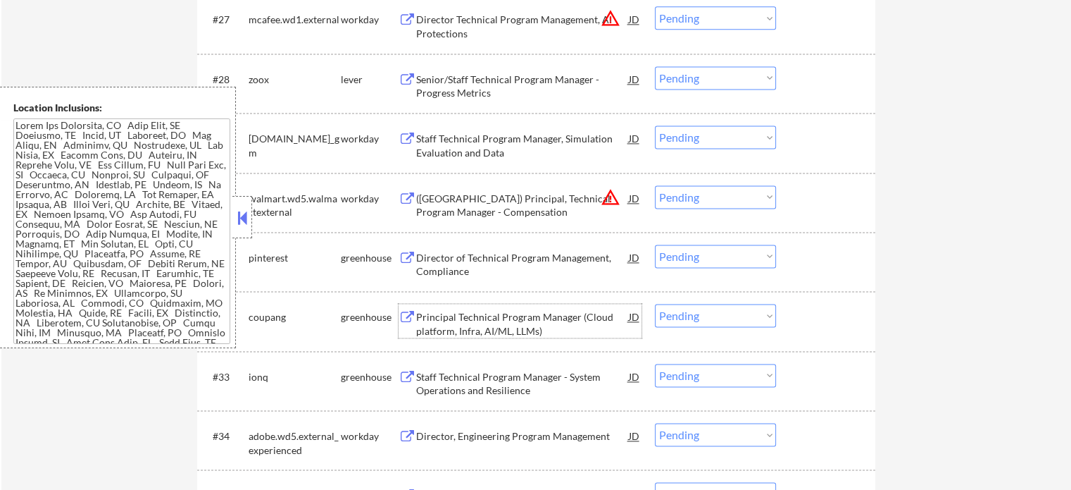
click at [472, 313] on div "Principal Technical Program Manager (Cloud platform, Infra, AI/ML, LLMs)" at bounding box center [522, 323] width 213 height 27
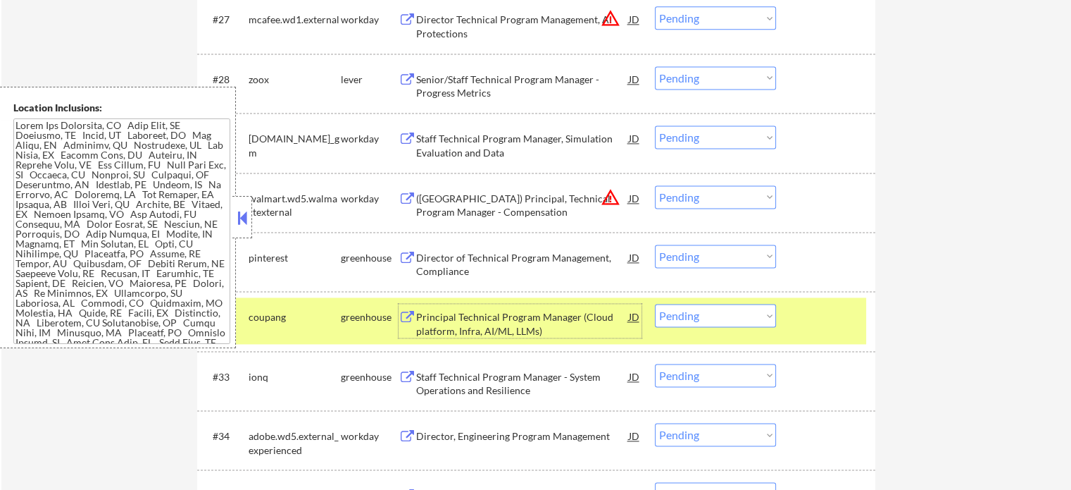
click at [809, 313] on div at bounding box center [828, 316] width 62 height 25
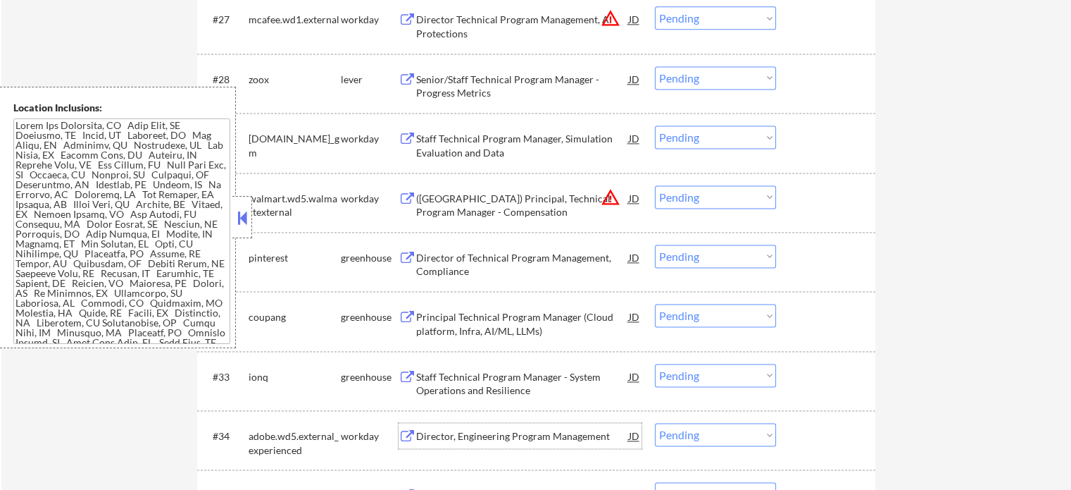
click at [478, 432] on div "Director, Engineering Program Management" at bounding box center [522, 436] width 213 height 14
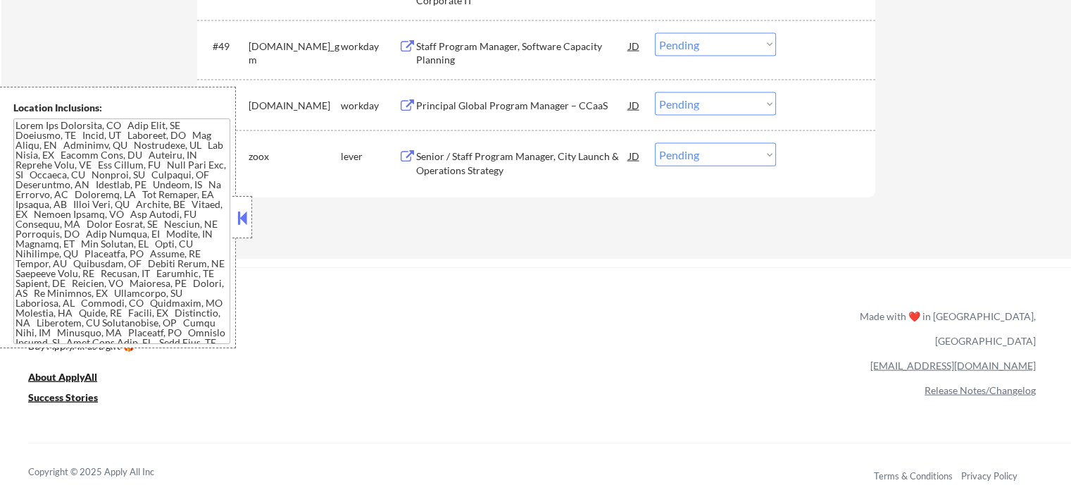
scroll to position [3243, 0]
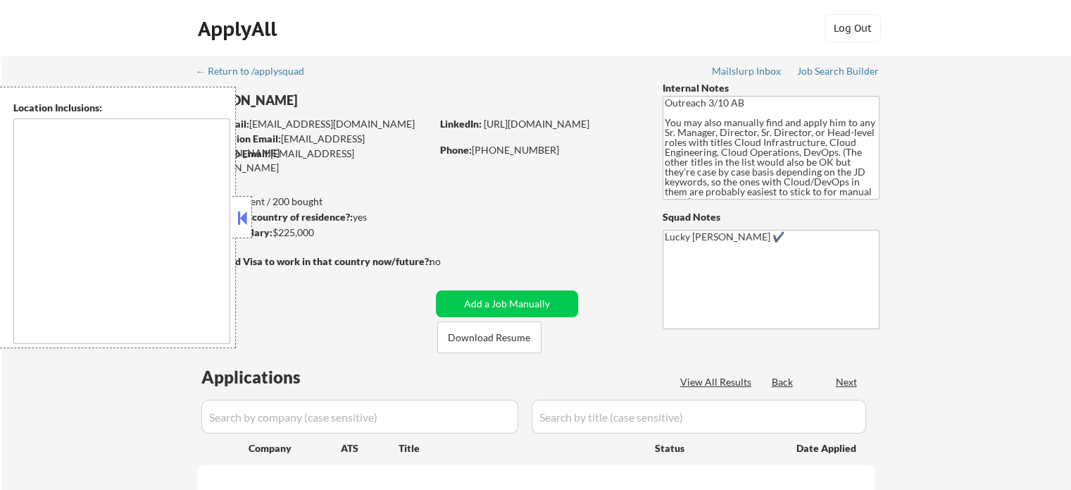
type textarea "[GEOGRAPHIC_DATA], [GEOGRAPHIC_DATA] [GEOGRAPHIC_DATA], [GEOGRAPHIC_DATA] [GEOG…"
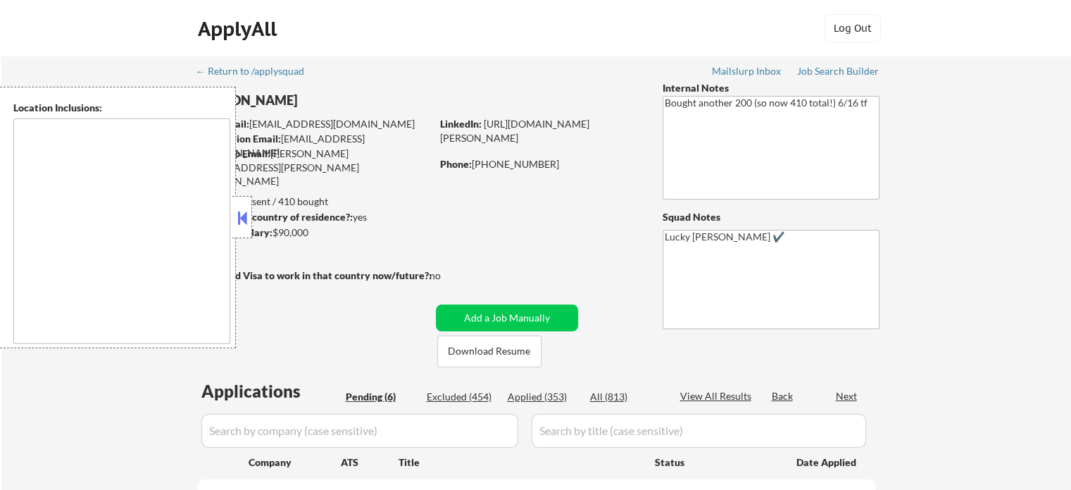
select select ""pending""
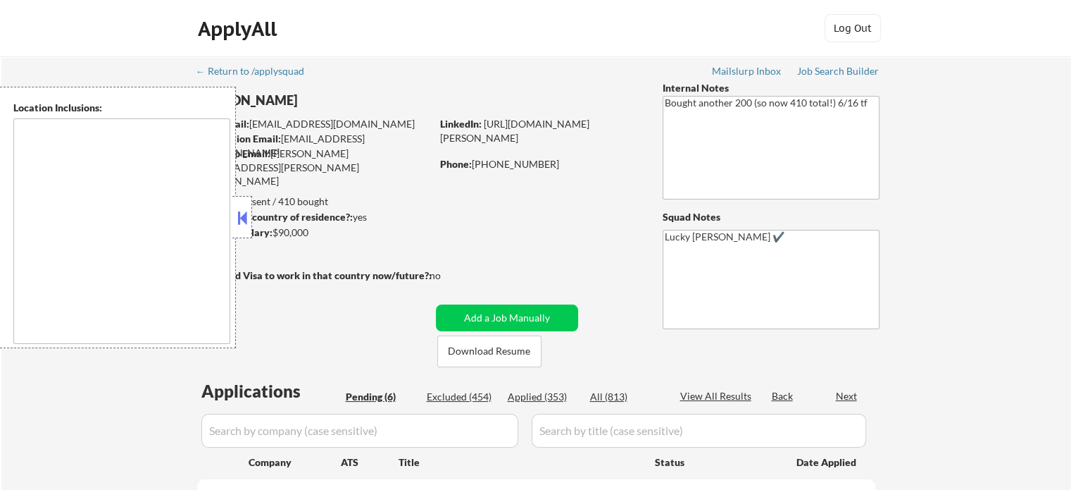
select select ""pending""
type textarea "remote"
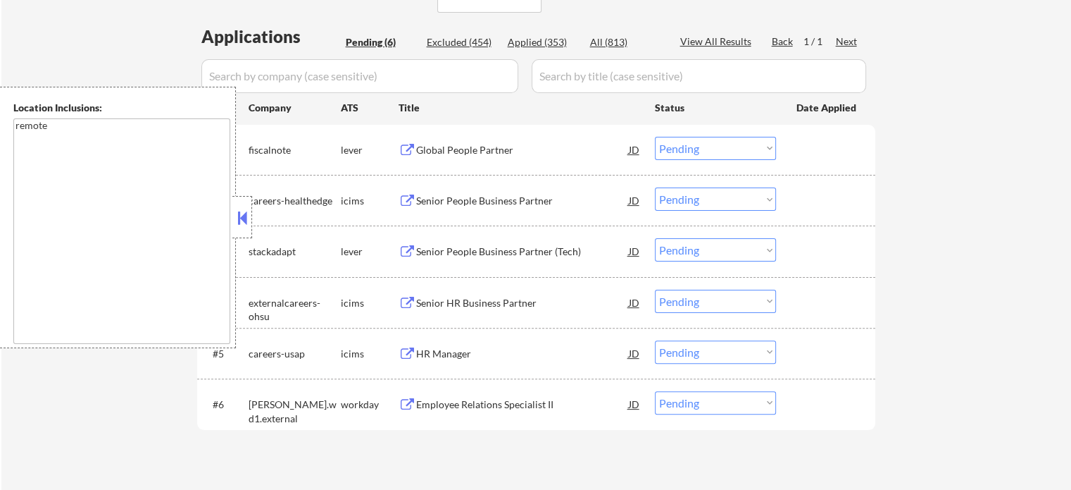
scroll to position [370, 0]
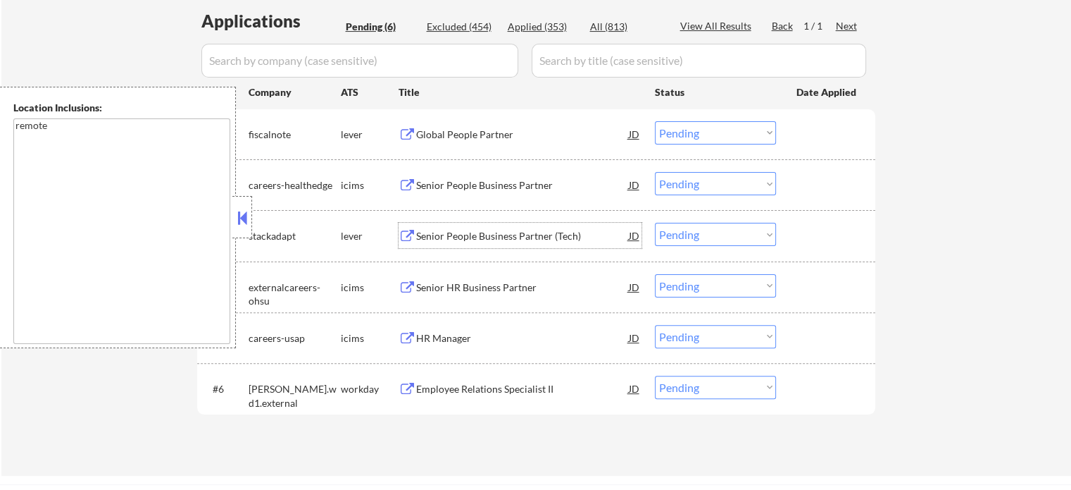
click at [514, 230] on div "Senior People Business Partner (Tech)" at bounding box center [522, 236] width 213 height 14
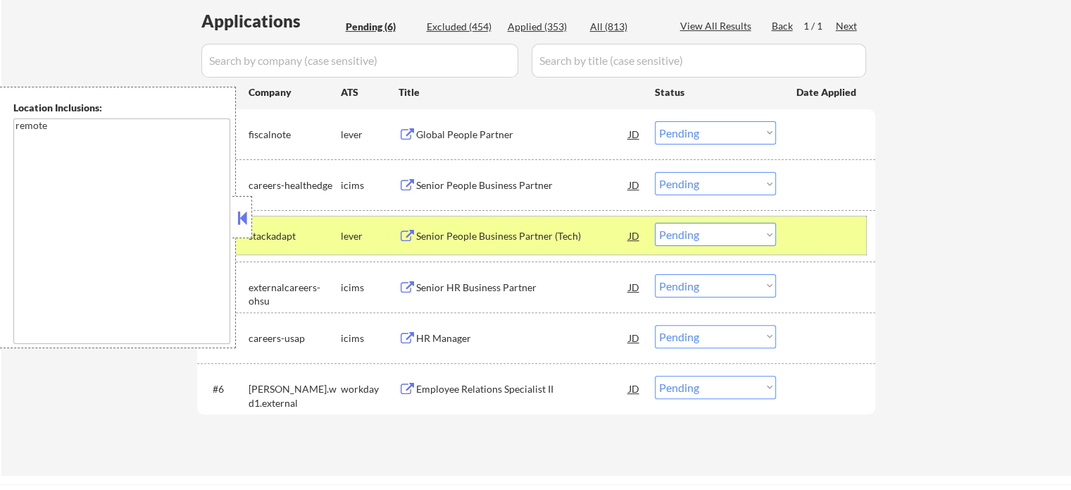
click at [824, 218] on div "#3 stackadapt lever Senior People Business Partner (Tech) JD Choose an option..…" at bounding box center [533, 235] width 665 height 38
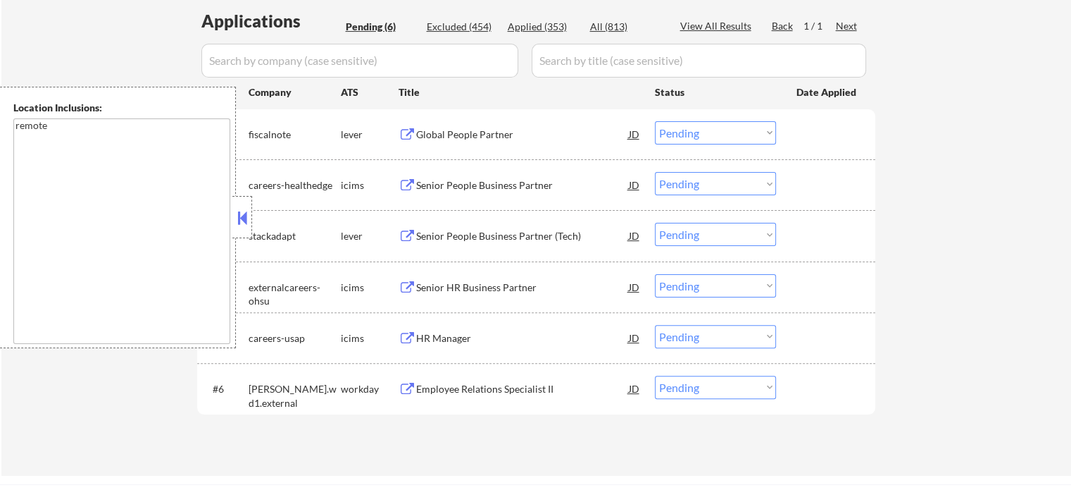
click at [476, 287] on div "Senior HR Business Partner" at bounding box center [522, 287] width 213 height 14
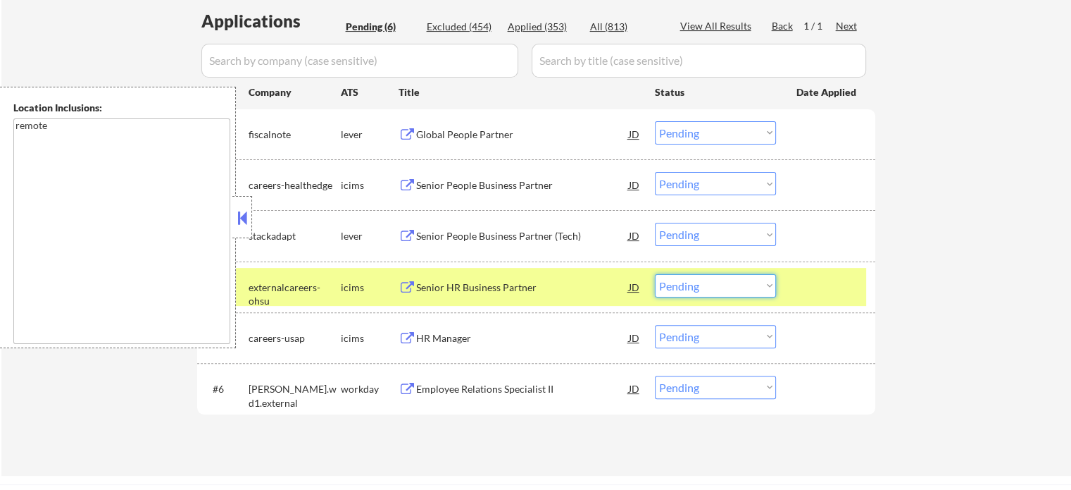
click at [716, 281] on select "Choose an option... Pending Applied Excluded (Questions) Excluded (Expired) Exc…" at bounding box center [715, 285] width 121 height 23
click at [655, 274] on select "Choose an option... Pending Applied Excluded (Questions) Excluded (Expired) Exc…" at bounding box center [715, 285] width 121 height 23
click at [823, 291] on div at bounding box center [828, 286] width 62 height 25
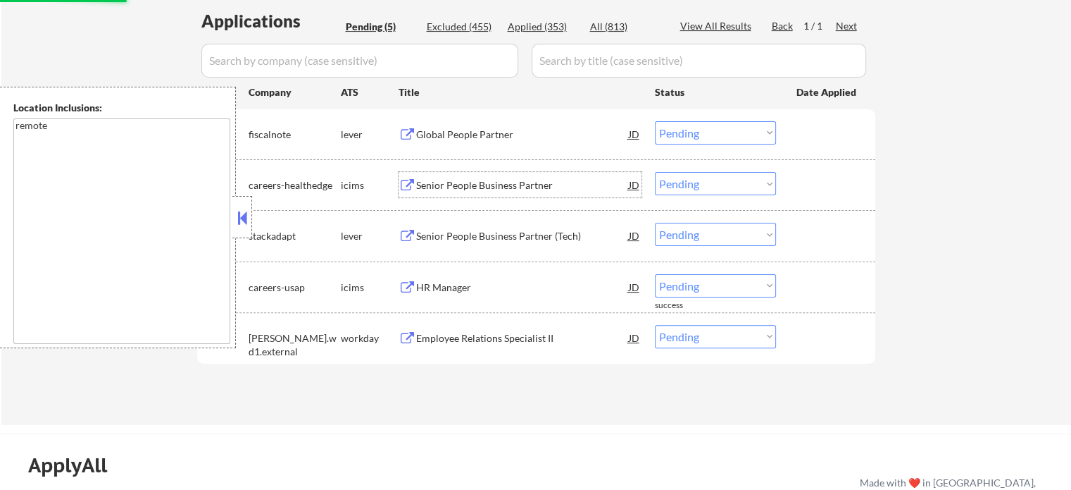
click at [460, 187] on div "Senior People Business Partner" at bounding box center [522, 185] width 213 height 14
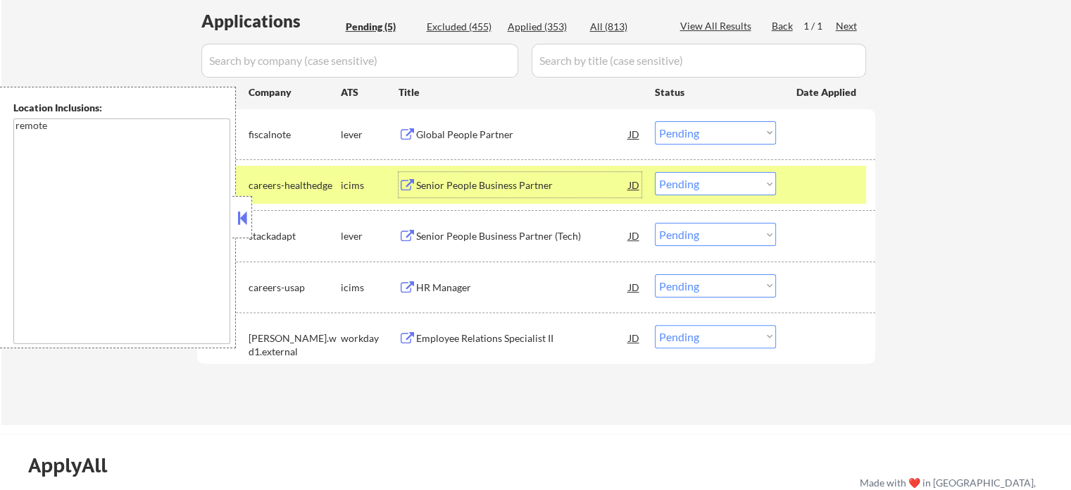
click at [810, 174] on div at bounding box center [828, 184] width 62 height 25
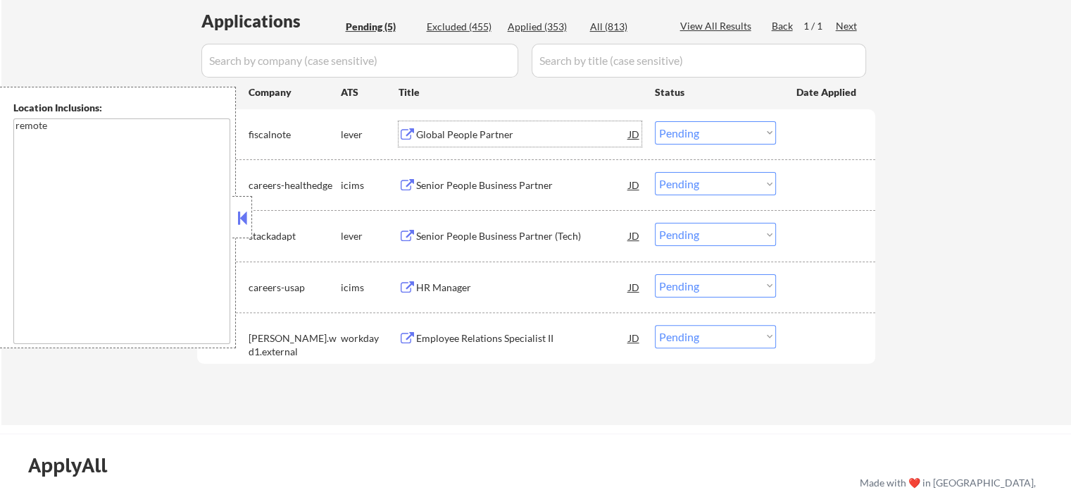
click at [470, 132] on div "Global People Partner" at bounding box center [522, 134] width 213 height 14
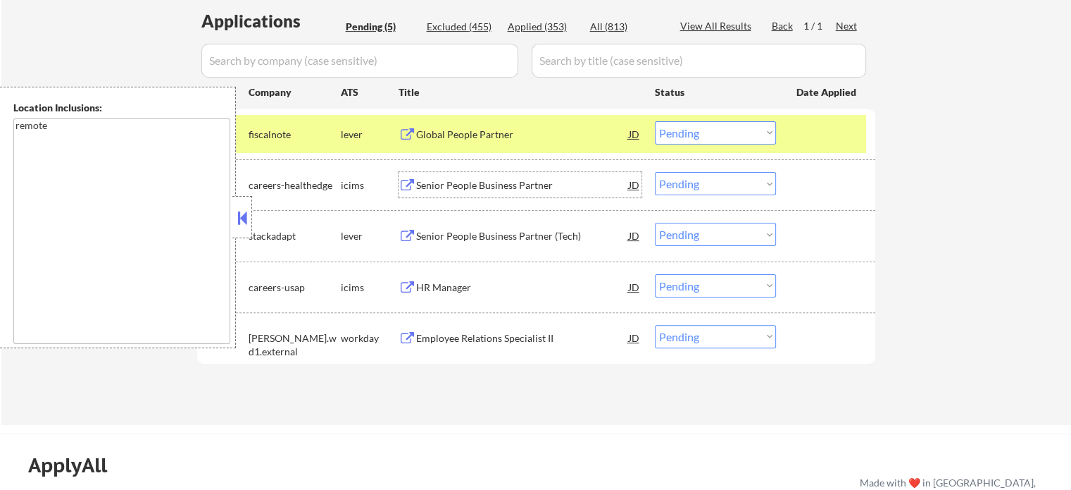
click at [473, 188] on div "Senior People Business Partner" at bounding box center [522, 185] width 213 height 14
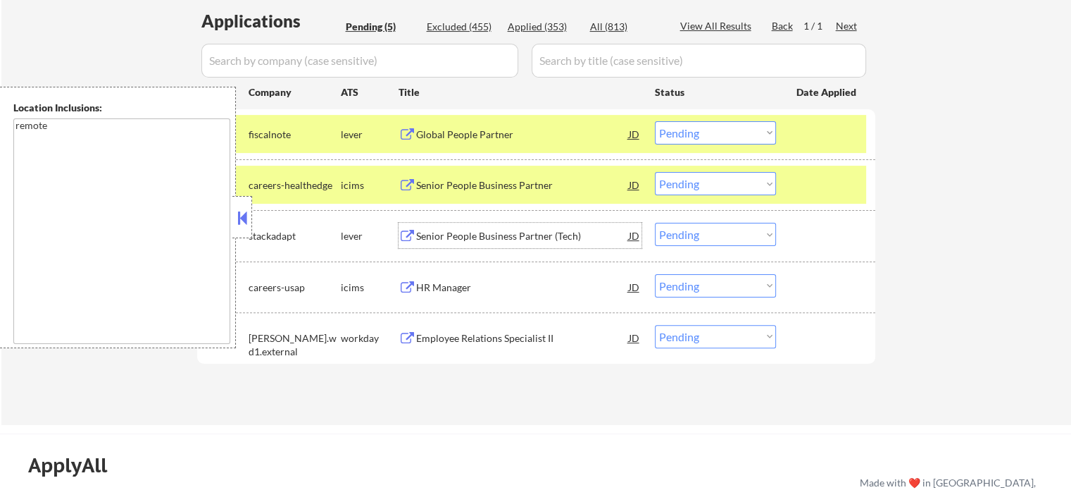
click at [471, 241] on div "Senior People Business Partner (Tech)" at bounding box center [522, 236] width 213 height 14
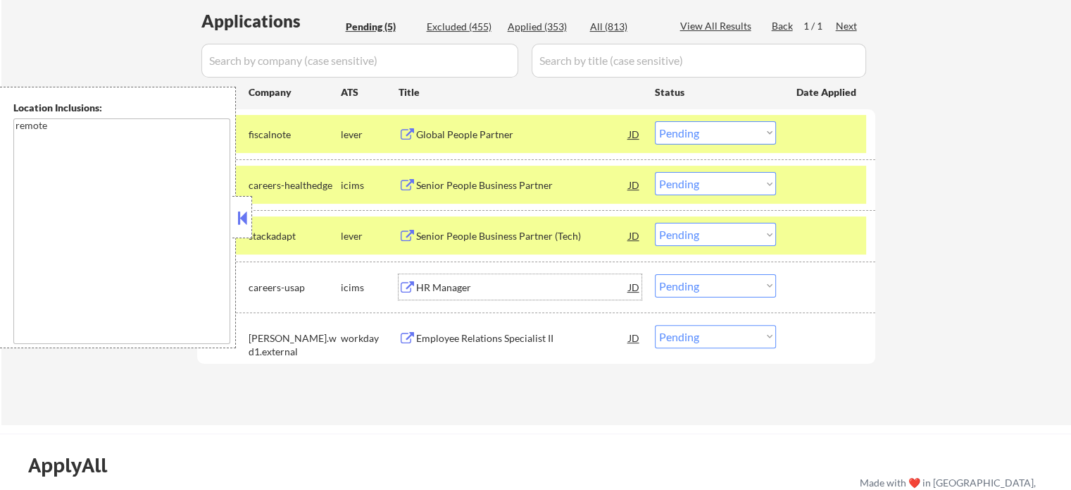
click at [461, 283] on div "HR Manager" at bounding box center [522, 287] width 213 height 14
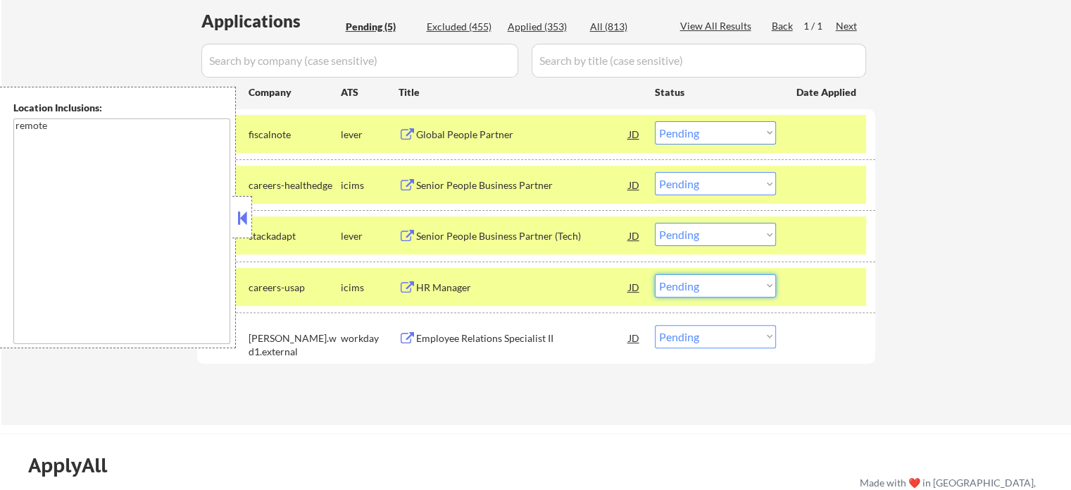
click at [699, 280] on select "Choose an option... Pending Applied Excluded (Questions) Excluded (Expired) Exc…" at bounding box center [715, 285] width 121 height 23
click at [655, 274] on select "Choose an option... Pending Applied Excluded (Questions) Excluded (Expired) Exc…" at bounding box center [715, 285] width 121 height 23
click at [811, 275] on div at bounding box center [828, 286] width 62 height 25
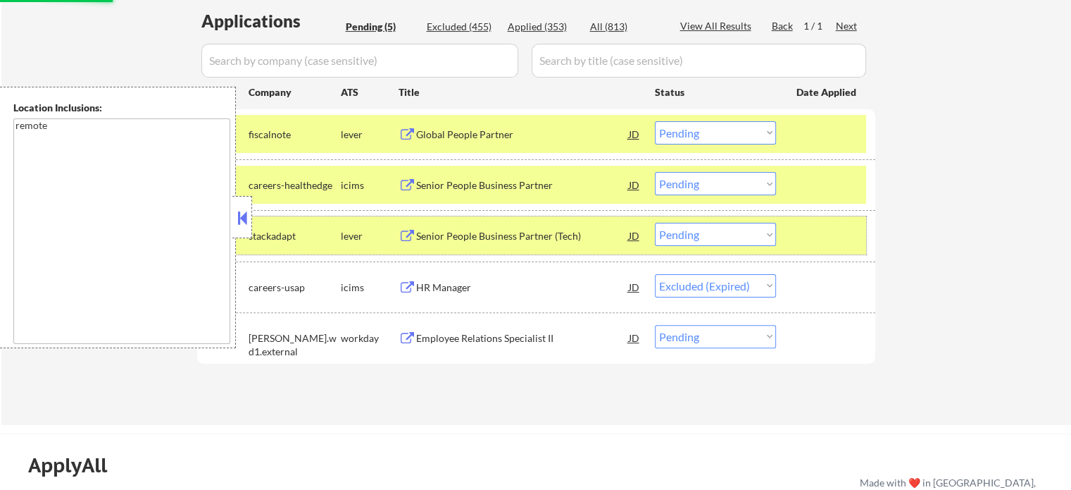
click at [816, 245] on div at bounding box center [828, 235] width 62 height 25
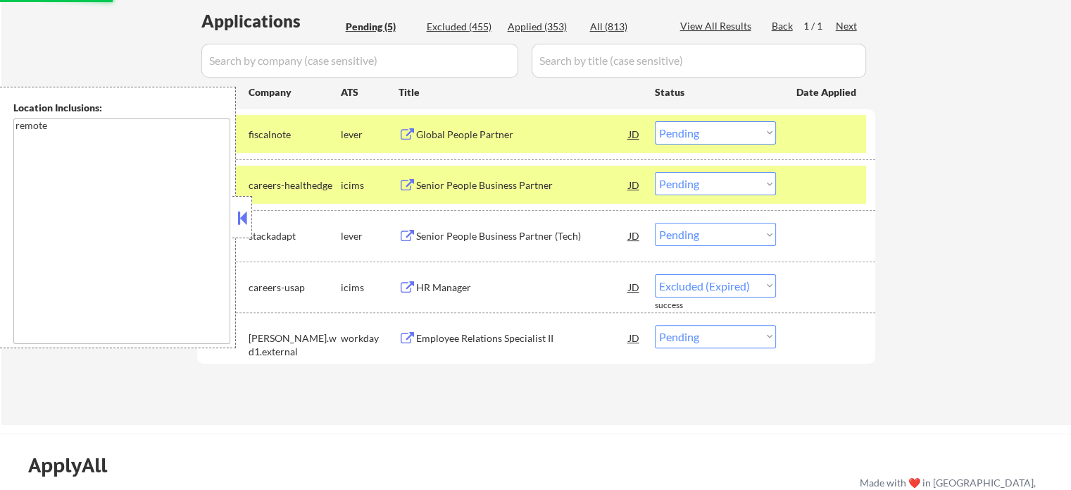
select select ""pending""
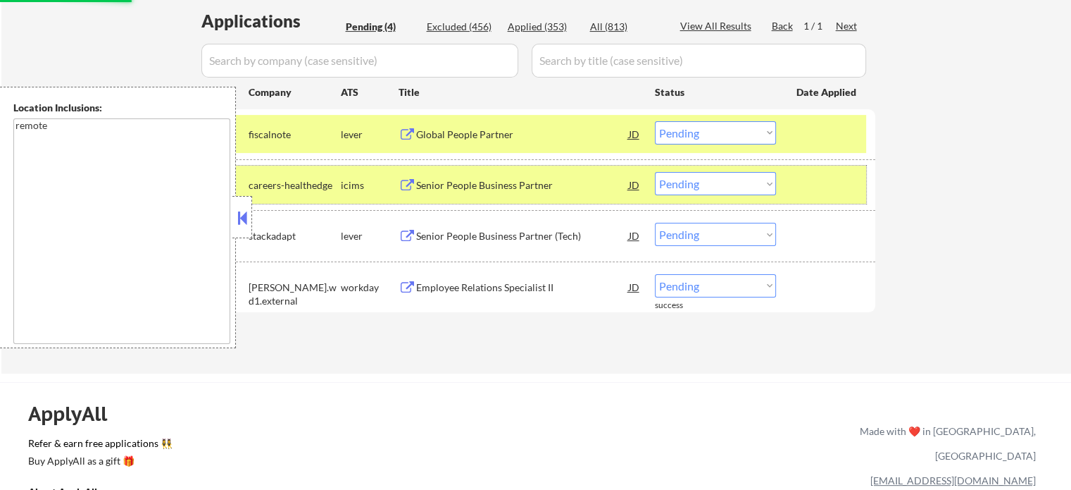
click at [825, 178] on div at bounding box center [828, 184] width 62 height 25
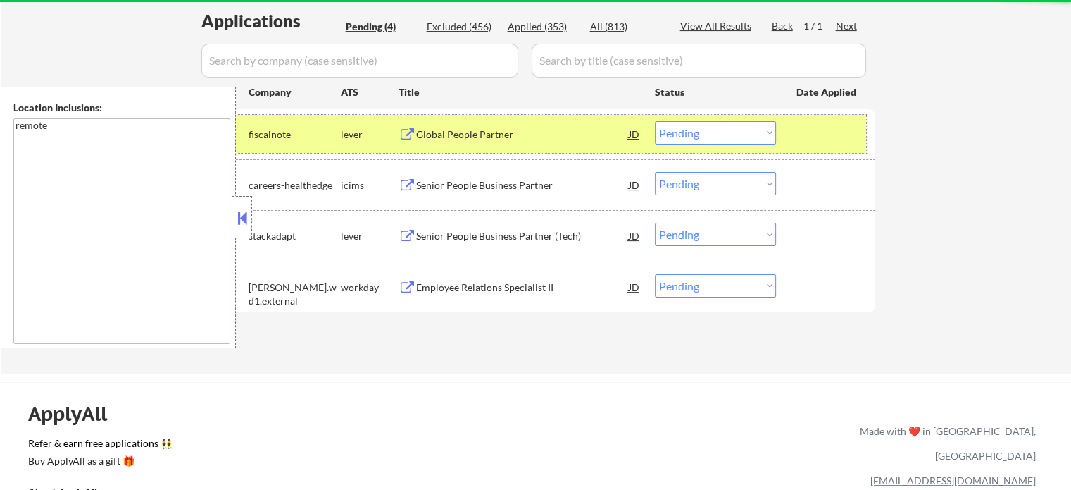
click at [827, 127] on div at bounding box center [828, 133] width 62 height 25
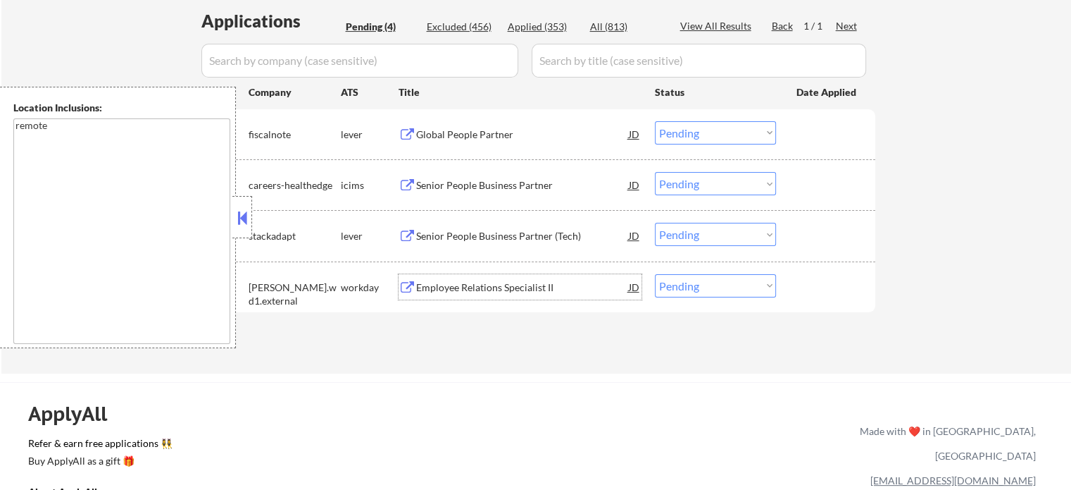
click at [510, 278] on div "Employee Relations Specialist II" at bounding box center [522, 286] width 213 height 25
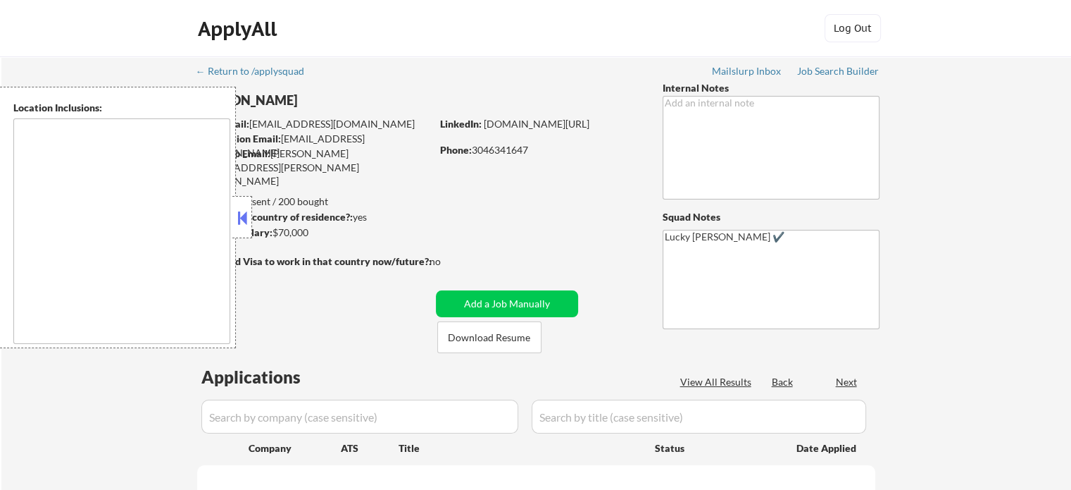
type textarea "[GEOGRAPHIC_DATA], [GEOGRAPHIC_DATA], [GEOGRAPHIC_DATA] [GEOGRAPHIC_DATA], [GEO…"
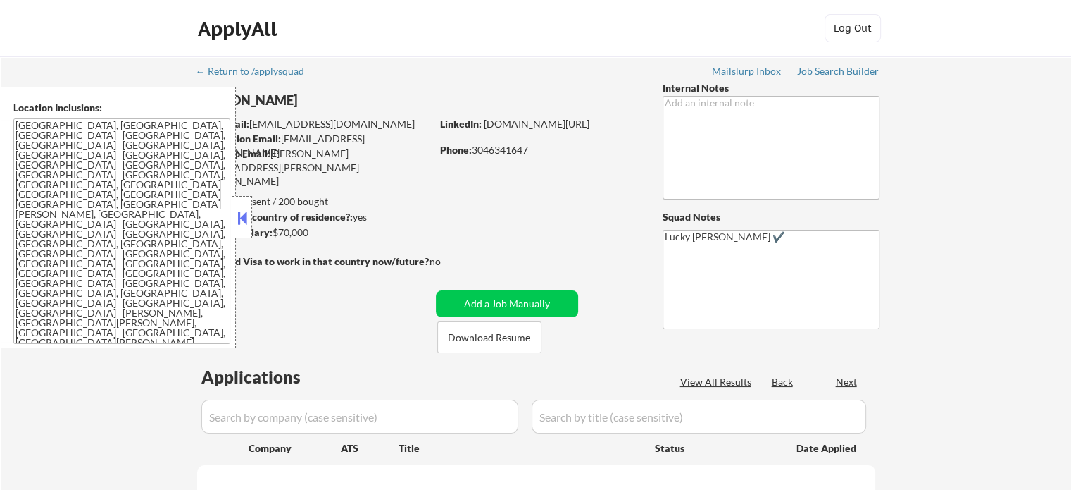
select select ""pending""
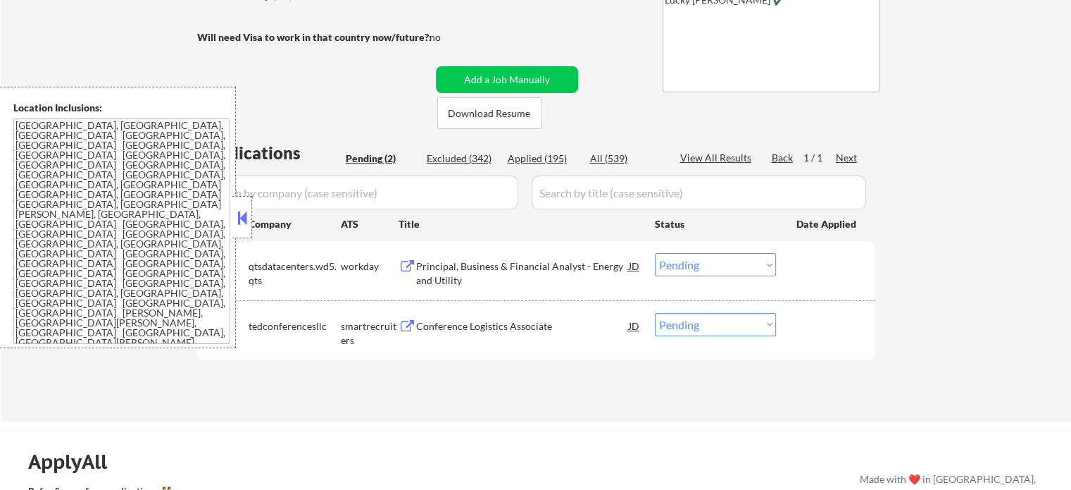
scroll to position [238, 0]
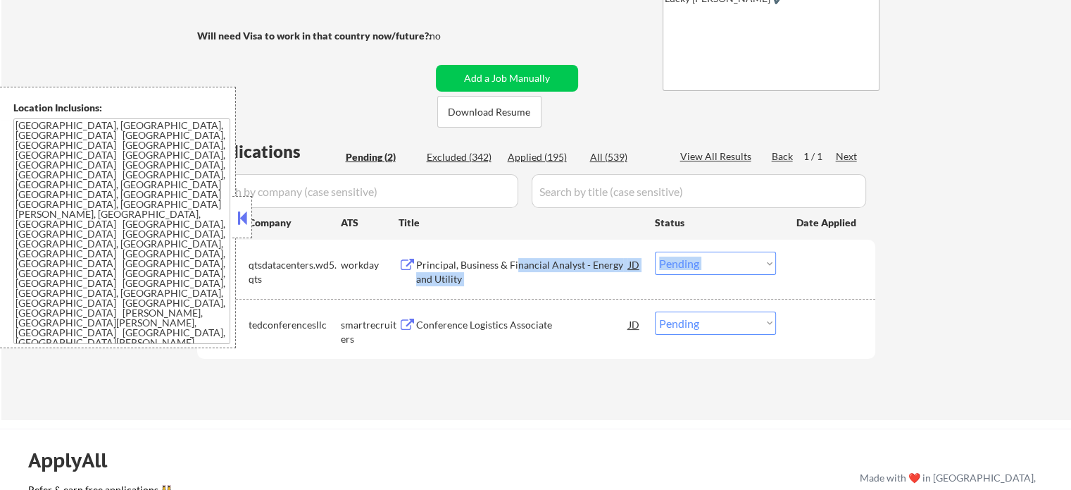
drag, startPoint x: 523, startPoint y: 244, endPoint x: 513, endPoint y: 265, distance: 22.4
click at [513, 265] on div "#1 qtsdatacenters.wd5.qts workday Principal, Business & Financial Analyst - Ene…" at bounding box center [536, 268] width 678 height 59
click at [513, 265] on div "Principal, Business & Financial Analyst - Energy and Utility" at bounding box center [522, 271] width 213 height 27
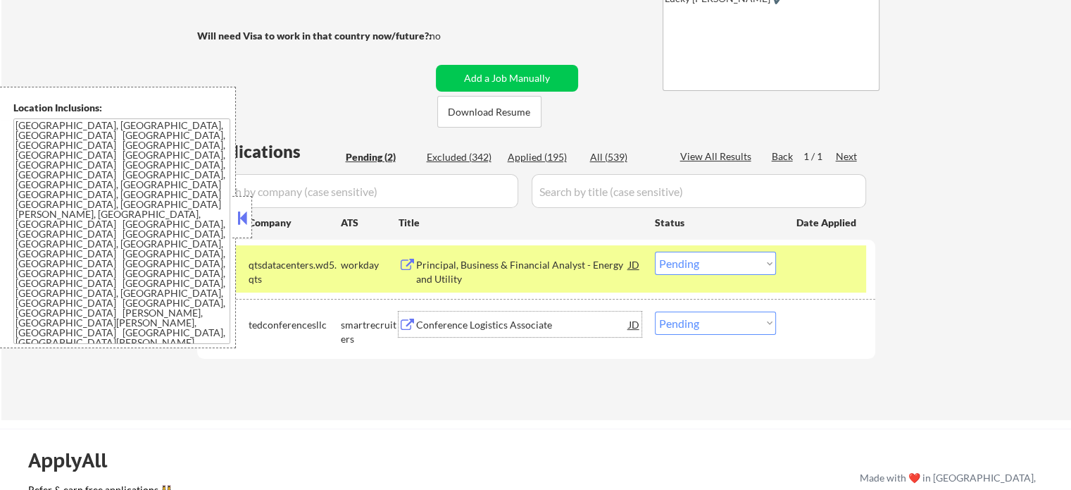
click at [487, 326] on div "Conference Logistics Associate" at bounding box center [522, 325] width 213 height 14
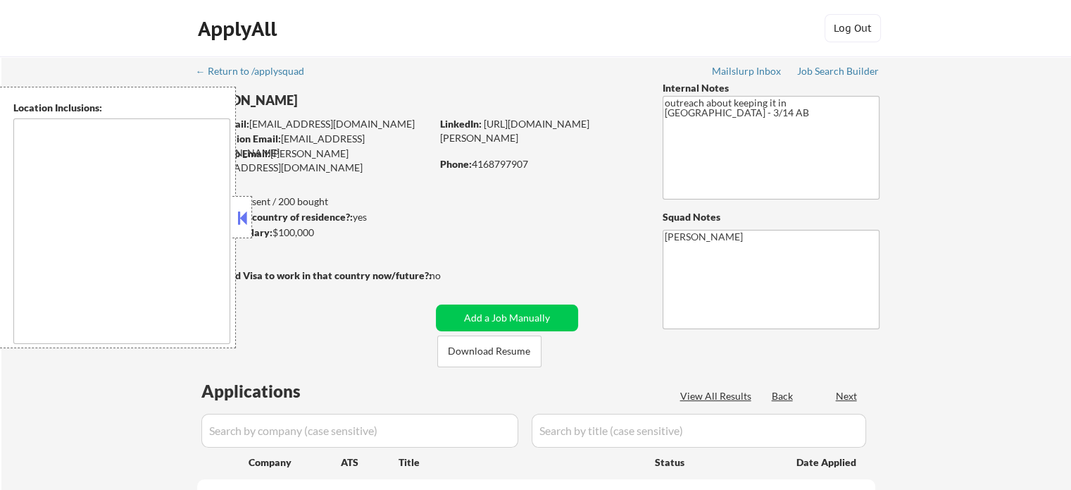
type textarea "[GEOGRAPHIC_DATA], [GEOGRAPHIC_DATA] [GEOGRAPHIC_DATA], [GEOGRAPHIC_DATA] [GEOG…"
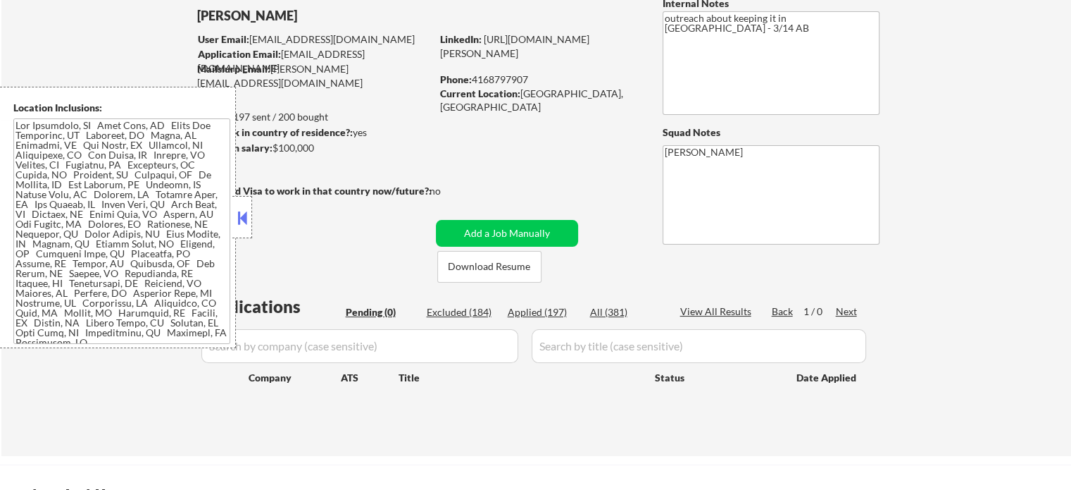
scroll to position [96, 0]
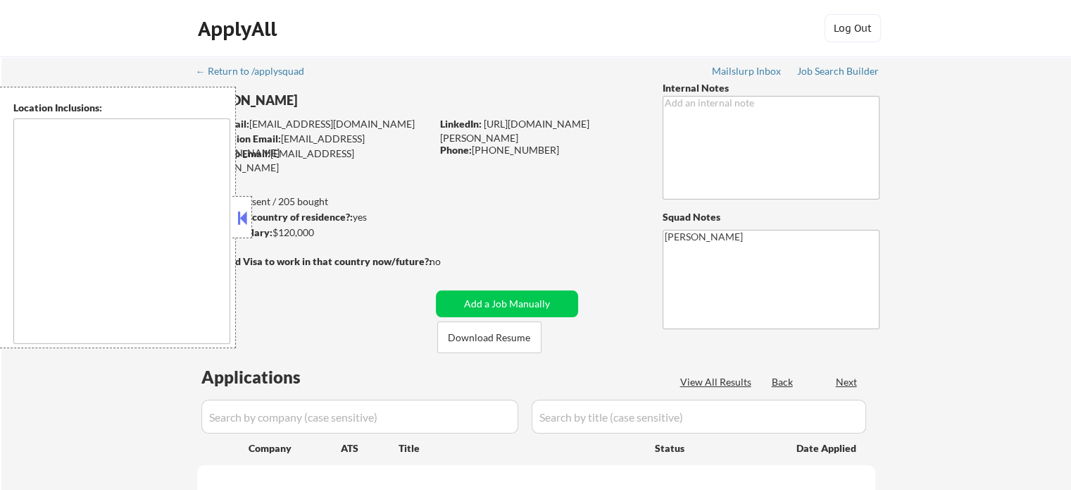
select select ""pending""
type textarea "[GEOGRAPHIC_DATA], [GEOGRAPHIC_DATA] [GEOGRAPHIC_DATA], [GEOGRAPHIC_DATA] [GEOG…"
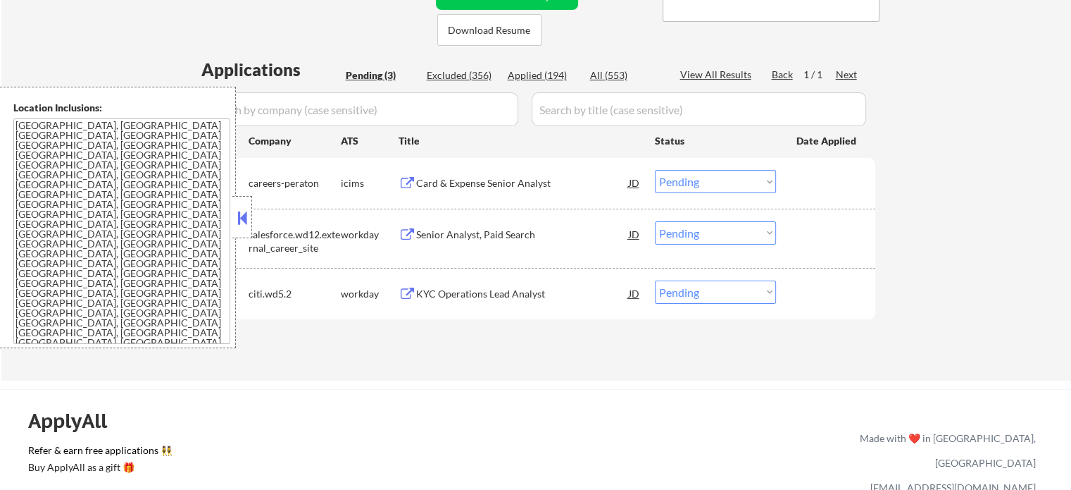
scroll to position [310, 0]
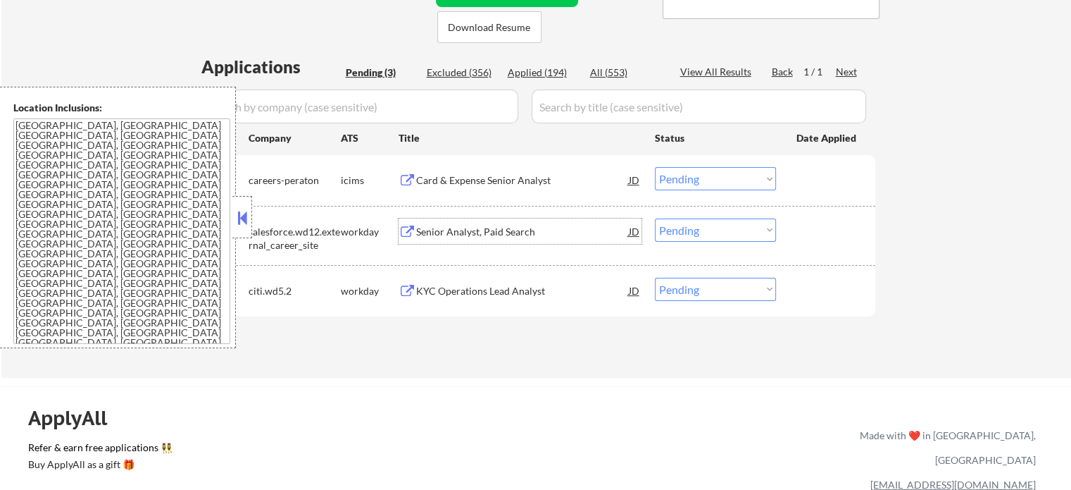
click at [516, 239] on div "Senior Analyst, Paid Search" at bounding box center [522, 230] width 213 height 25
